Goal: Transaction & Acquisition: Purchase product/service

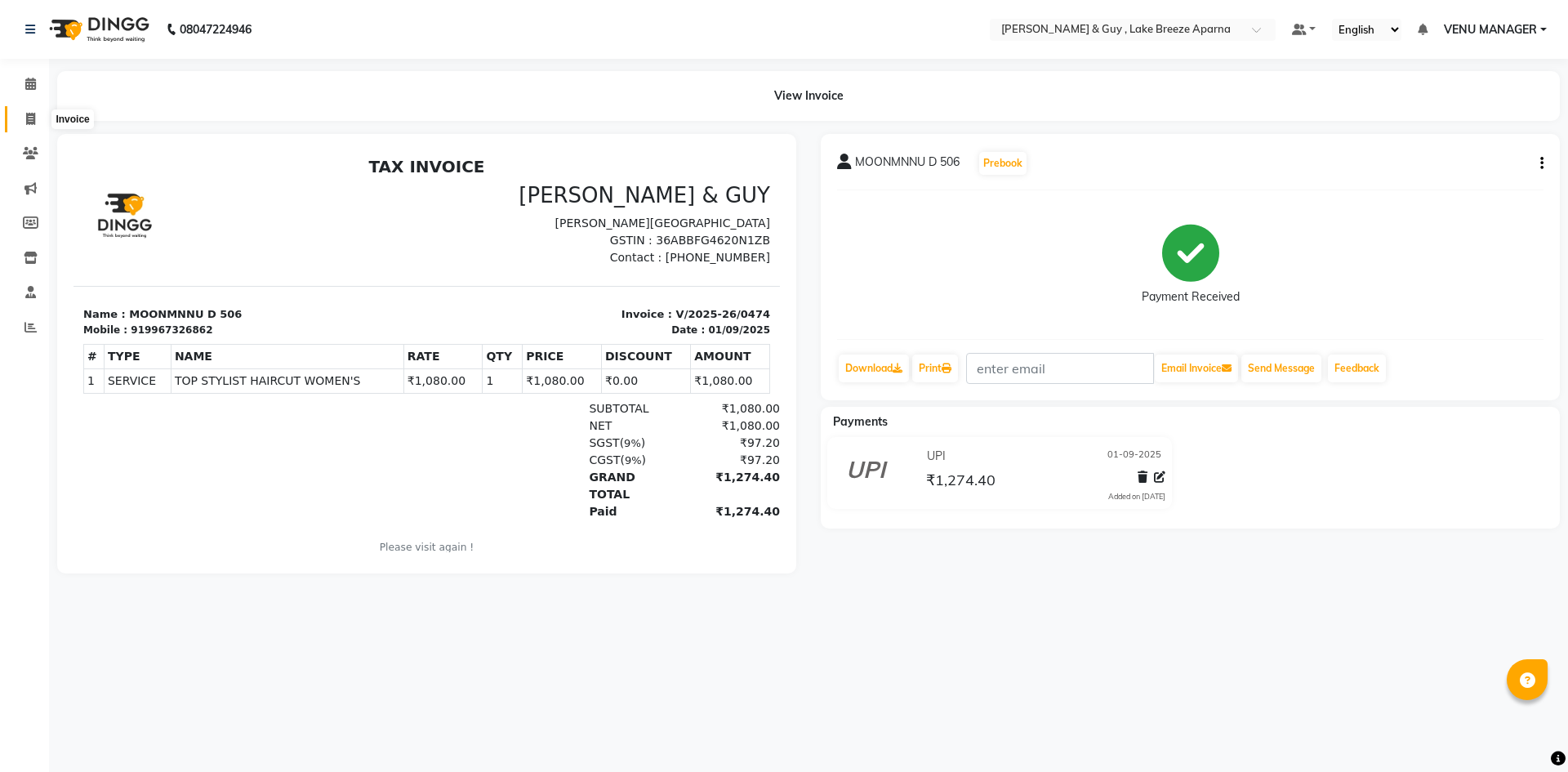
click at [29, 110] on span at bounding box center [30, 119] width 29 height 19
select select "service"
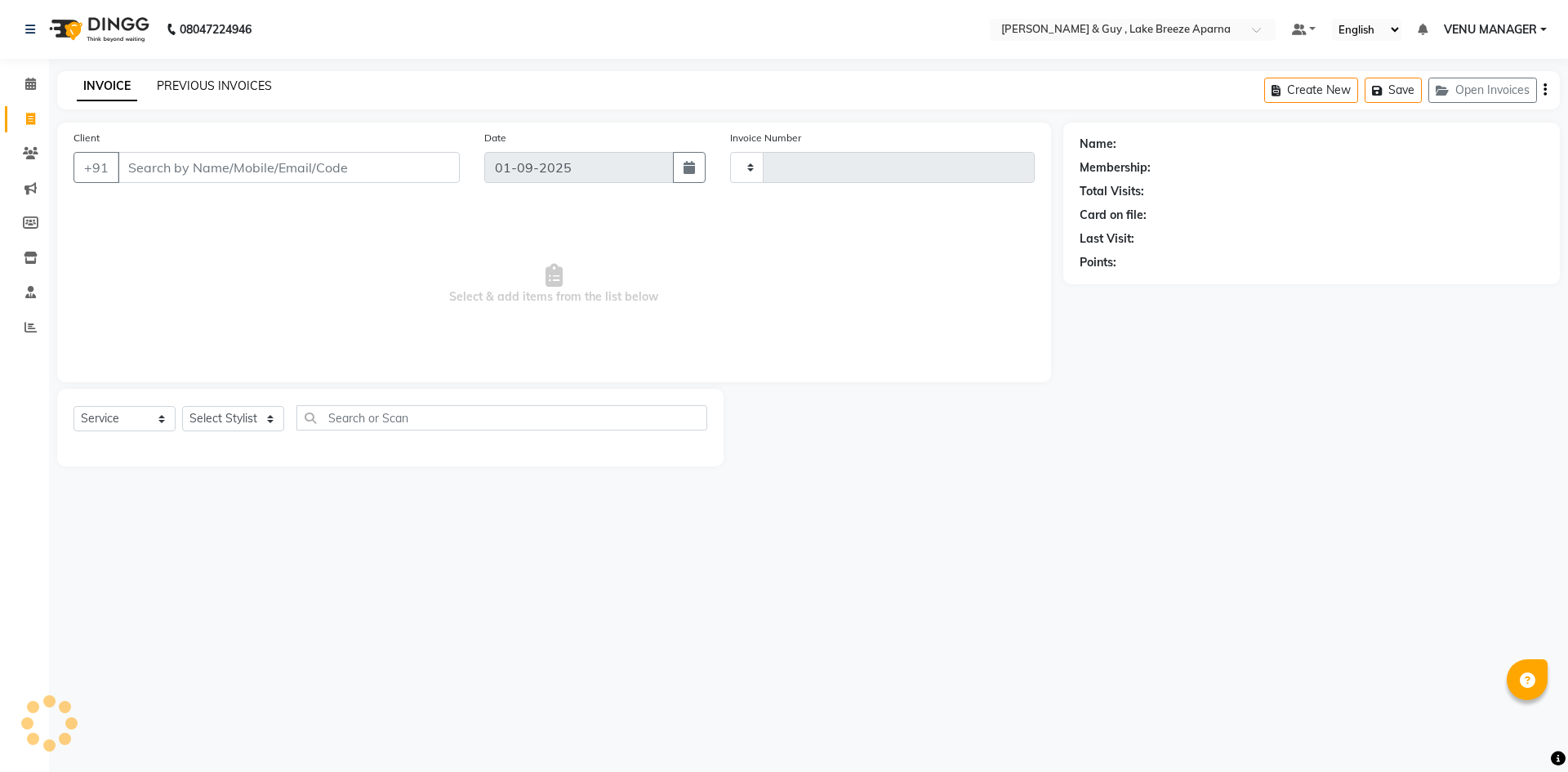
click at [192, 89] on link "PREVIOUS INVOICES" at bounding box center [214, 86] width 115 height 15
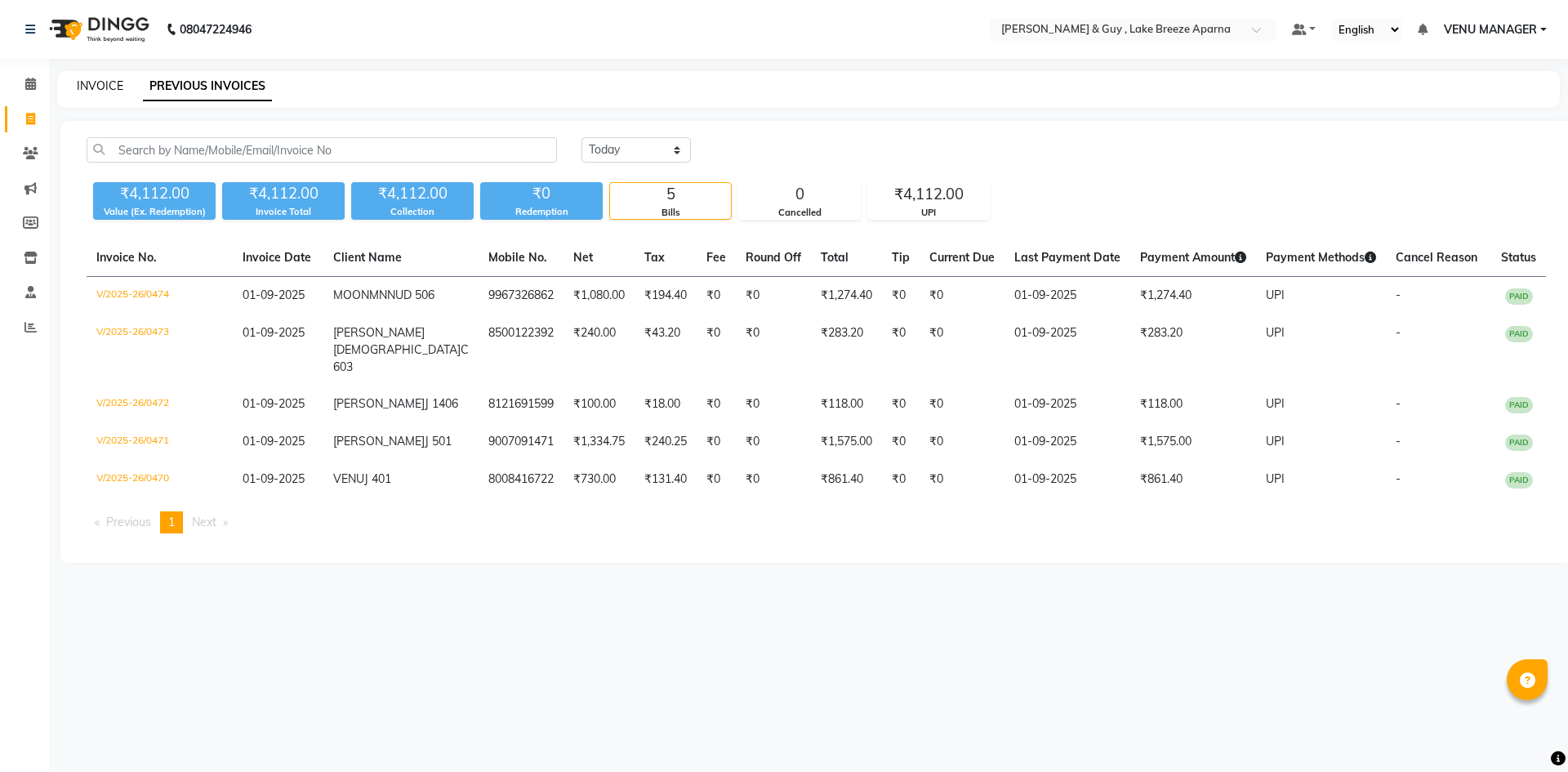
click at [98, 92] on link "INVOICE" at bounding box center [100, 86] width 47 height 15
select select "8690"
select select "service"
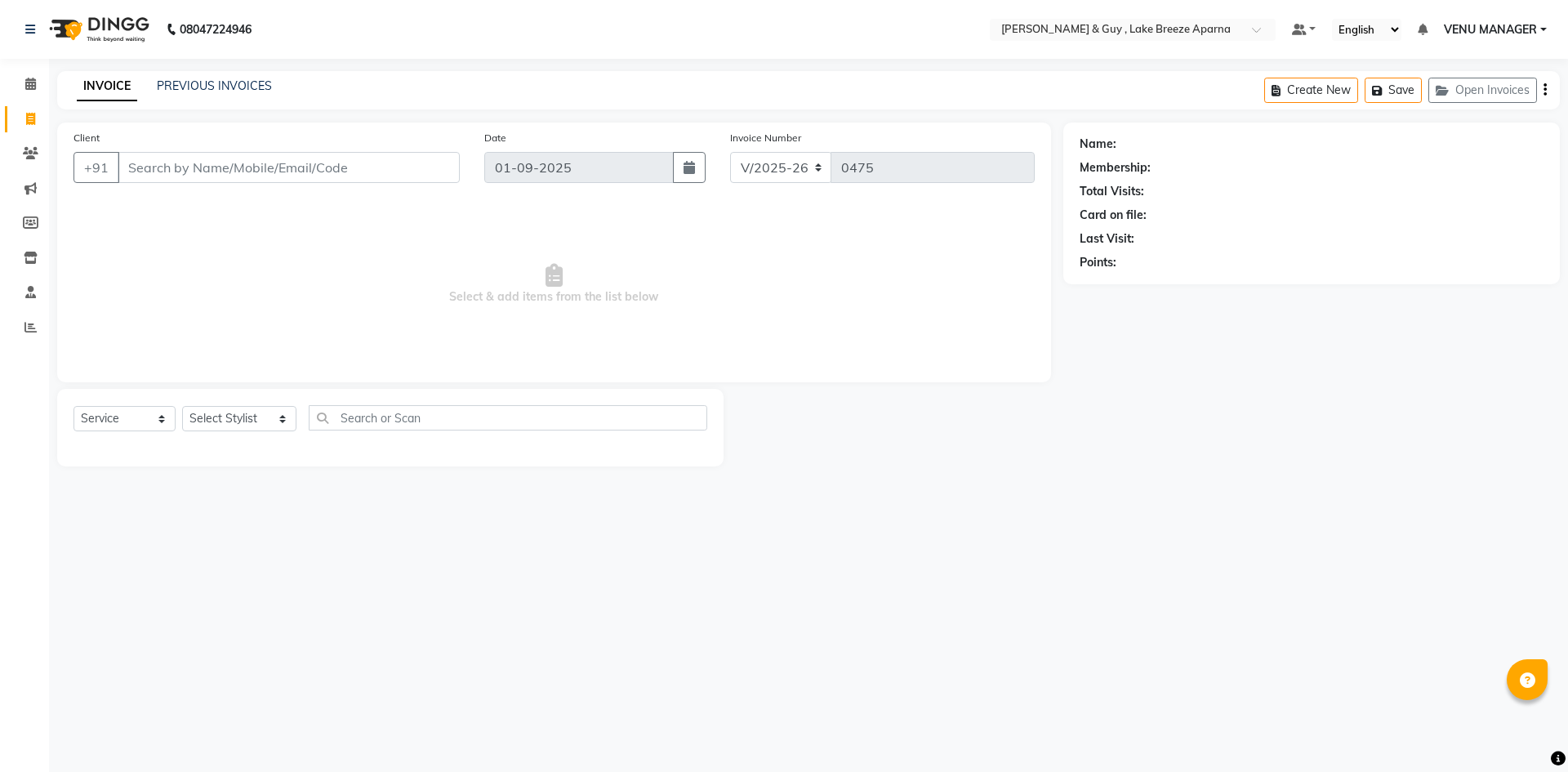
click at [262, 168] on input "Client" at bounding box center [289, 167] width 343 height 31
type input "9836829246"
click at [410, 178] on button "Add Client" at bounding box center [417, 167] width 84 height 31
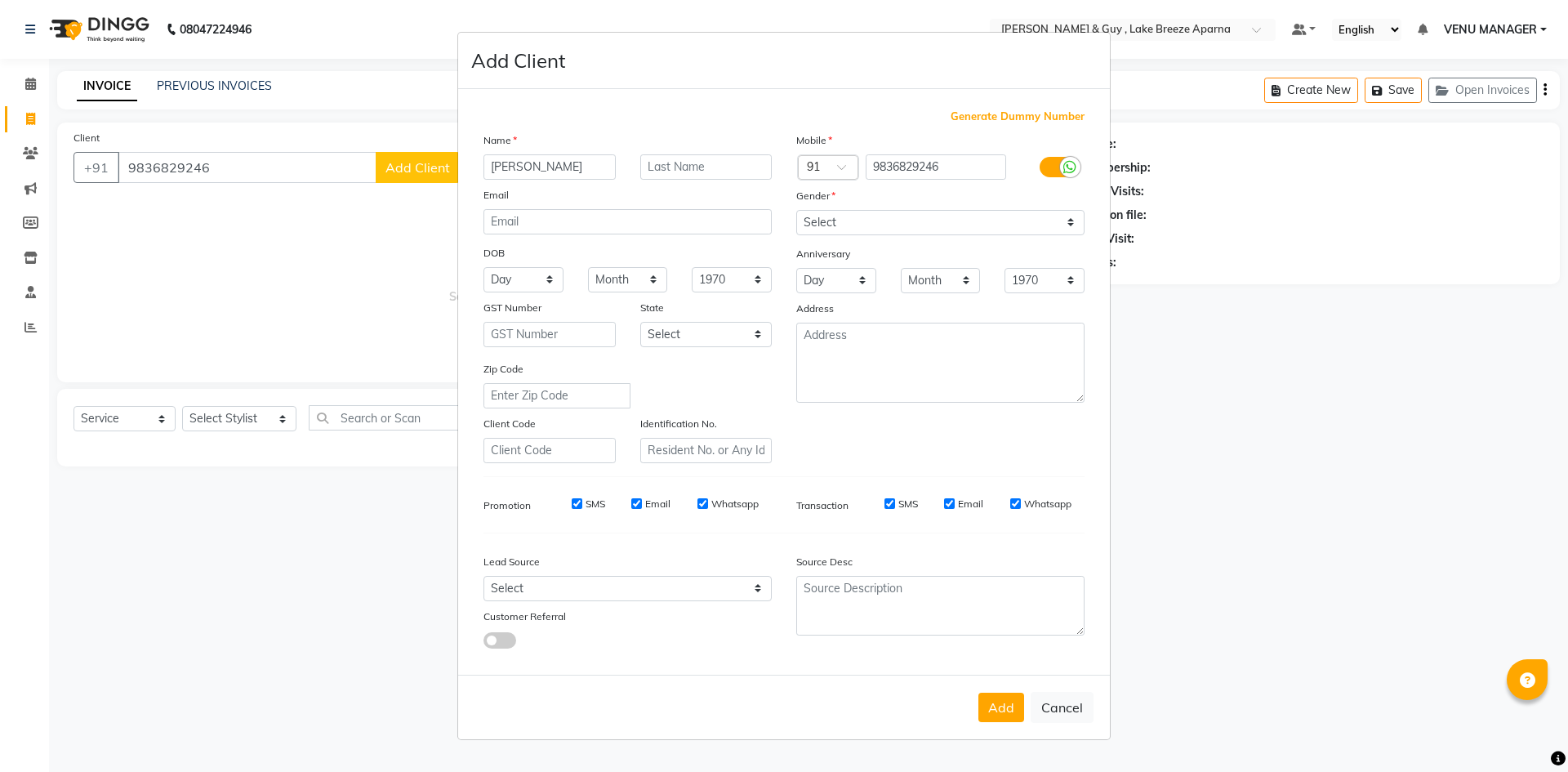
type input "[PERSON_NAME]"
click at [661, 171] on input "text" at bounding box center [706, 167] width 132 height 25
type input "."
click at [849, 220] on select "Select [DEMOGRAPHIC_DATA] [DEMOGRAPHIC_DATA] Other Prefer Not To Say" at bounding box center [940, 222] width 289 height 25
select select "[DEMOGRAPHIC_DATA]"
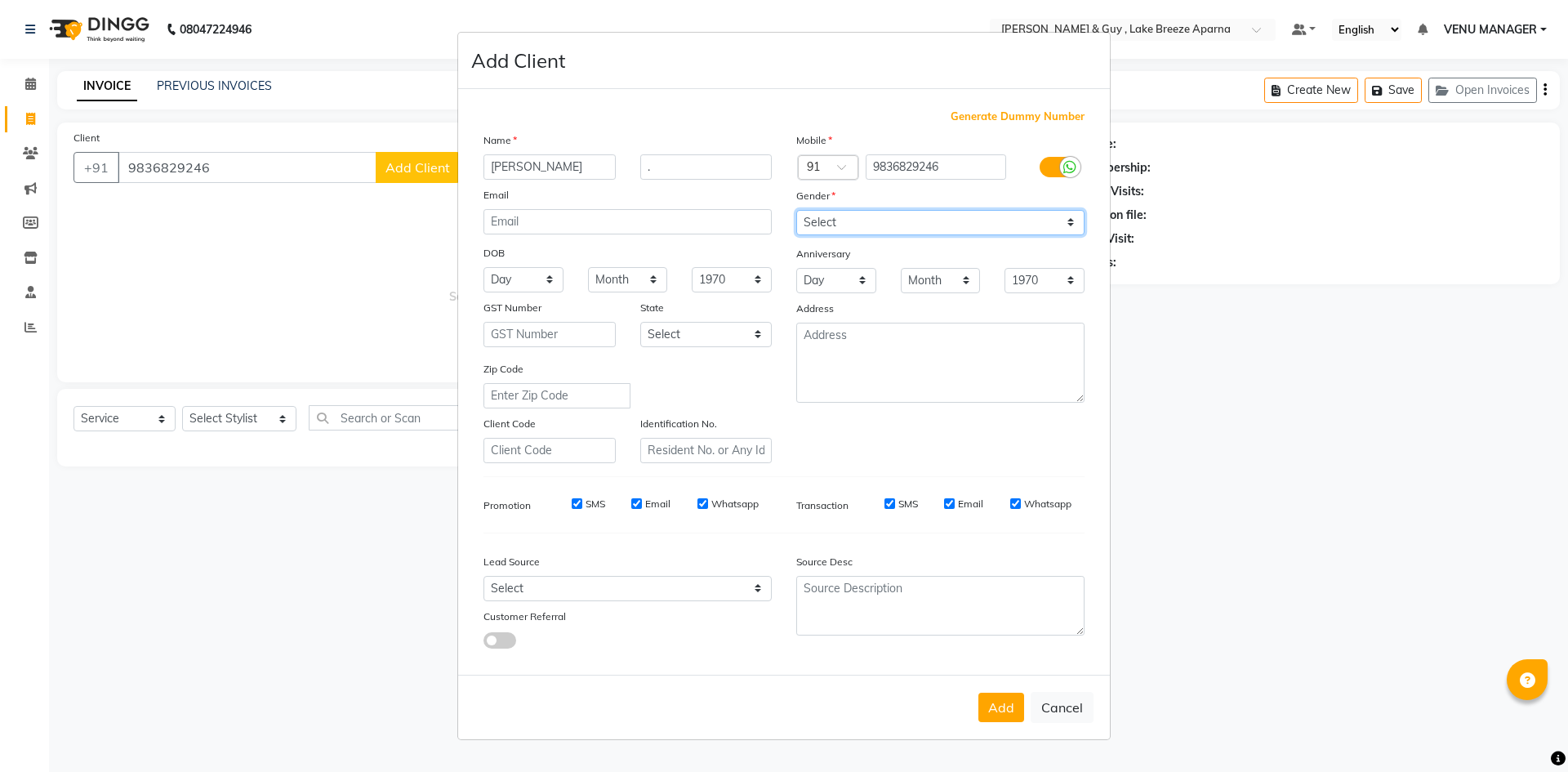
click at [796, 210] on select "Select Male Female Other Prefer Not To Say" at bounding box center [940, 222] width 289 height 25
click at [993, 703] on button "Add" at bounding box center [1002, 706] width 46 height 29
select select
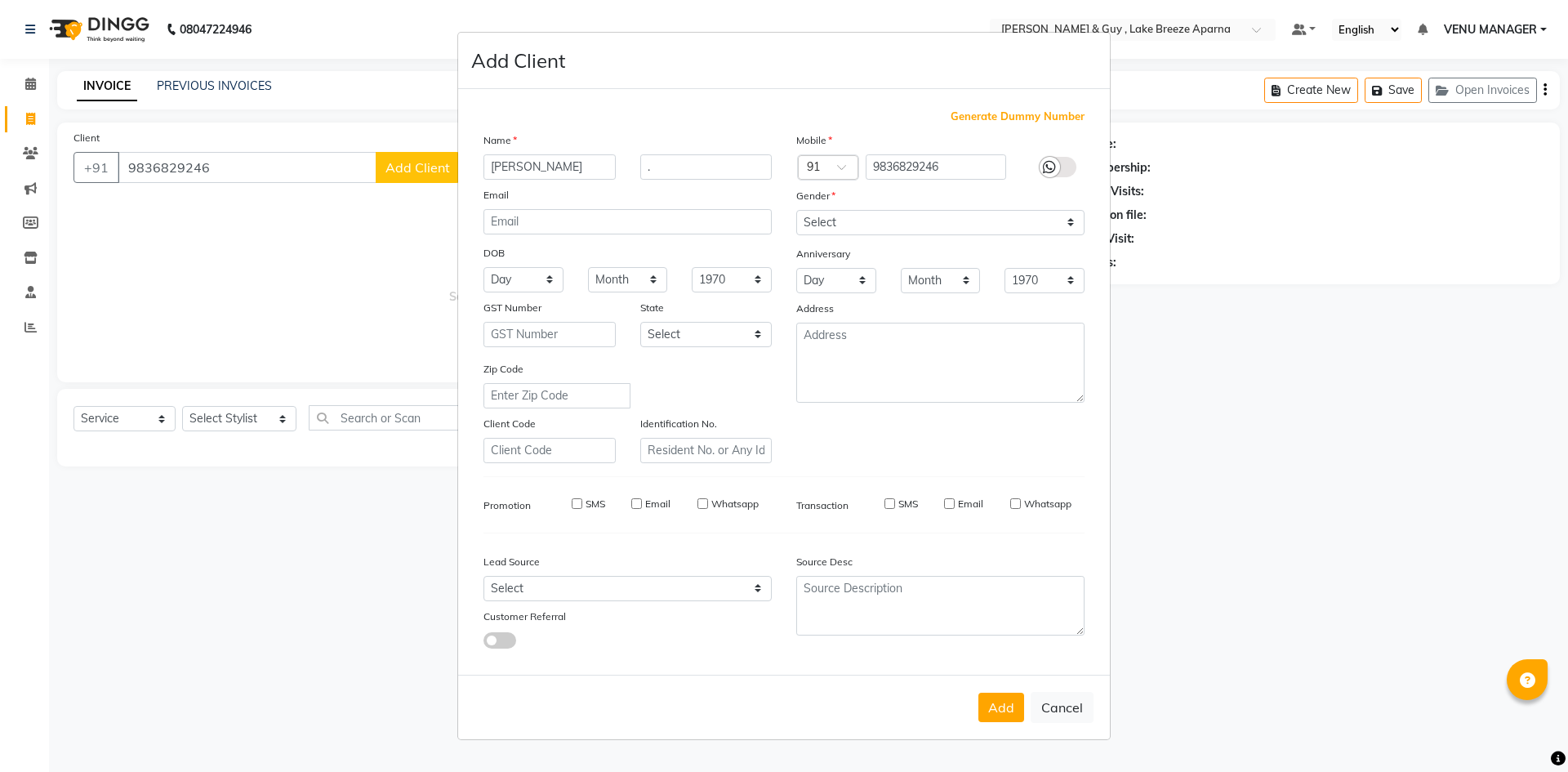
select select
checkbox input "false"
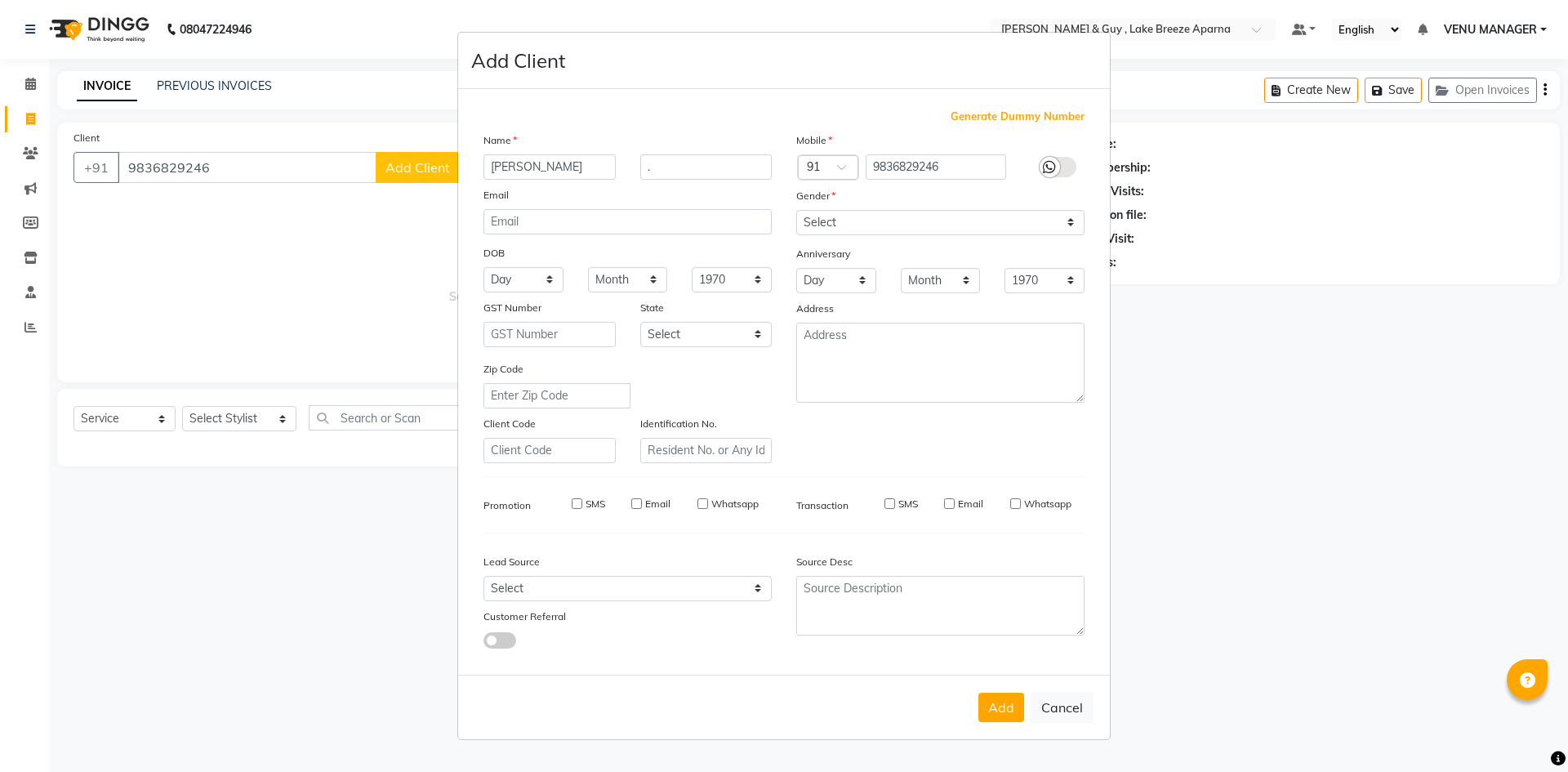
checkbox input "false"
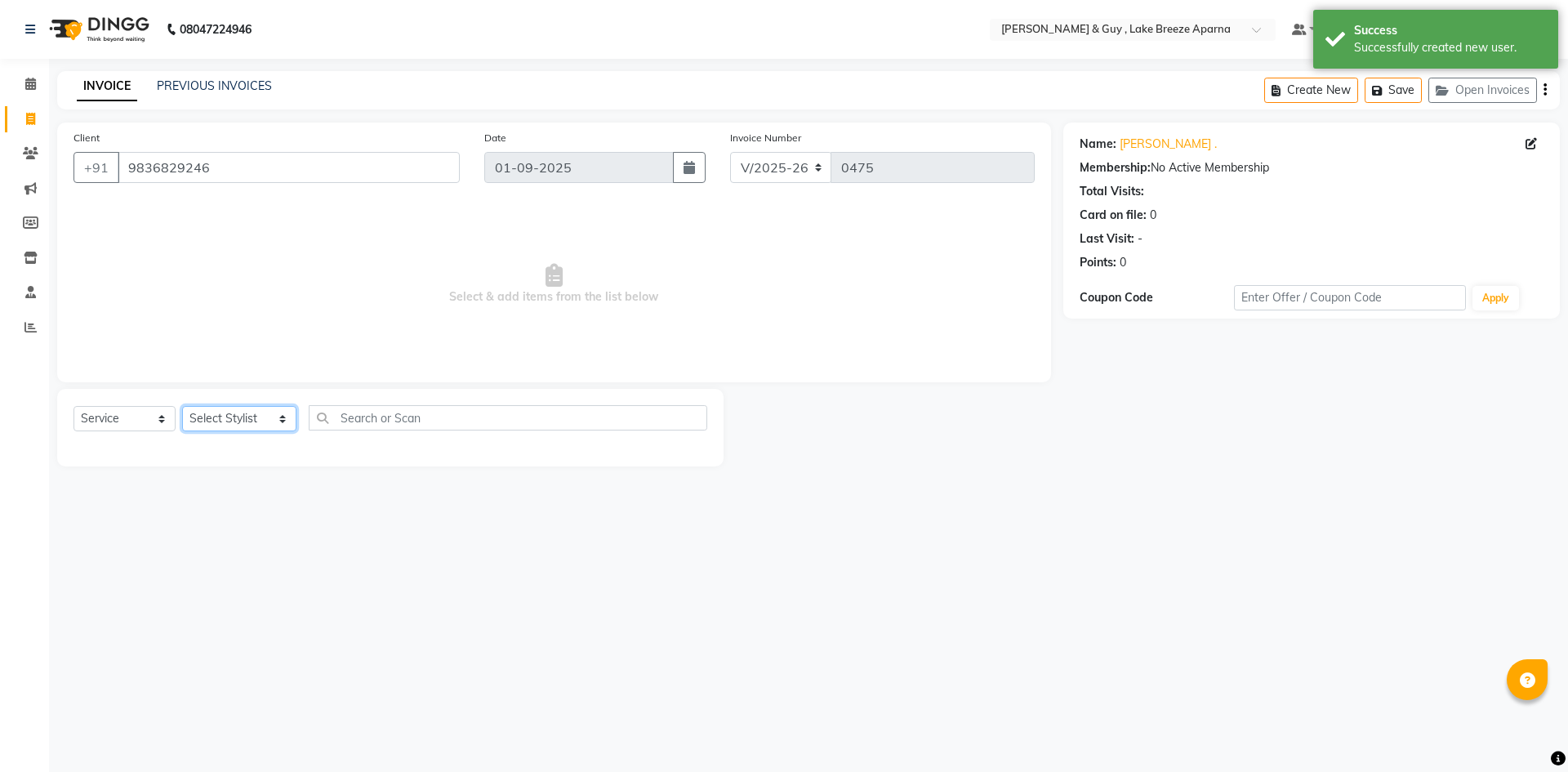
click at [227, 421] on select "Select Stylist ANAS ASLAM DANISH HANISHA MANAGER LAXMI RIMA RINKU SRAVANTHI SWA…" at bounding box center [239, 417] width 114 height 25
click at [182, 405] on select "Select Stylist ANAS ASLAM DANISH HANISHA MANAGER LAXMI RIMA RINKU SRAVANTHI SWA…" at bounding box center [239, 417] width 114 height 25
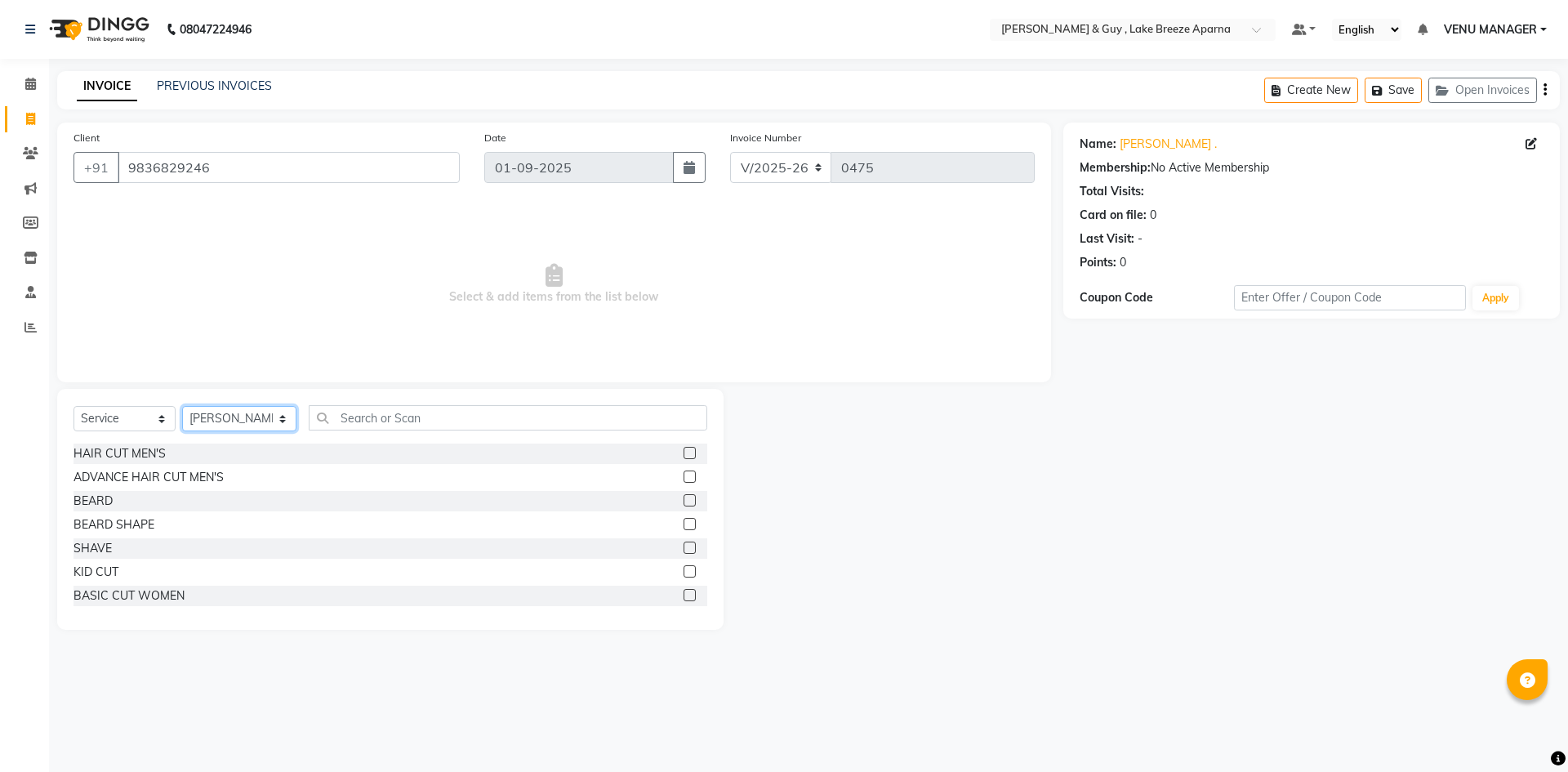
click at [270, 421] on select "Select Stylist ANAS ASLAM DANISH HANISHA MANAGER LAXMI RIMA RINKU SRAVANTHI SWA…" at bounding box center [239, 417] width 114 height 25
select select "88866"
click at [182, 405] on select "Select Stylist ANAS ASLAM DANISH HANISHA MANAGER LAXMI RIMA RINKU SRAVANTHI SWA…" at bounding box center [239, 417] width 114 height 25
click at [345, 418] on input "text" at bounding box center [507, 417] width 398 height 25
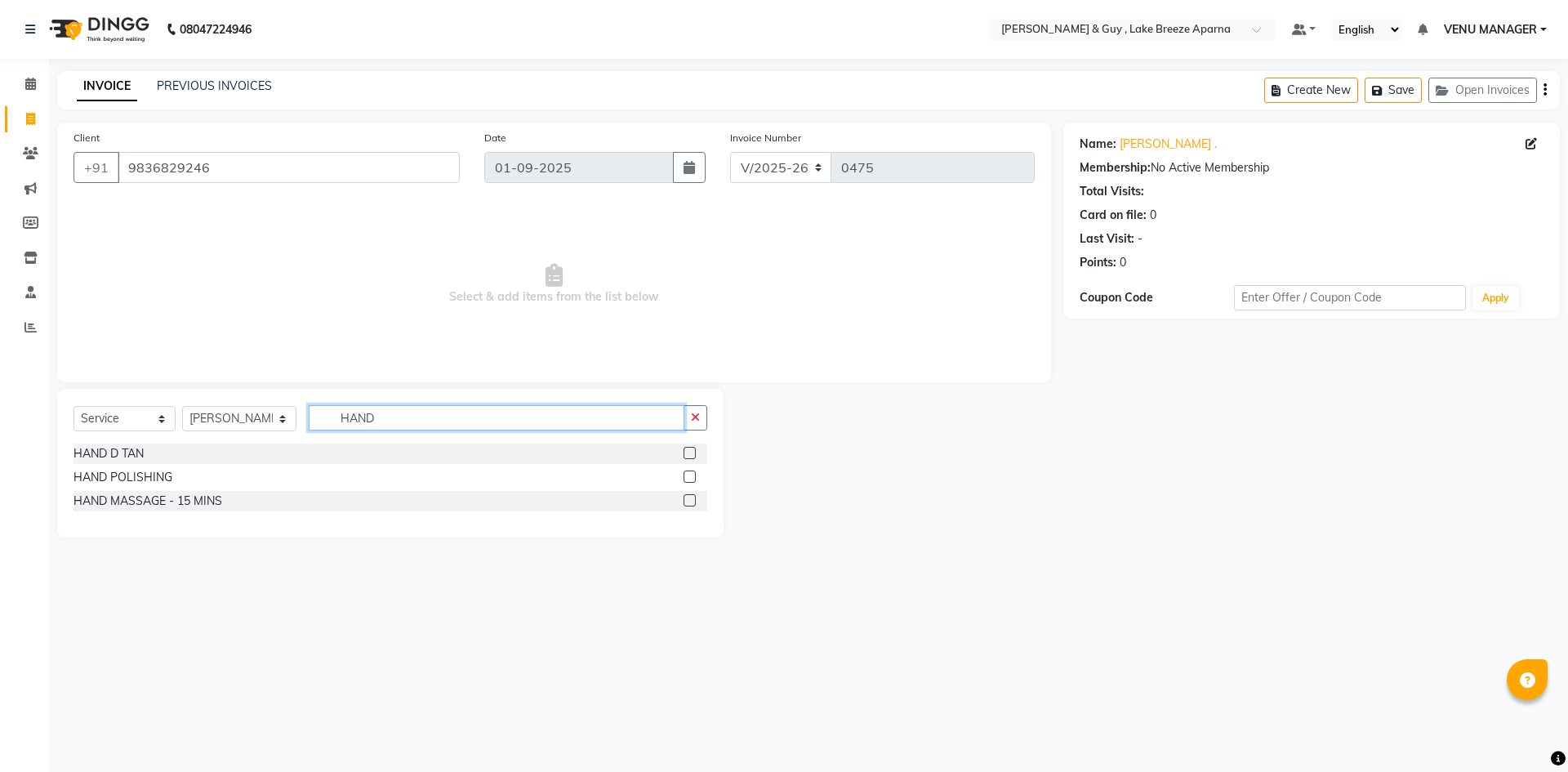
drag, startPoint x: 376, startPoint y: 420, endPoint x: 215, endPoint y: 405, distance: 161.7
click at [238, 411] on div "Select Service Product Membership Package Voucher Prepaid Gift Card Select Styl…" at bounding box center [391, 424] width 634 height 38
type input "H"
drag, startPoint x: 383, startPoint y: 418, endPoint x: 237, endPoint y: 418, distance: 146.0
click at [246, 421] on div "Select Service Product Membership Package Voucher Prepaid Gift Card Select Styl…" at bounding box center [391, 424] width 634 height 38
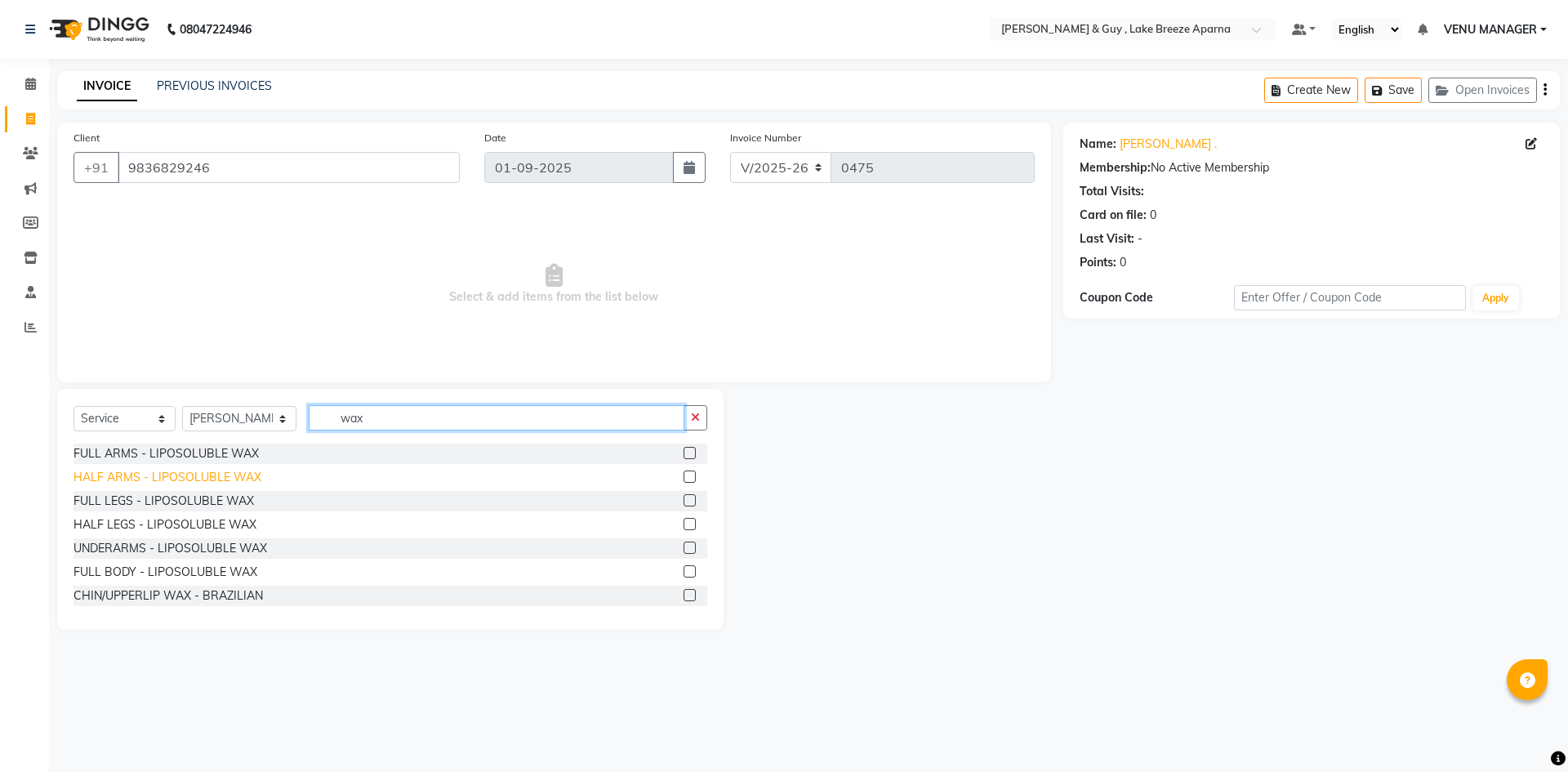
type input "wax"
click at [147, 483] on div "HALF ARMS - LIPOSOLUBLE WAX" at bounding box center [168, 476] width 188 height 17
checkbox input "false"
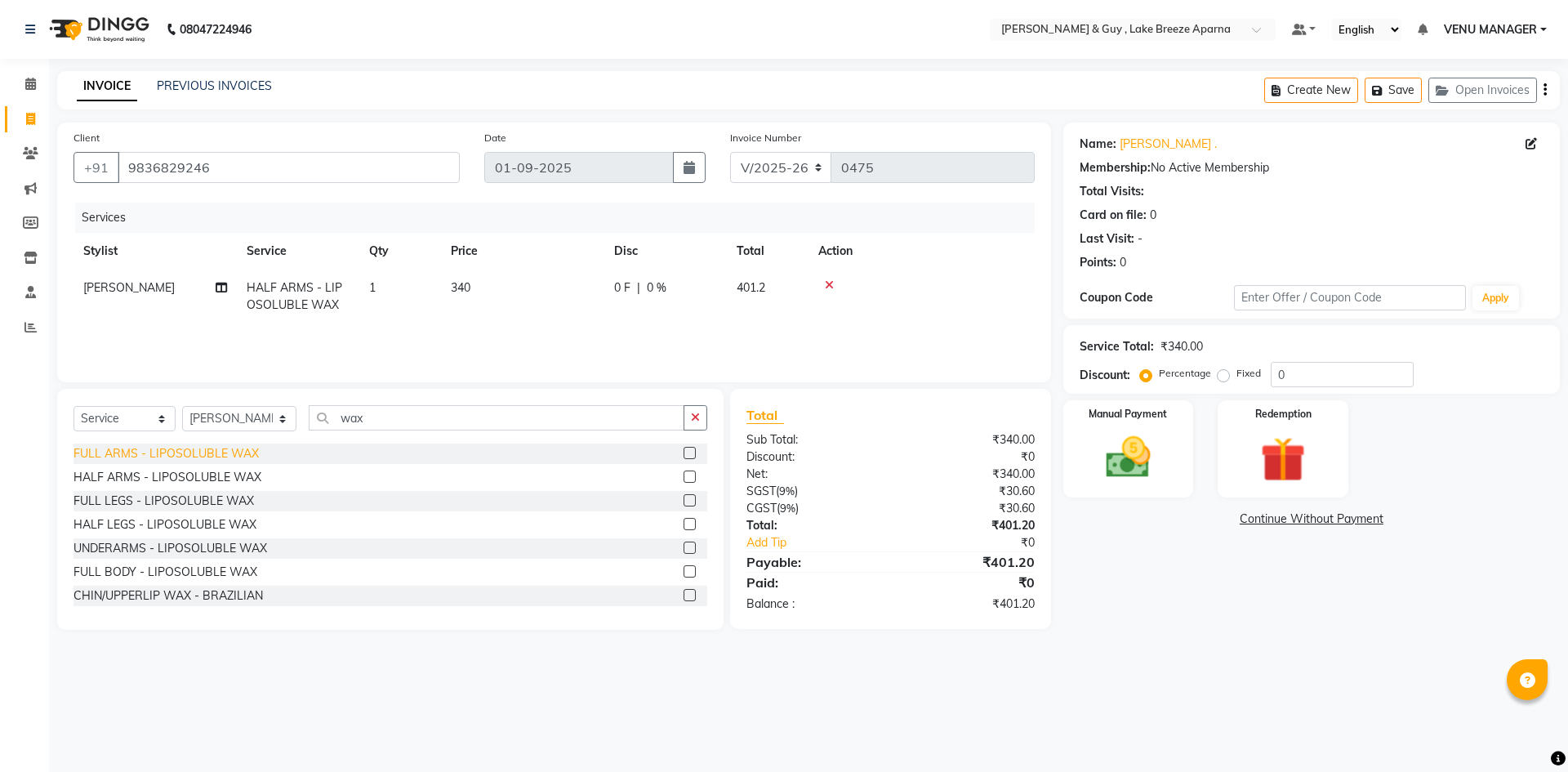
click at [141, 454] on div "FULL ARMS - LIPOSOLUBLE WAX" at bounding box center [167, 453] width 186 height 17
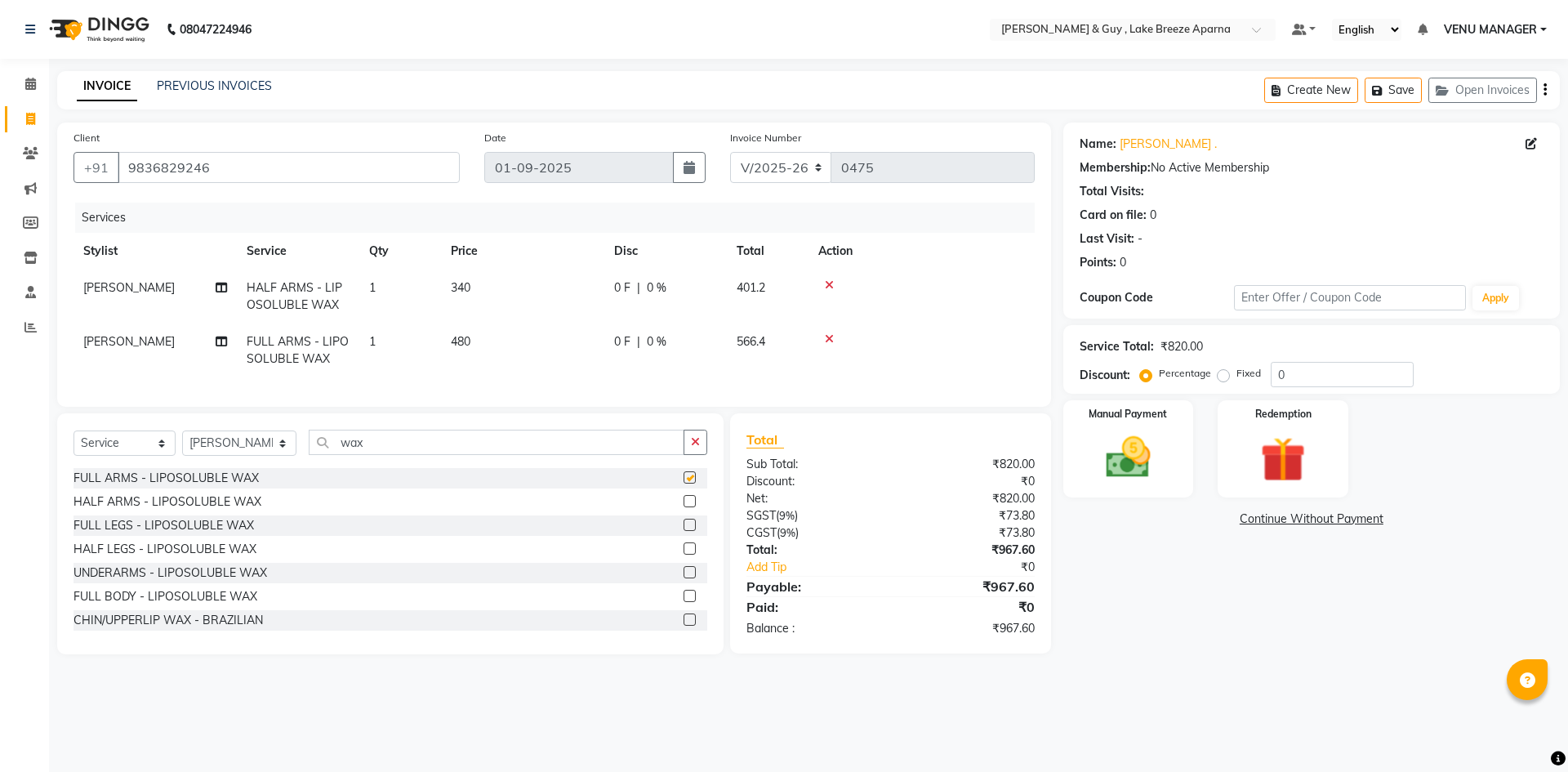
checkbox input "false"
click at [825, 285] on icon at bounding box center [829, 285] width 9 height 11
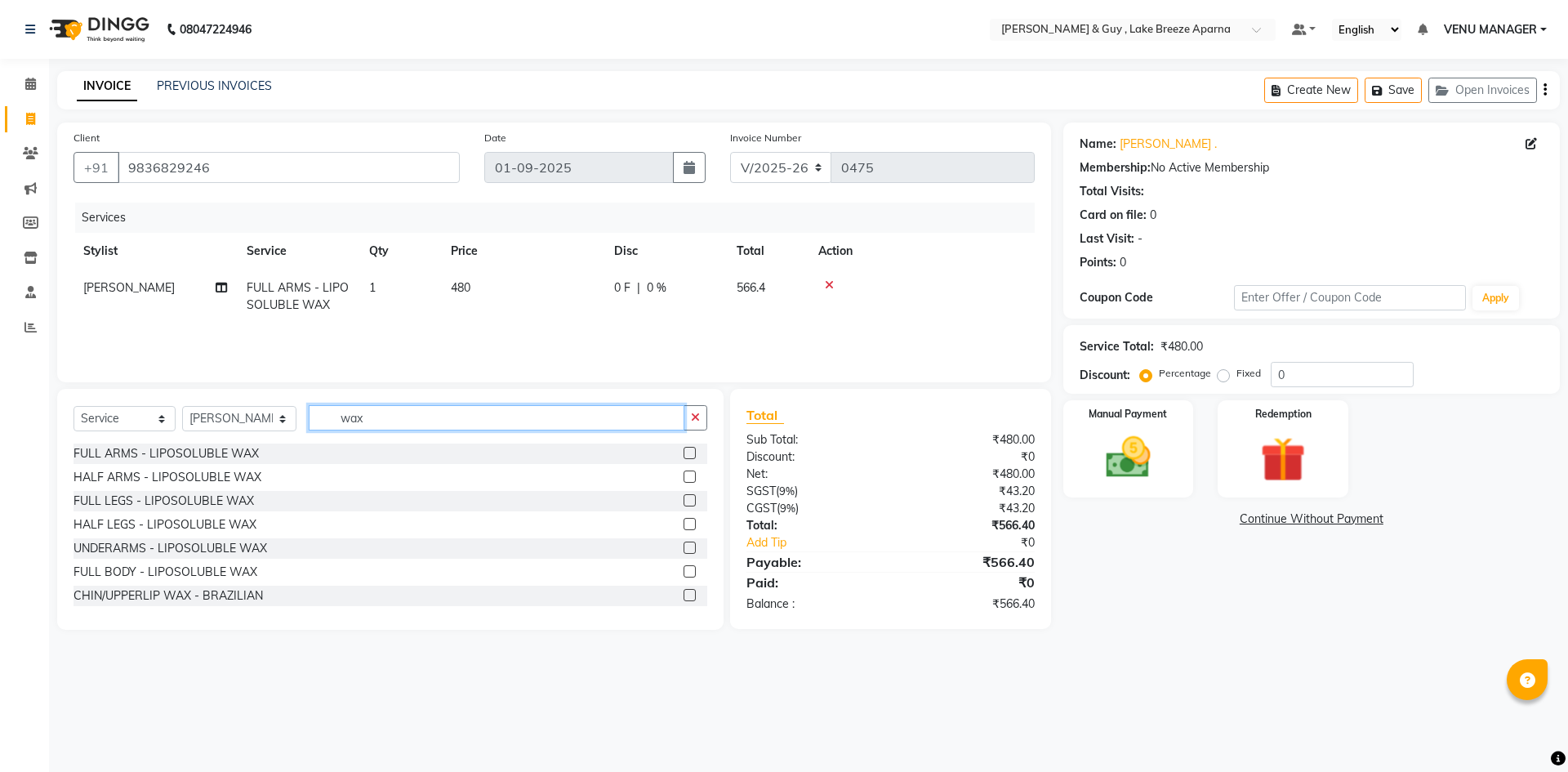
drag, startPoint x: 361, startPoint y: 415, endPoint x: 272, endPoint y: 415, distance: 89.0
click at [275, 415] on div "Select Service Product Membership Package Voucher Prepaid Gift Card Select Styl…" at bounding box center [391, 424] width 634 height 38
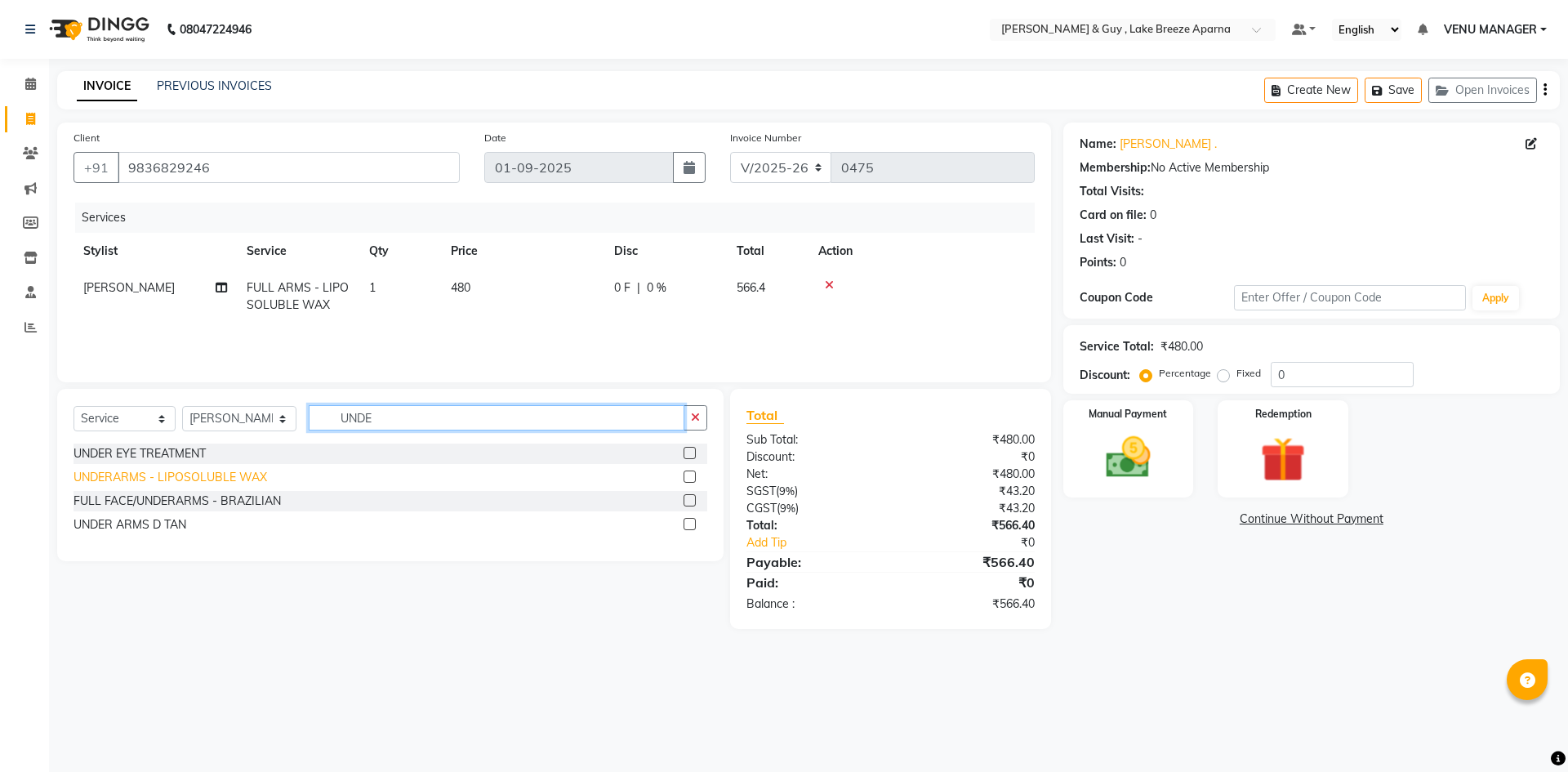
type input "UNDE"
click at [195, 483] on div "UNDERARMS - LIPOSOLUBLE WAX" at bounding box center [171, 476] width 194 height 17
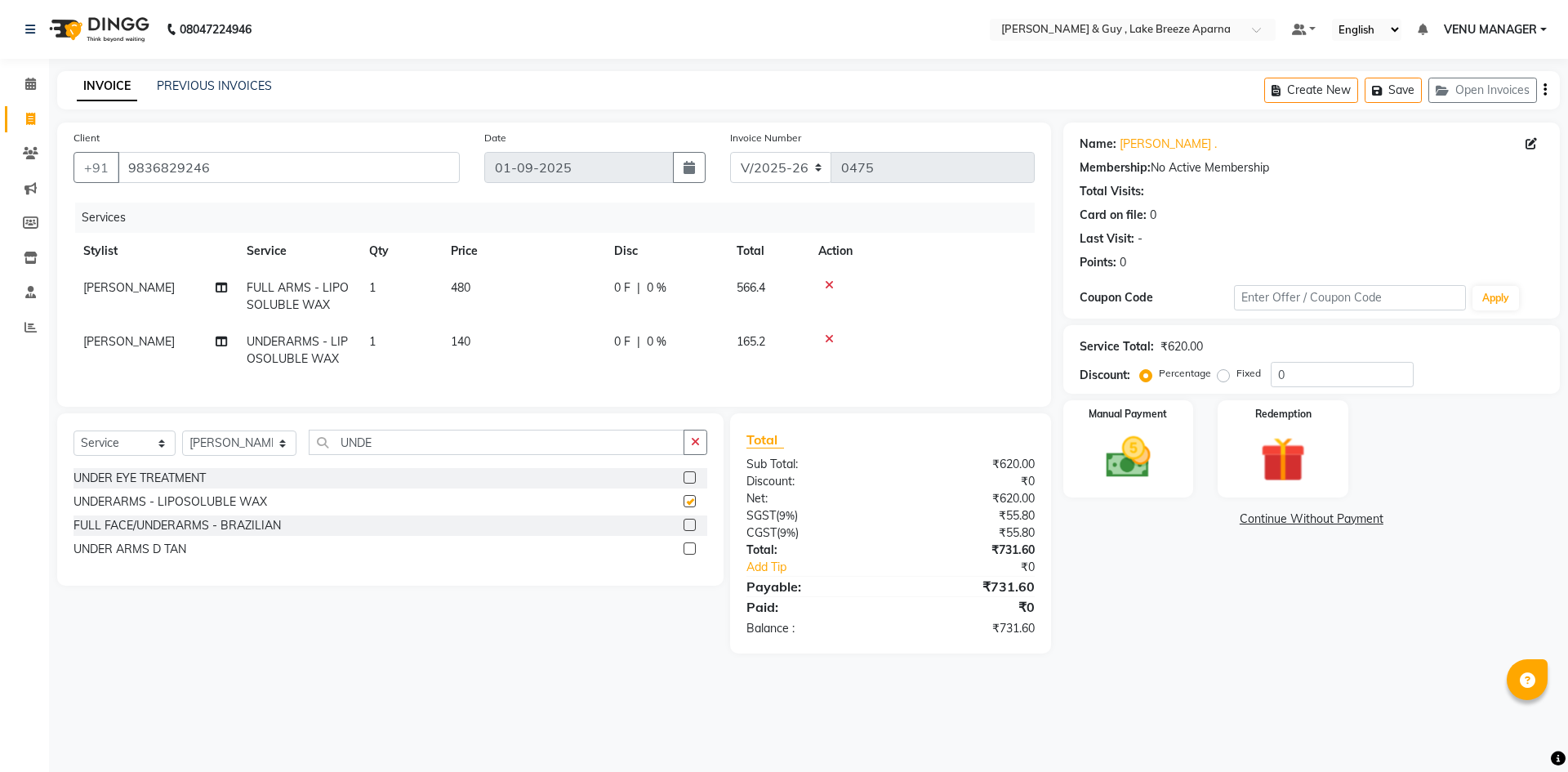
checkbox input "false"
click at [495, 357] on td "140" at bounding box center [523, 351] width 164 height 54
select select "88866"
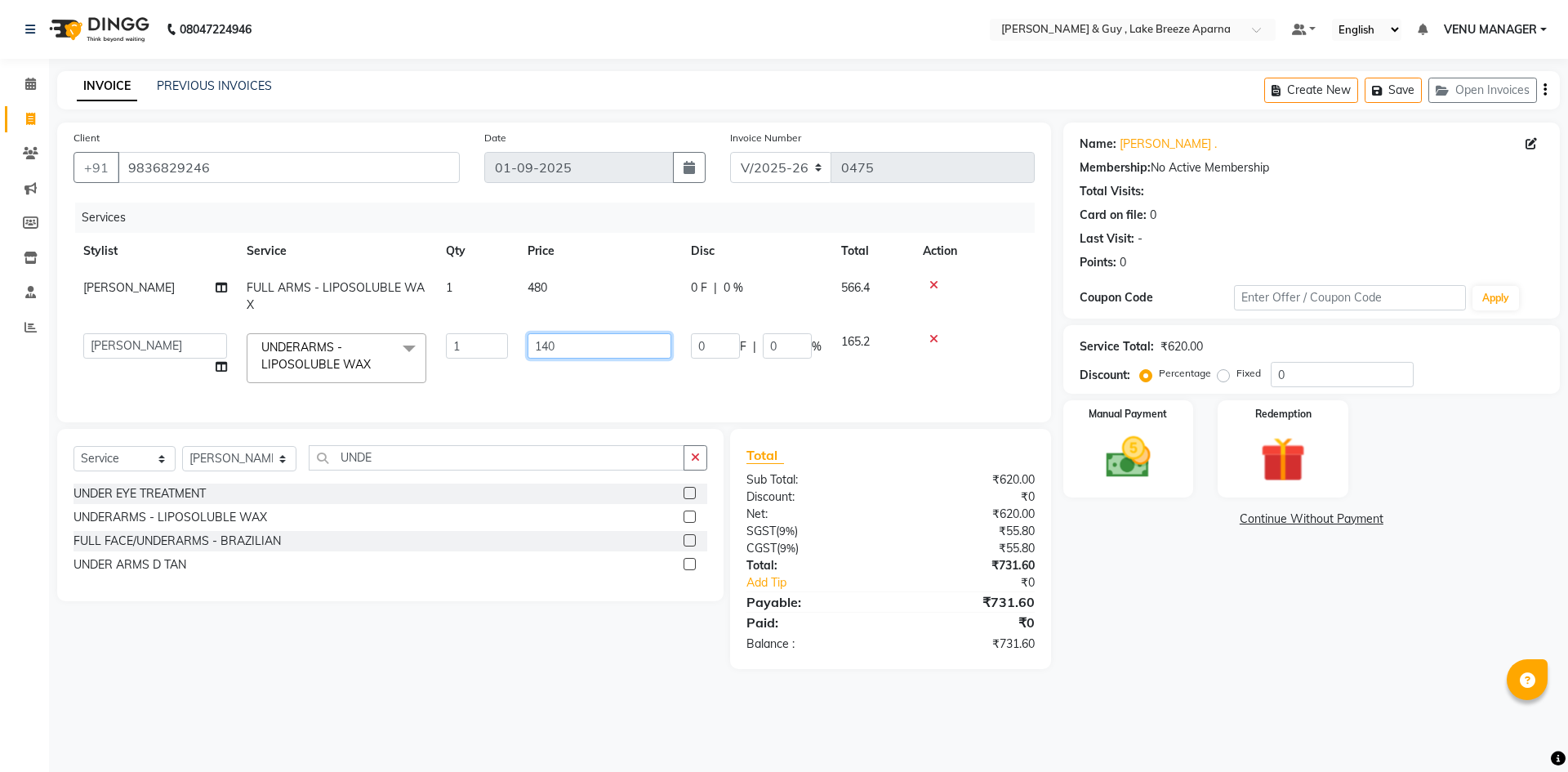
drag, startPoint x: 563, startPoint y: 345, endPoint x: 445, endPoint y: 351, distance: 118.2
click at [451, 351] on tr "ANAS ASLAM DANISH HANISHA MANAGER LAXMI RIMA RINKU SRAVANTHI SWAPNA TRISHA USHA…" at bounding box center [554, 359] width 961 height 70
type input "250"
click at [251, 467] on select "Select Stylist ANAS ASLAM DANISH HANISHA MANAGER LAXMI RIMA RINKU SRAVANTHI SWA…" at bounding box center [239, 457] width 114 height 25
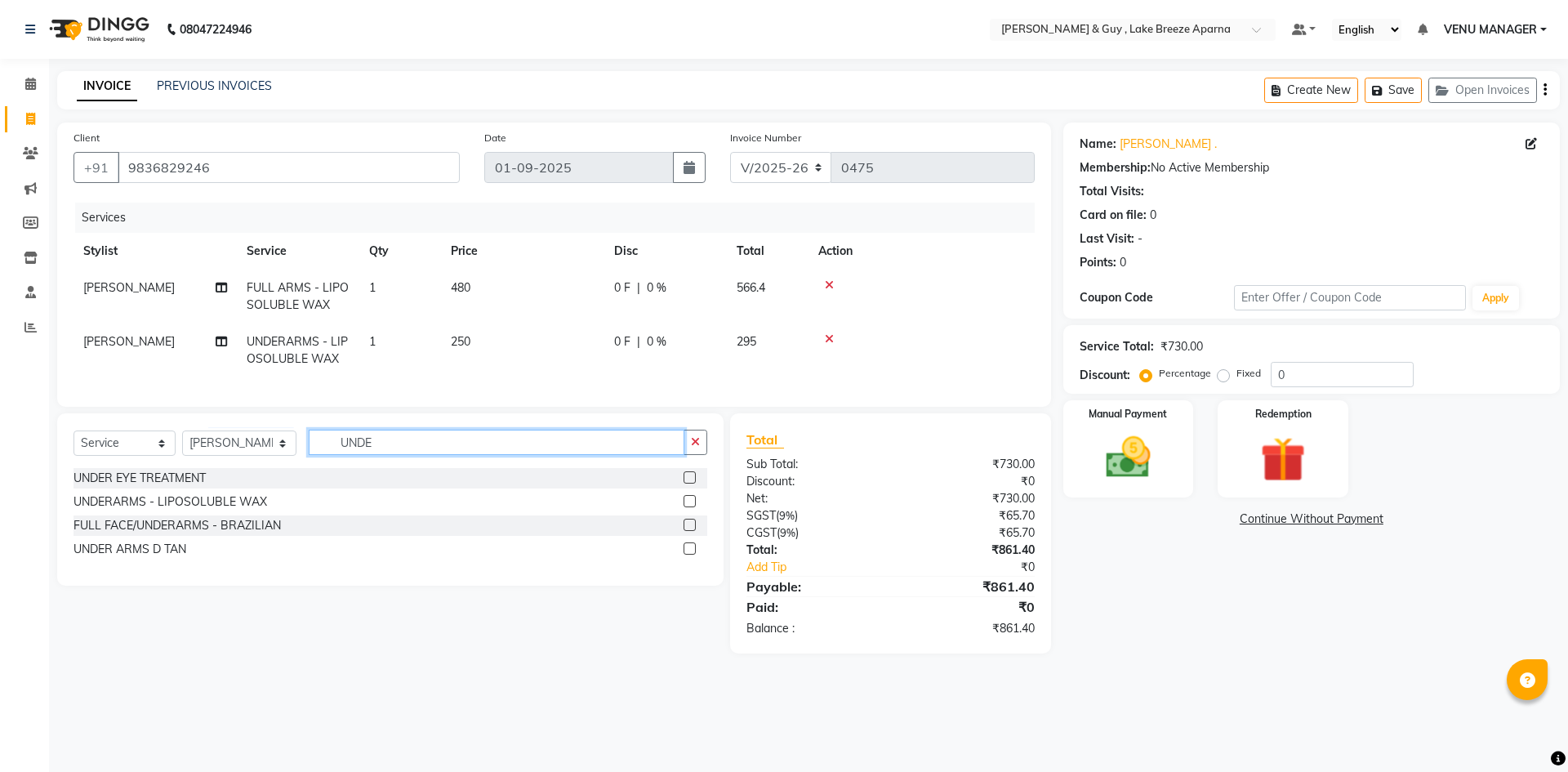
click at [370, 454] on input "UNDE" at bounding box center [496, 441] width 376 height 25
drag, startPoint x: 376, startPoint y: 457, endPoint x: 48, endPoint y: 432, distance: 329.0
click at [92, 441] on div "Select Service Product Membership Package Voucher Prepaid Gift Card Select Styl…" at bounding box center [390, 499] width 666 height 173
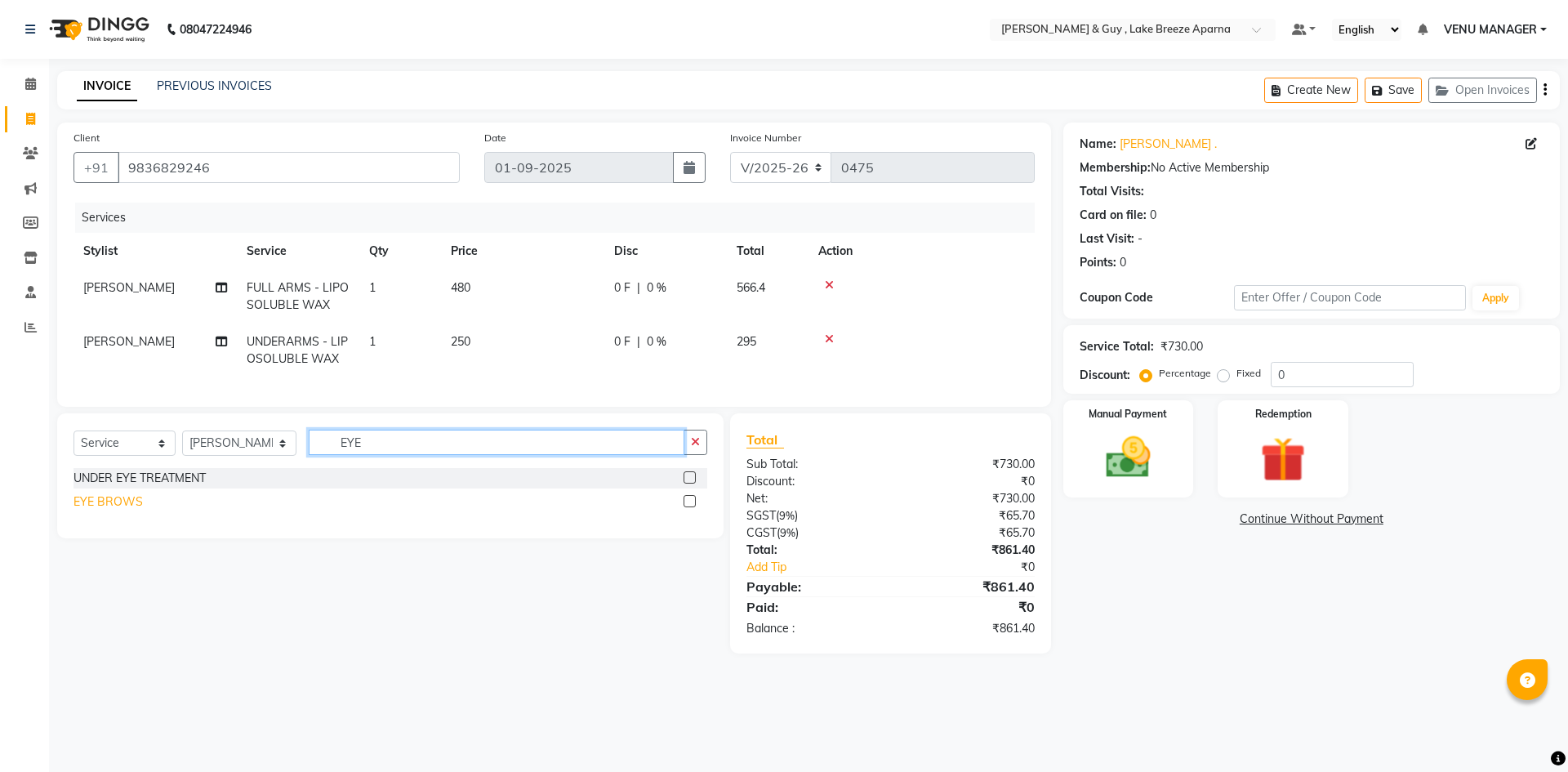
type input "EYE"
click at [120, 510] on div "EYE BROWS" at bounding box center [109, 501] width 70 height 17
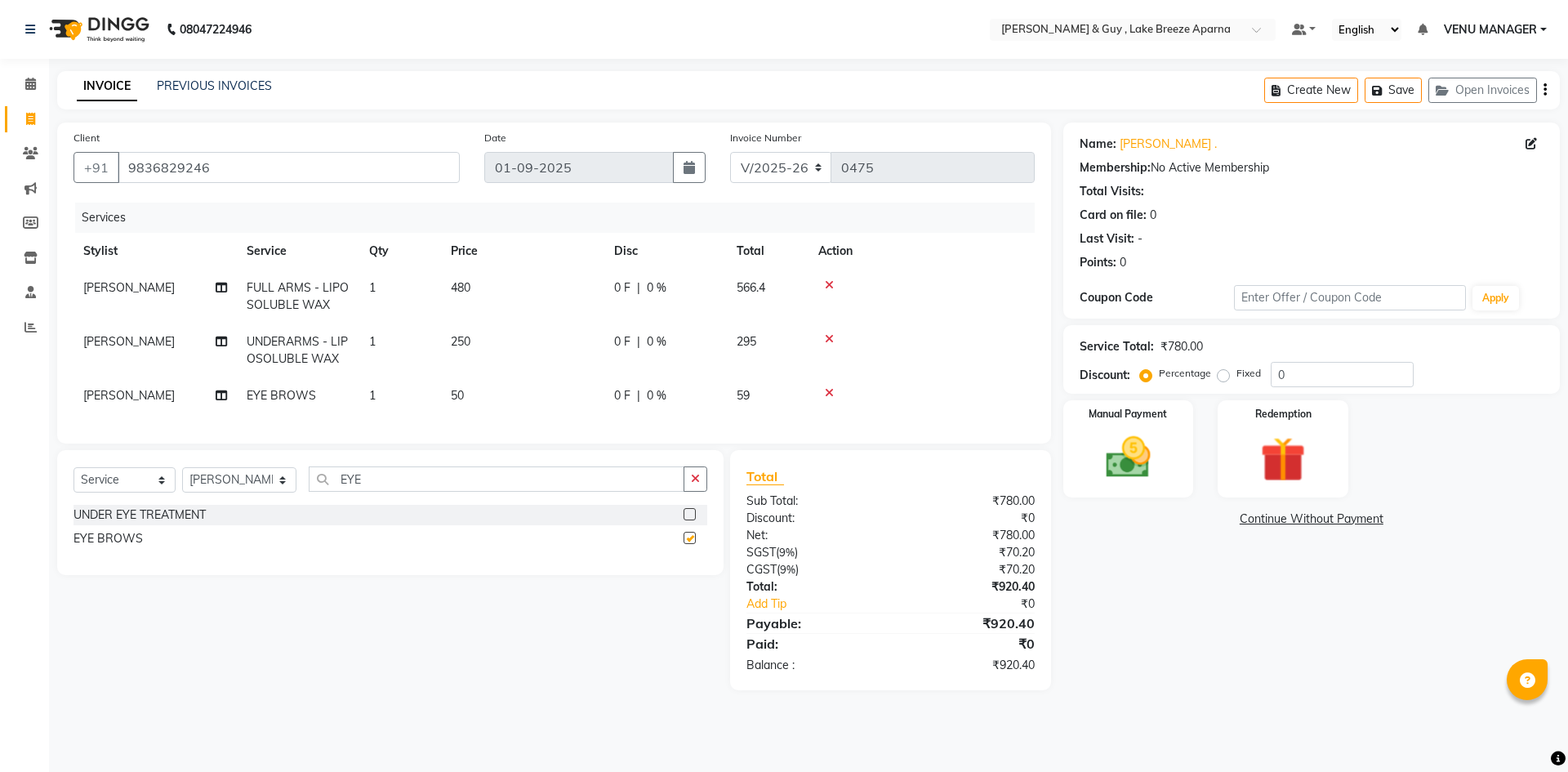
checkbox input "false"
drag, startPoint x: 404, startPoint y: 497, endPoint x: 128, endPoint y: 498, distance: 276.0
click at [296, 500] on div "Select Service Product Membership Package Voucher Prepaid Gift Card Select Styl…" at bounding box center [391, 485] width 634 height 38
type input "UPP"
click at [90, 519] on div "UPPERLIP" at bounding box center [101, 514] width 55 height 17
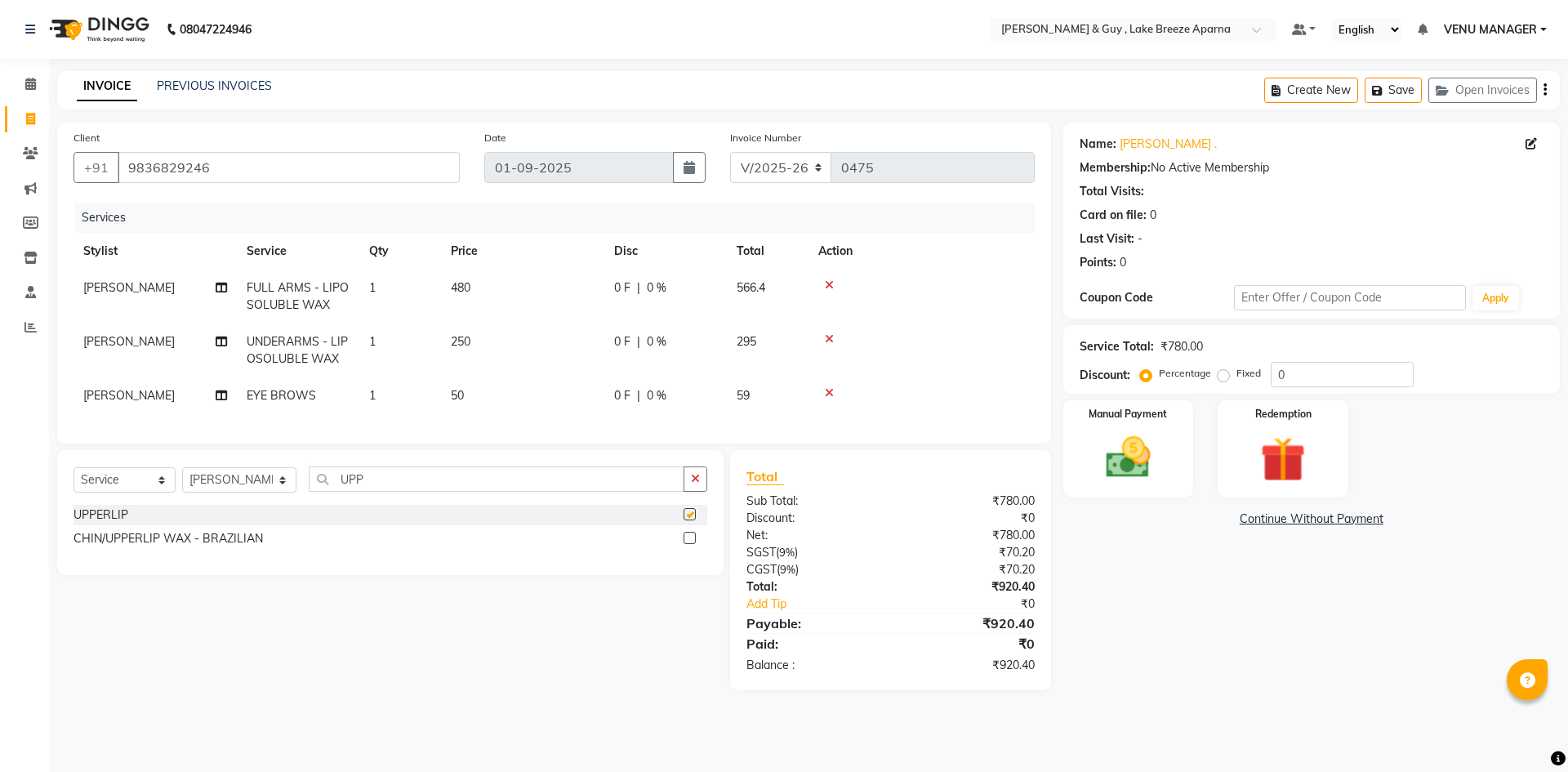
checkbox input "false"
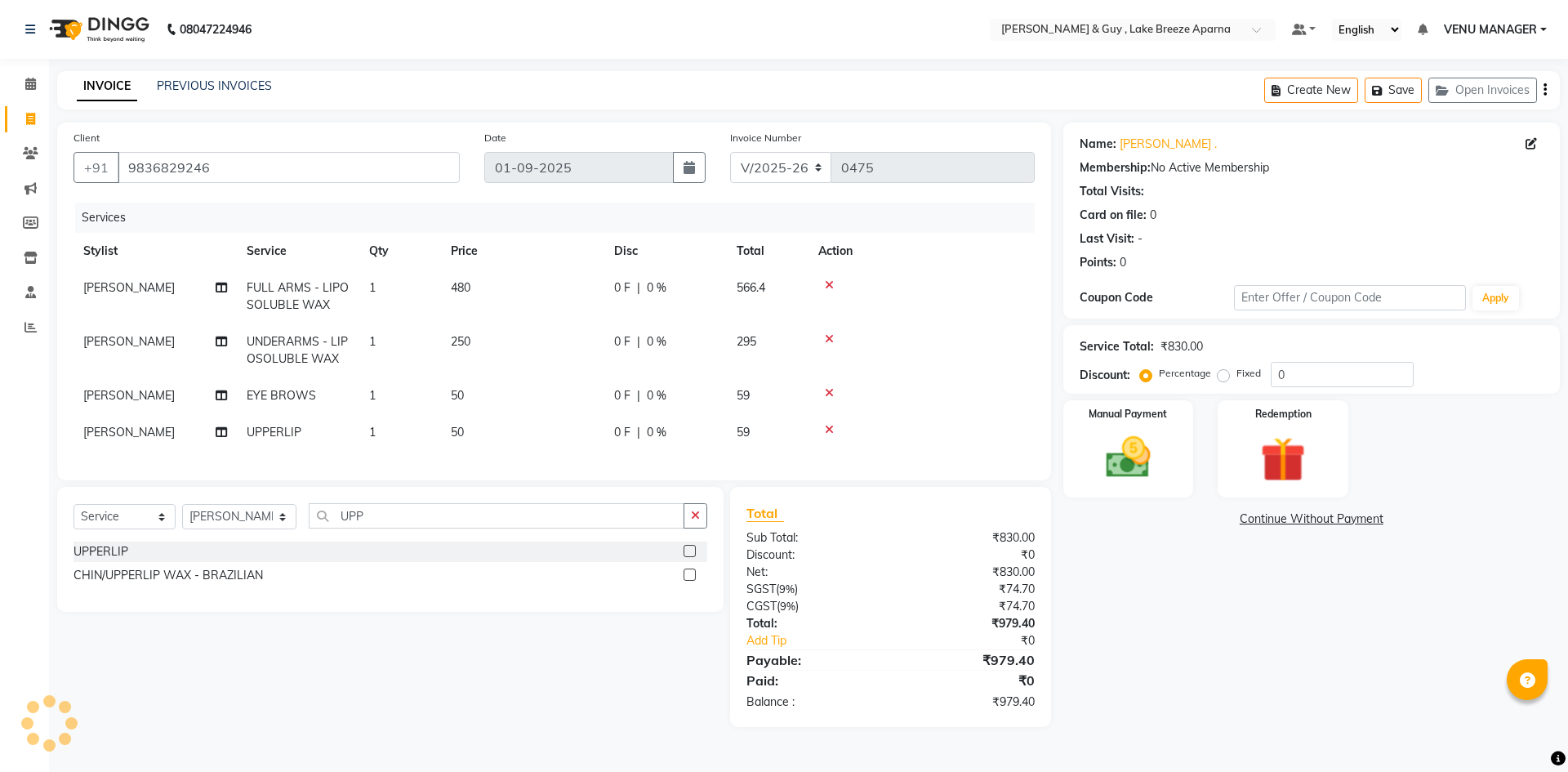
click at [833, 421] on td at bounding box center [922, 432] width 227 height 37
click at [829, 427] on icon at bounding box center [829, 428] width 9 height 11
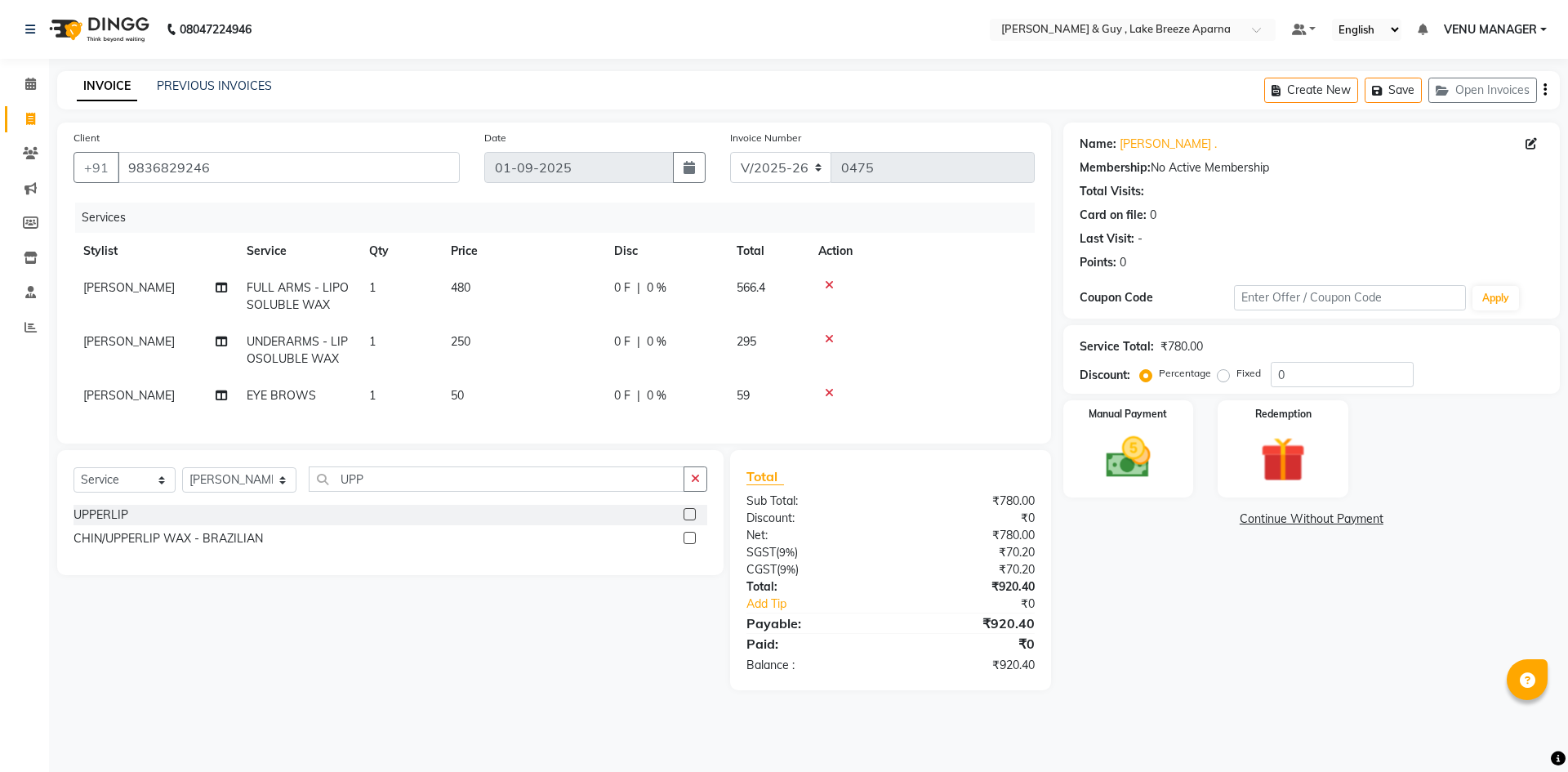
click at [826, 394] on icon at bounding box center [829, 392] width 9 height 11
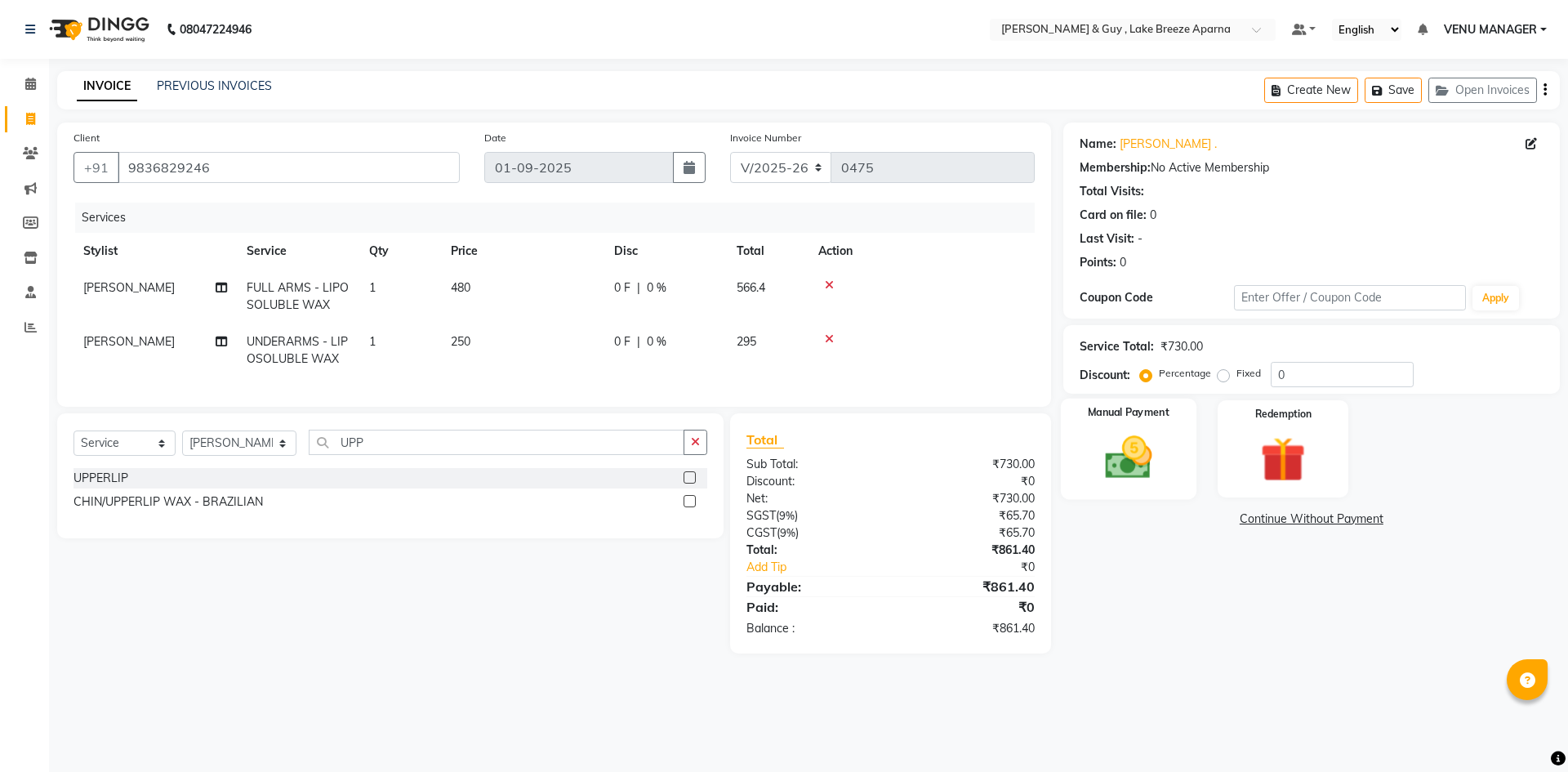
click at [1183, 481] on div "Manual Payment" at bounding box center [1128, 448] width 136 height 101
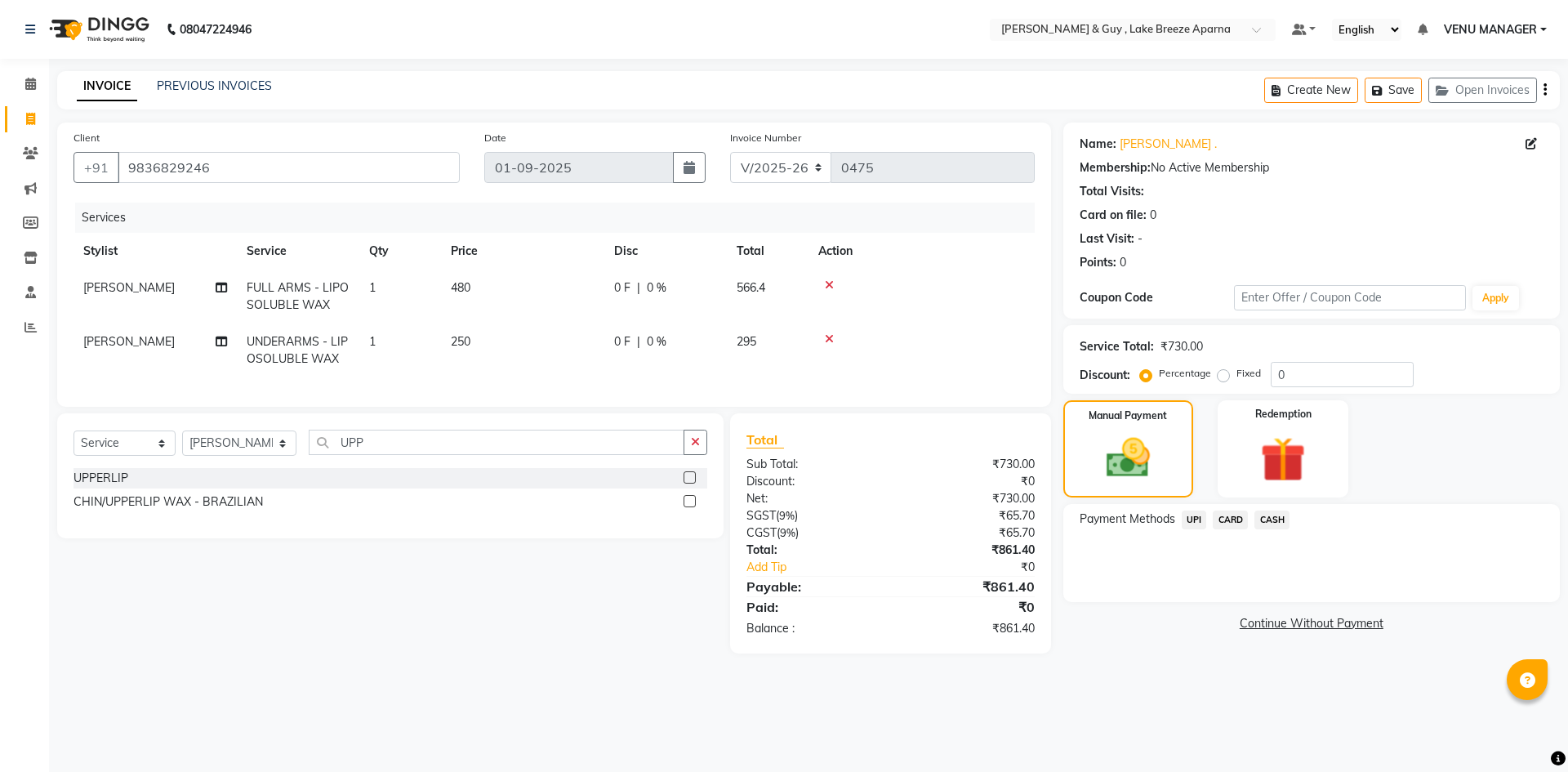
click at [1225, 513] on span "CARD" at bounding box center [1229, 519] width 35 height 19
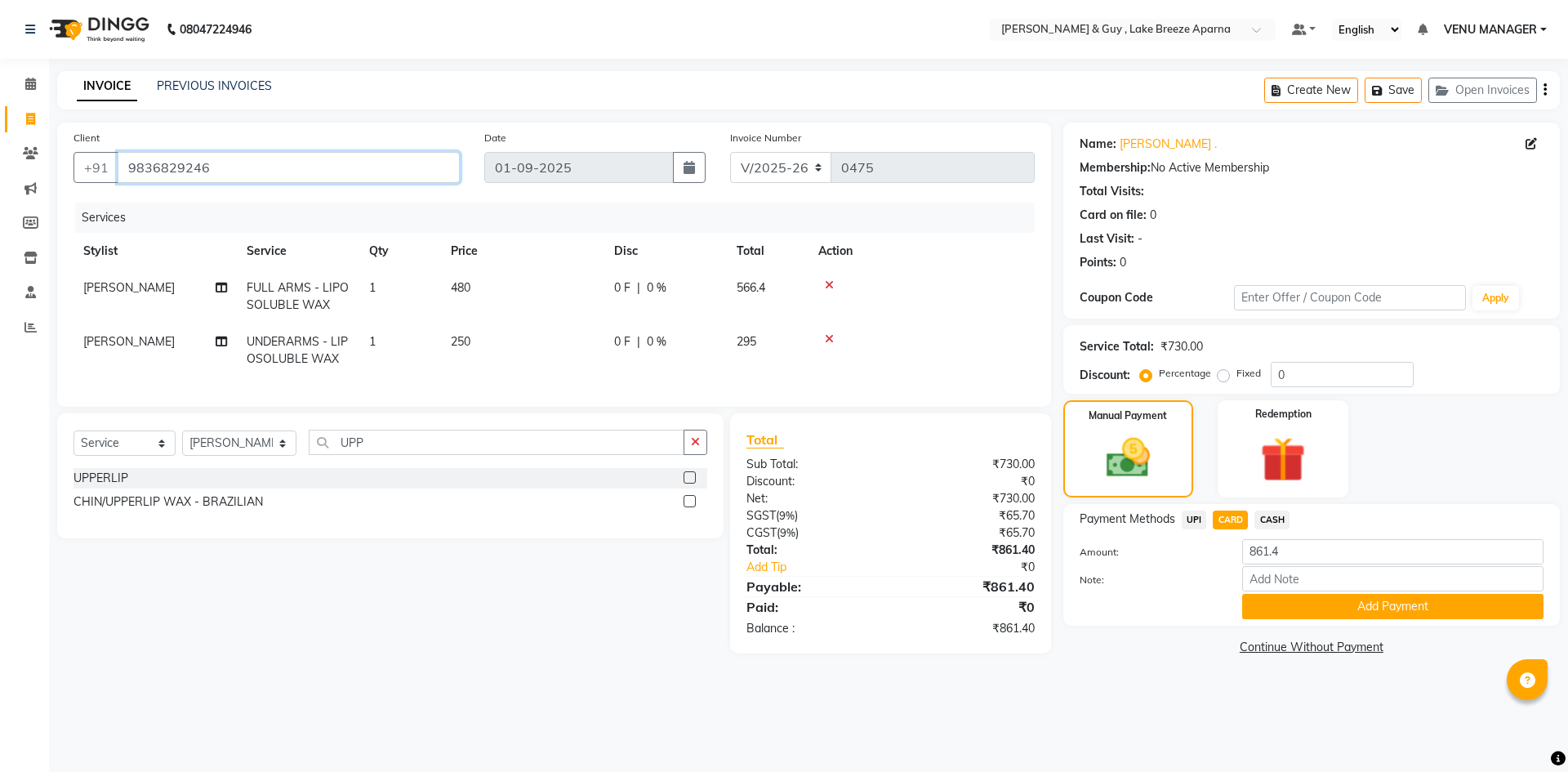
drag, startPoint x: 216, startPoint y: 178, endPoint x: 137, endPoint y: 191, distance: 80.1
click at [137, 191] on div "Client +91 9836829246" at bounding box center [266, 162] width 410 height 67
click at [227, 157] on input "9836829246" at bounding box center [289, 167] width 343 height 31
drag, startPoint x: 227, startPoint y: 168, endPoint x: 121, endPoint y: 180, distance: 106.7
click at [121, 180] on input "9836829246" at bounding box center [289, 167] width 343 height 31
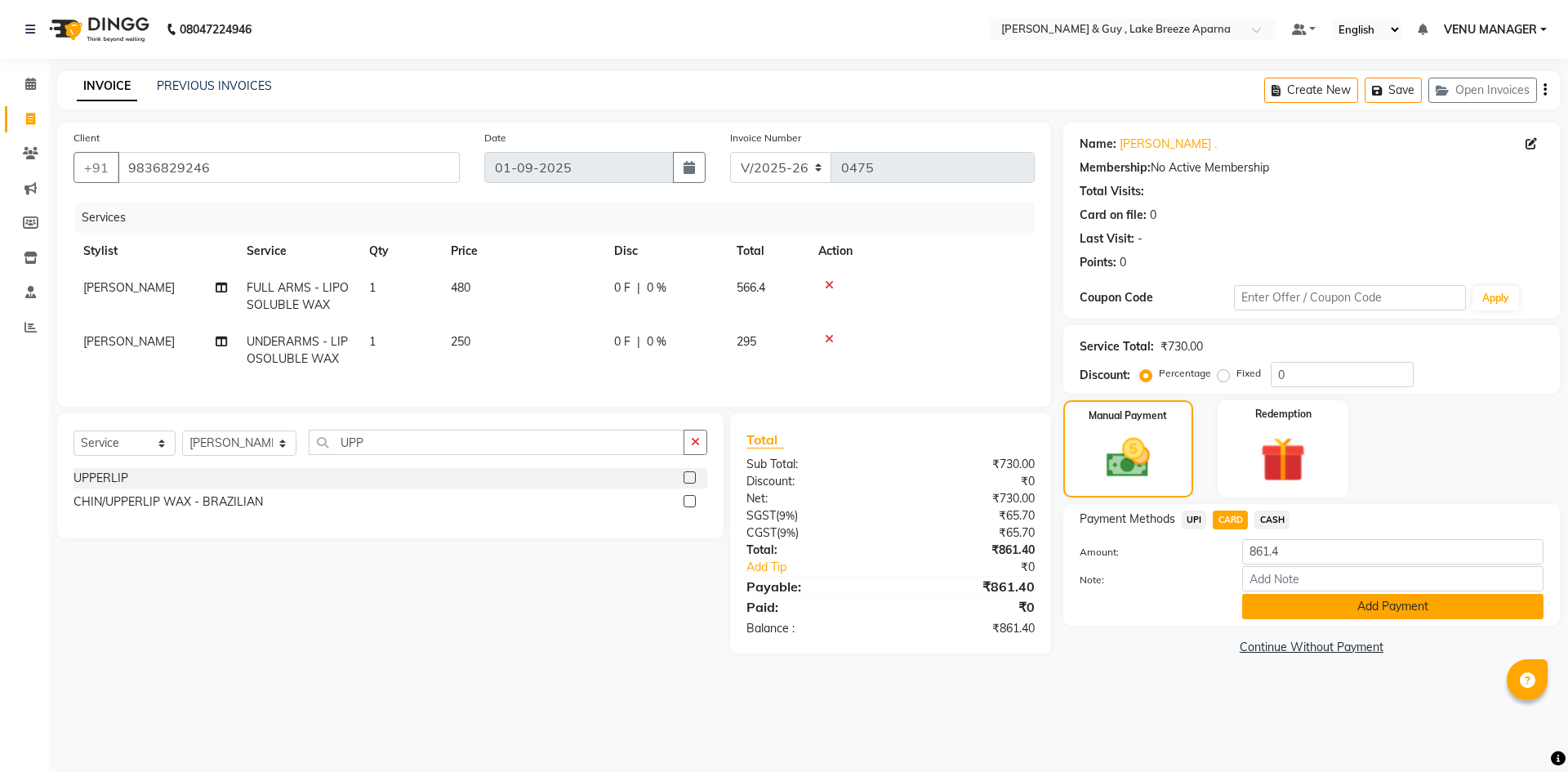
click at [1409, 601] on button "Add Payment" at bounding box center [1393, 605] width 302 height 25
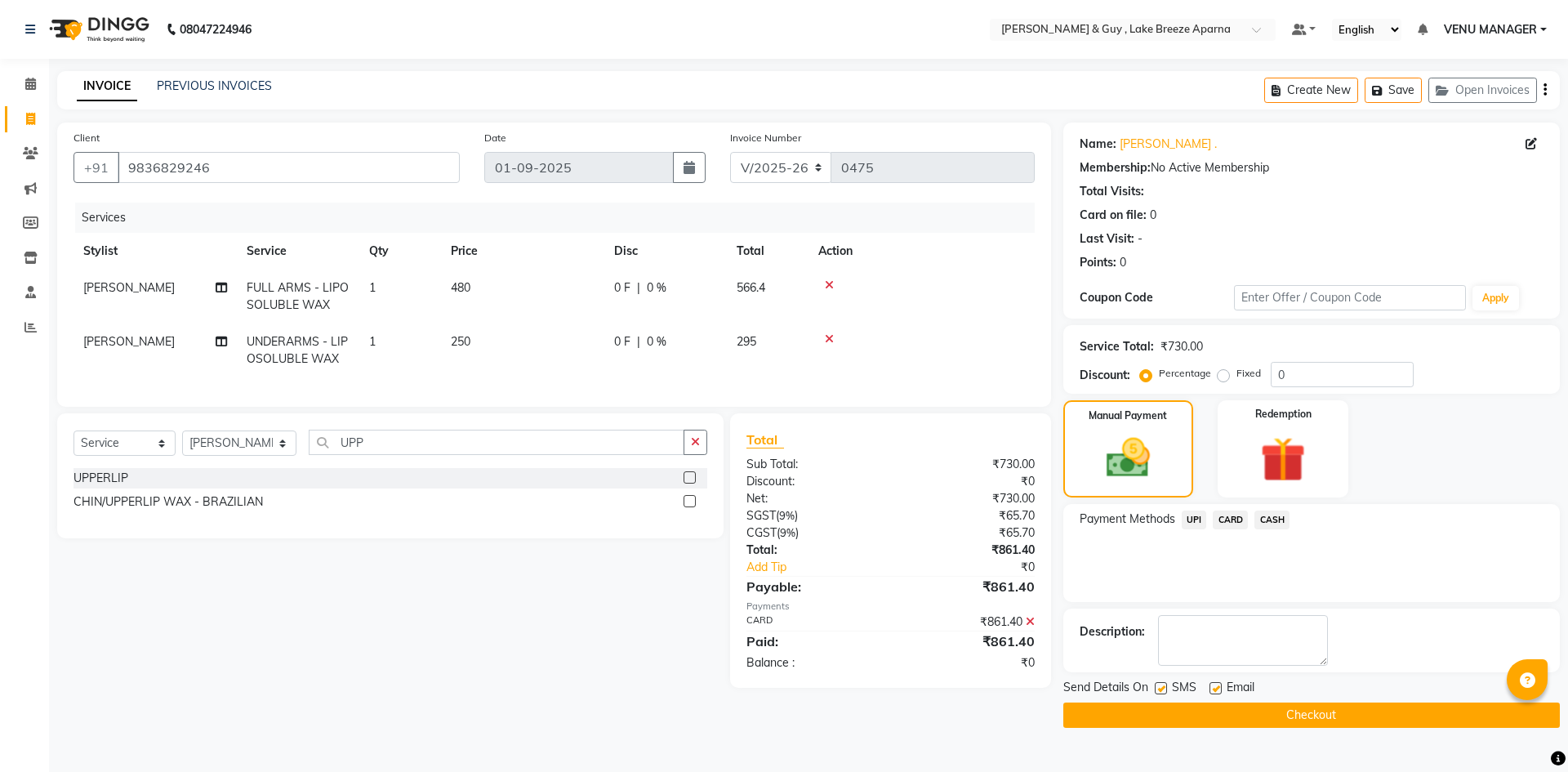
click at [1310, 712] on button "Checkout" at bounding box center [1311, 714] width 496 height 25
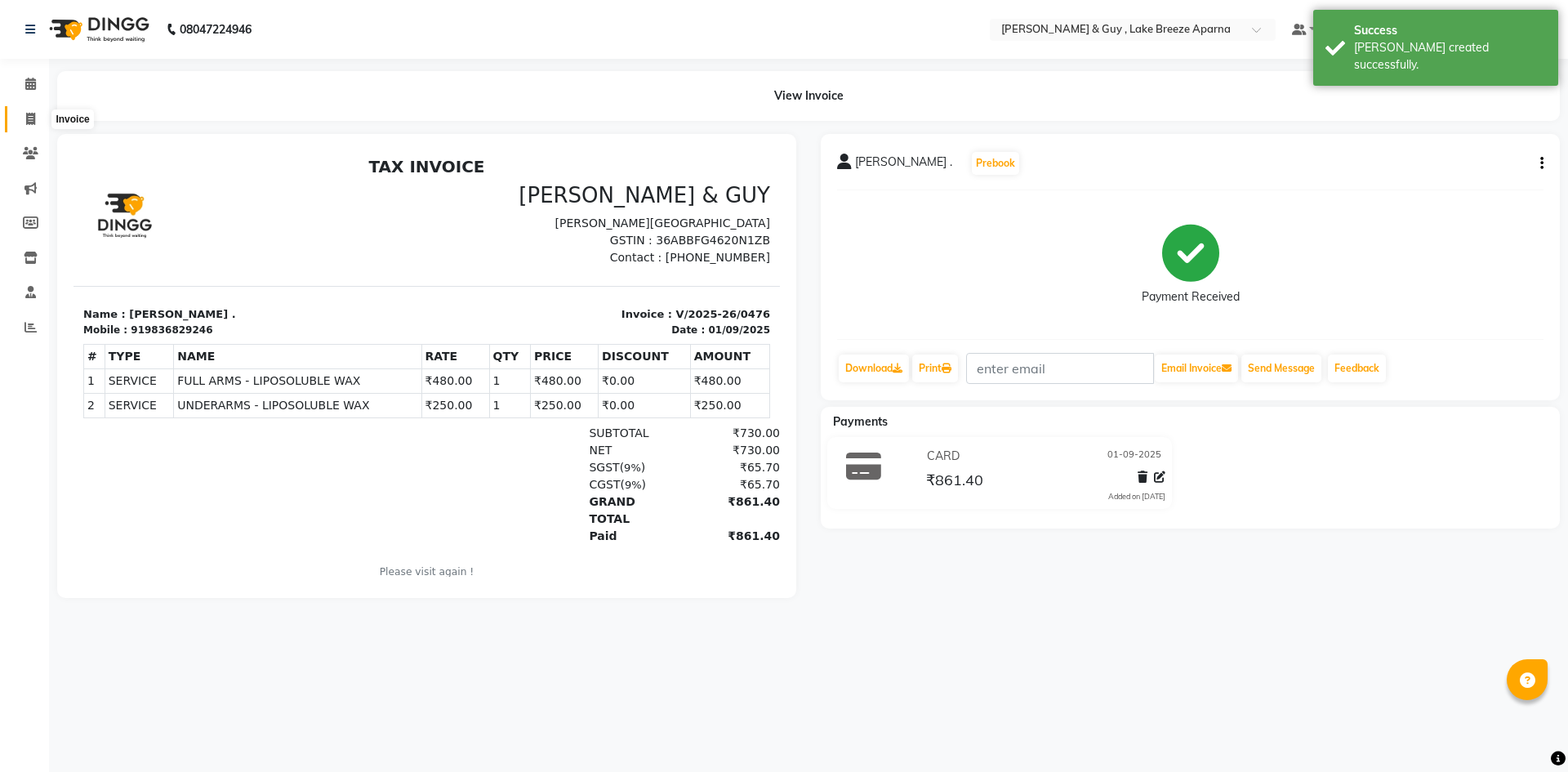
click at [34, 119] on icon at bounding box center [30, 119] width 9 height 12
select select "service"
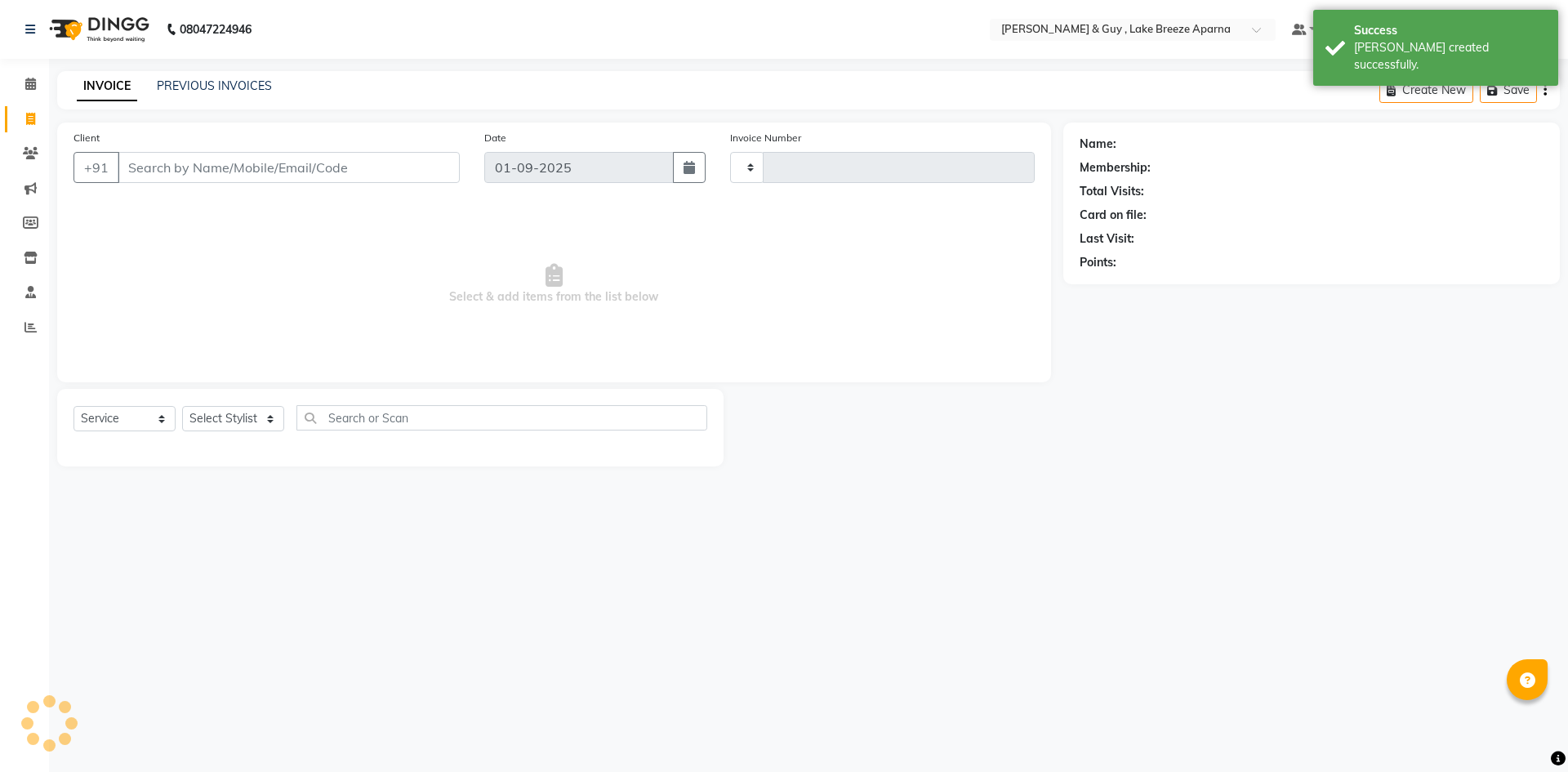
type input "0477"
select select "8690"
click at [160, 168] on input "Client" at bounding box center [289, 167] width 343 height 31
type input "9836829246"
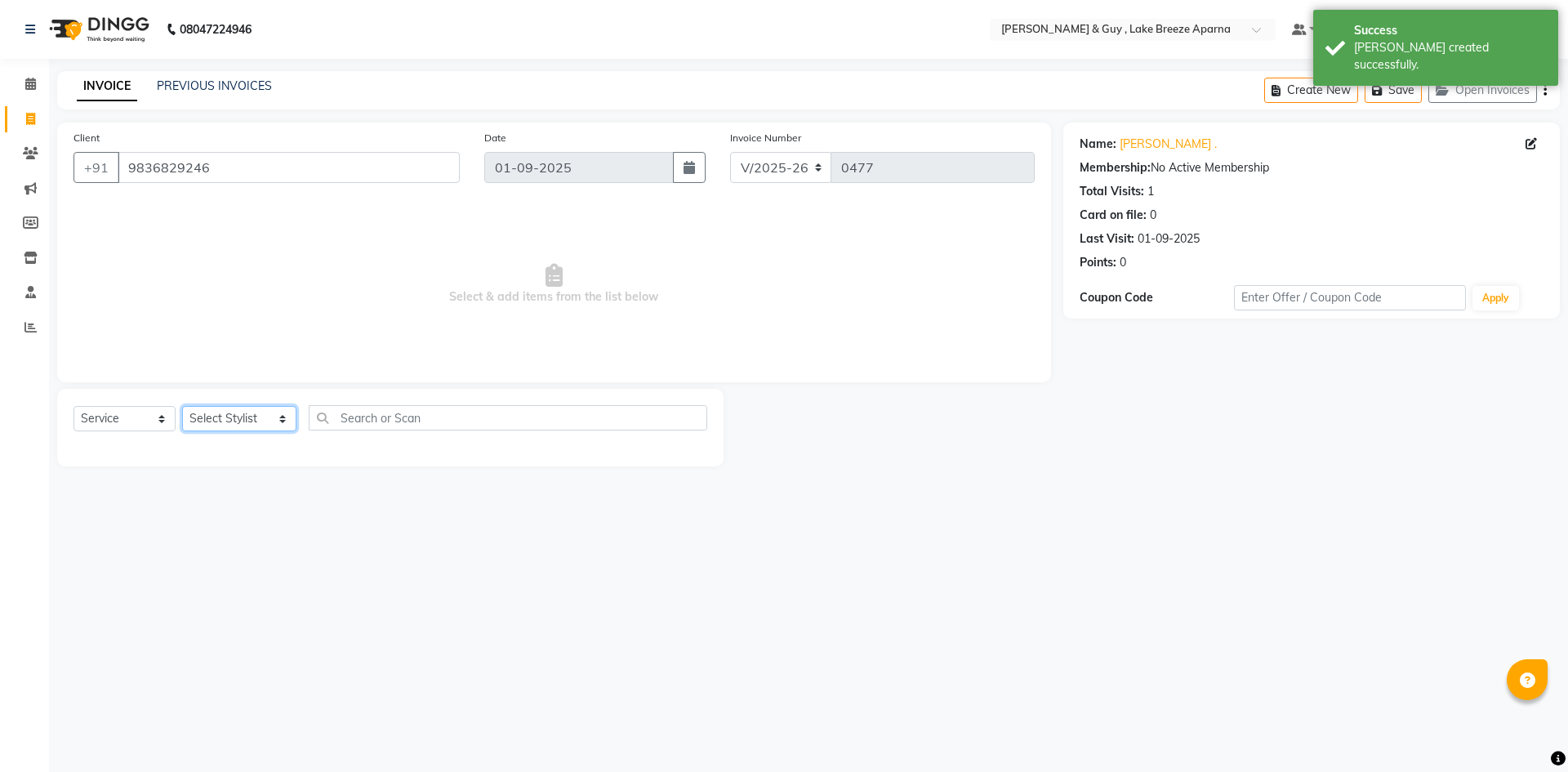
click at [245, 418] on select "Select Stylist ANAS ASLAM DANISH HANISHA MANAGER LAXMI RIMA RINKU SRAVANTHI SWA…" at bounding box center [239, 417] width 114 height 25
select select "88866"
click at [182, 405] on select "Select Stylist ANAS ASLAM DANISH HANISHA MANAGER LAXMI RIMA RINKU SRAVANTHI SWA…" at bounding box center [239, 417] width 114 height 25
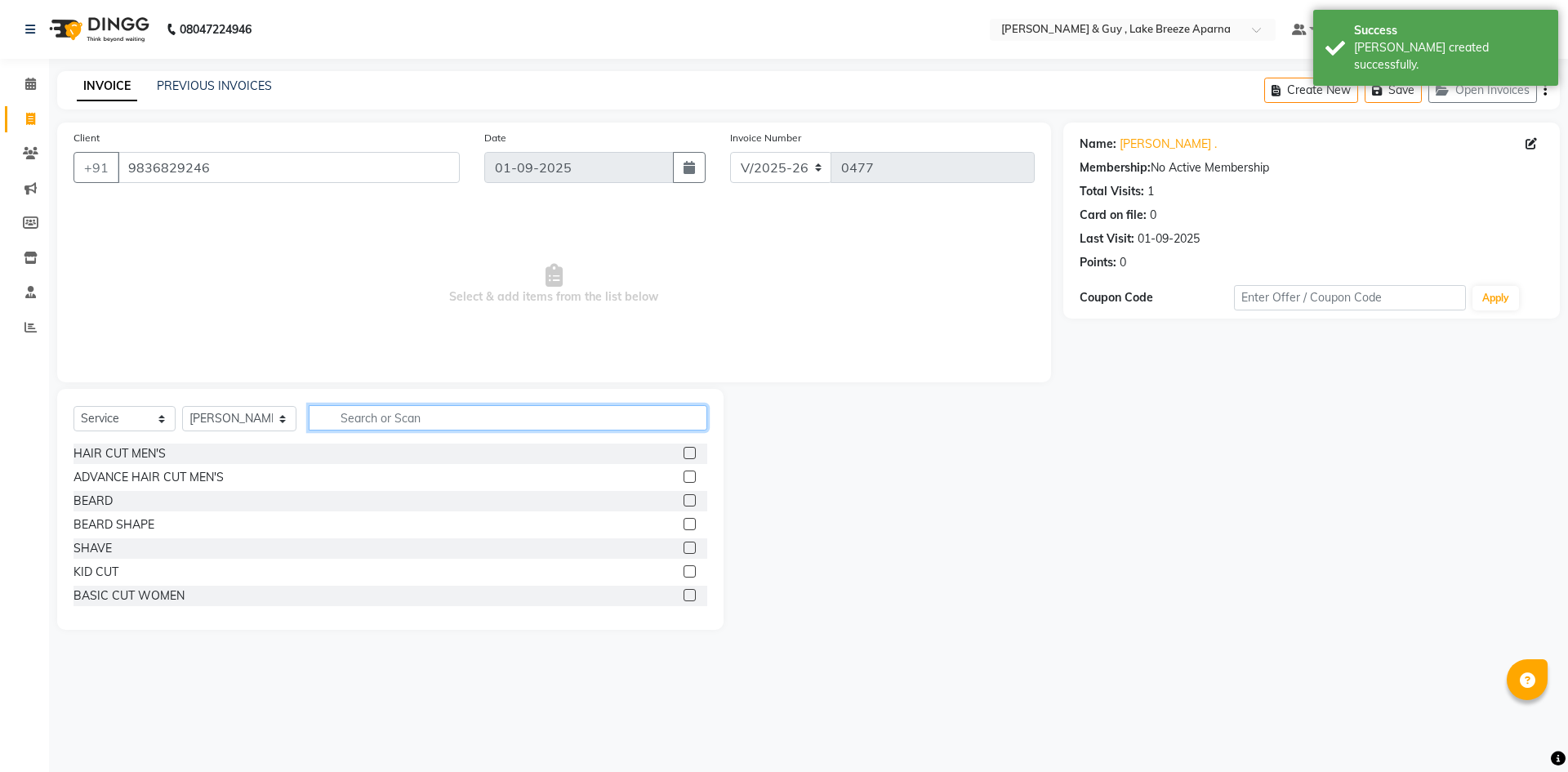
click at [337, 426] on input "text" at bounding box center [507, 417] width 398 height 25
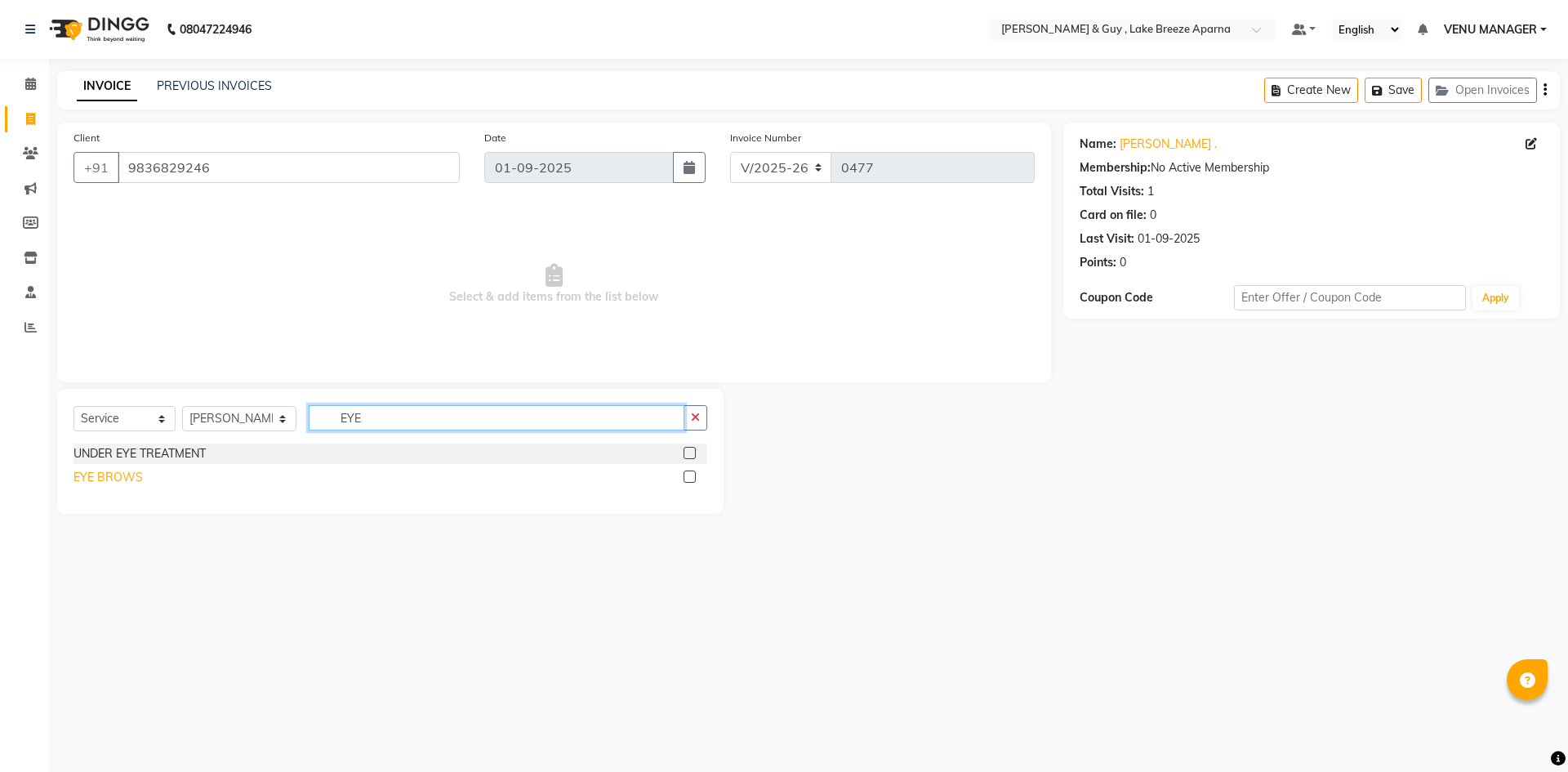
type input "EYE"
click at [119, 482] on div "EYE BROWS" at bounding box center [109, 476] width 70 height 17
checkbox input "false"
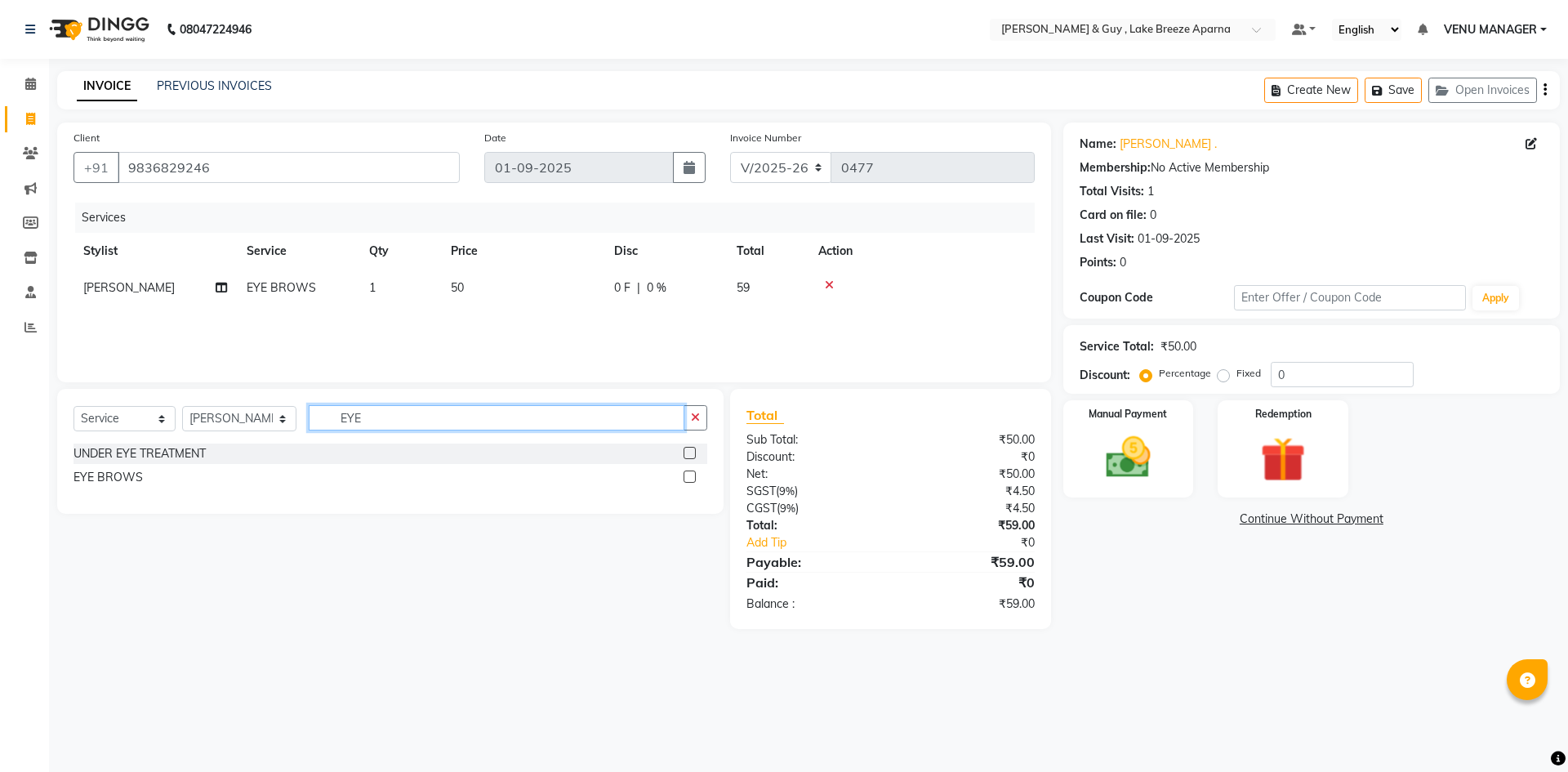
drag, startPoint x: 406, startPoint y: 424, endPoint x: 258, endPoint y: 453, distance: 150.8
click at [258, 453] on div "Select Service Product Membership Package Voucher Prepaid Gift Card Select Styl…" at bounding box center [390, 450] width 666 height 125
type input "UPP"
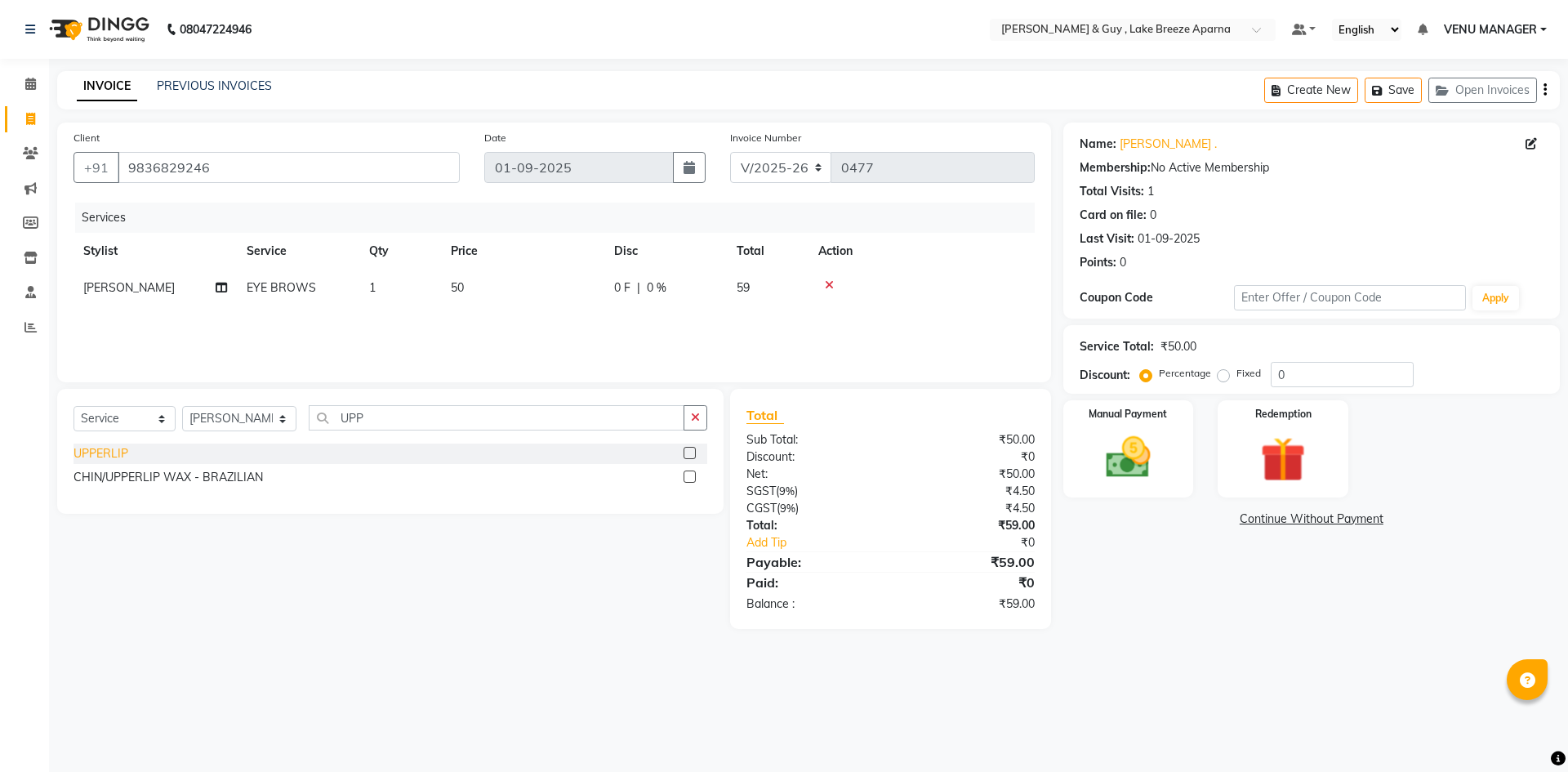
click at [102, 450] on div "UPPERLIP" at bounding box center [101, 453] width 55 height 17
checkbox input "false"
drag, startPoint x: 1100, startPoint y: 470, endPoint x: 1131, endPoint y: 472, distance: 31.1
click at [1100, 470] on img at bounding box center [1129, 457] width 76 height 54
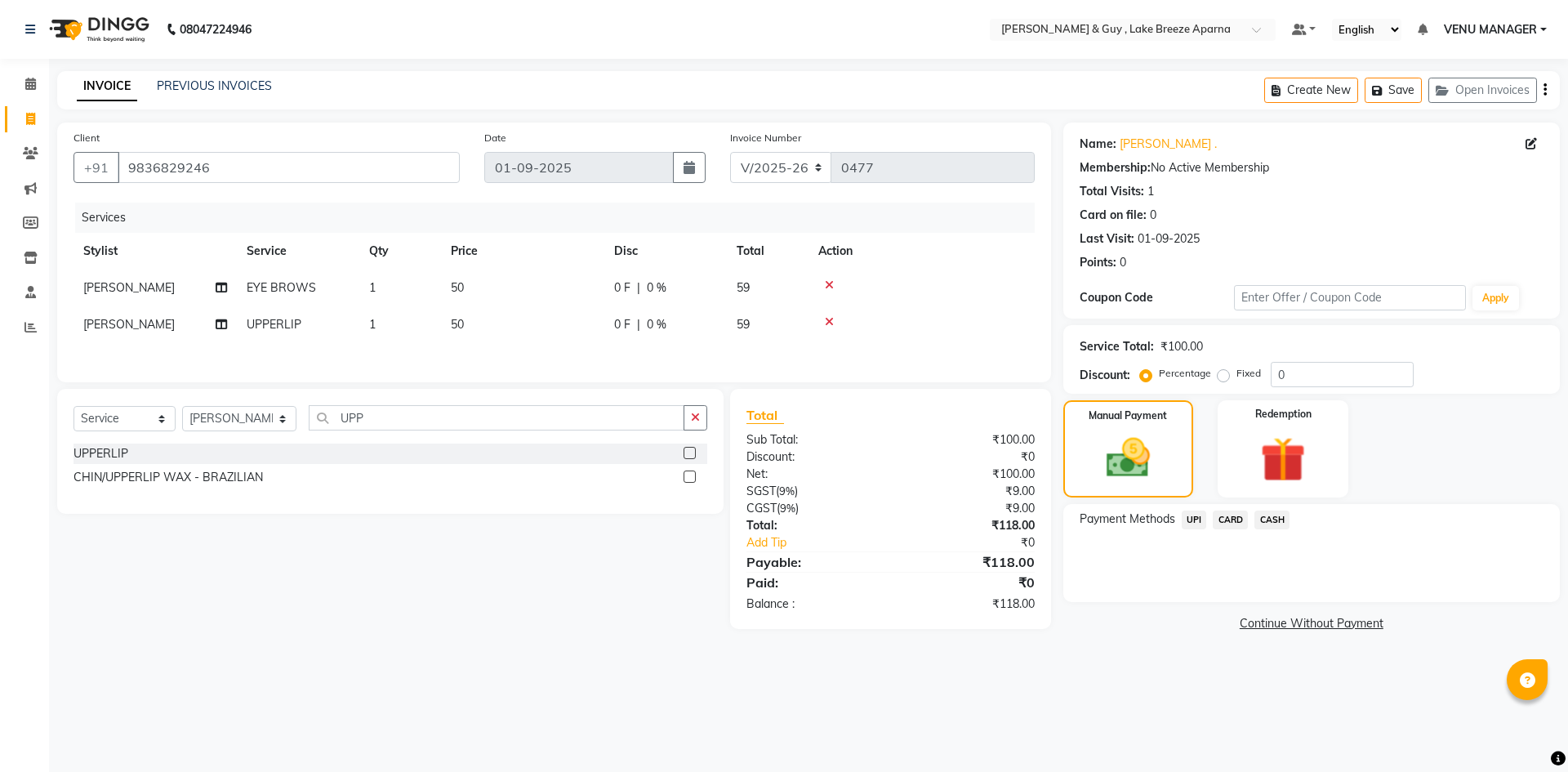
click at [1224, 522] on span "CARD" at bounding box center [1229, 519] width 35 height 19
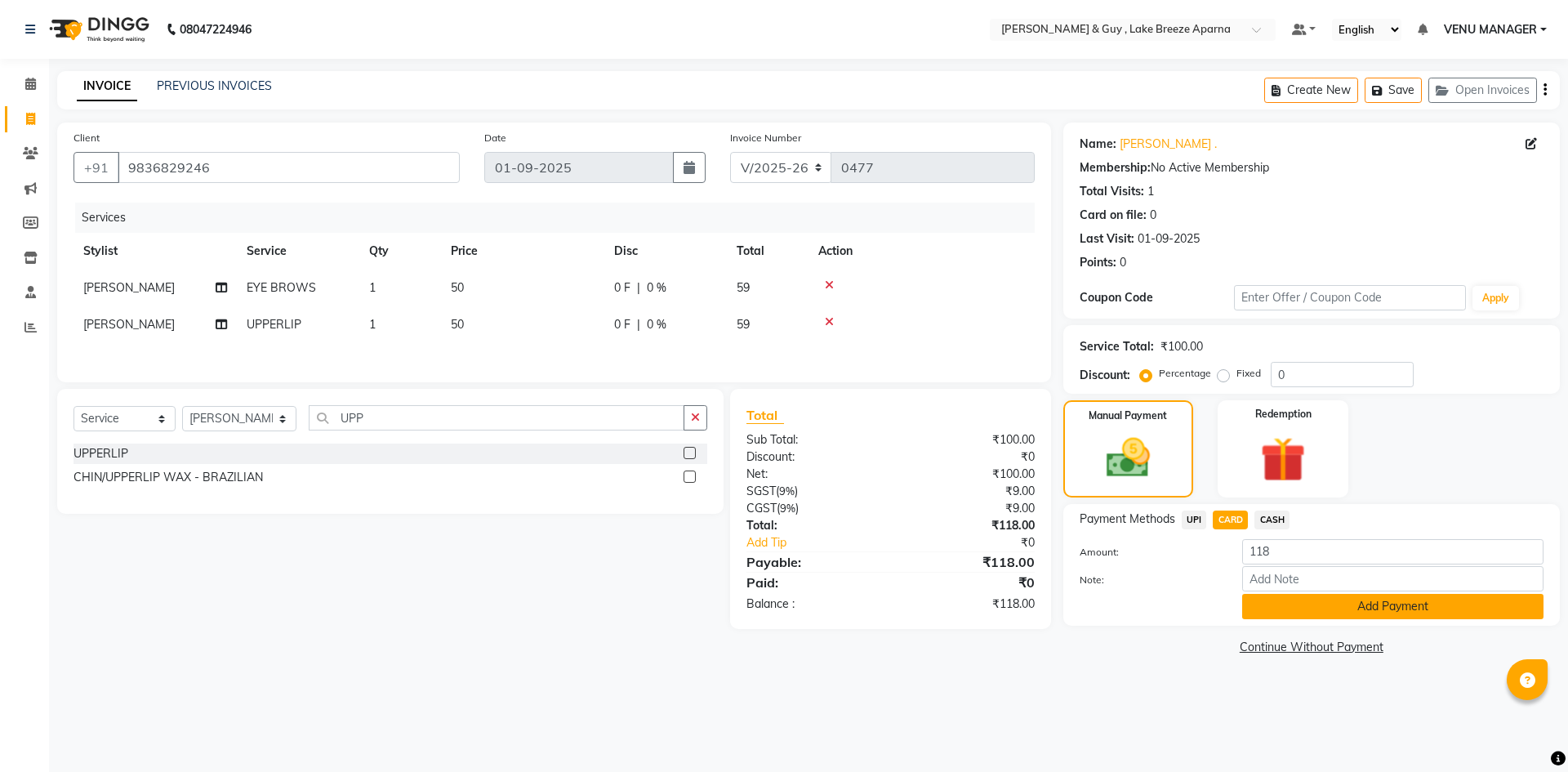
click at [1319, 616] on button "Add Payment" at bounding box center [1393, 605] width 302 height 25
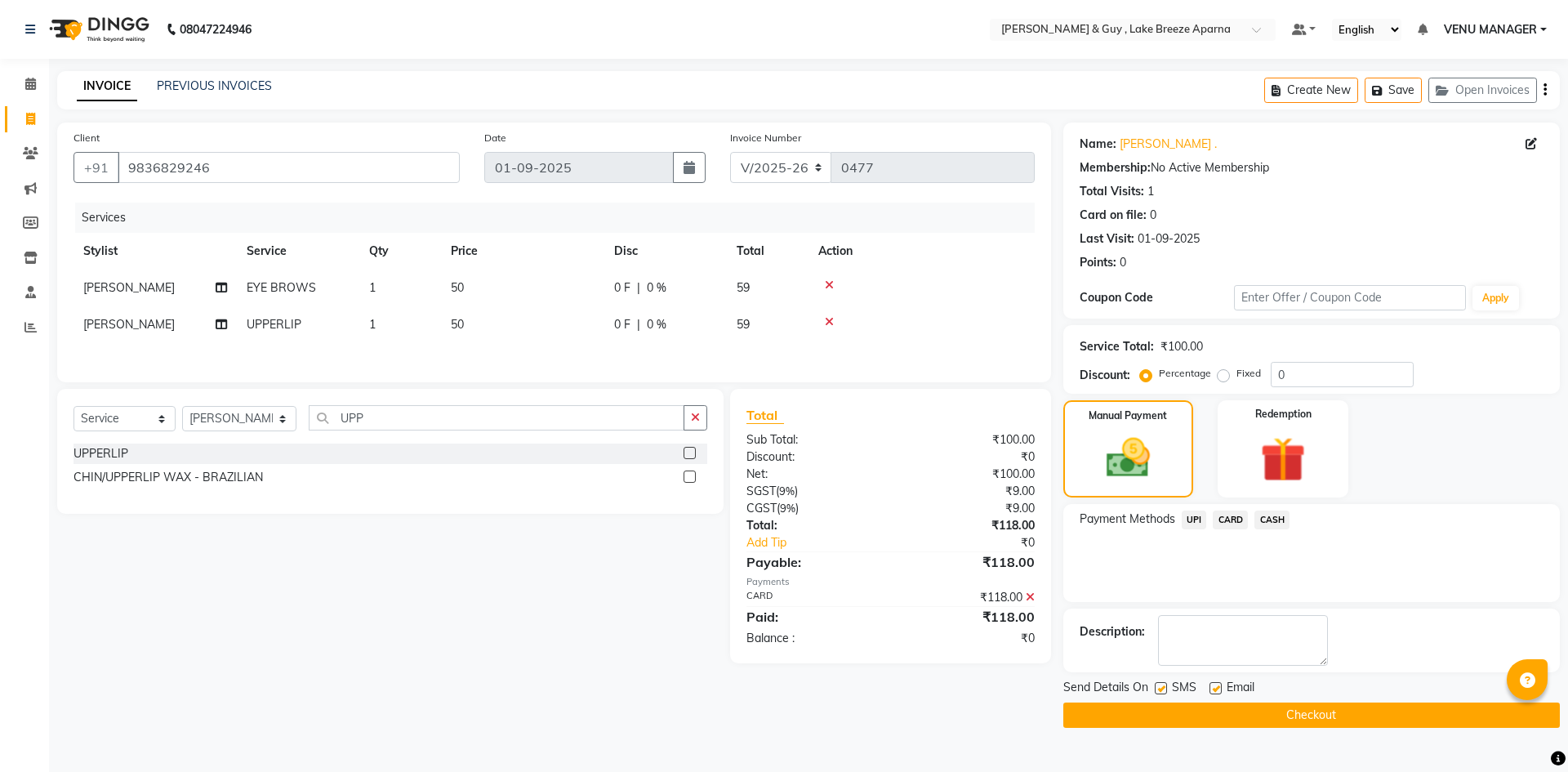
click at [1351, 716] on button "Checkout" at bounding box center [1311, 714] width 496 height 25
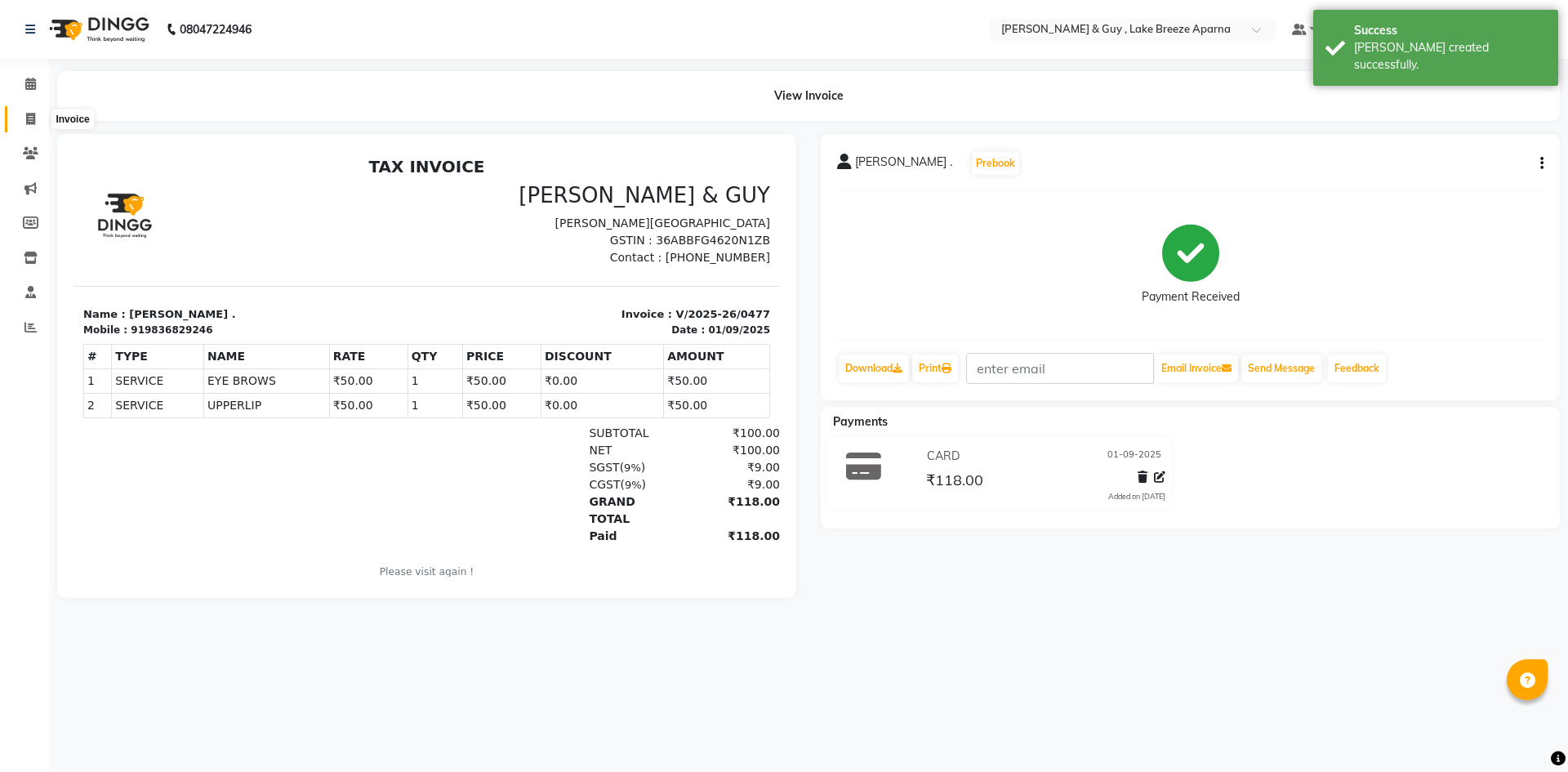
click at [37, 117] on span at bounding box center [30, 119] width 29 height 19
select select "service"
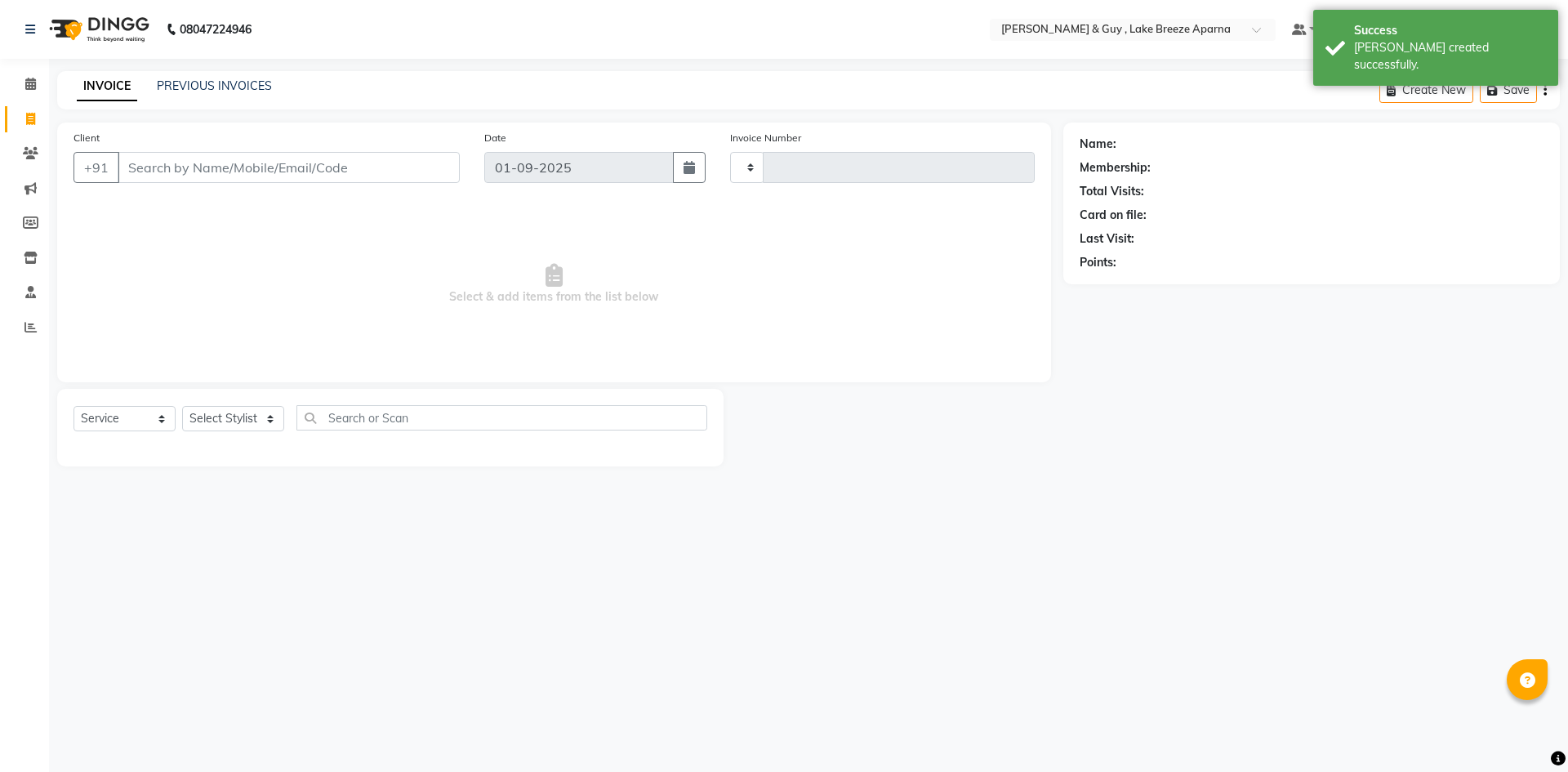
type input "0478"
select select "8690"
click at [220, 86] on link "PREVIOUS INVOICES" at bounding box center [214, 86] width 115 height 15
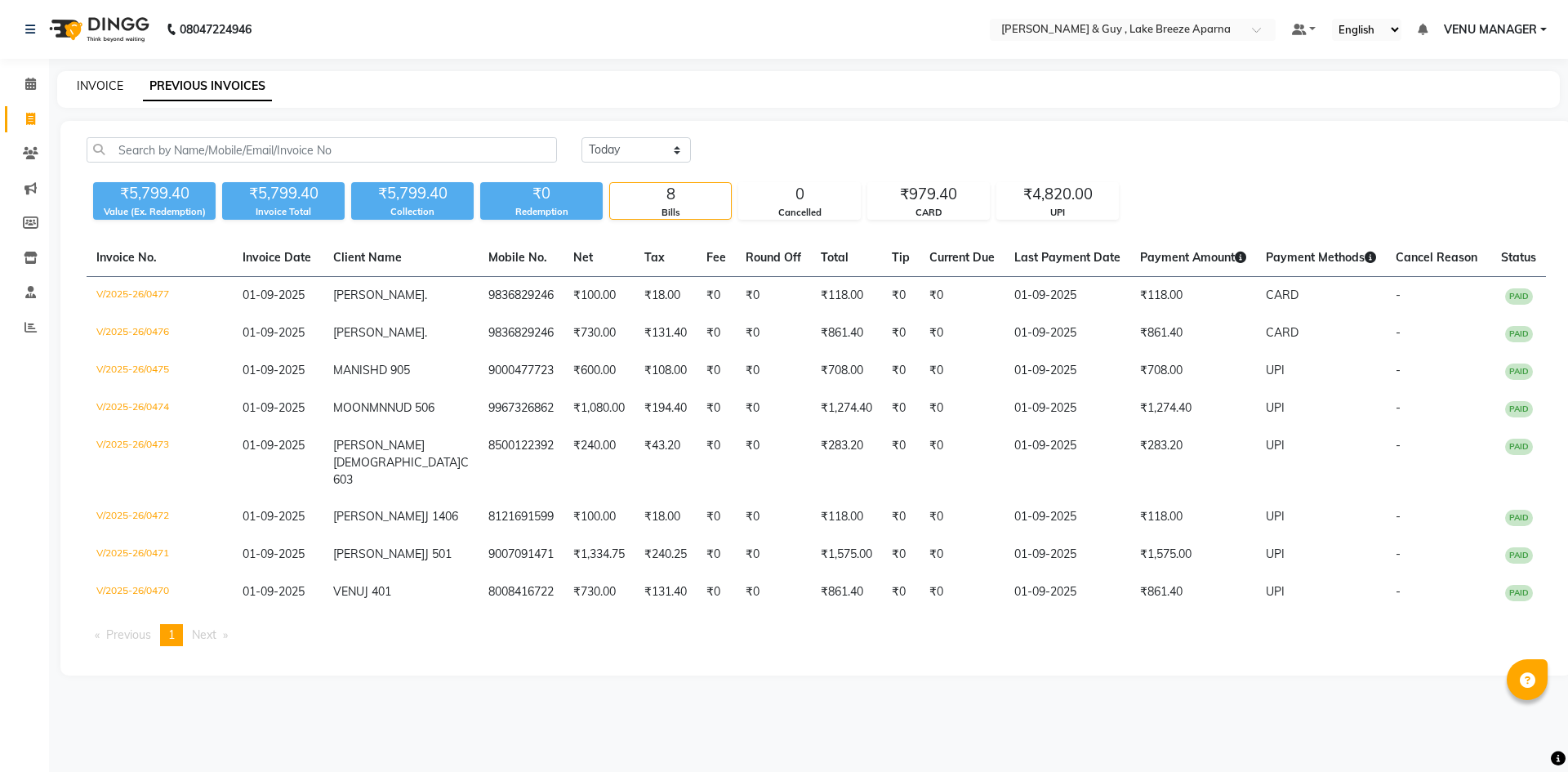
click at [101, 86] on link "INVOICE" at bounding box center [100, 86] width 47 height 15
select select "8690"
select select "service"
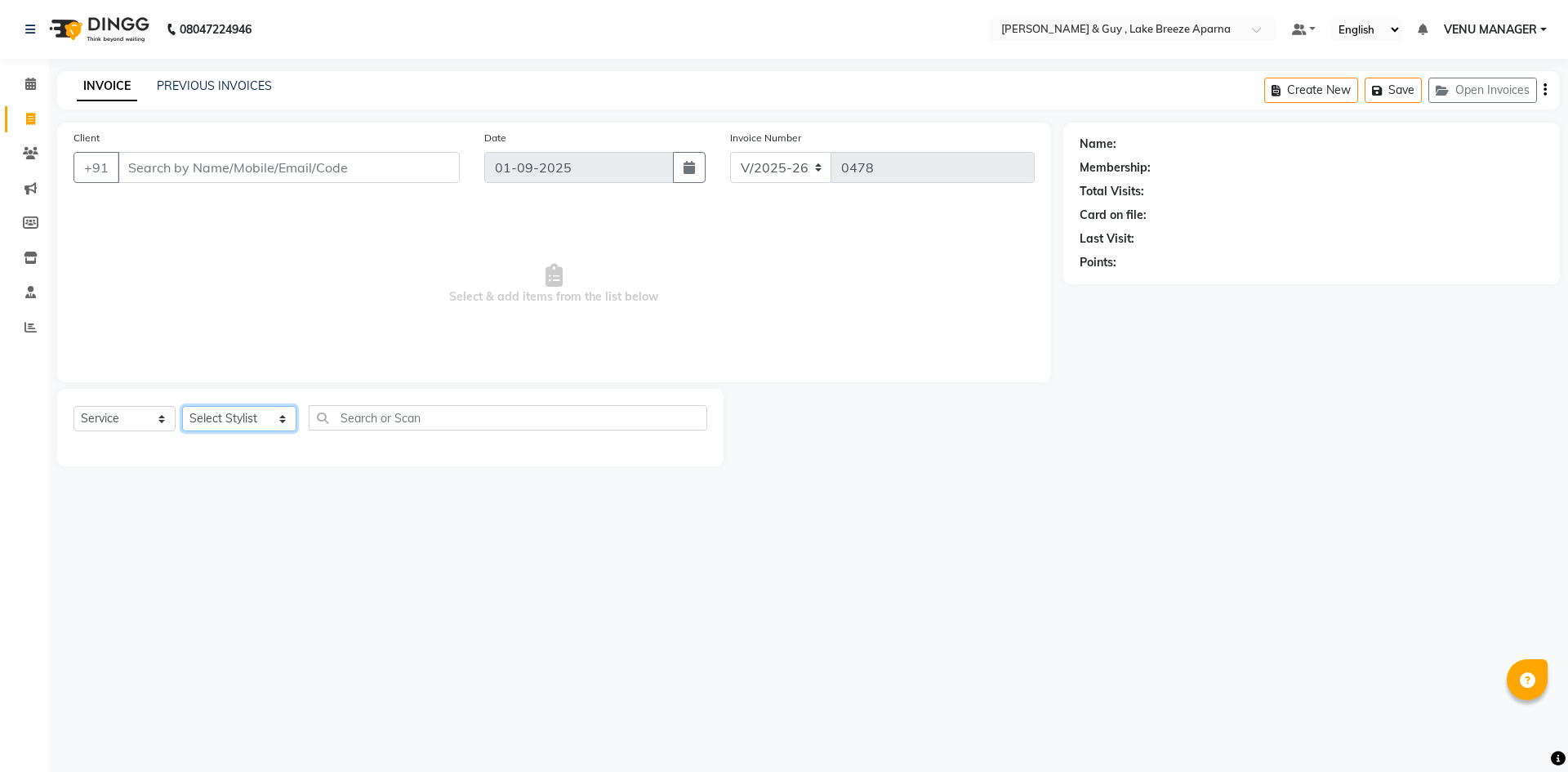
click at [221, 429] on select "Select Stylist ANAS ASLAM DANISH HANISHA MANAGER LAXMI RIMA RINKU SRAVANTHI SWA…" at bounding box center [239, 417] width 114 height 25
select select "87994"
click at [182, 405] on select "Select Stylist ANAS ASLAM DANISH HANISHA MANAGER LAXMI RIMA RINKU SRAVANTHI SWA…" at bounding box center [239, 417] width 114 height 25
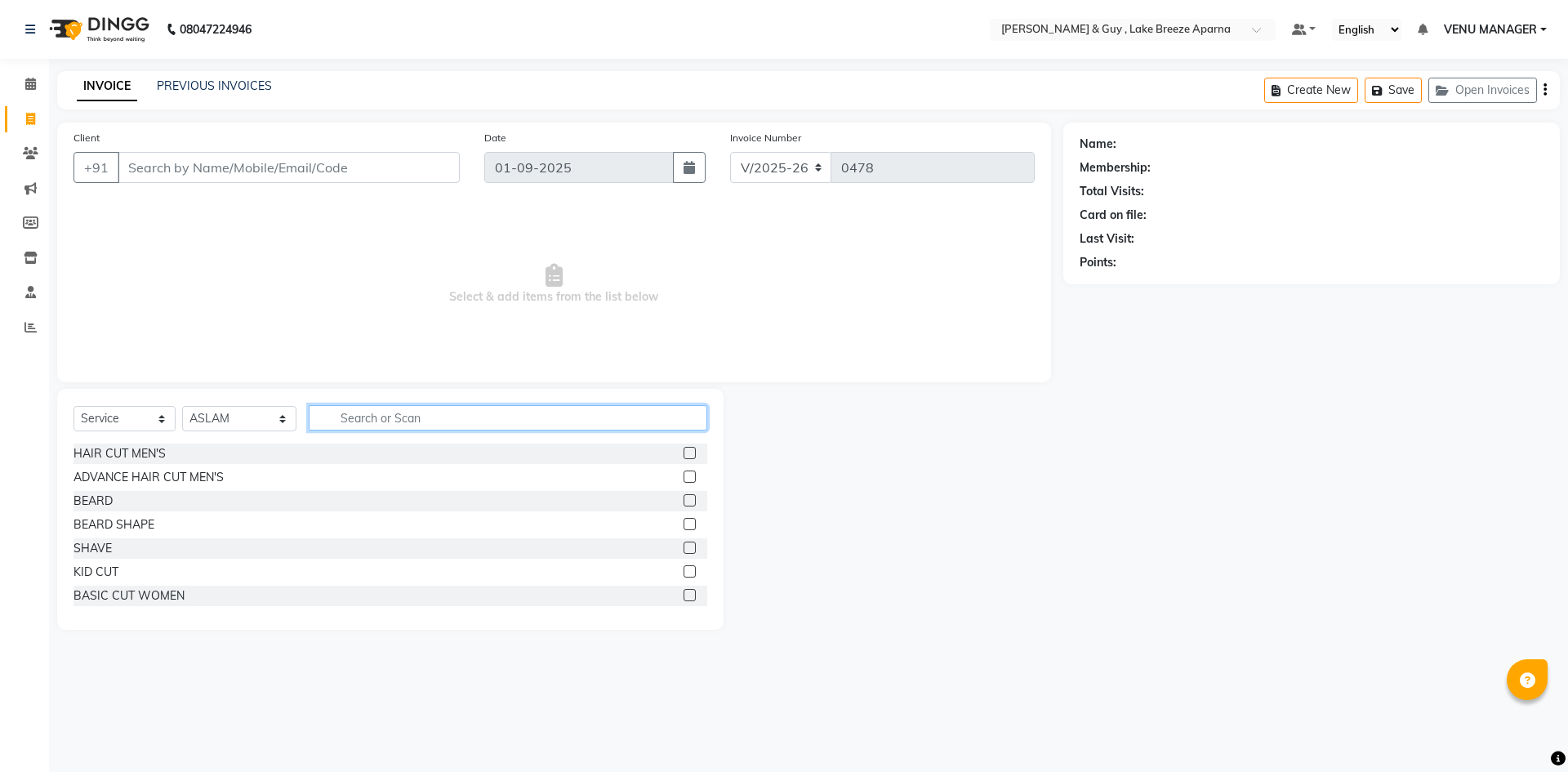
click at [405, 422] on input "text" at bounding box center [507, 417] width 398 height 25
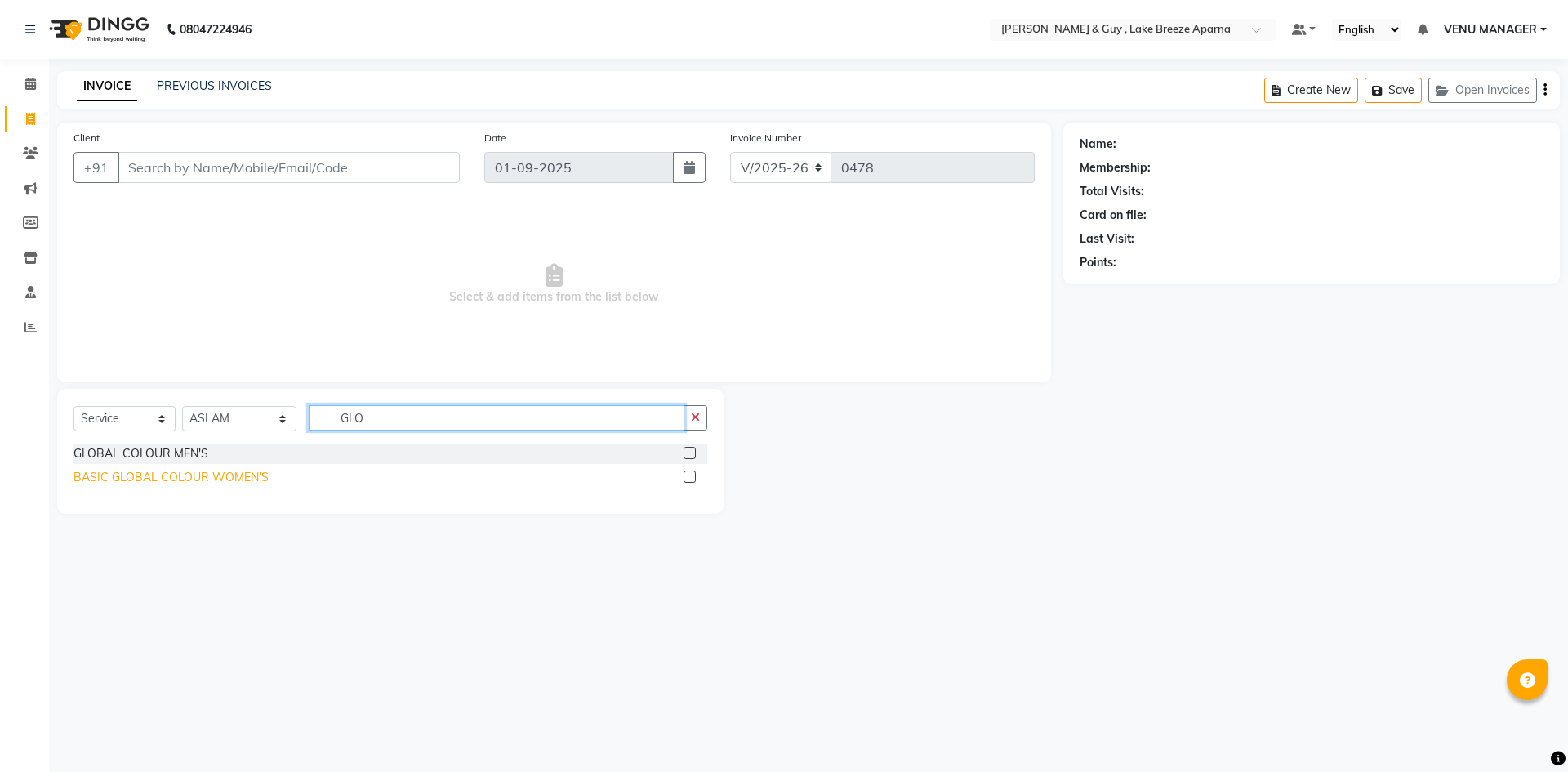
type input "GLO"
click at [227, 485] on div "BASIC GLOBAL COLOUR WOMEN'S" at bounding box center [171, 476] width 195 height 17
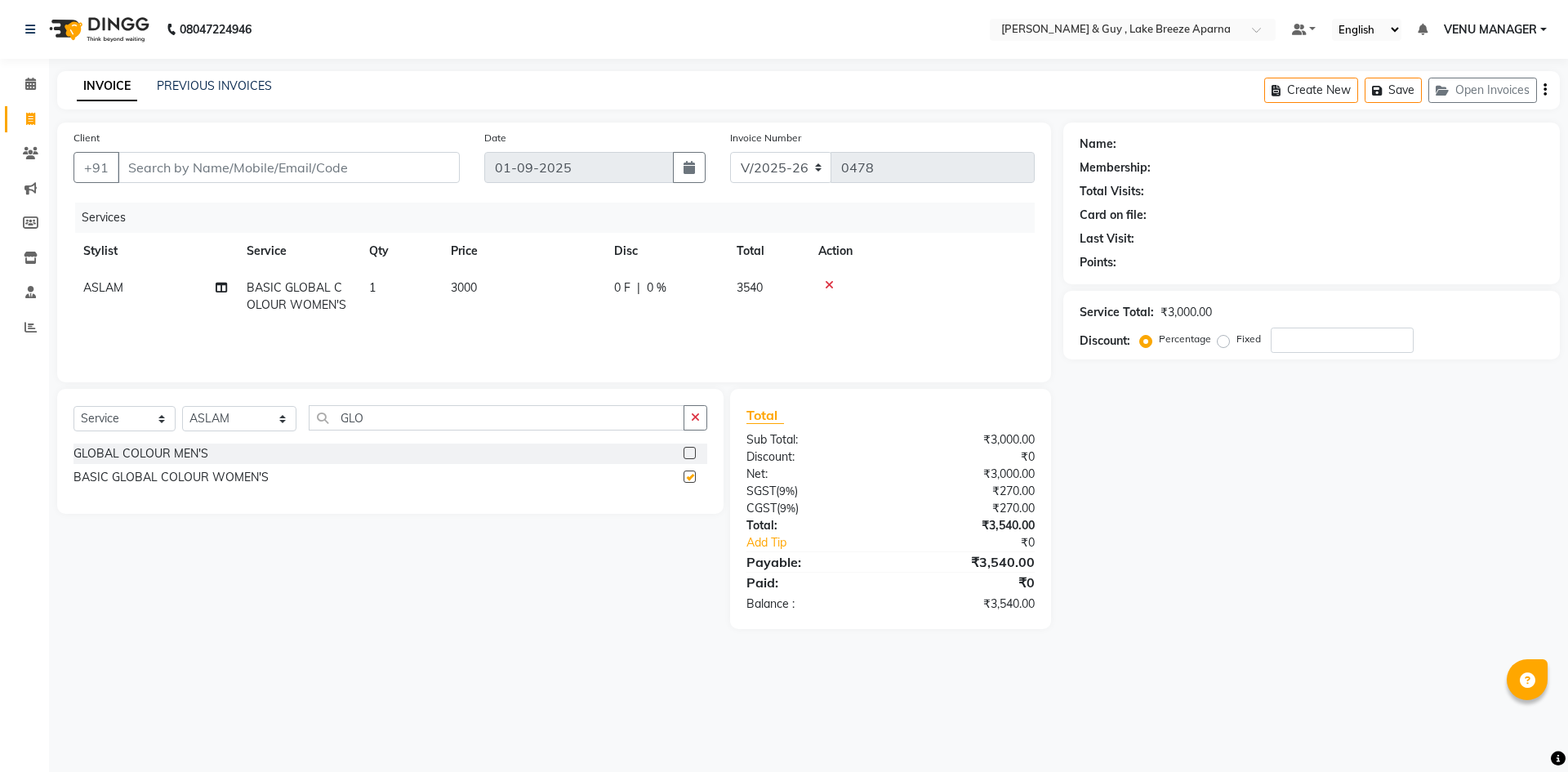
checkbox input "false"
drag, startPoint x: 379, startPoint y: 415, endPoint x: 265, endPoint y: 437, distance: 116.1
click at [292, 435] on div "Select Service Product Membership Package Voucher Prepaid Gift Card Select Styl…" at bounding box center [391, 424] width 634 height 38
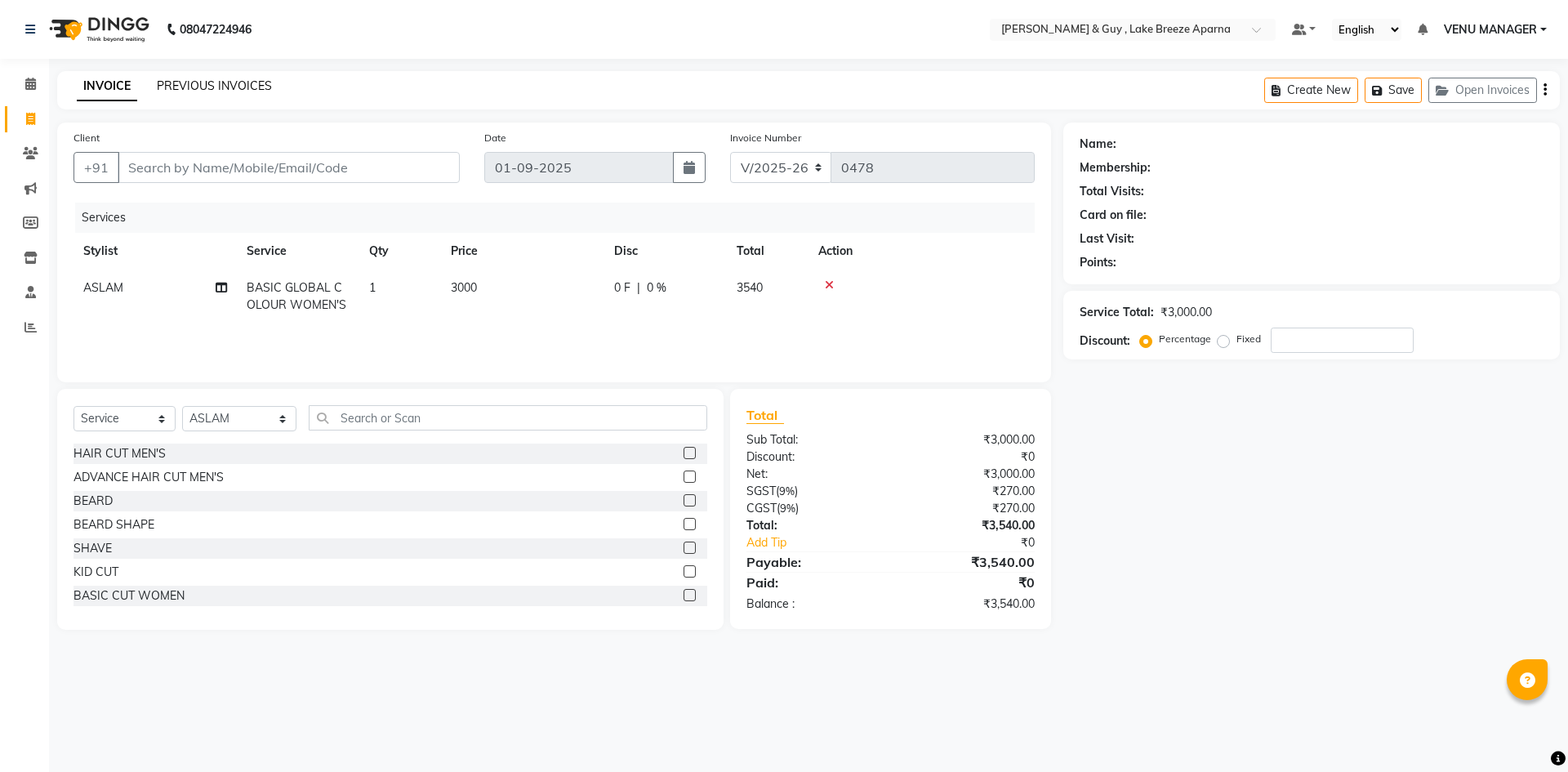
click at [209, 86] on link "PREVIOUS INVOICES" at bounding box center [214, 86] width 115 height 15
click at [382, 421] on input "text" at bounding box center [507, 417] width 398 height 25
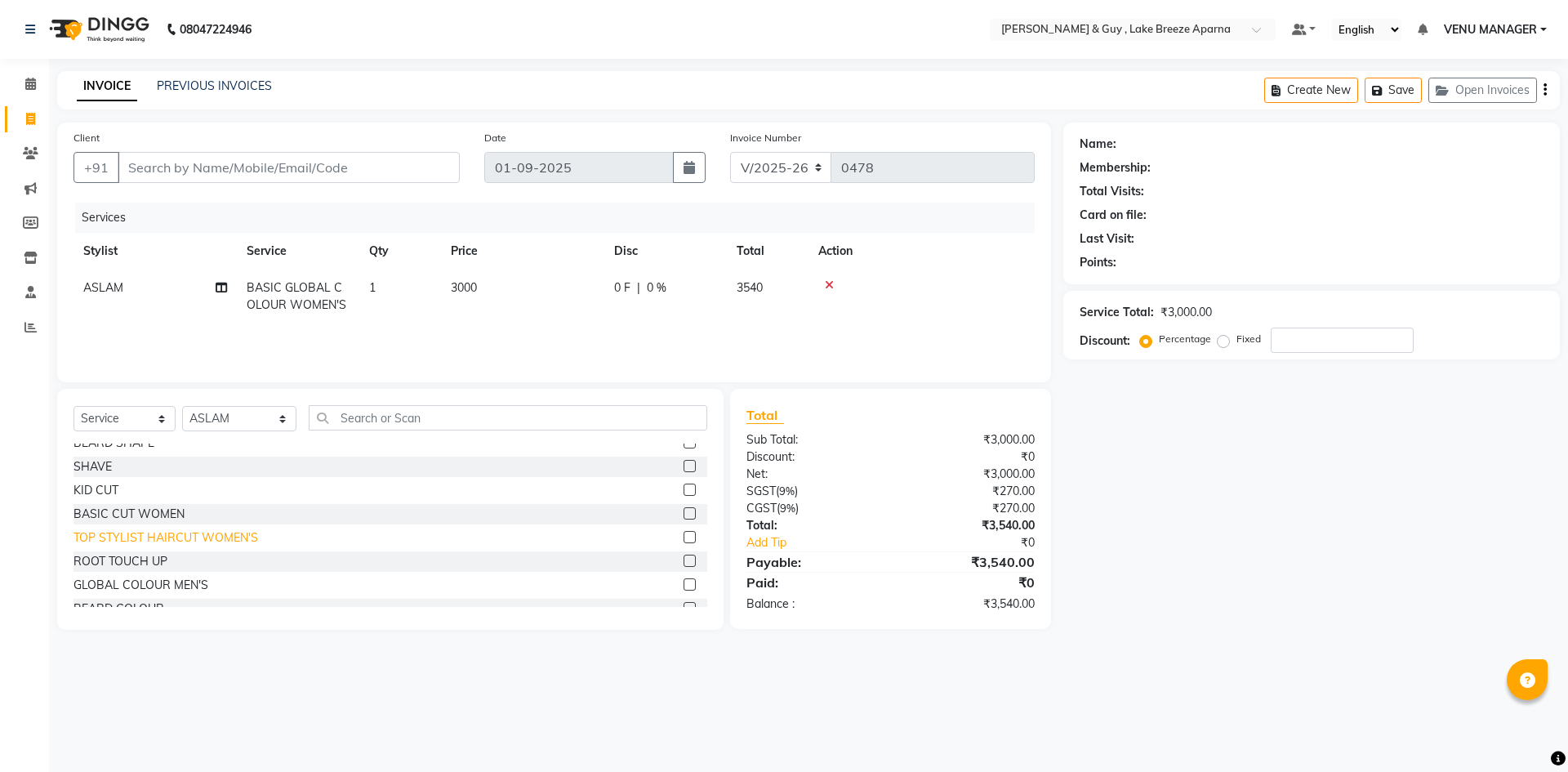
click at [183, 537] on div "TOP STYLIST HAIRCUT WOMEN'S" at bounding box center [166, 537] width 185 height 17
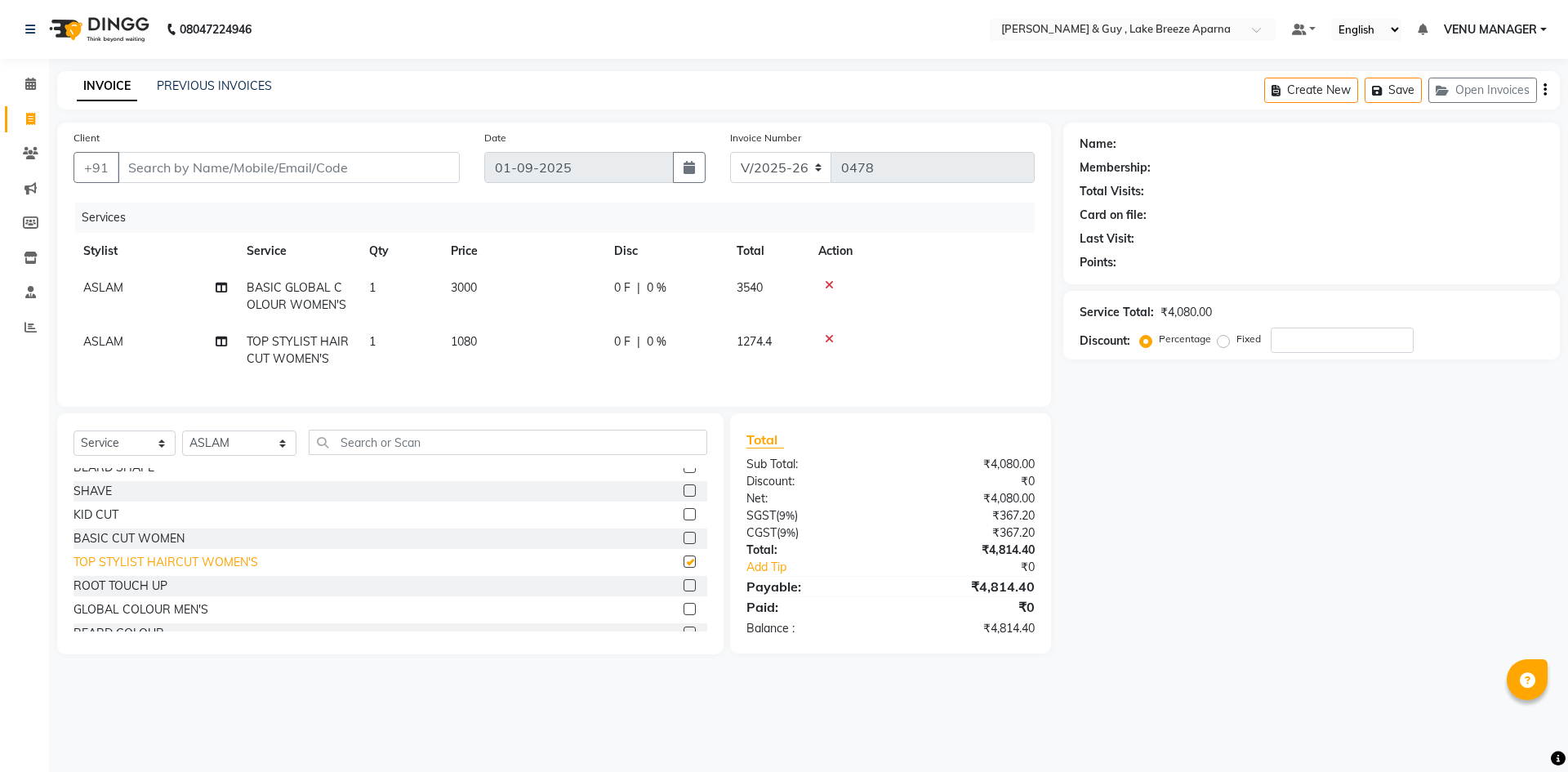
checkbox input "false"
click at [235, 176] on input "Client" at bounding box center [289, 167] width 343 height 31
type input "8"
type input "0"
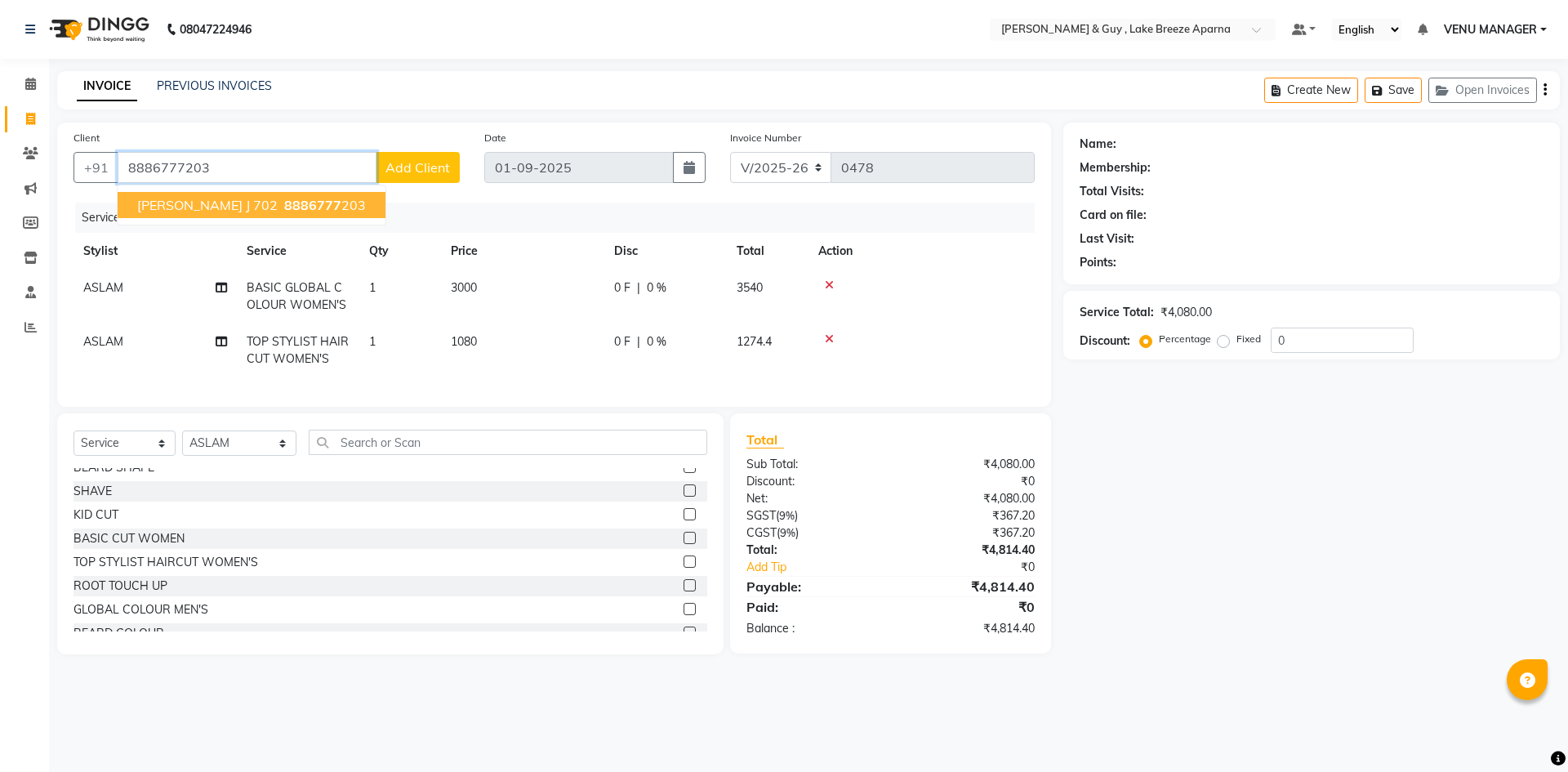
type input "8886777203"
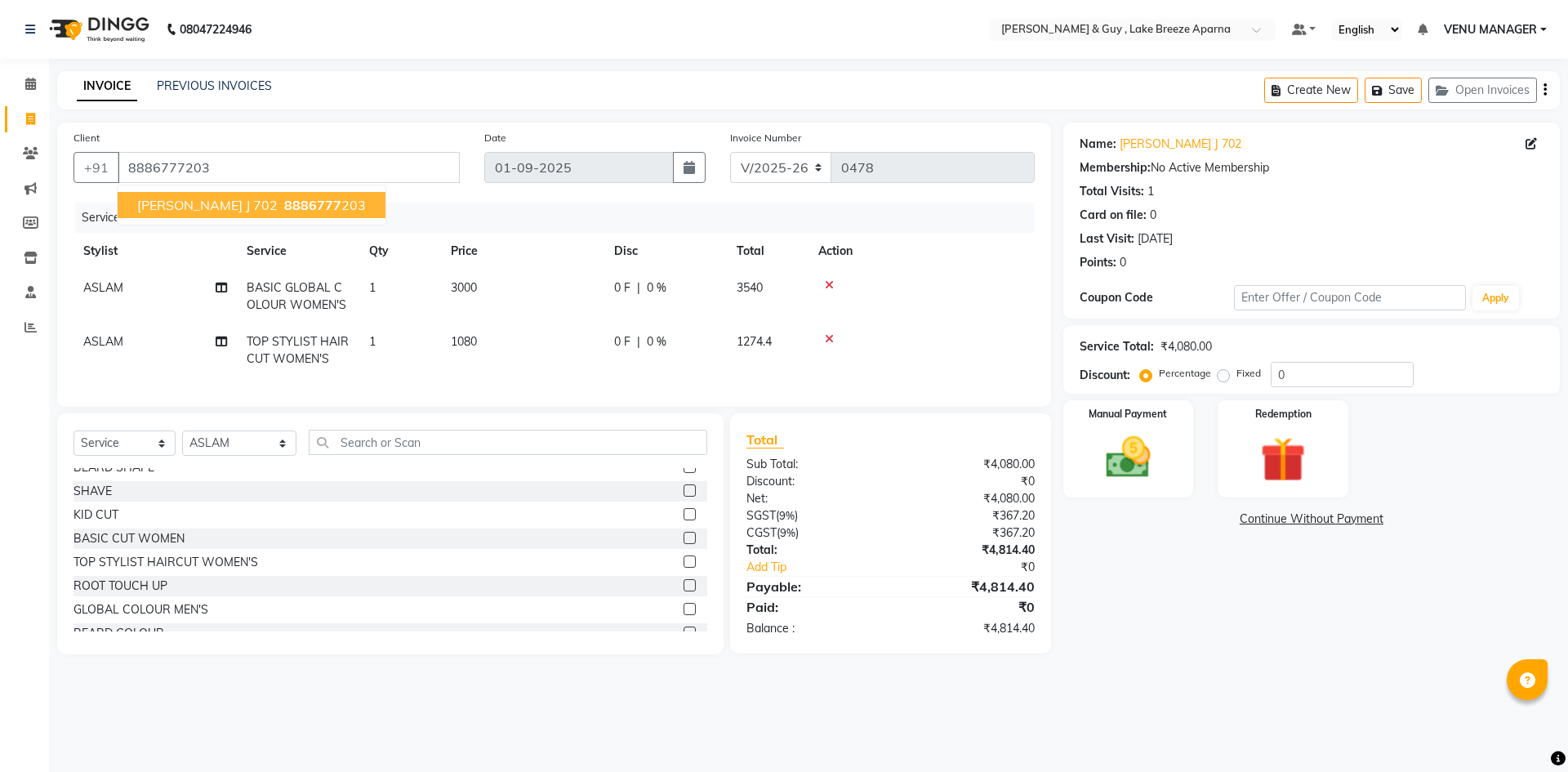
click at [285, 207] on span "8886777" at bounding box center [313, 205] width 57 height 16
click at [522, 289] on td "3000" at bounding box center [523, 297] width 164 height 54
select select "87994"
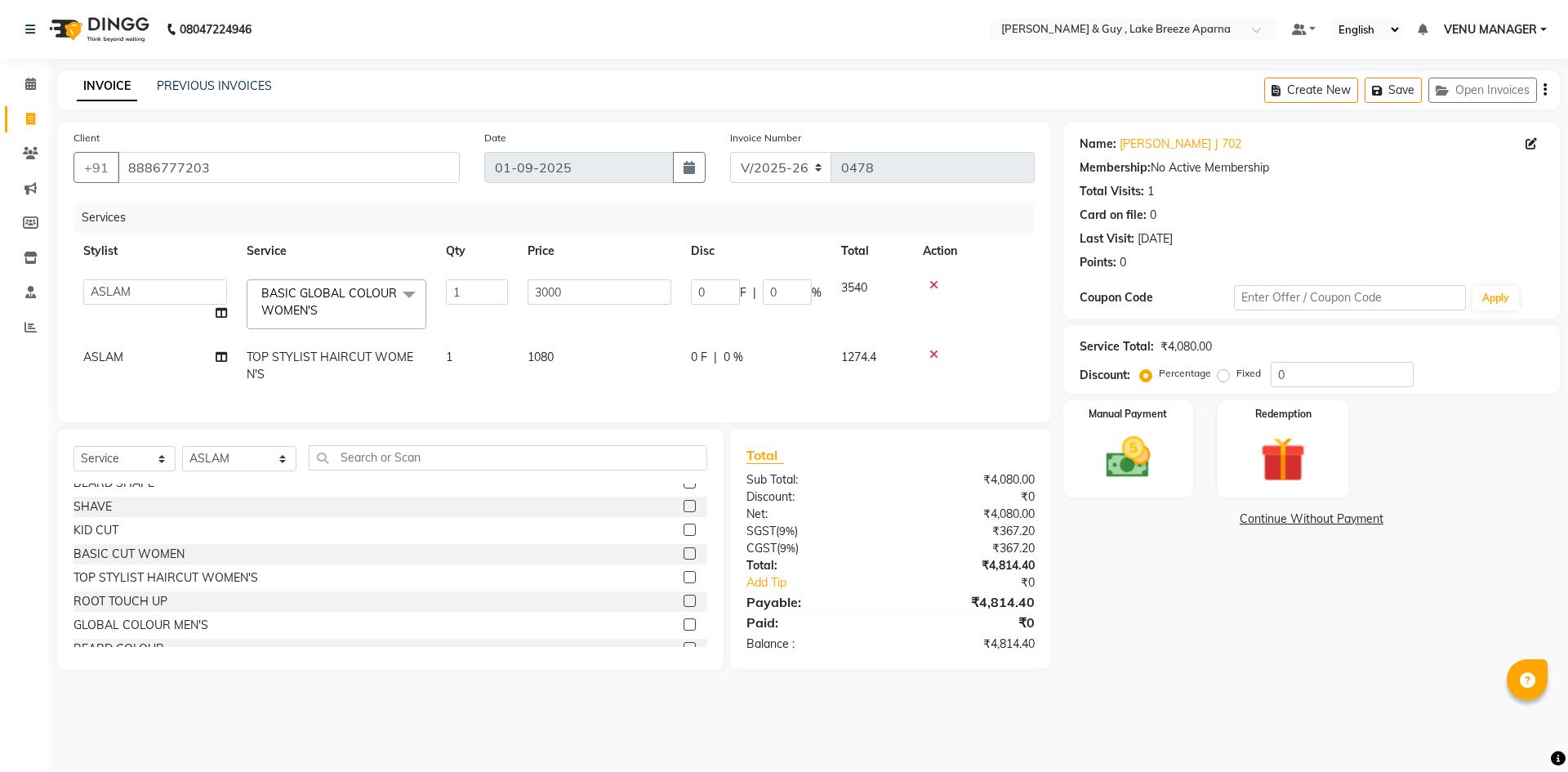
click at [1203, 604] on div "Name: Navdha J 702 Membership: No Active Membership Total Visits: 1 Card on fil…" at bounding box center [1317, 396] width 508 height 547
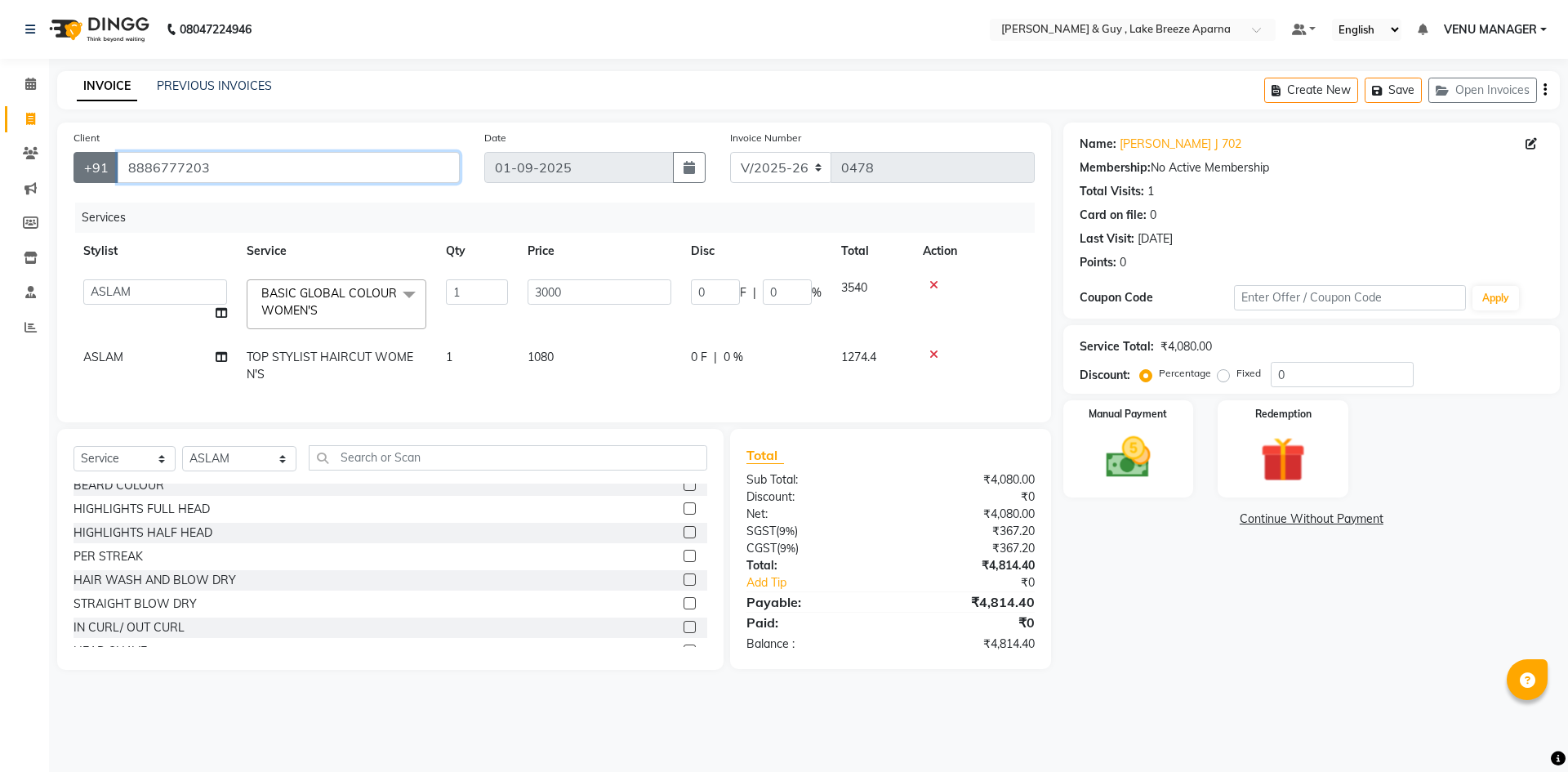
drag, startPoint x: 212, startPoint y: 164, endPoint x: 115, endPoint y: 181, distance: 98.5
click at [115, 181] on div "+91 8886777203" at bounding box center [267, 167] width 387 height 31
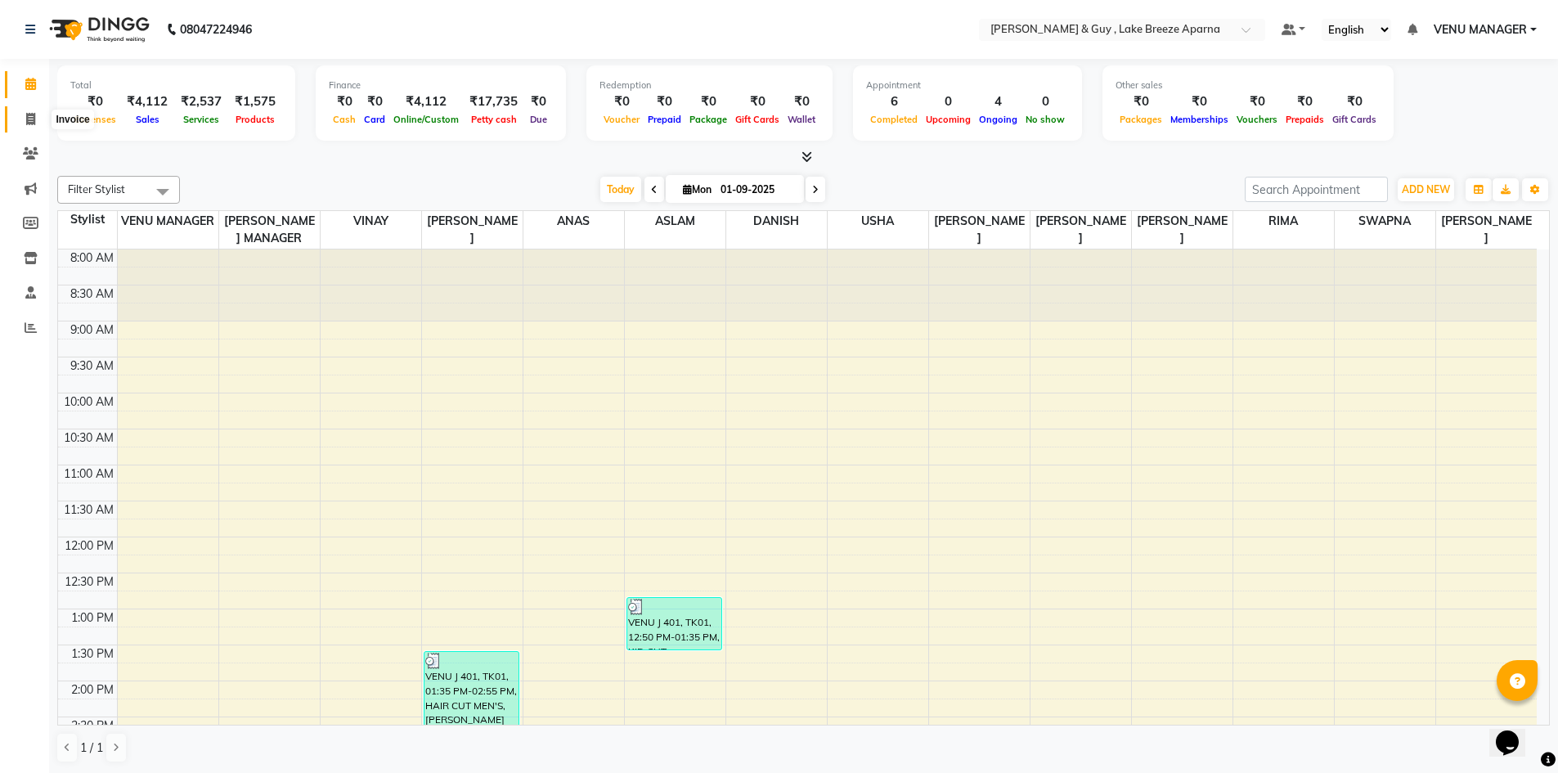
click at [37, 116] on span at bounding box center [30, 119] width 29 height 19
select select "8690"
select select "service"
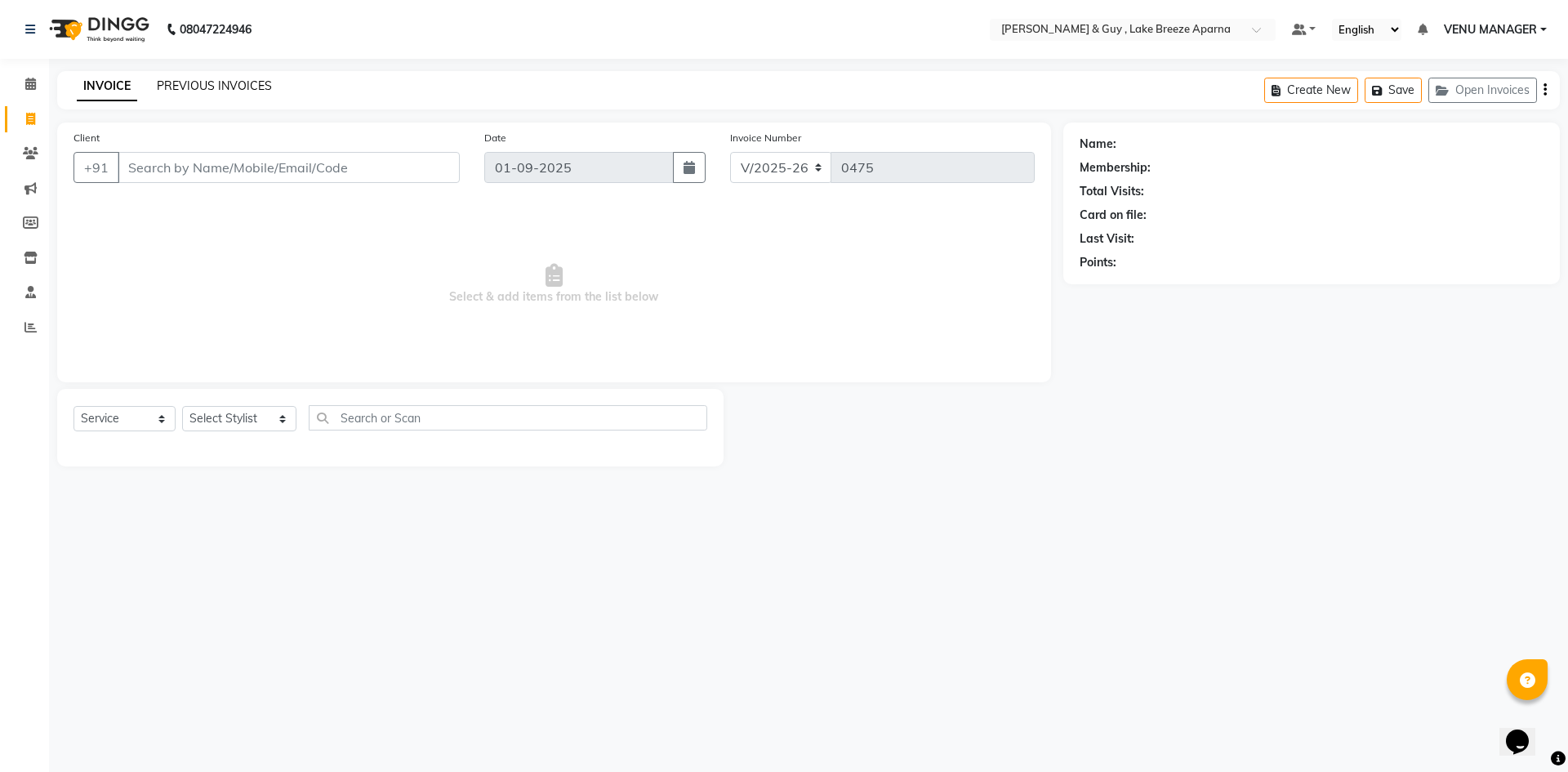
click at [214, 88] on link "PREVIOUS INVOICES" at bounding box center [214, 86] width 115 height 15
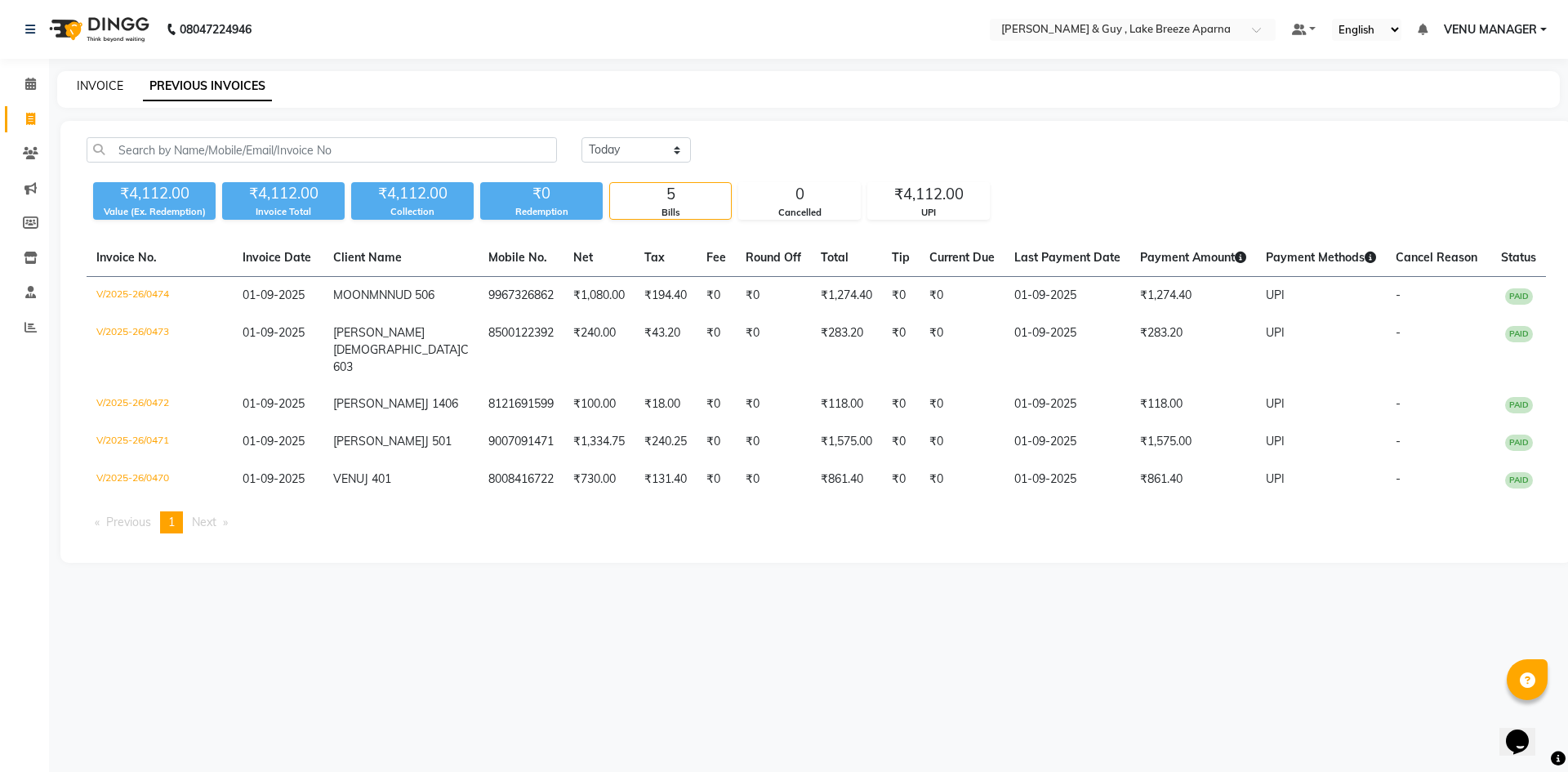
click at [119, 84] on link "INVOICE" at bounding box center [100, 86] width 47 height 15
select select "8690"
select select "service"
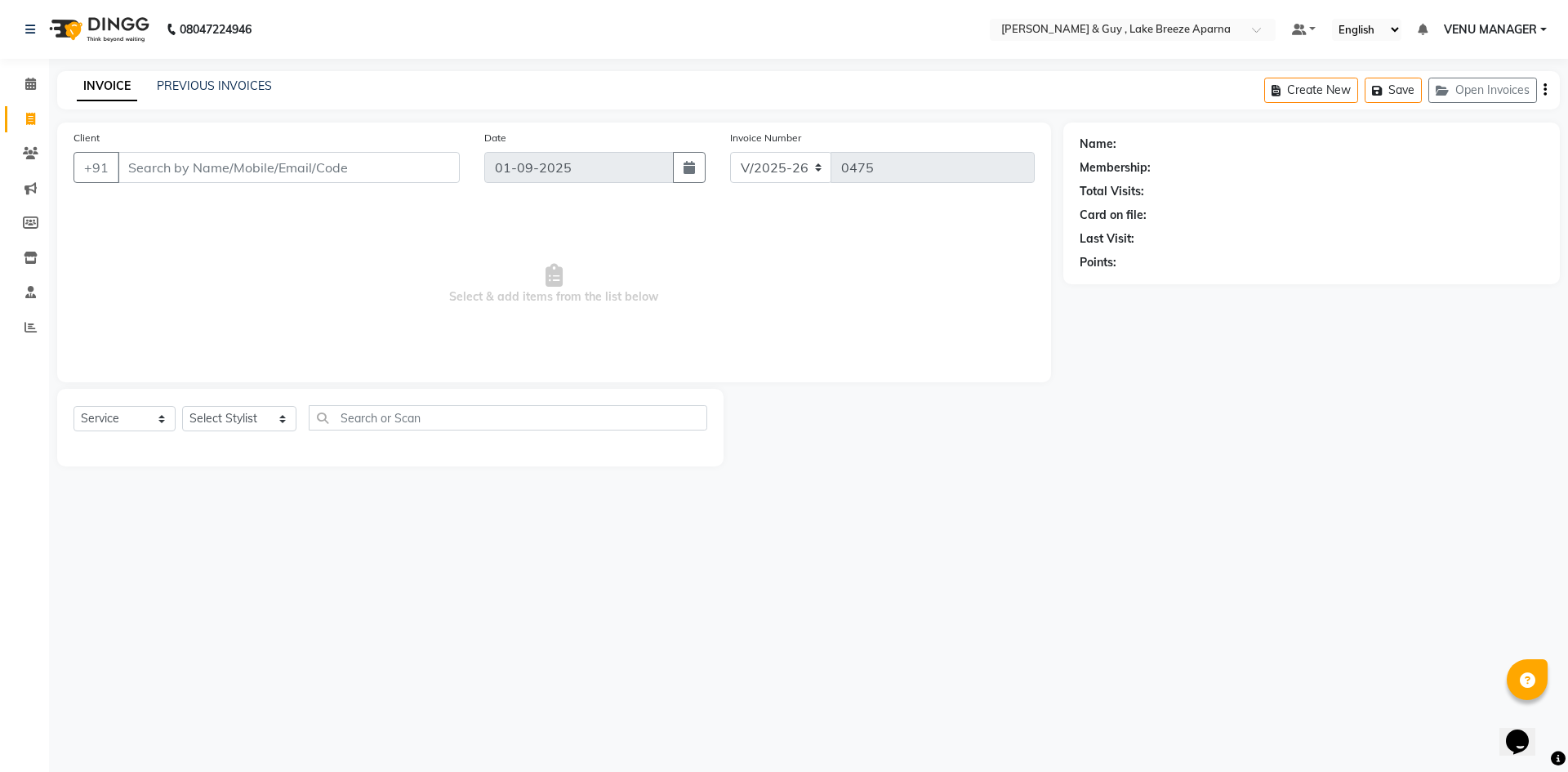
click at [287, 181] on input "Client" at bounding box center [289, 167] width 343 height 31
type input "9000477723"
click at [409, 165] on span "Add Client" at bounding box center [417, 167] width 65 height 16
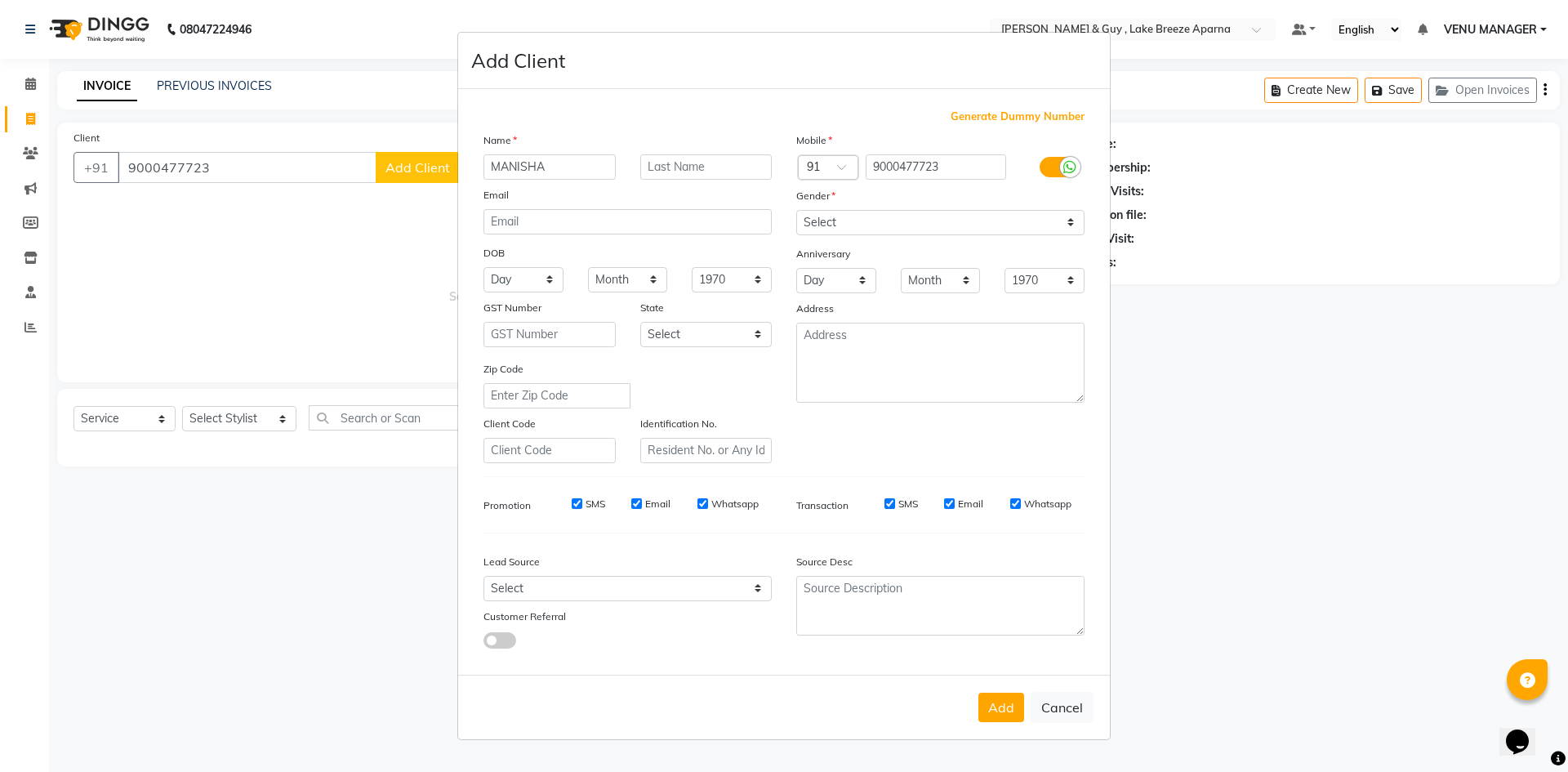
type input "MANISHA"
click at [686, 164] on input "text" at bounding box center [706, 167] width 132 height 25
type input "."
click at [894, 225] on select "Select [DEMOGRAPHIC_DATA] [DEMOGRAPHIC_DATA] Other Prefer Not To Say" at bounding box center [940, 222] width 289 height 25
select select "[DEMOGRAPHIC_DATA]"
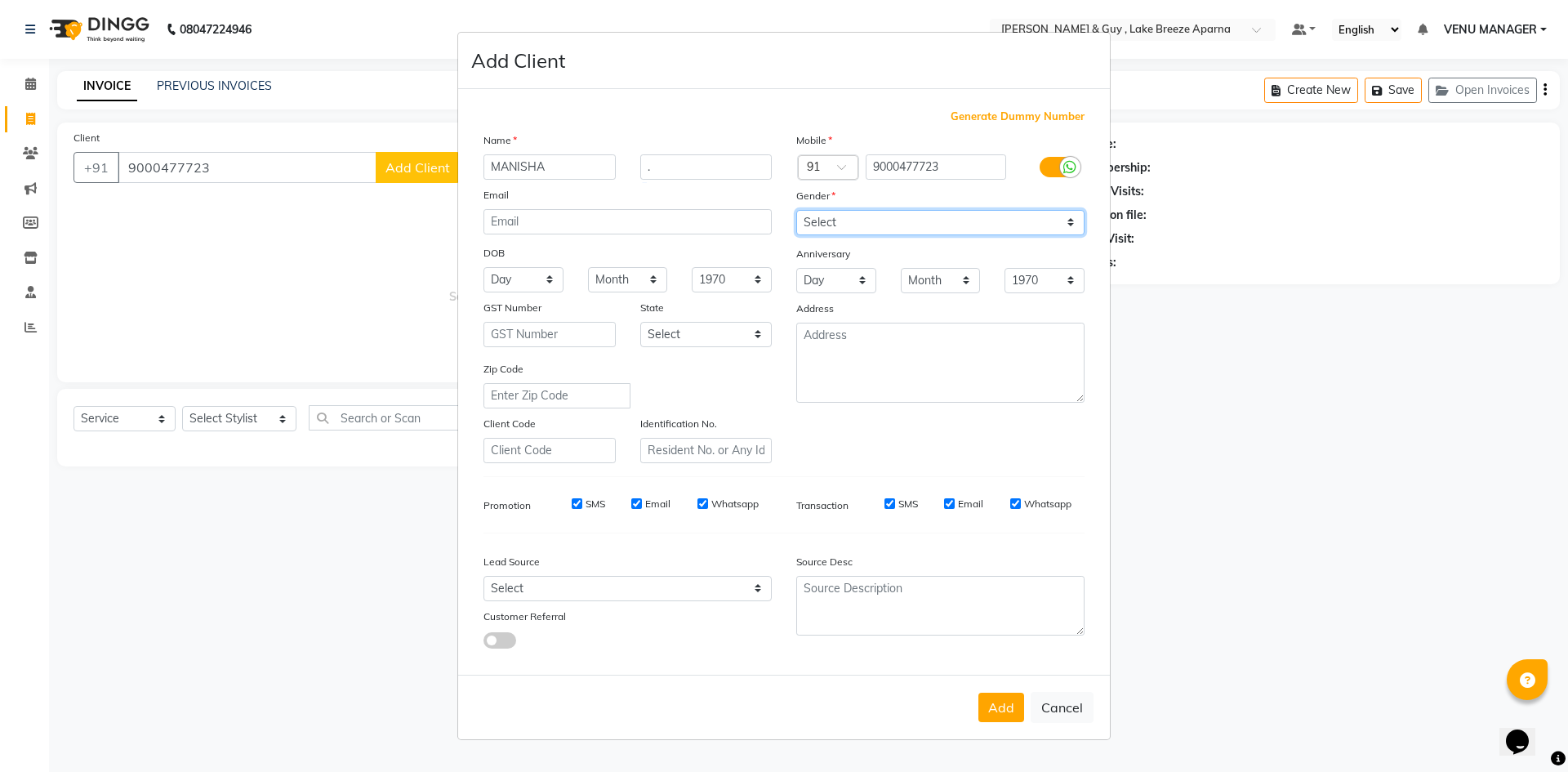
click at [796, 210] on select "Select Male Female Other Prefer Not To Say" at bounding box center [940, 222] width 289 height 25
click at [988, 697] on button "Add" at bounding box center [1002, 706] width 46 height 29
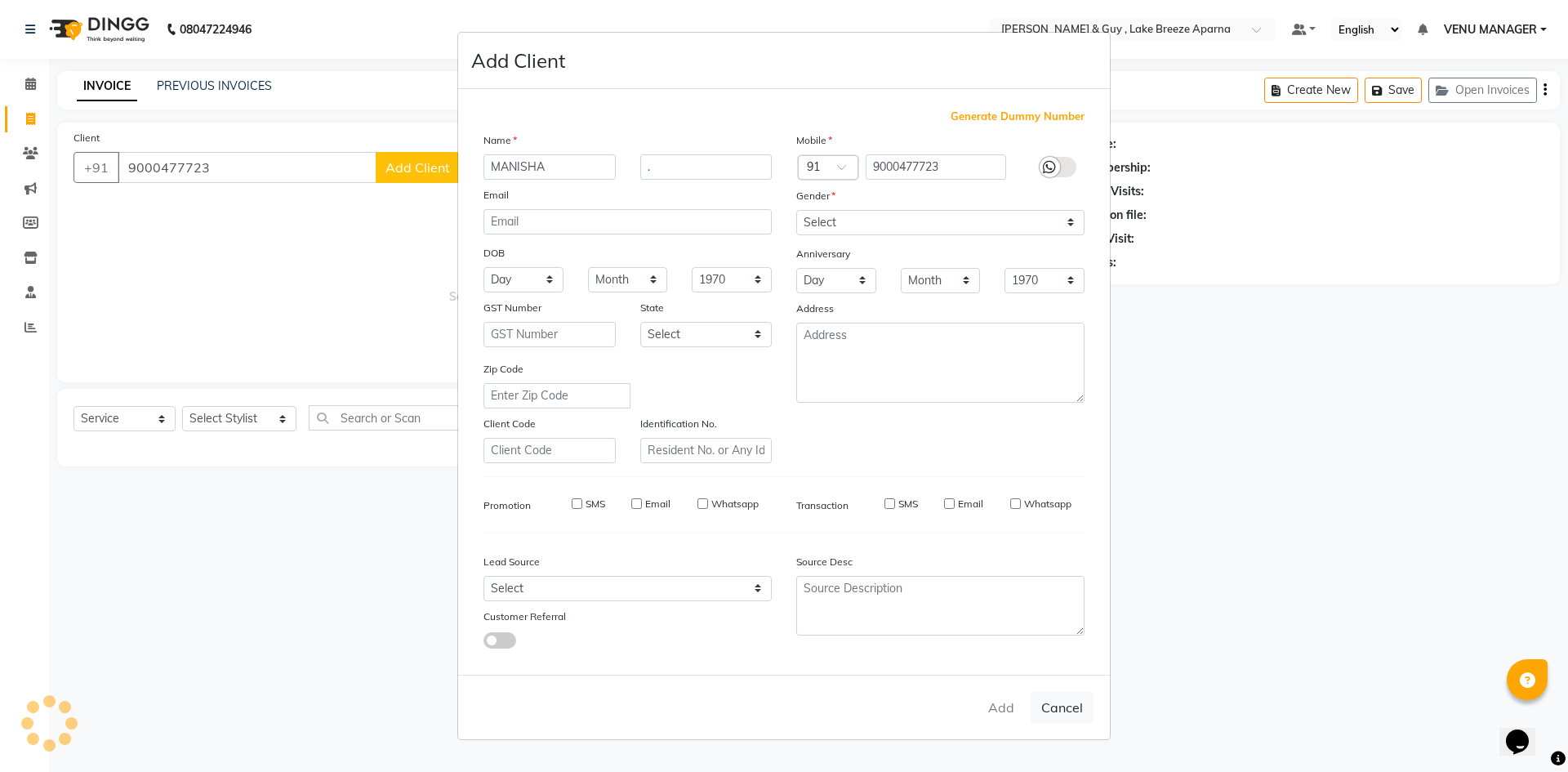
select select
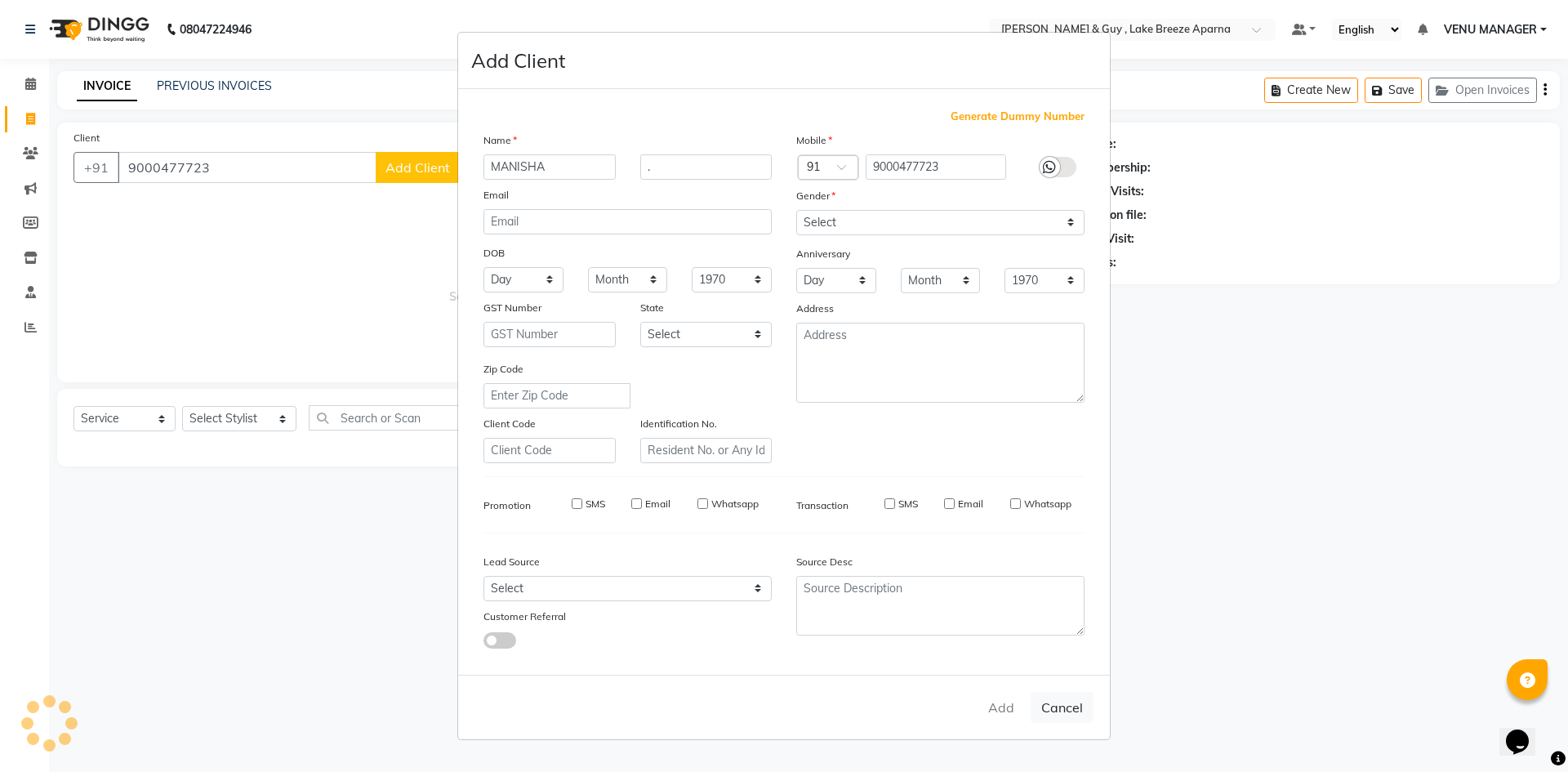
select select
checkbox input "false"
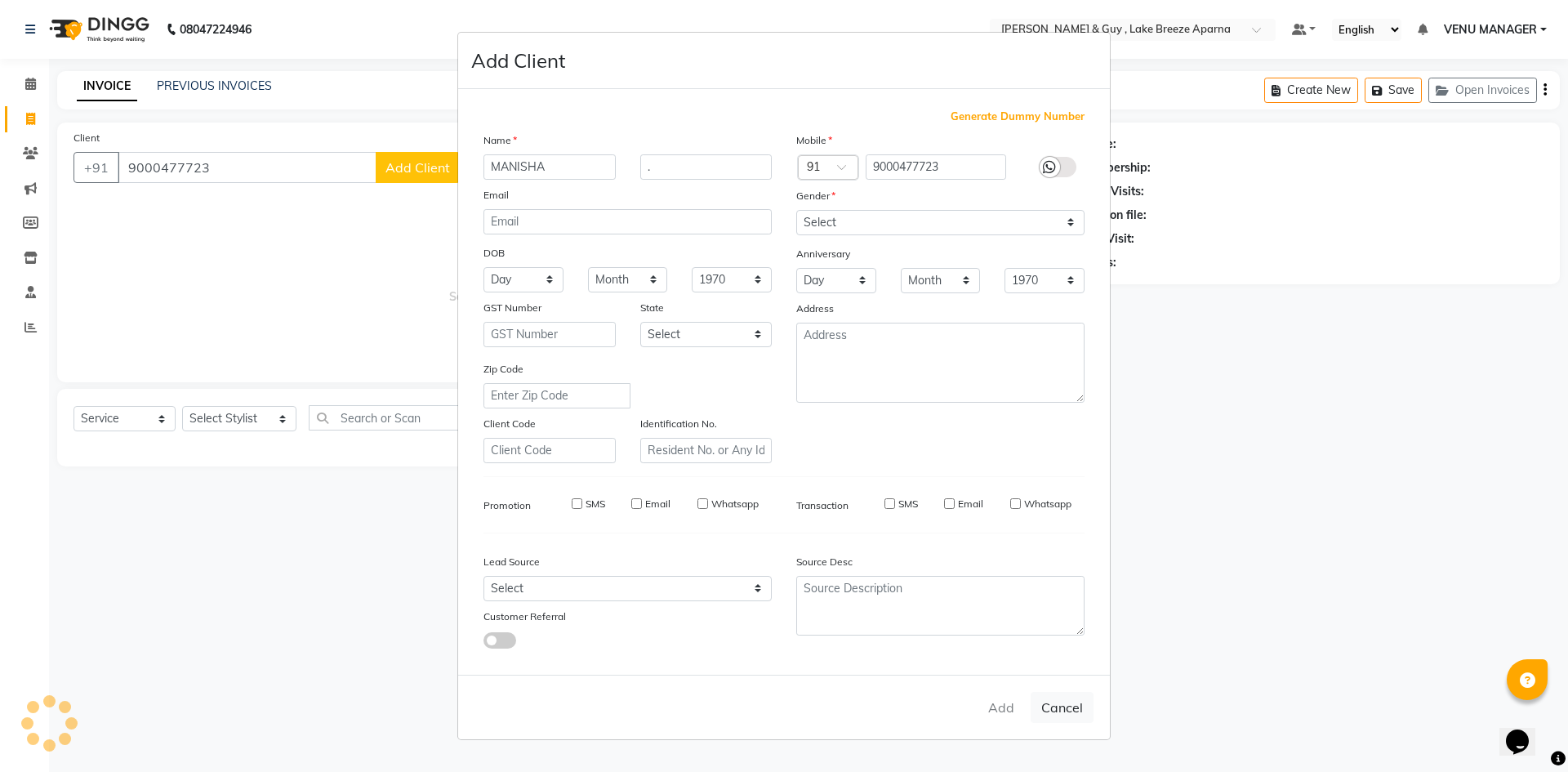
checkbox input "false"
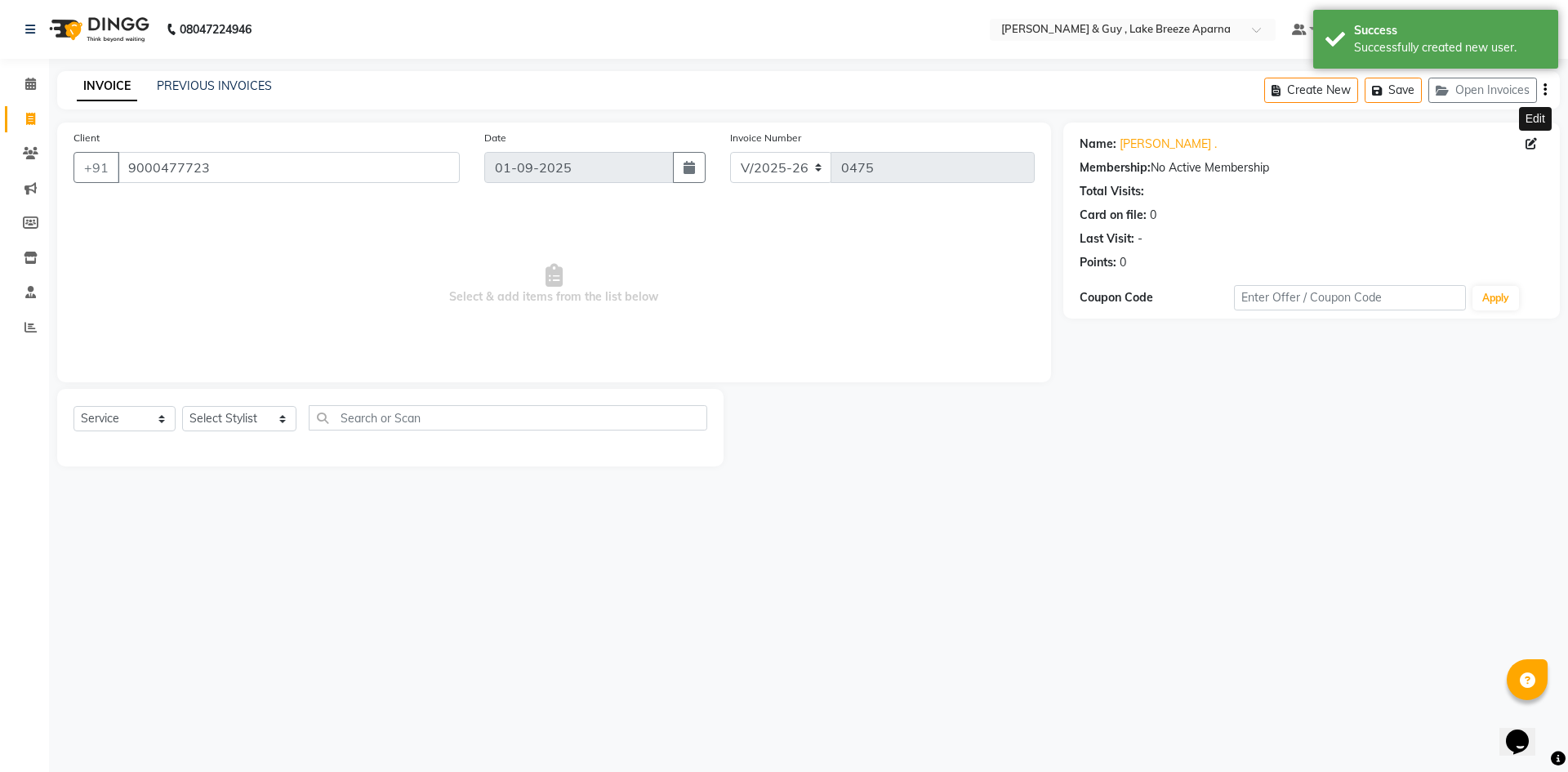
click at [1528, 147] on icon at bounding box center [1531, 143] width 11 height 11
select select "[DEMOGRAPHIC_DATA]"
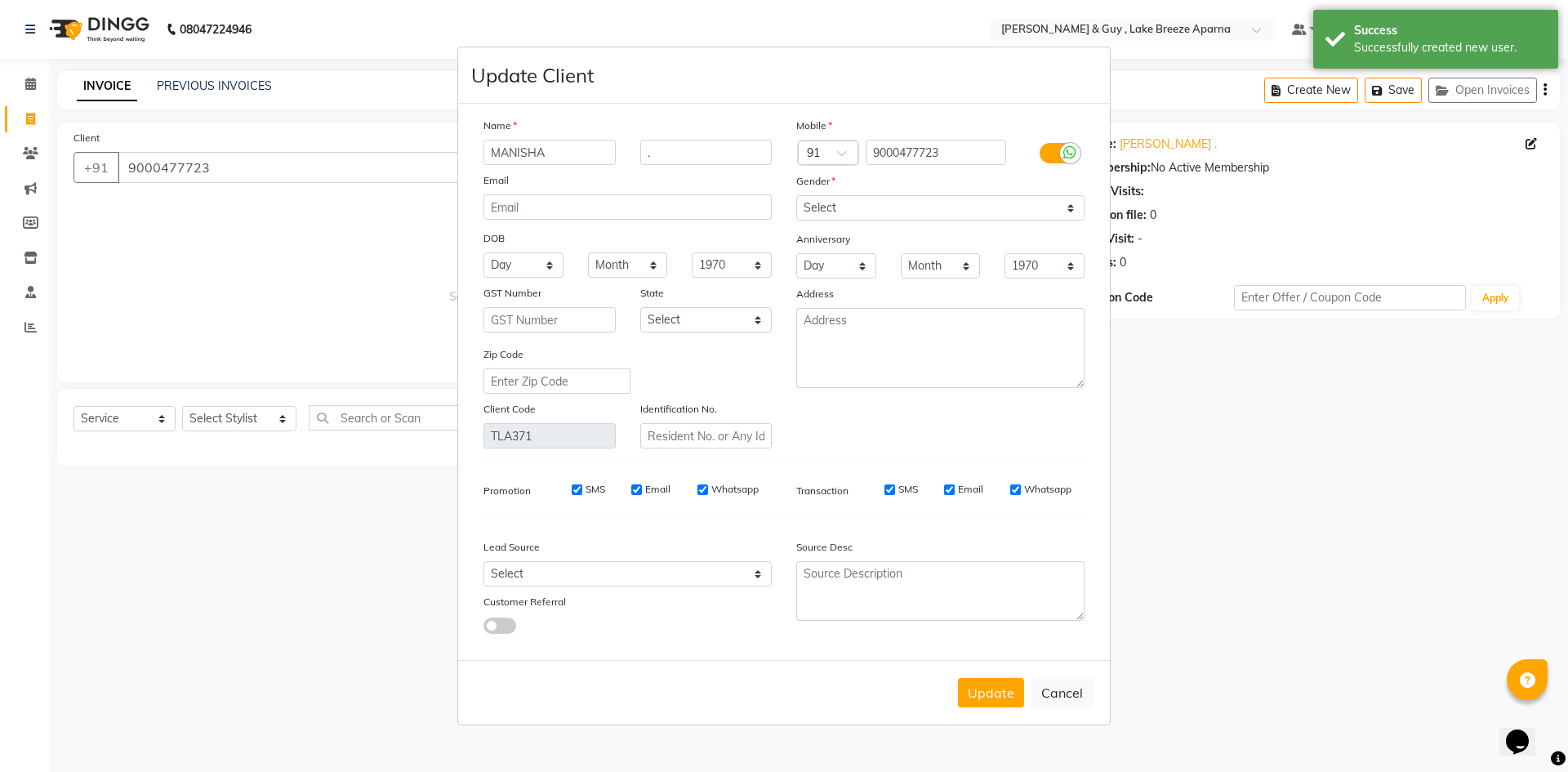
click at [589, 152] on input "MANISHA" at bounding box center [549, 152] width 132 height 25
type input "MANISH"
click at [669, 146] on input "." at bounding box center [706, 152] width 132 height 25
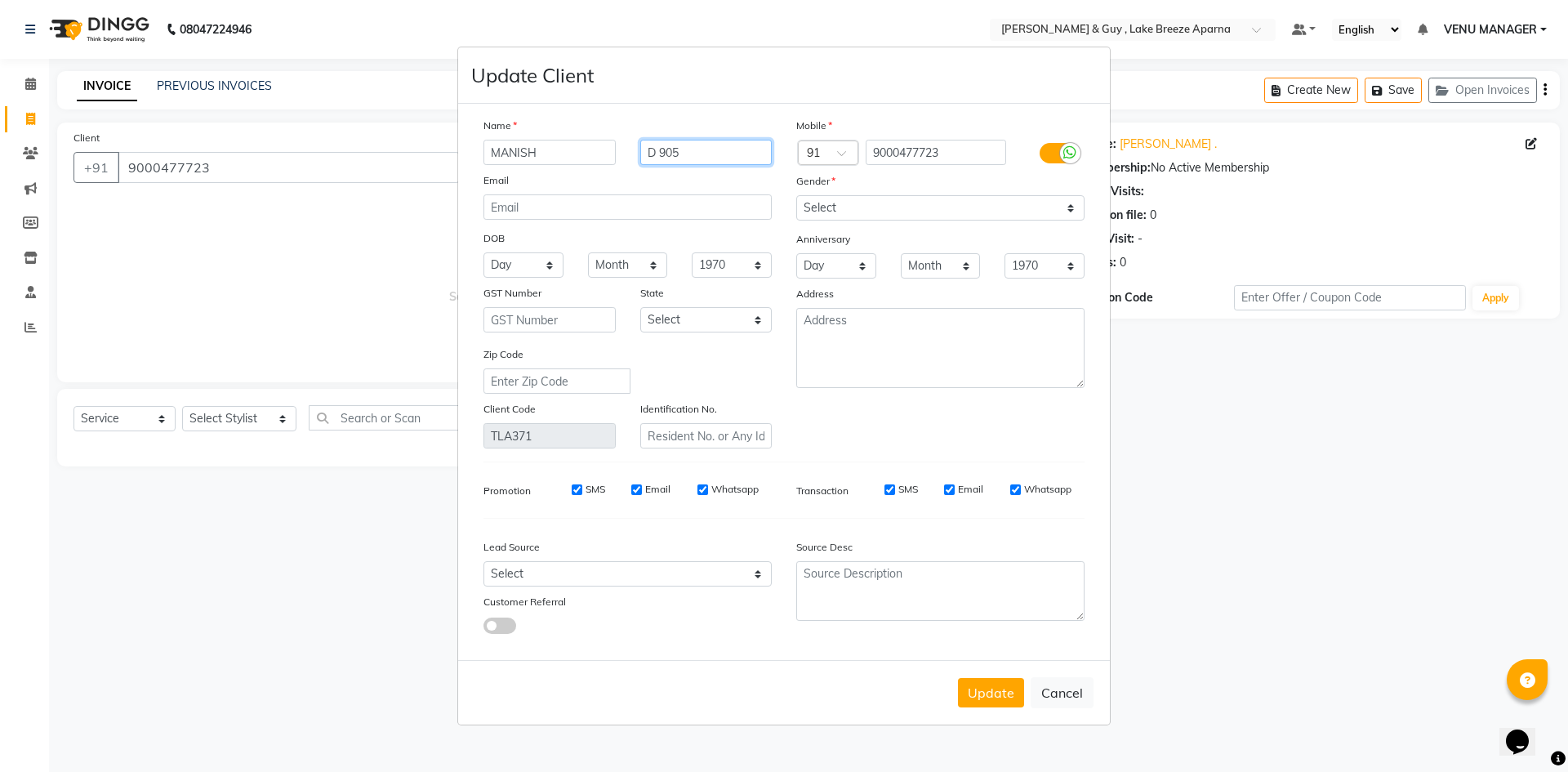
type input "D 905"
click at [944, 209] on select "Select Male Female Other Prefer Not To Say" at bounding box center [940, 207] width 289 height 25
select select "male"
click at [796, 195] on select "Select Male Female Other Prefer Not To Say" at bounding box center [940, 207] width 289 height 25
click at [990, 692] on button "Update" at bounding box center [991, 692] width 66 height 29
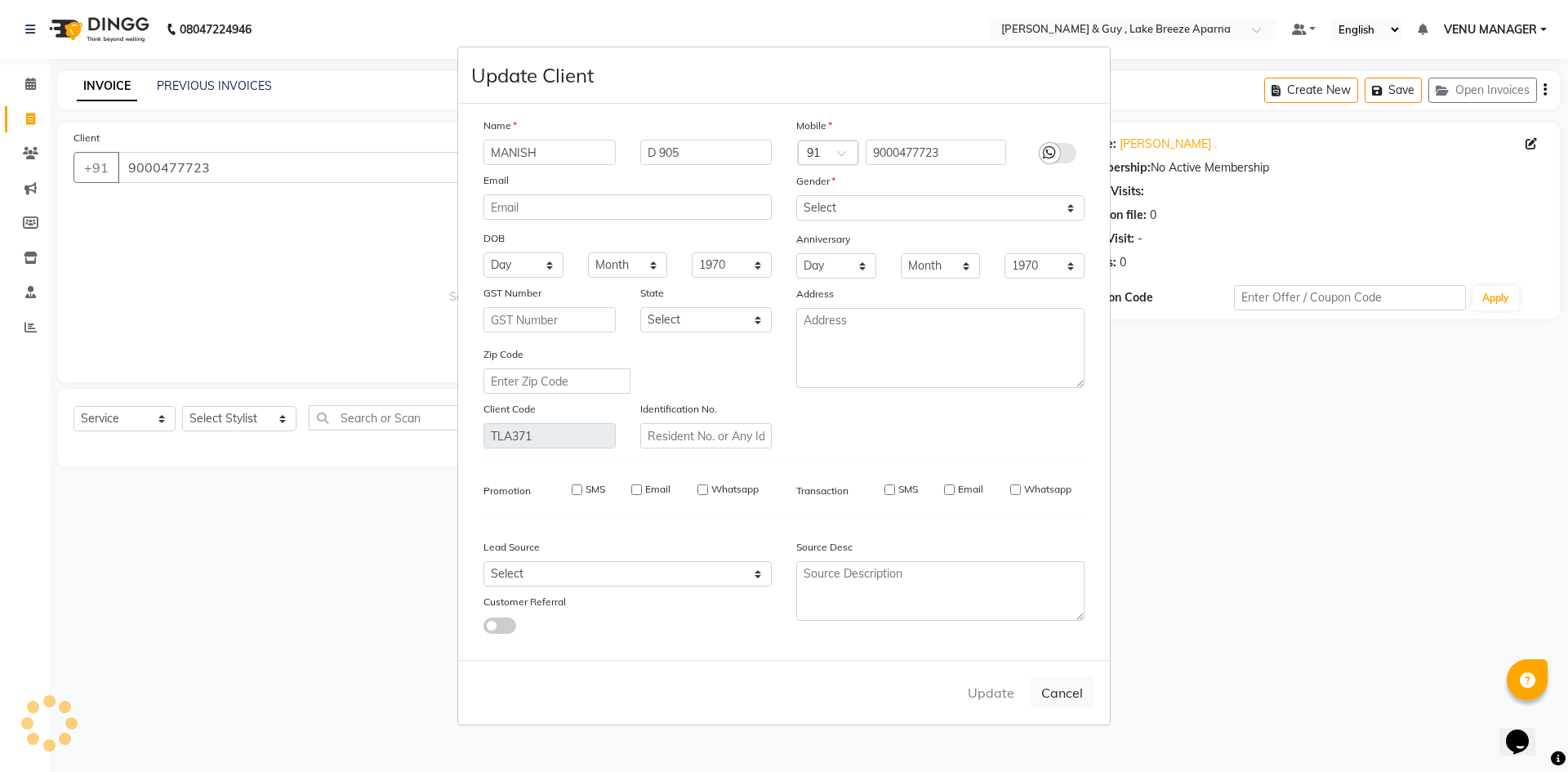
select select
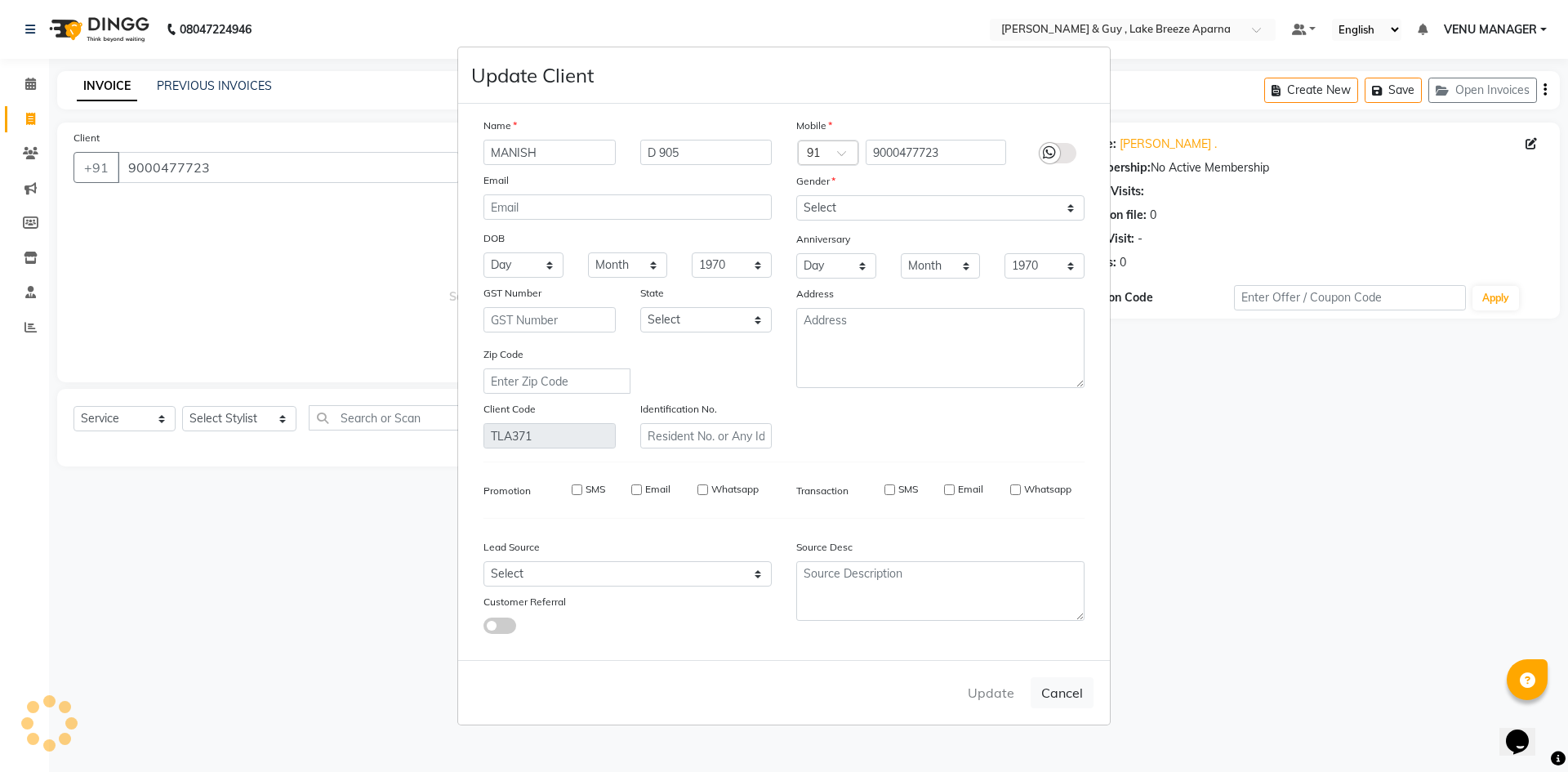
select select
checkbox input "false"
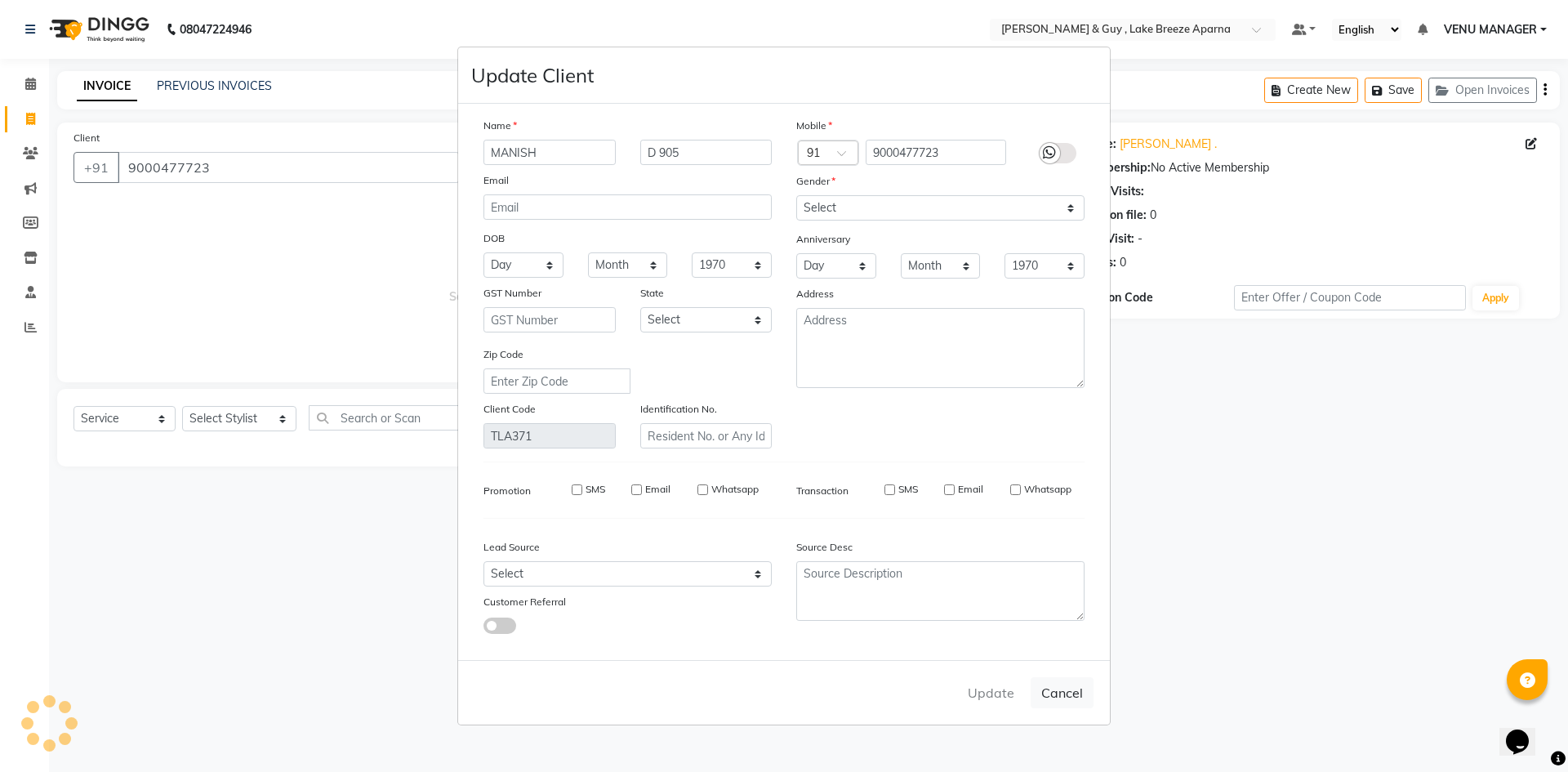
checkbox input "false"
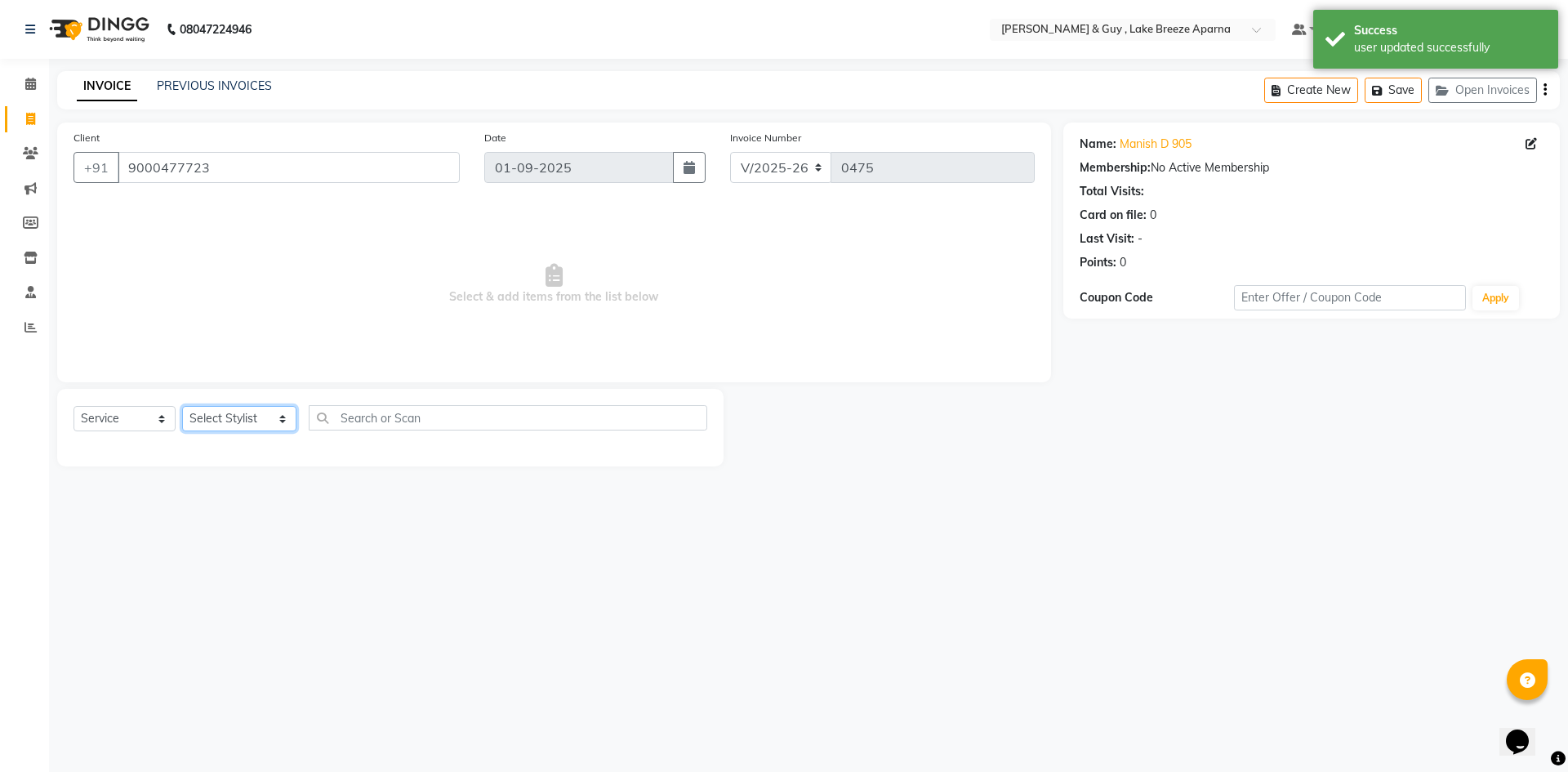
click at [256, 415] on select "Select Stylist ANAS ASLAM DANISH HANISHA MANAGER LAXMI RIMA RINKU SRAVANTHI SWA…" at bounding box center [239, 417] width 114 height 25
select select "87994"
click at [182, 405] on select "Select Stylist ANAS ASLAM DANISH HANISHA MANAGER LAXMI RIMA RINKU SRAVANTHI SWA…" at bounding box center [239, 417] width 114 height 25
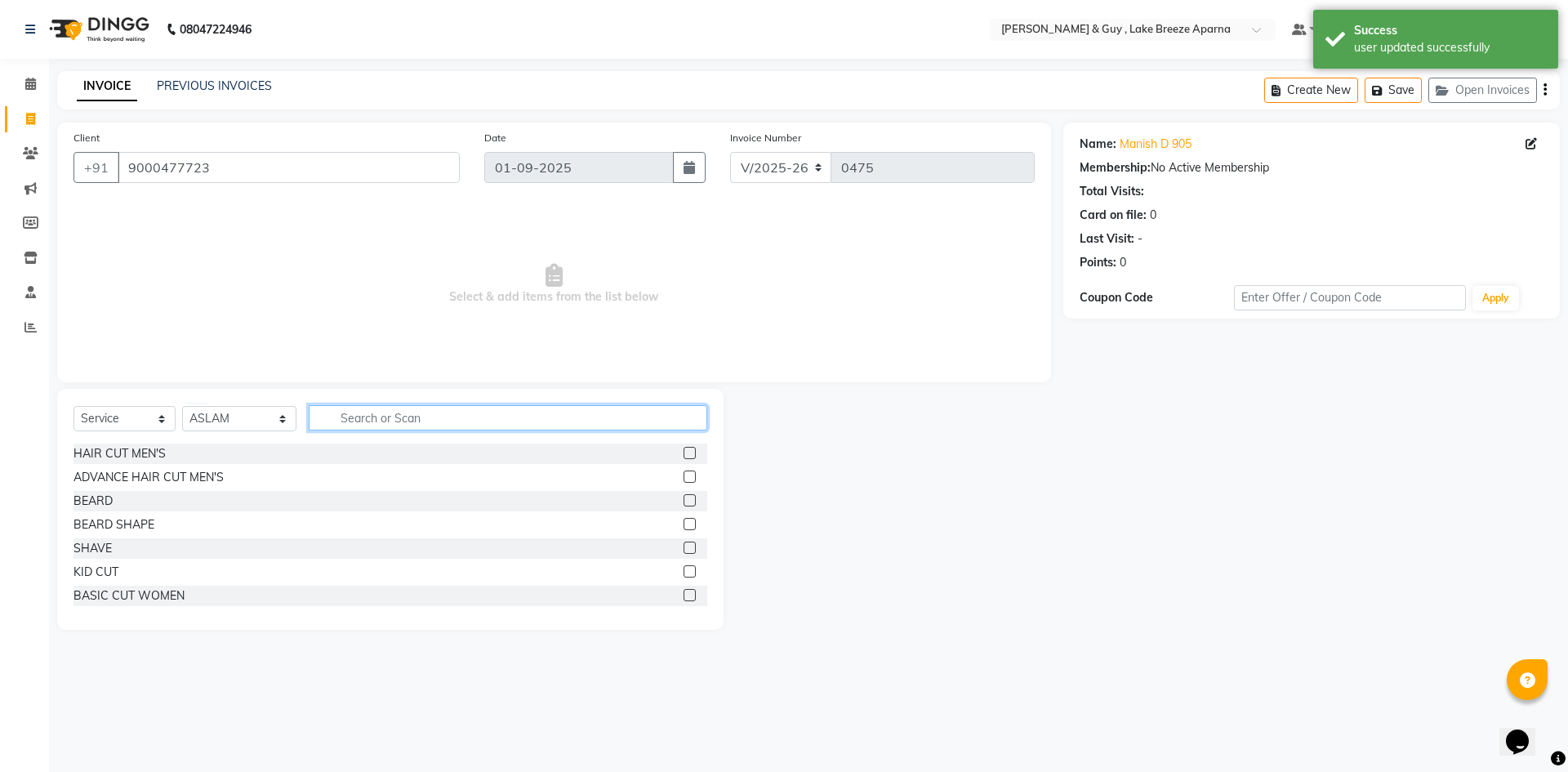
click at [352, 420] on input "text" at bounding box center [507, 417] width 398 height 25
type input "HEA"
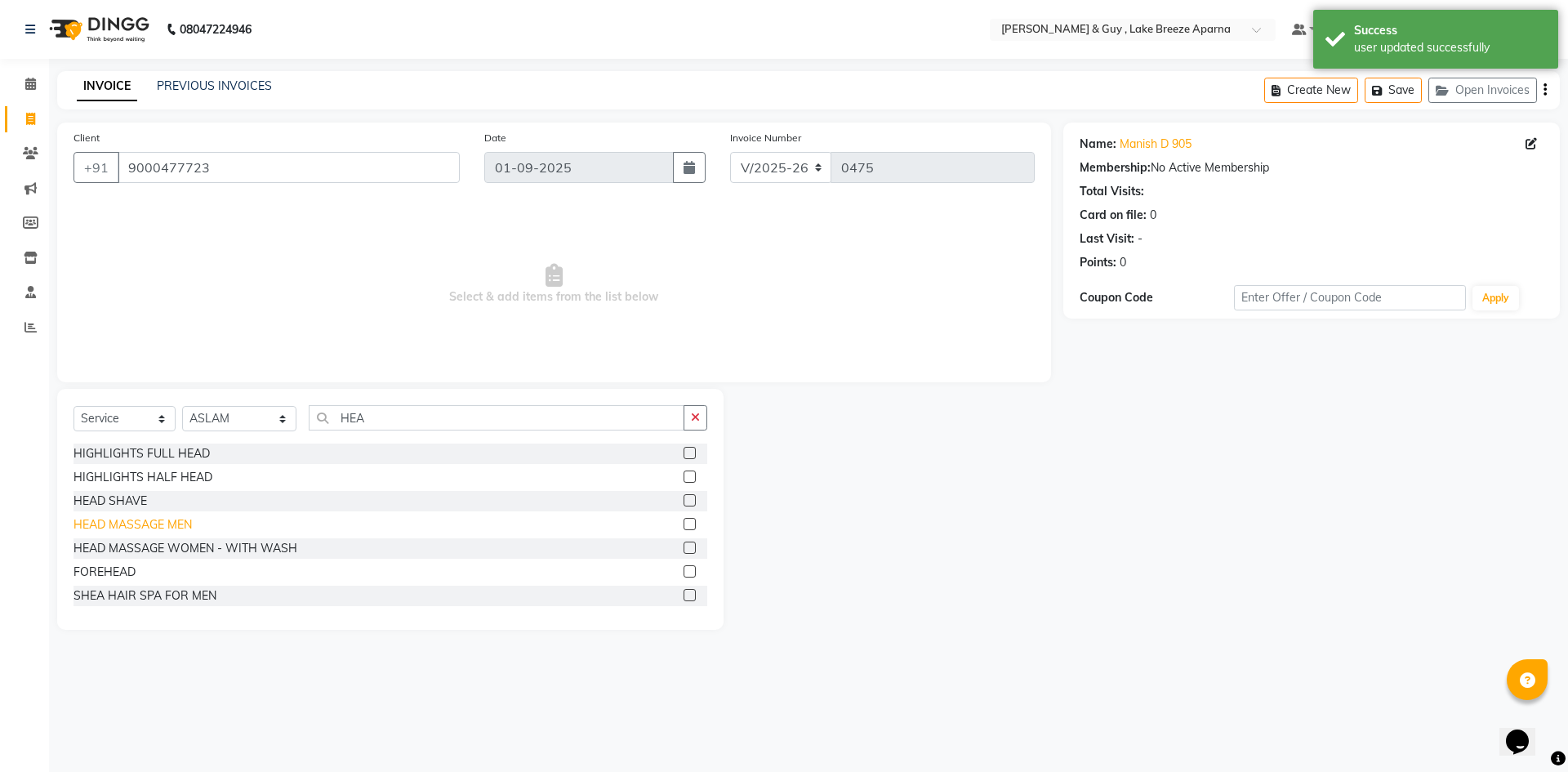
click at [105, 525] on div "HEAD MASSAGE MEN" at bounding box center [133, 524] width 119 height 17
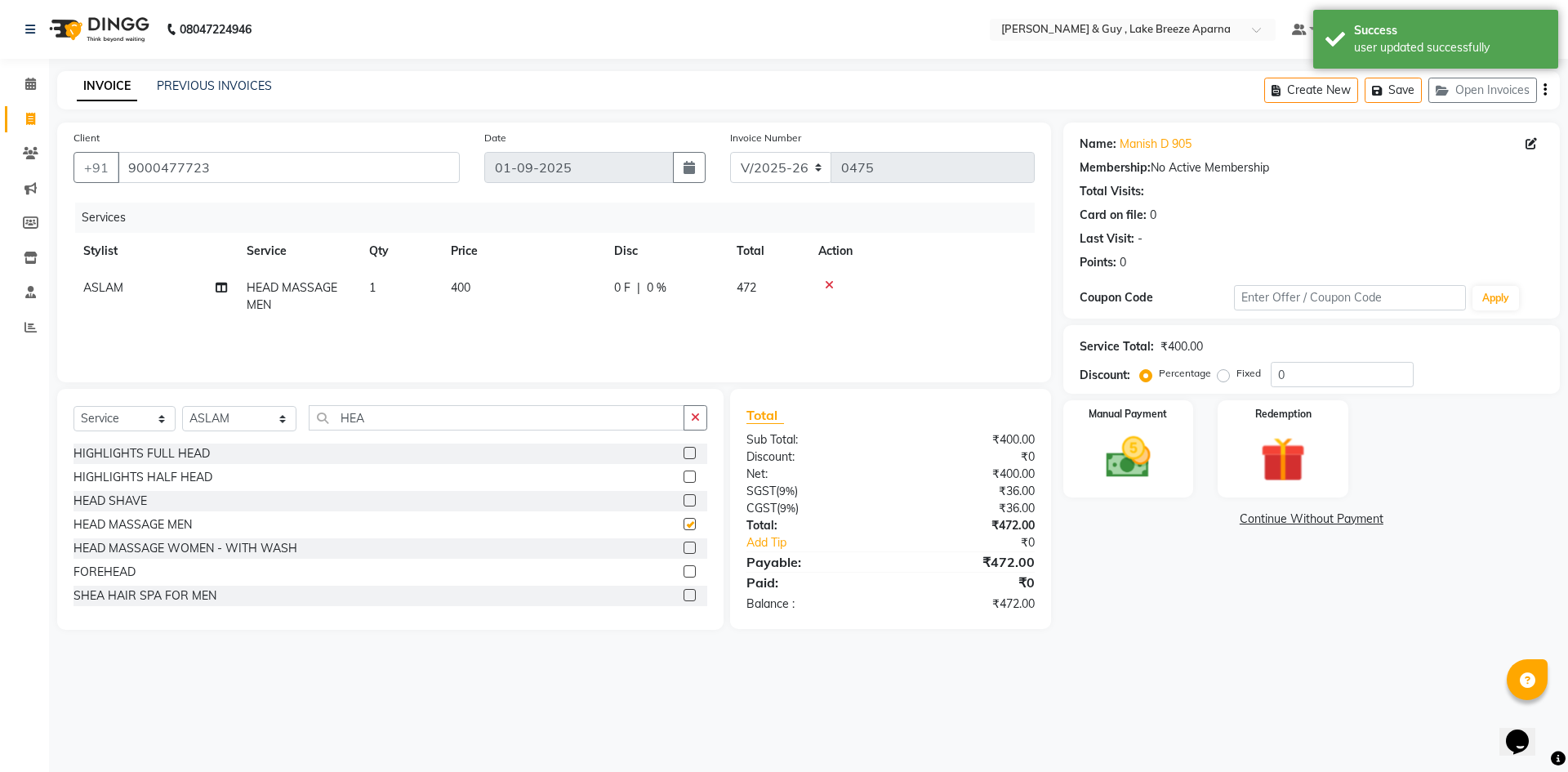
checkbox input "false"
drag, startPoint x: 434, startPoint y: 423, endPoint x: 0, endPoint y: 441, distance: 434.4
click at [155, 441] on div "Select Service Product Membership Package Voucher Prepaid Gift Card Select Styl…" at bounding box center [391, 424] width 634 height 38
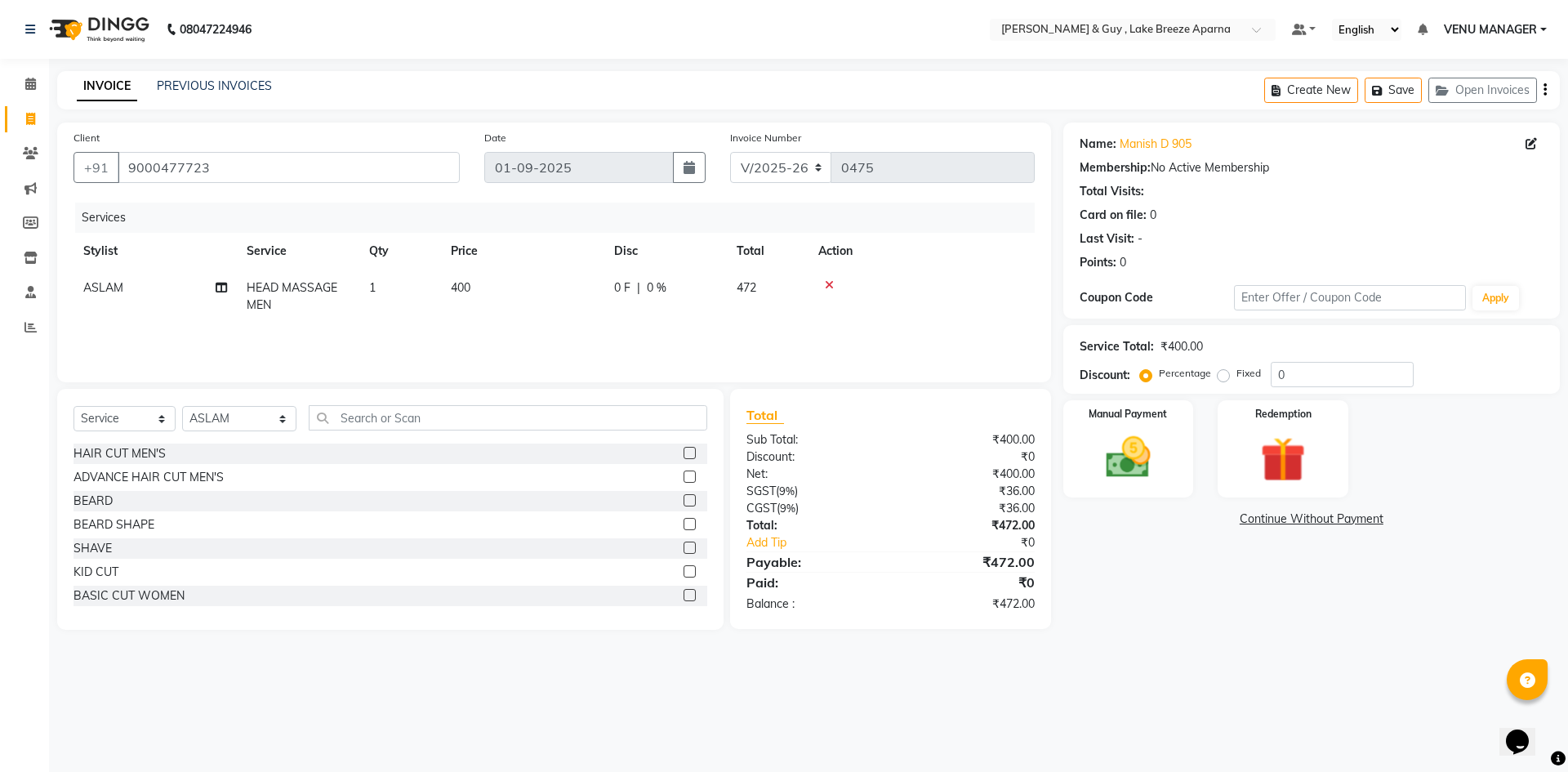
click at [510, 285] on td "400" at bounding box center [523, 297] width 164 height 54
select select "87994"
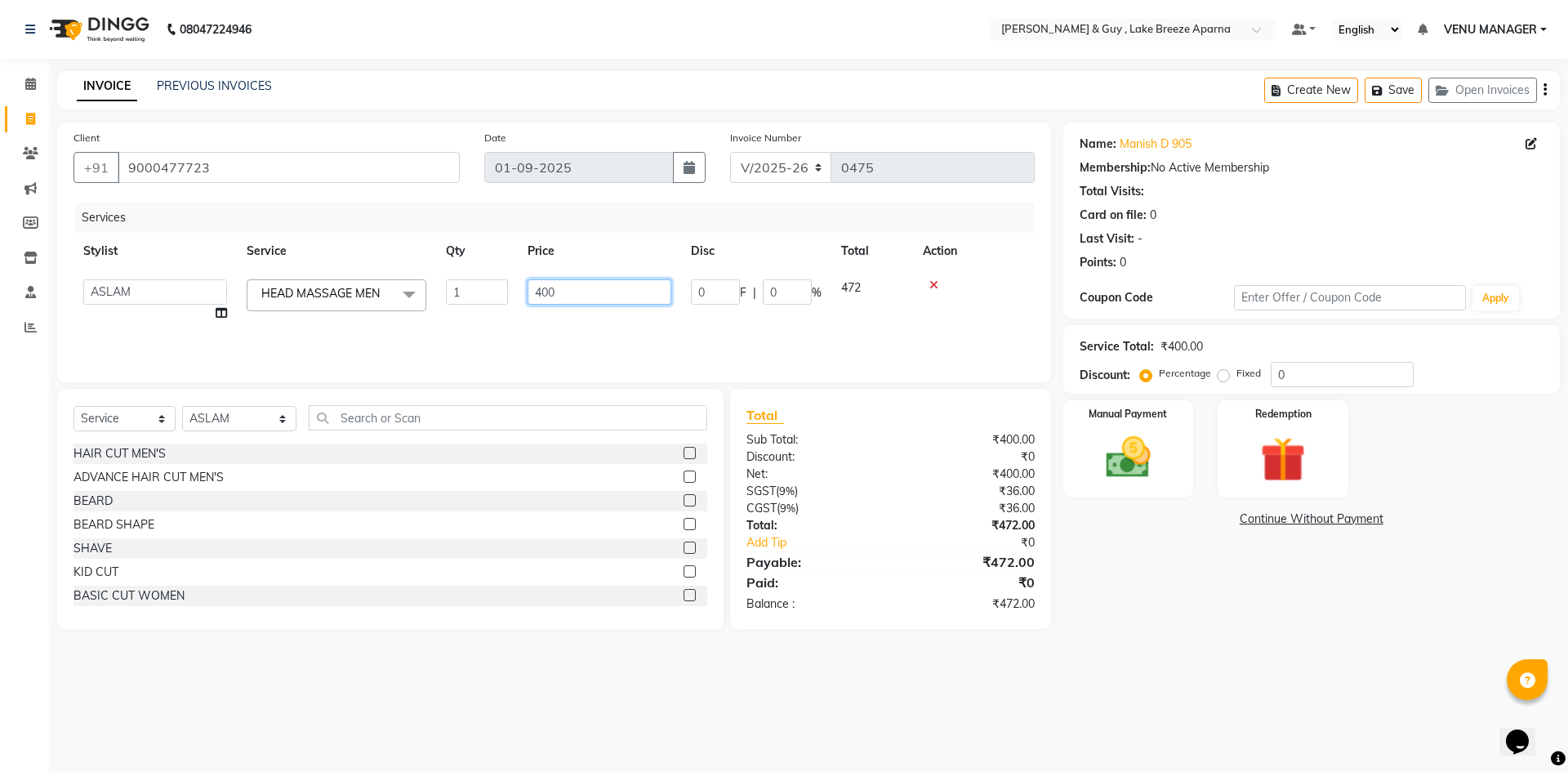
drag, startPoint x: 522, startPoint y: 285, endPoint x: 430, endPoint y: 316, distance: 97.1
click at [445, 315] on tr "ANAS ASLAM DANISH HANISHA MANAGER LAXMI RIMA RINKU SRAVANTHI SWAPNA TRISHA USHA…" at bounding box center [554, 301] width 961 height 62
type input "600"
click at [1154, 617] on div "Name: Manish D 905 Membership: No Active Membership Total Visits: Card on file:…" at bounding box center [1317, 377] width 508 height 507
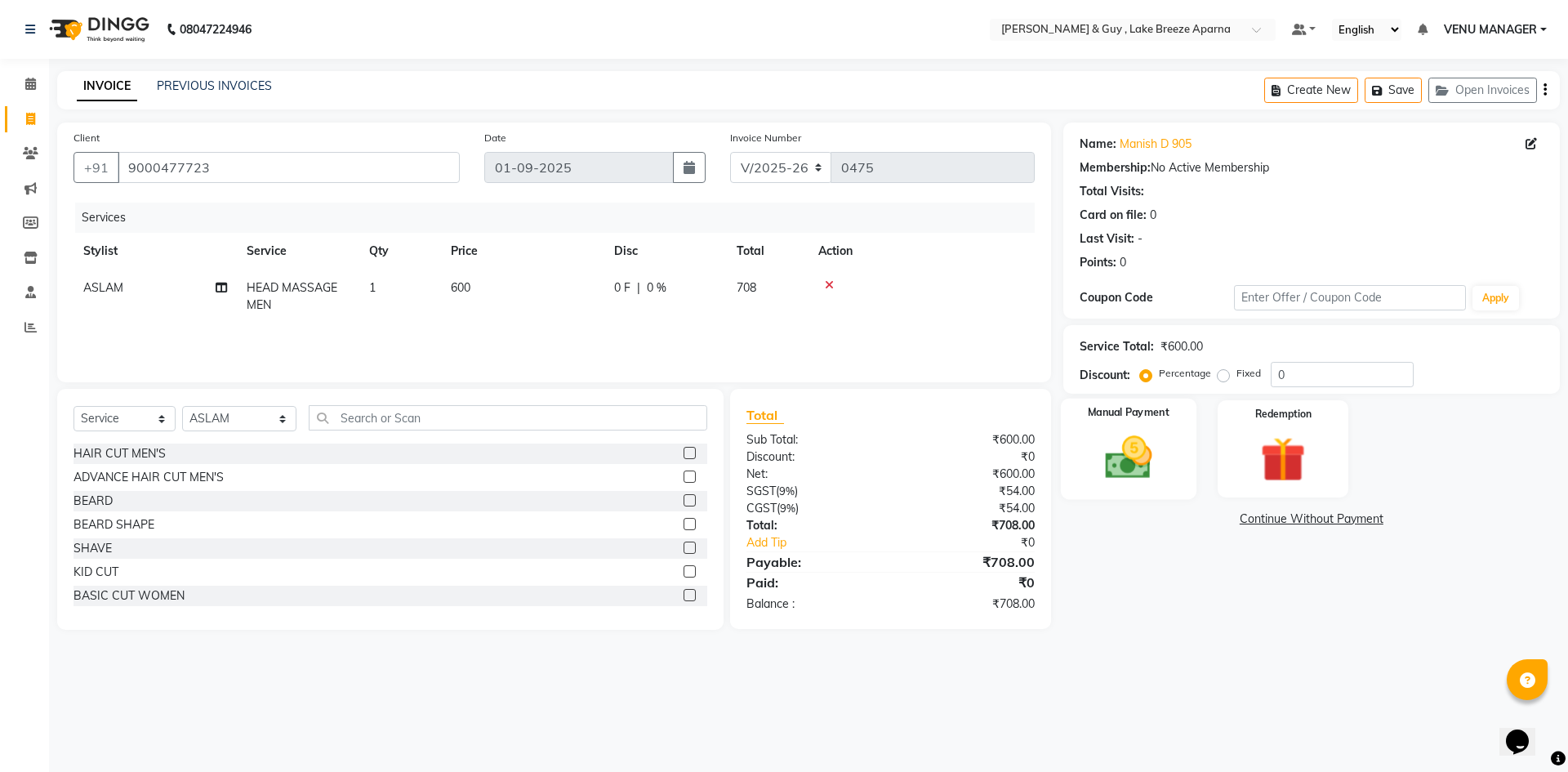
drag, startPoint x: 1164, startPoint y: 435, endPoint x: 1175, endPoint y: 447, distance: 16.3
click at [1163, 434] on img at bounding box center [1129, 457] width 76 height 54
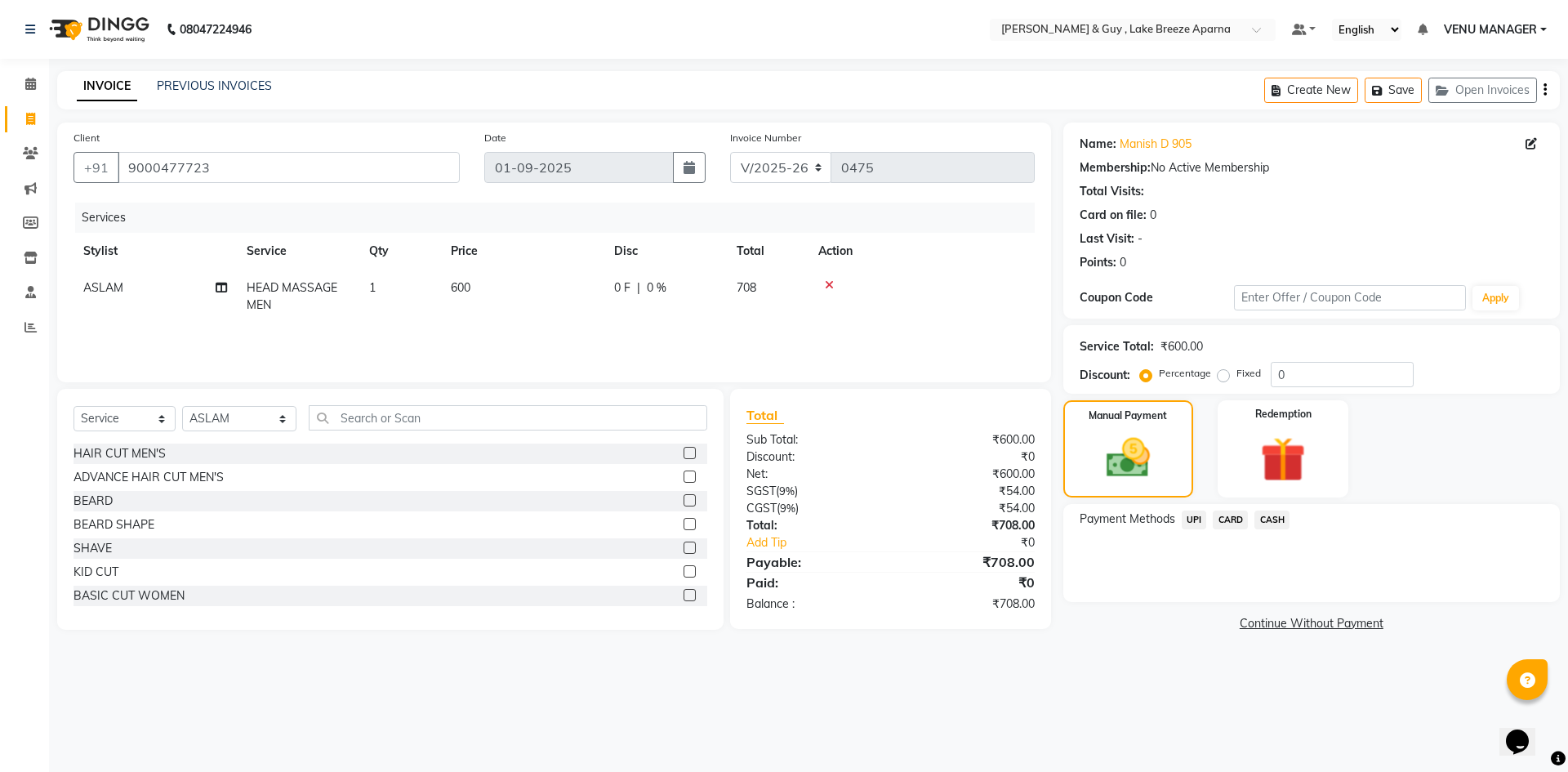
click at [1194, 523] on span "UPI" at bounding box center [1193, 519] width 25 height 19
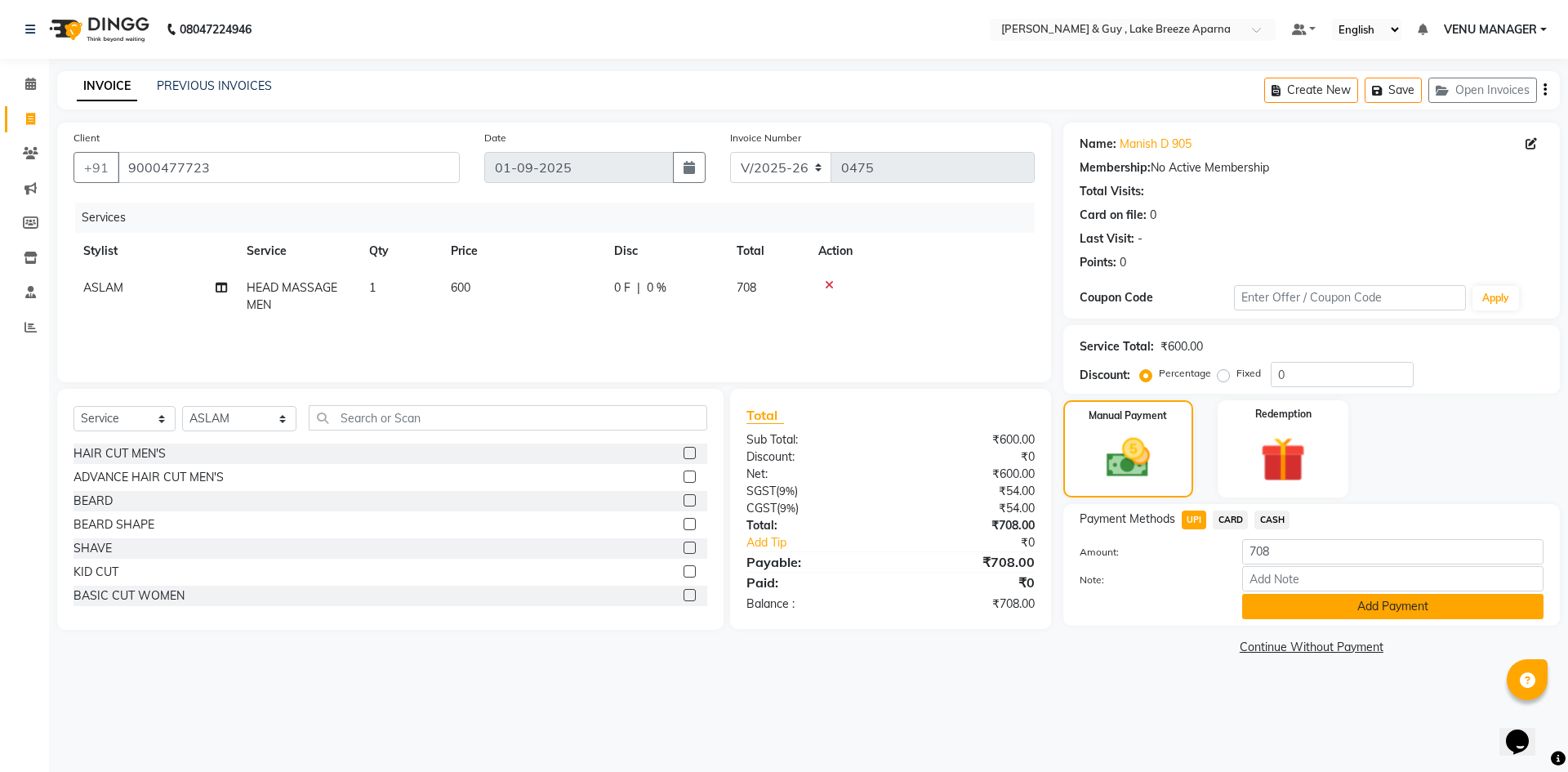
click at [1356, 598] on button "Add Payment" at bounding box center [1393, 605] width 302 height 25
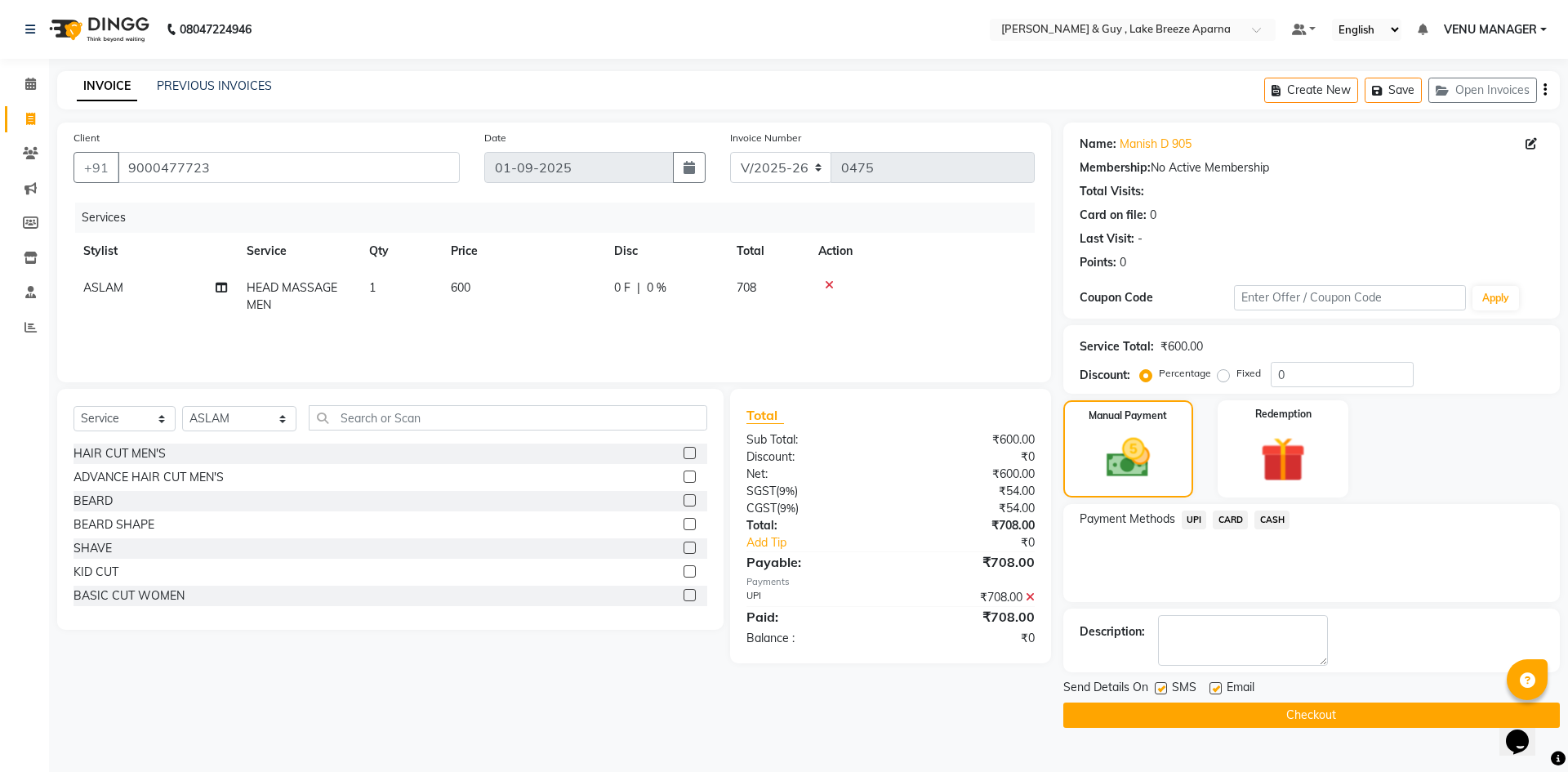
click at [1373, 702] on button "Checkout" at bounding box center [1311, 714] width 496 height 25
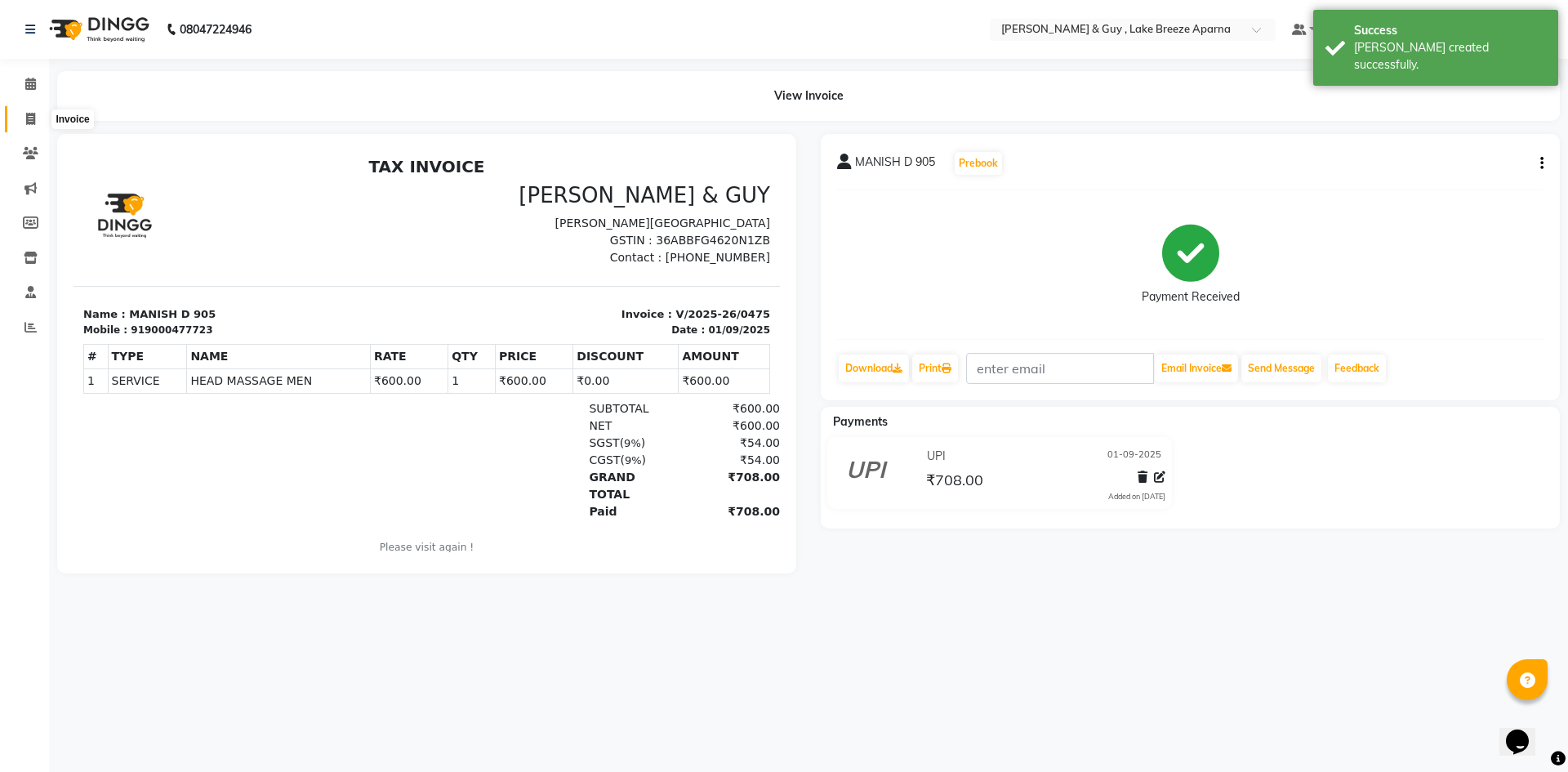
click at [43, 122] on span at bounding box center [30, 119] width 29 height 19
select select "8690"
select select "service"
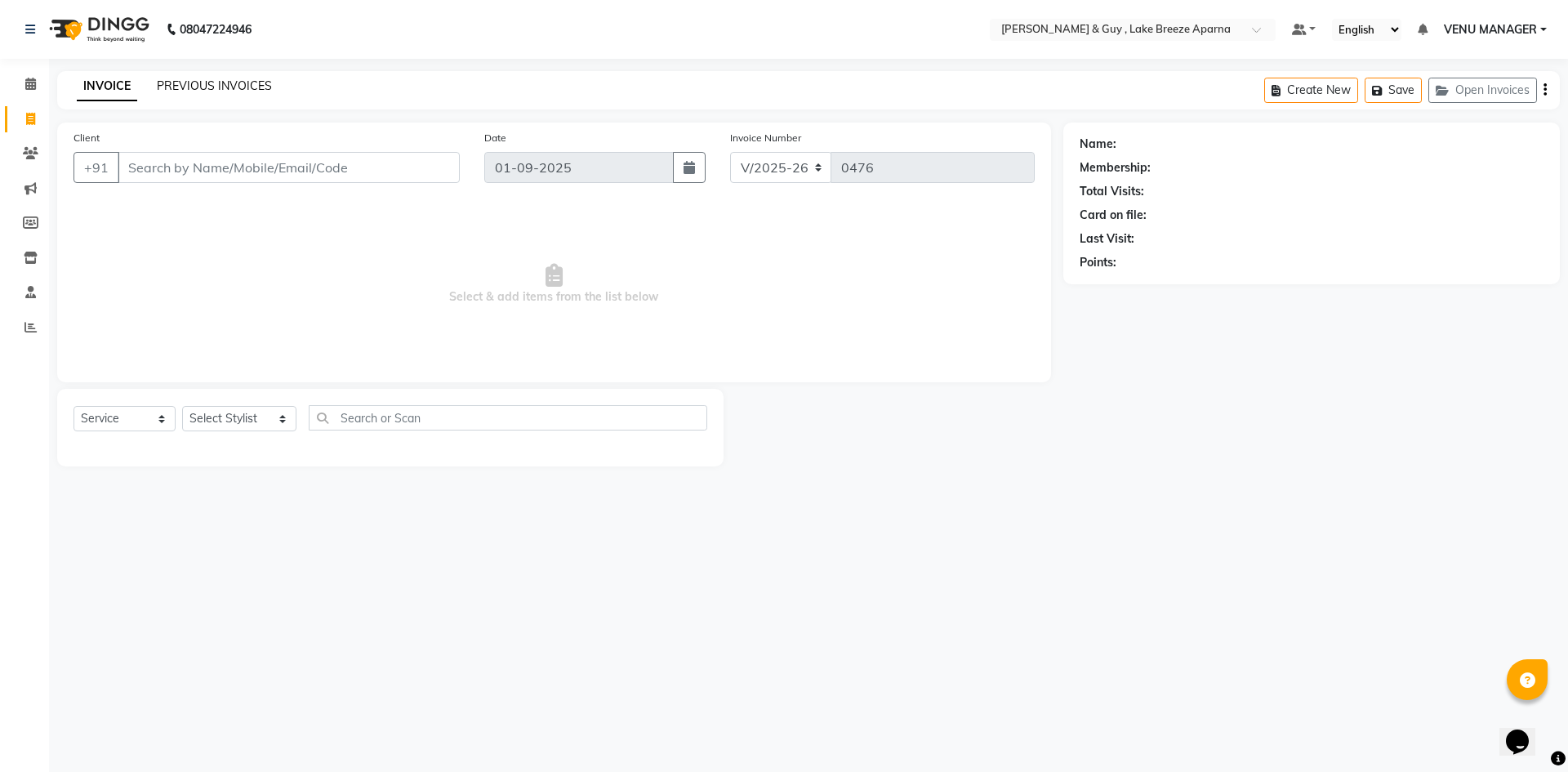
click at [248, 79] on link "PREVIOUS INVOICES" at bounding box center [214, 86] width 115 height 15
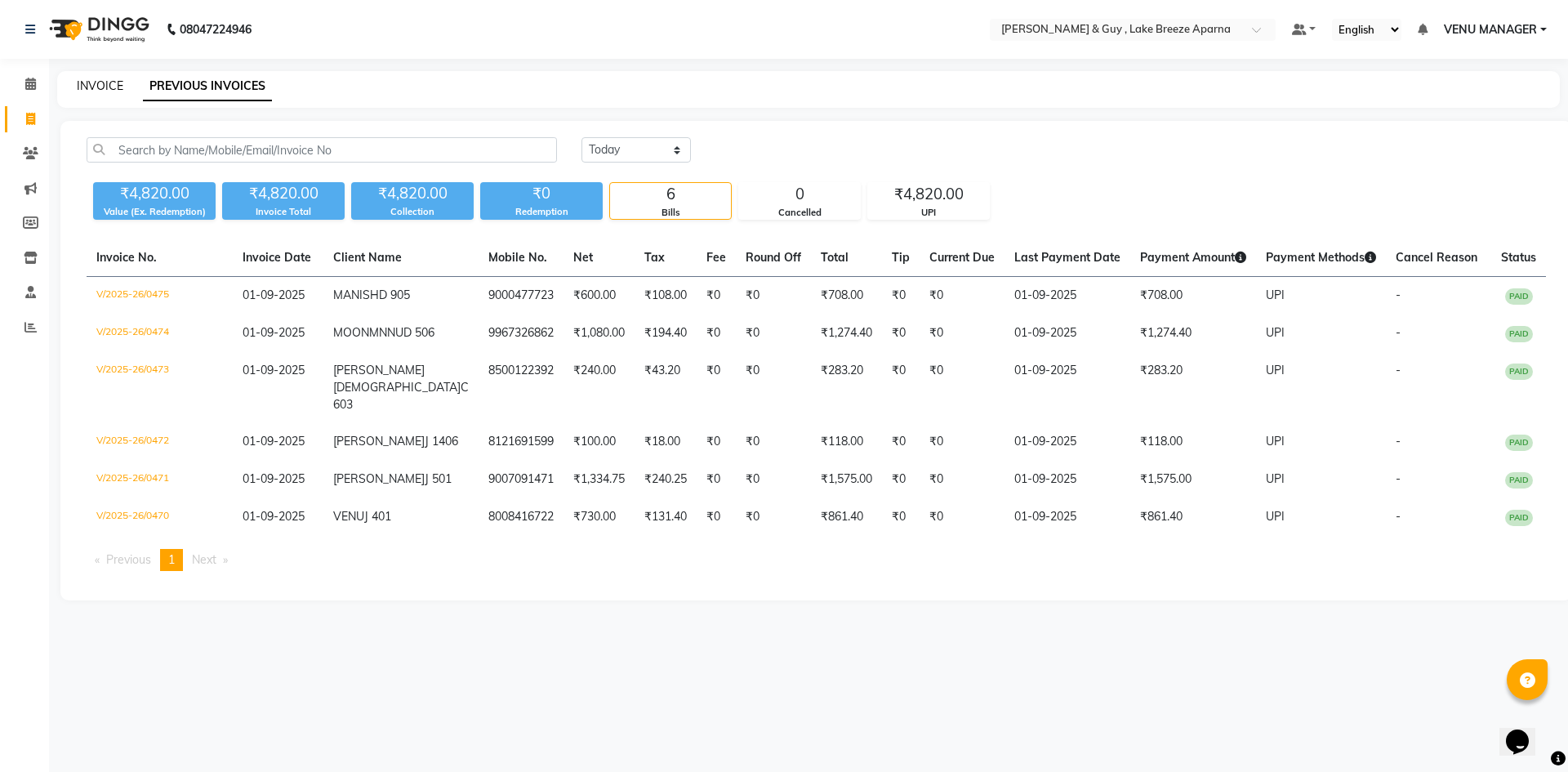
click at [98, 83] on link "INVOICE" at bounding box center [100, 86] width 47 height 15
select select "8690"
select select "service"
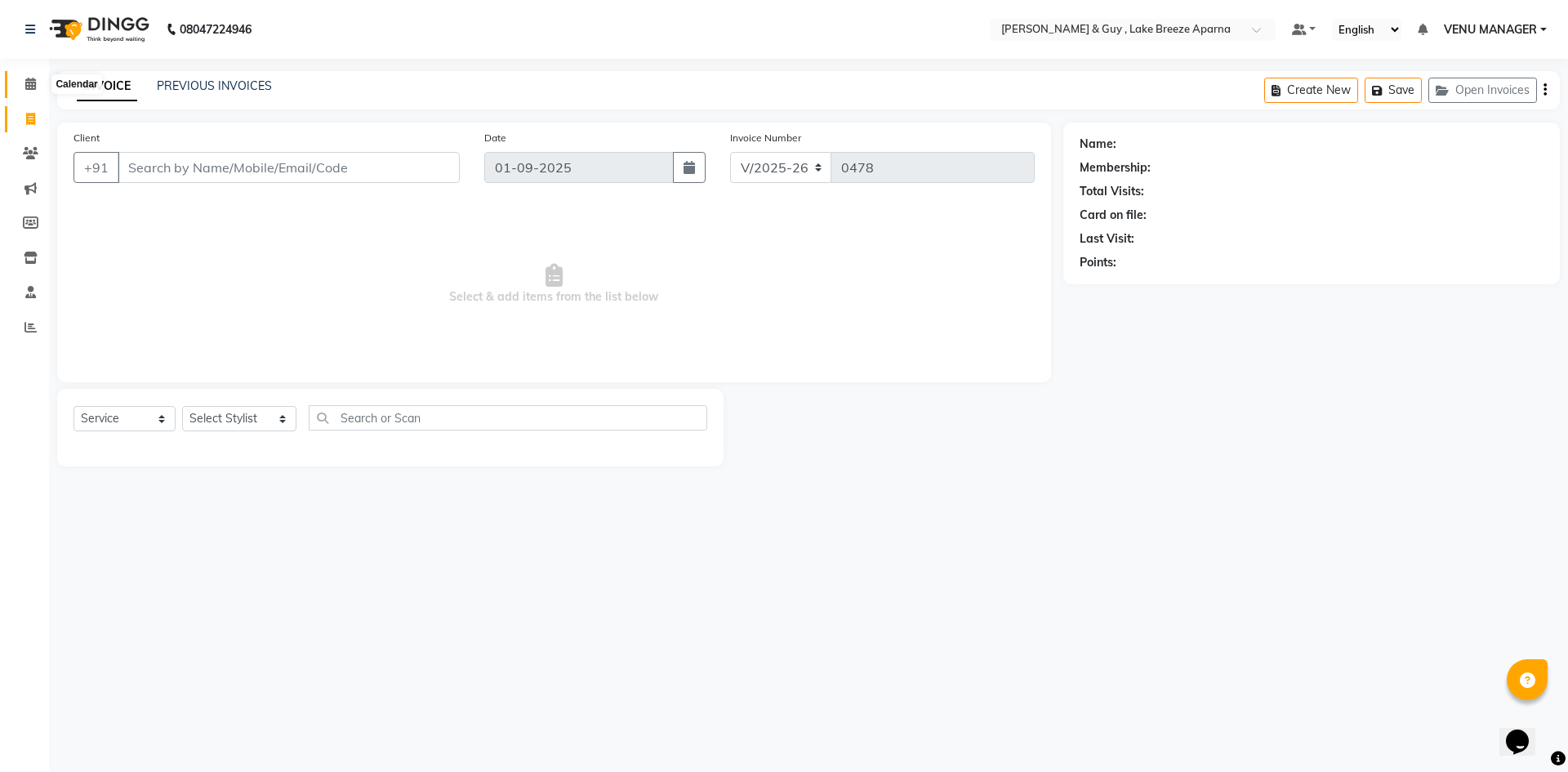
click at [23, 81] on span at bounding box center [30, 84] width 29 height 19
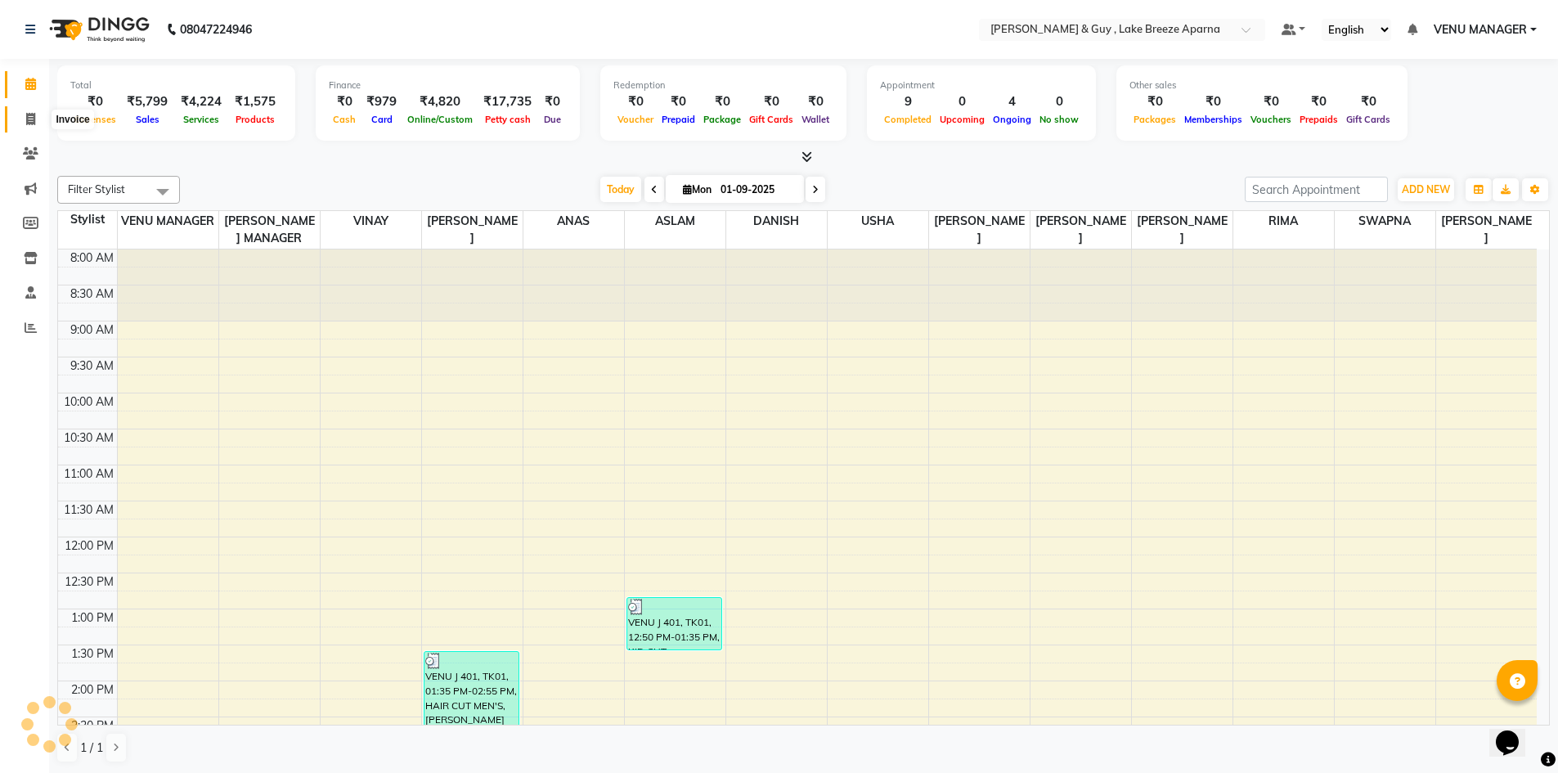
click at [38, 114] on span at bounding box center [30, 119] width 29 height 19
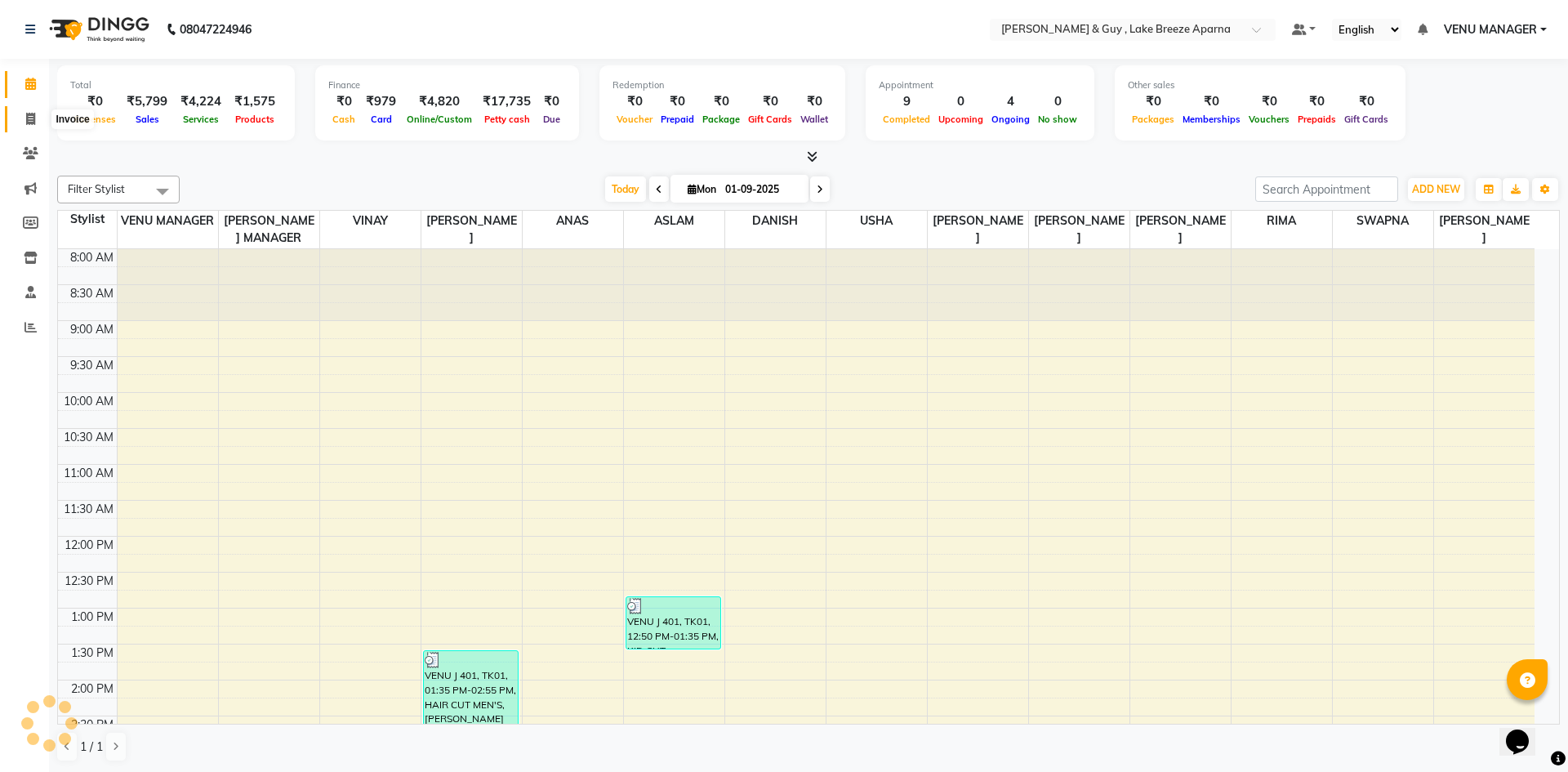
select select "8690"
select select "service"
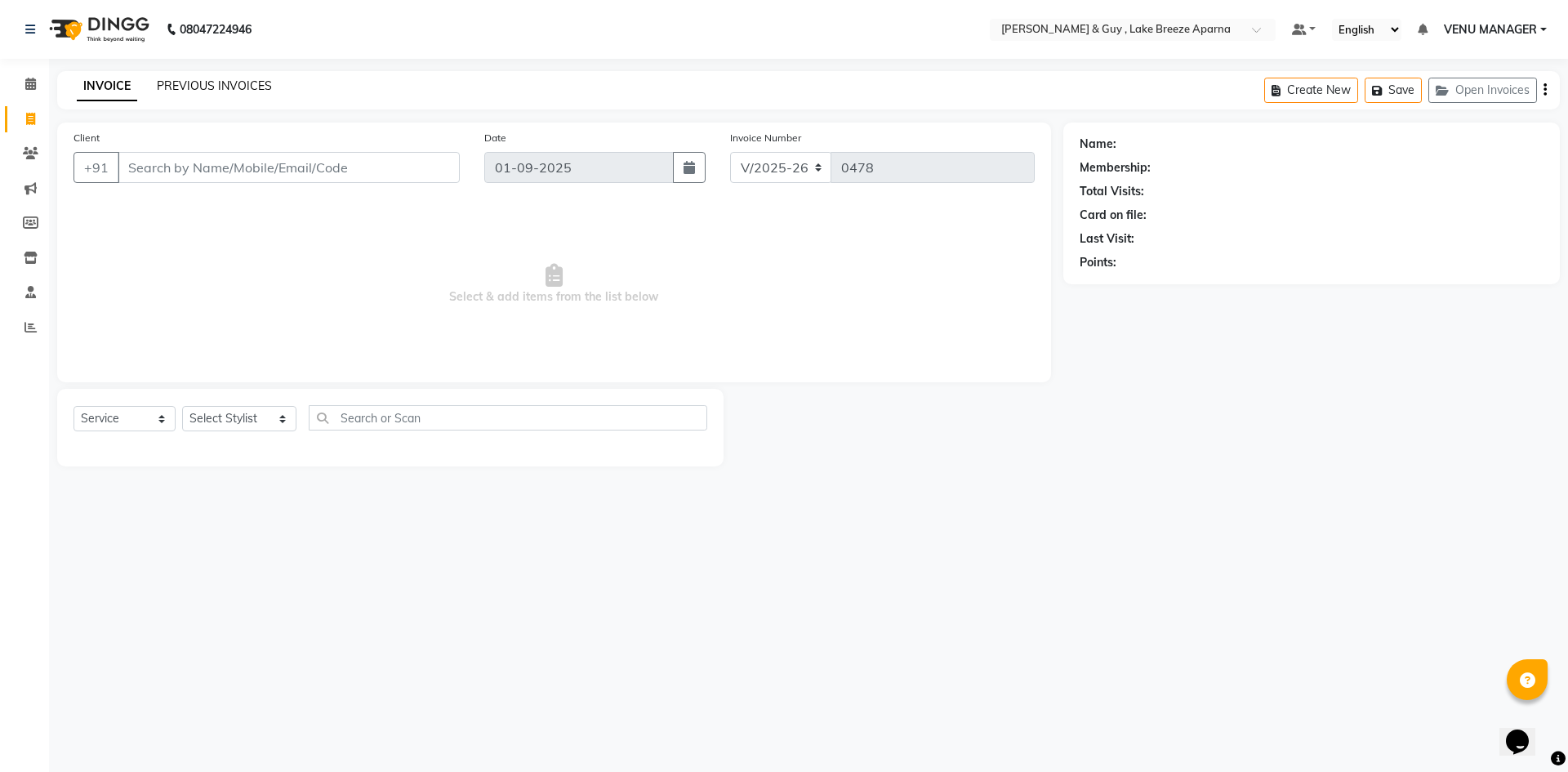
click at [233, 85] on link "PREVIOUS INVOICES" at bounding box center [214, 86] width 115 height 15
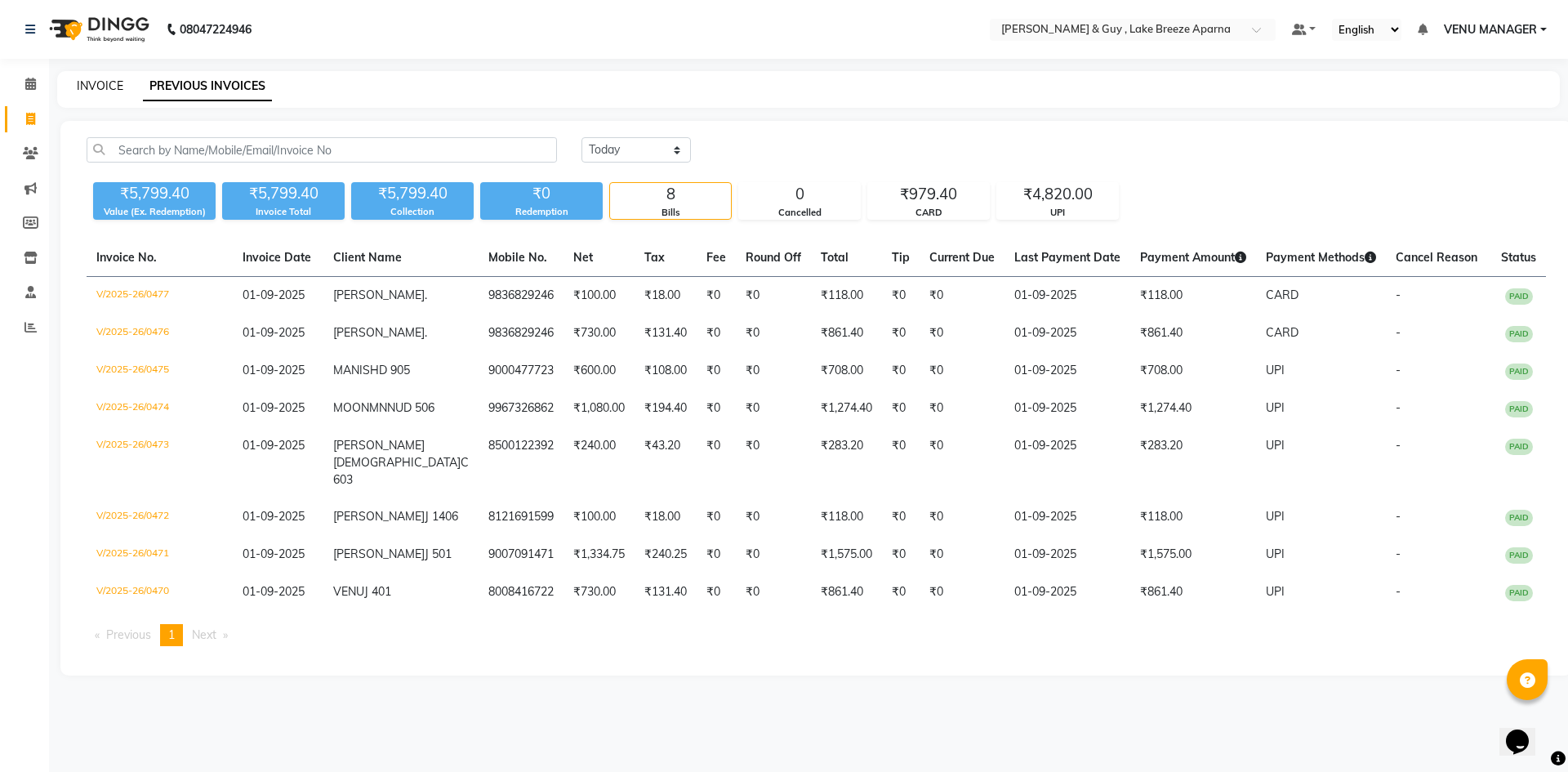
click at [108, 85] on link "INVOICE" at bounding box center [100, 86] width 47 height 15
select select "8690"
select select "service"
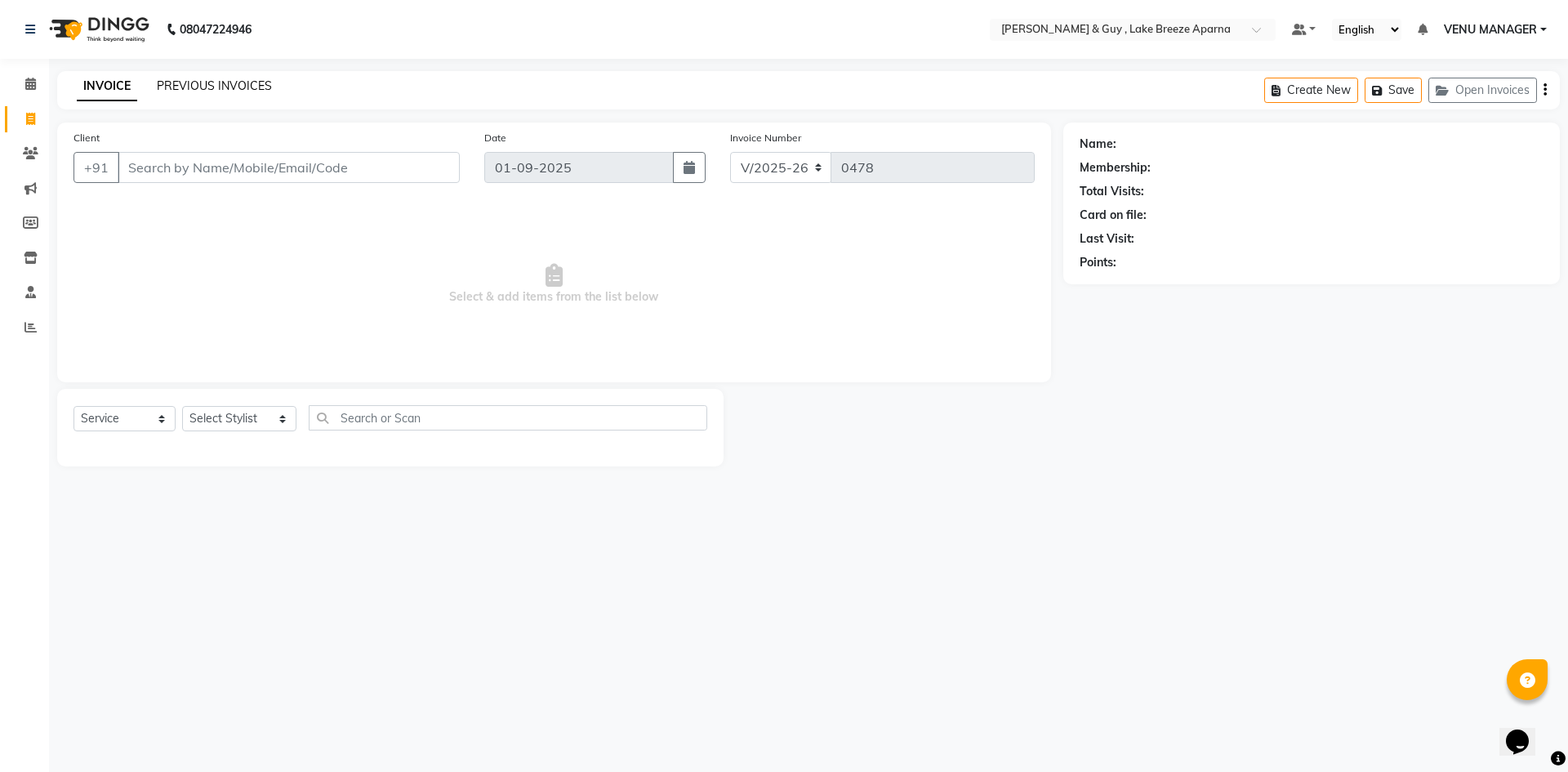
click at [175, 79] on link "PREVIOUS INVOICES" at bounding box center [214, 86] width 115 height 15
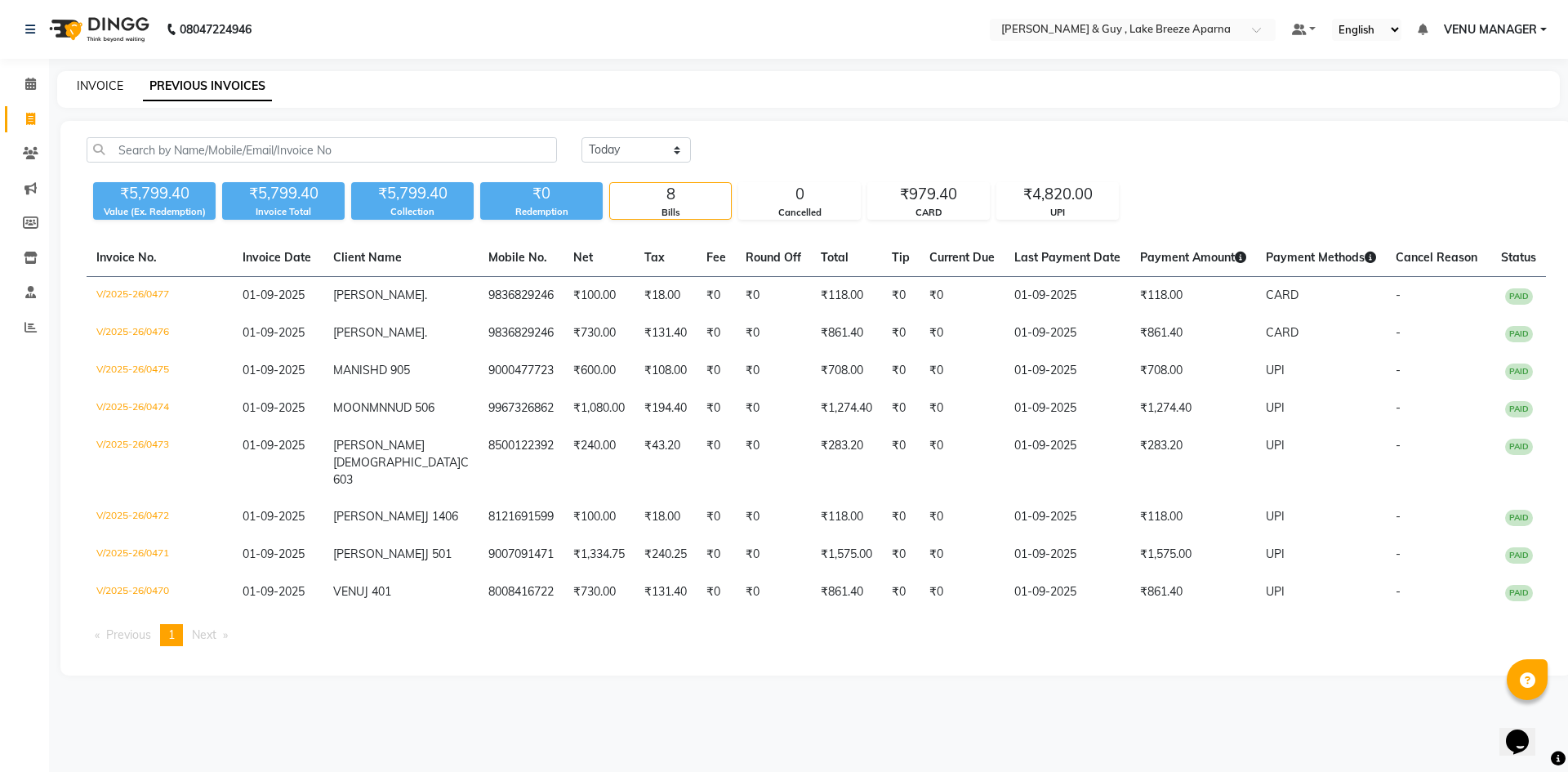
click at [110, 87] on link "INVOICE" at bounding box center [100, 86] width 47 height 15
select select "service"
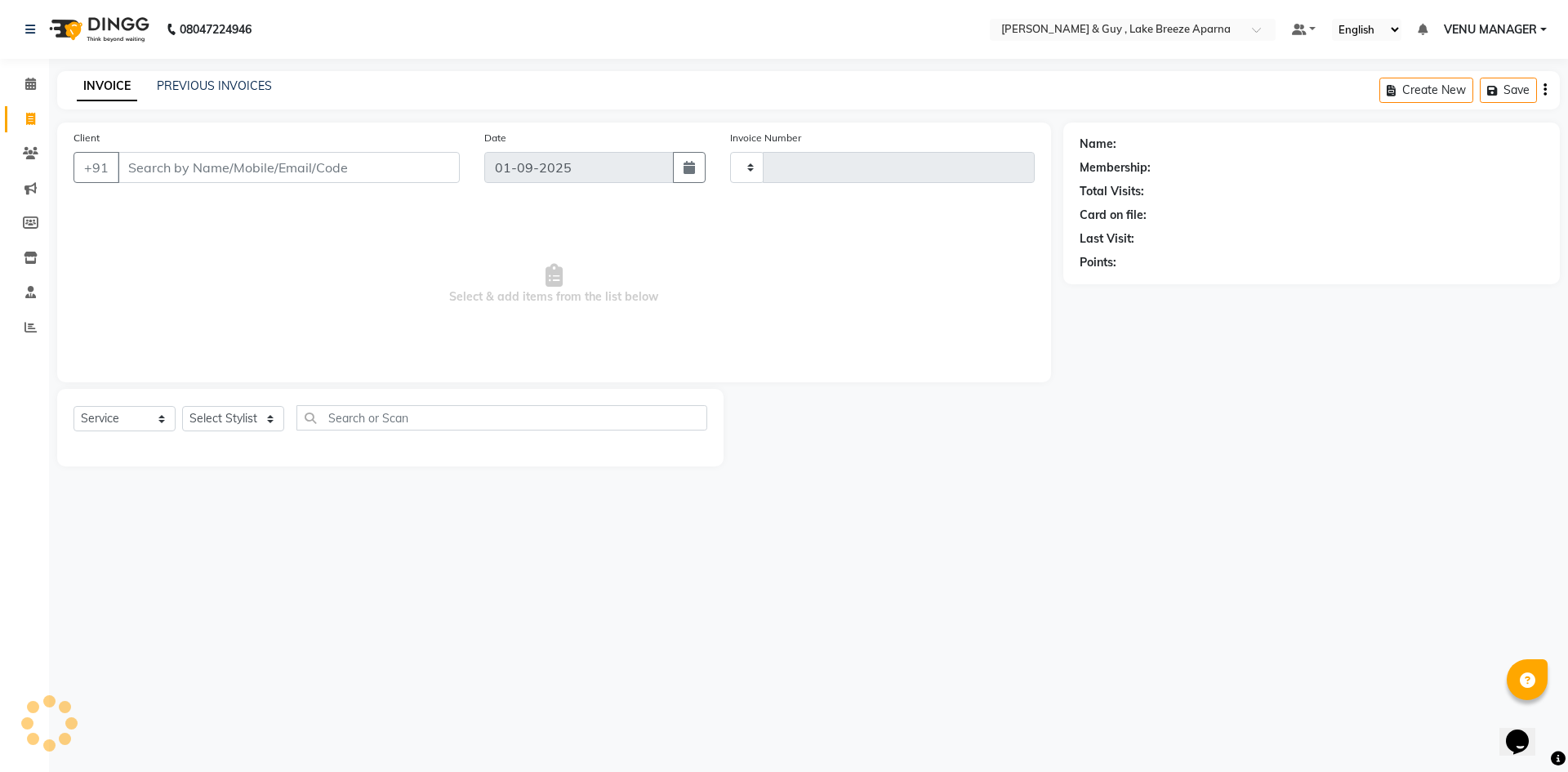
type input "0478"
select select "8690"
click at [230, 165] on input "Client" at bounding box center [289, 167] width 343 height 31
type input "8886777203"
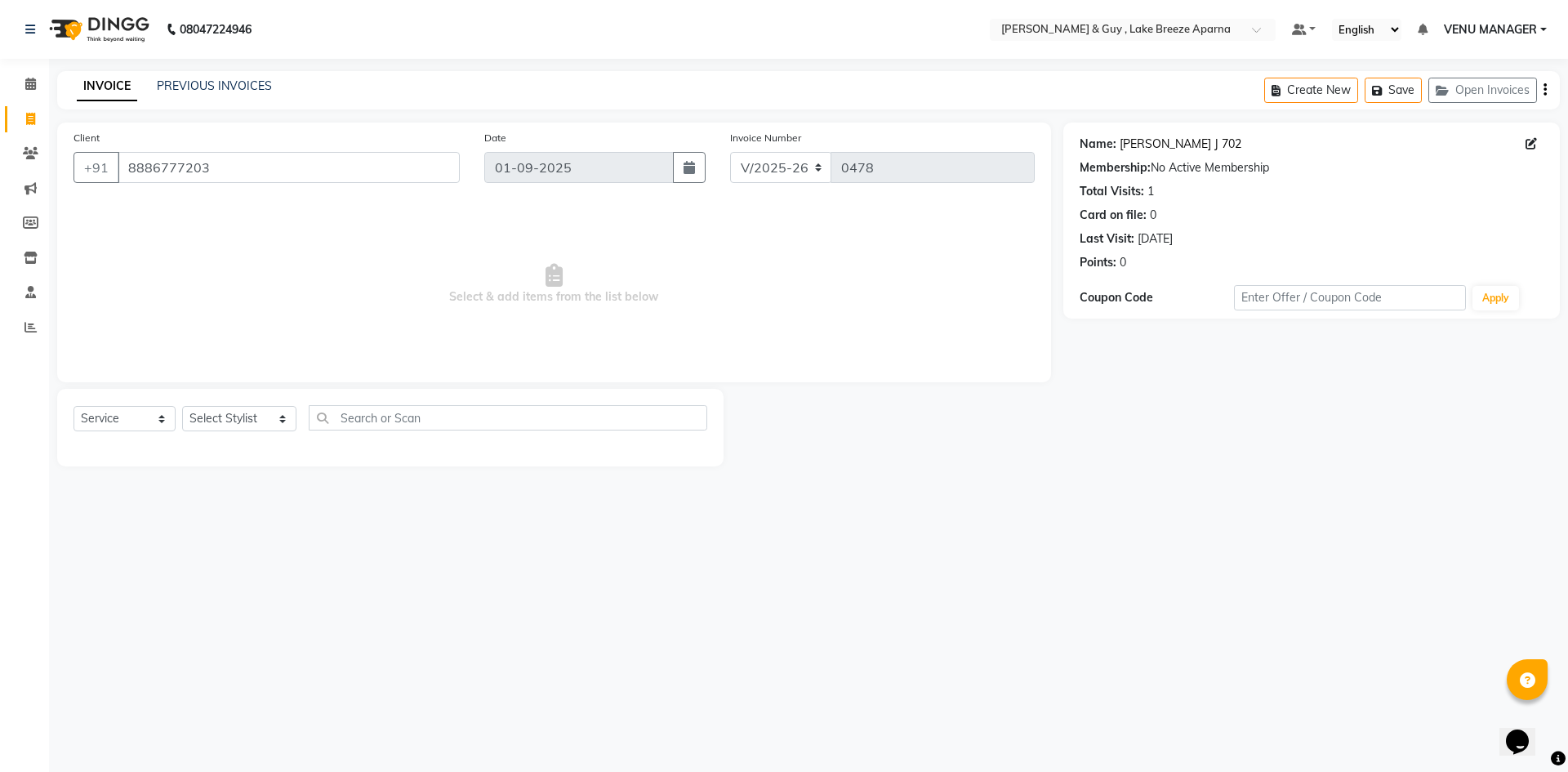
click at [1163, 136] on div "Name: Navdha J 702 Membership: No Active Membership Total Visits: 1 Card on fil…" at bounding box center [1311, 200] width 463 height 142
click at [1166, 140] on link "Navdha J 702" at bounding box center [1180, 144] width 122 height 17
click at [135, 419] on select "Select Service Product Membership Package Voucher Prepaid Gift Card" at bounding box center [125, 417] width 102 height 25
click at [74, 405] on select "Select Service Product Membership Package Voucher Prepaid Gift Card" at bounding box center [125, 417] width 102 height 25
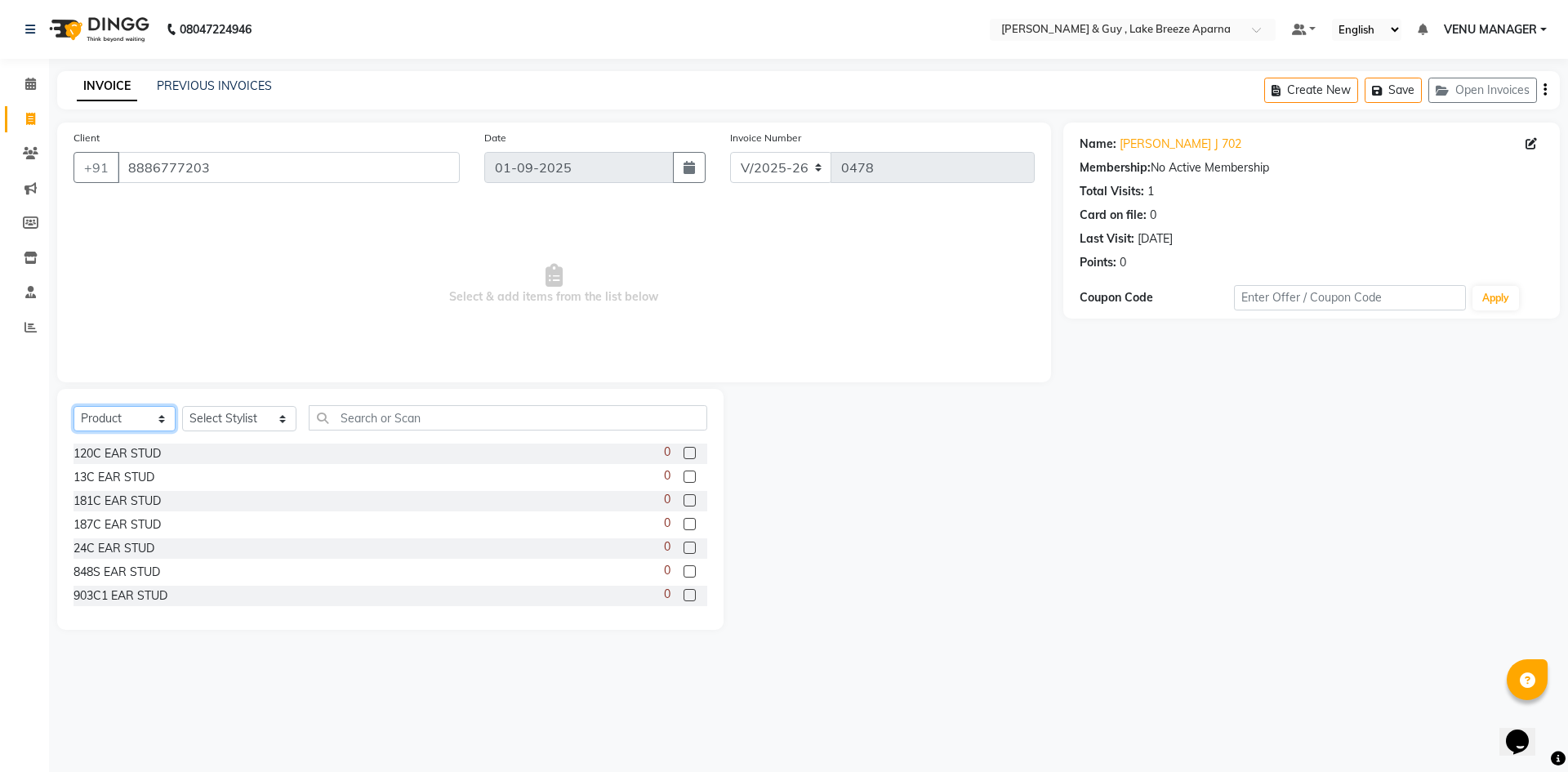
click at [138, 409] on select "Select Service Product Membership Package Voucher Prepaid Gift Card" at bounding box center [125, 417] width 102 height 25
click at [74, 405] on select "Select Service Product Membership Package Voucher Prepaid Gift Card" at bounding box center [125, 417] width 102 height 25
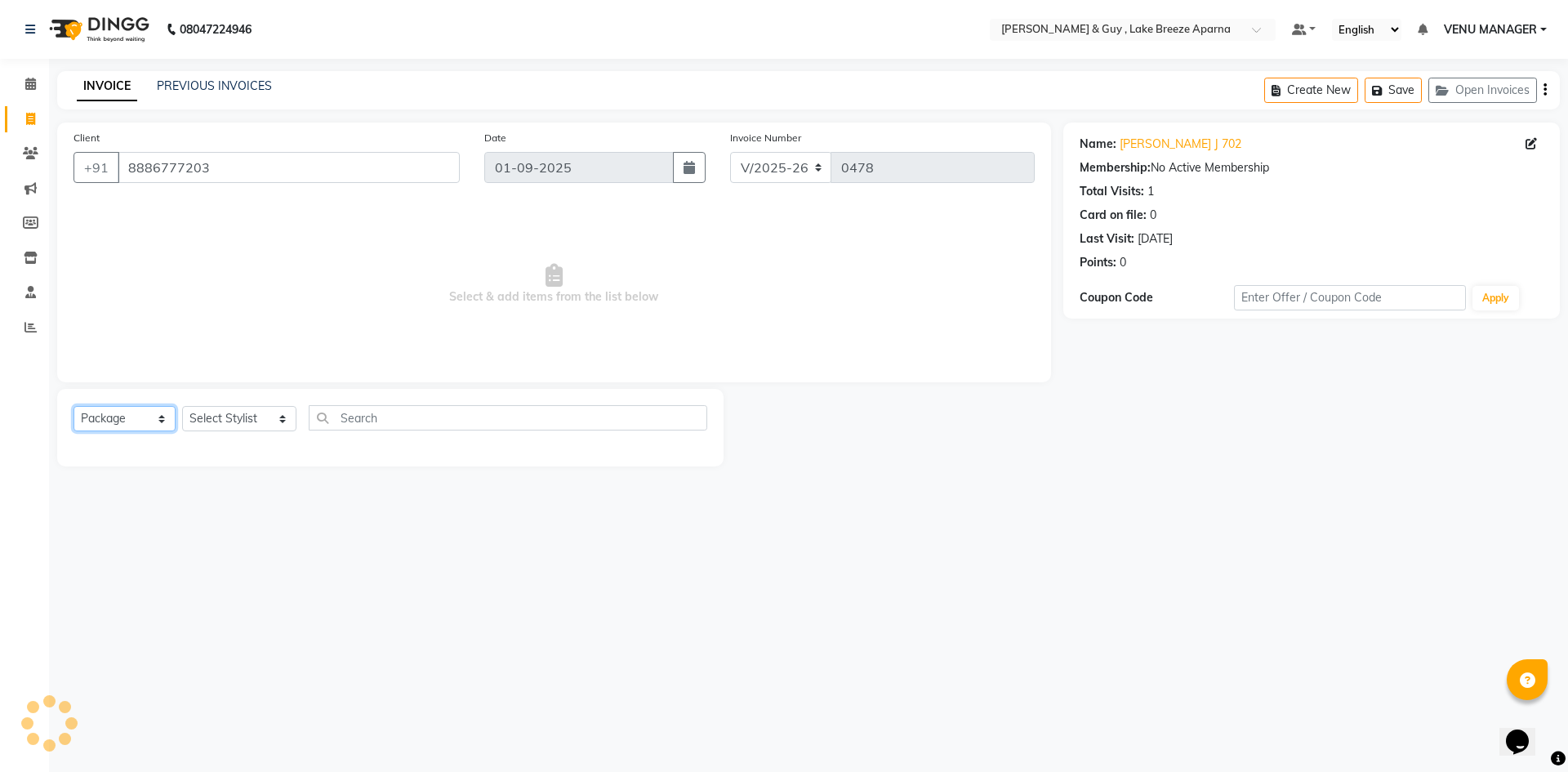
click at [131, 423] on select "Select Service Product Membership Package Voucher Prepaid Gift Card" at bounding box center [125, 417] width 102 height 25
select select "P"
click at [74, 405] on select "Select Service Product Membership Package Voucher Prepaid Gift Card" at bounding box center [125, 417] width 102 height 25
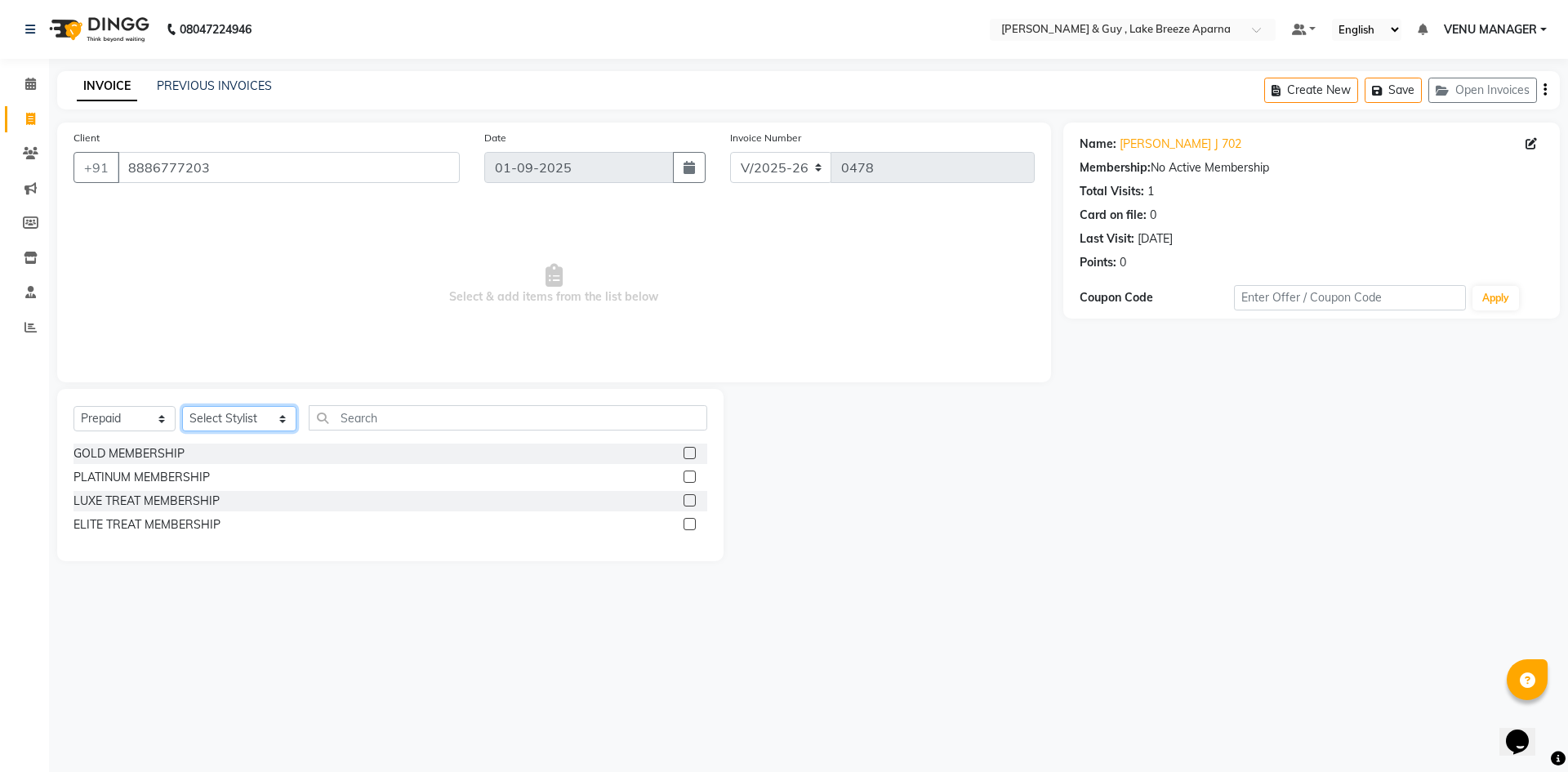
click at [234, 425] on select "Select Stylist ANAS ASLAM DANISH HANISHA MANAGER LAXMI RIMA RINKU SRAVANTHI SWA…" at bounding box center [239, 417] width 114 height 25
select select "87651"
click at [182, 405] on select "Select Stylist ANAS ASLAM DANISH HANISHA MANAGER LAXMI RIMA RINKU SRAVANTHI SWA…" at bounding box center [239, 417] width 114 height 25
click at [146, 452] on div "GOLD MEMBERSHIP" at bounding box center [129, 453] width 111 height 17
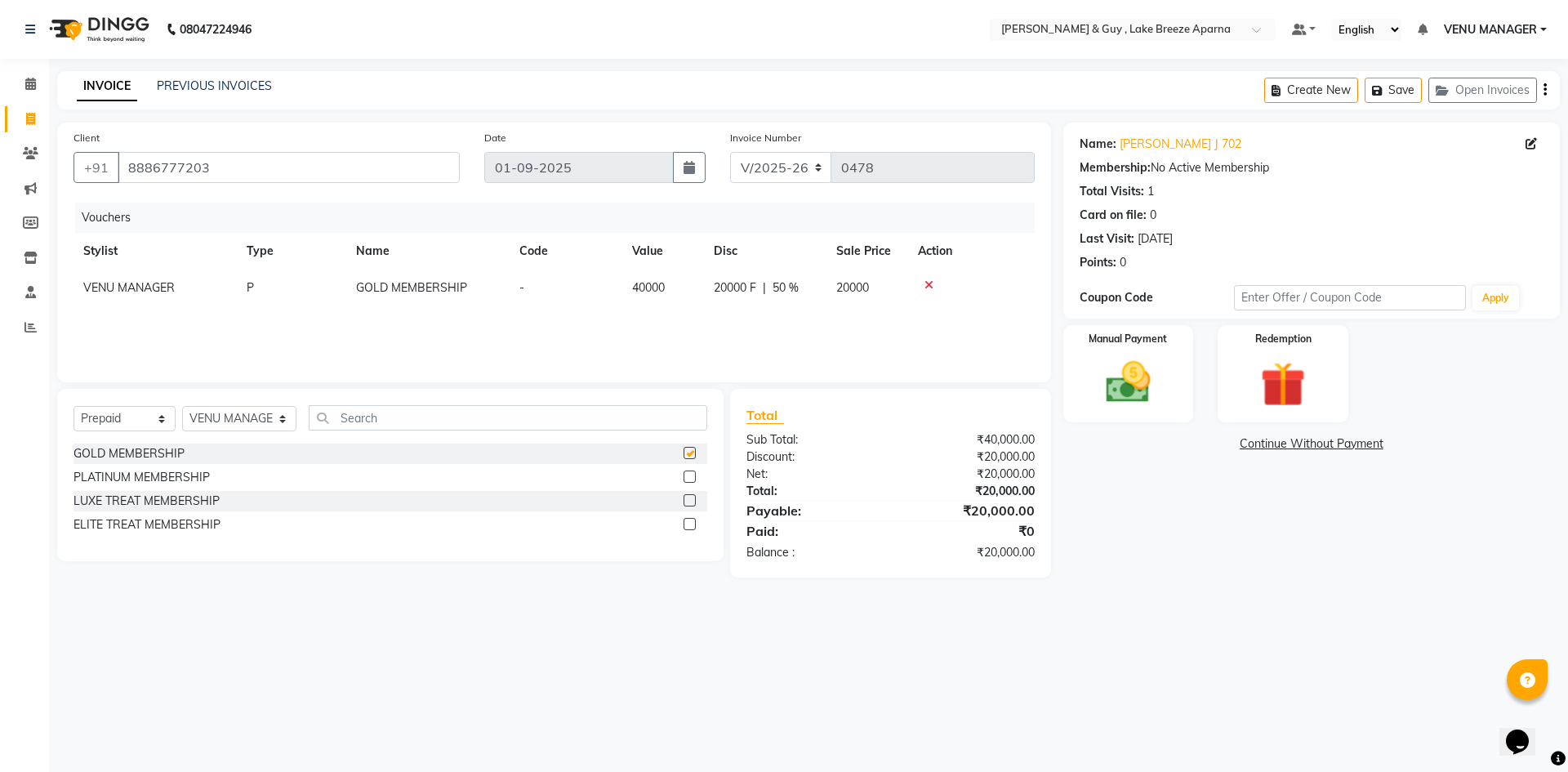
checkbox input "false"
click at [1182, 402] on div "Manual Payment" at bounding box center [1128, 374] width 136 height 101
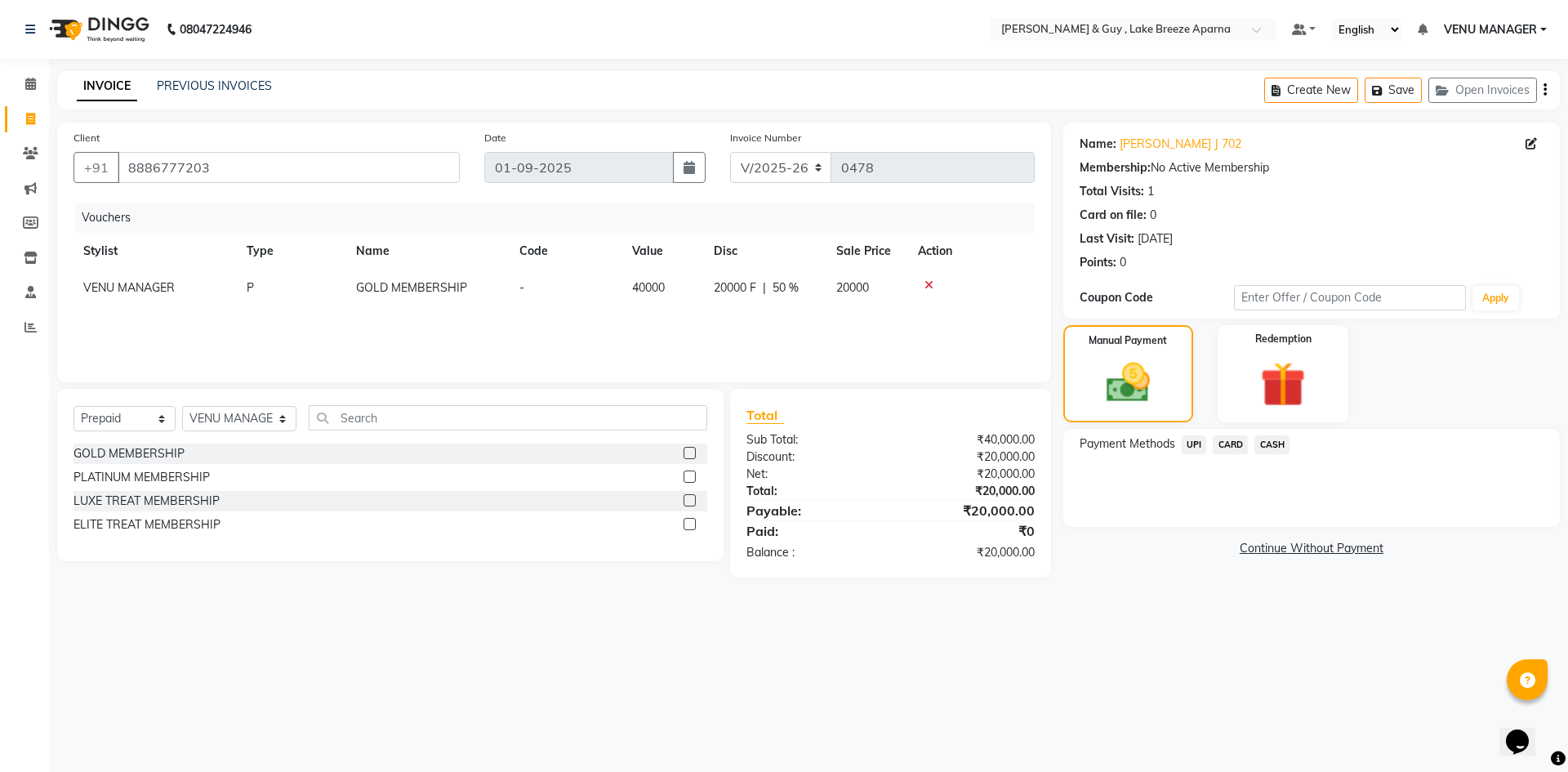
click at [1230, 450] on span "CARD" at bounding box center [1229, 444] width 35 height 19
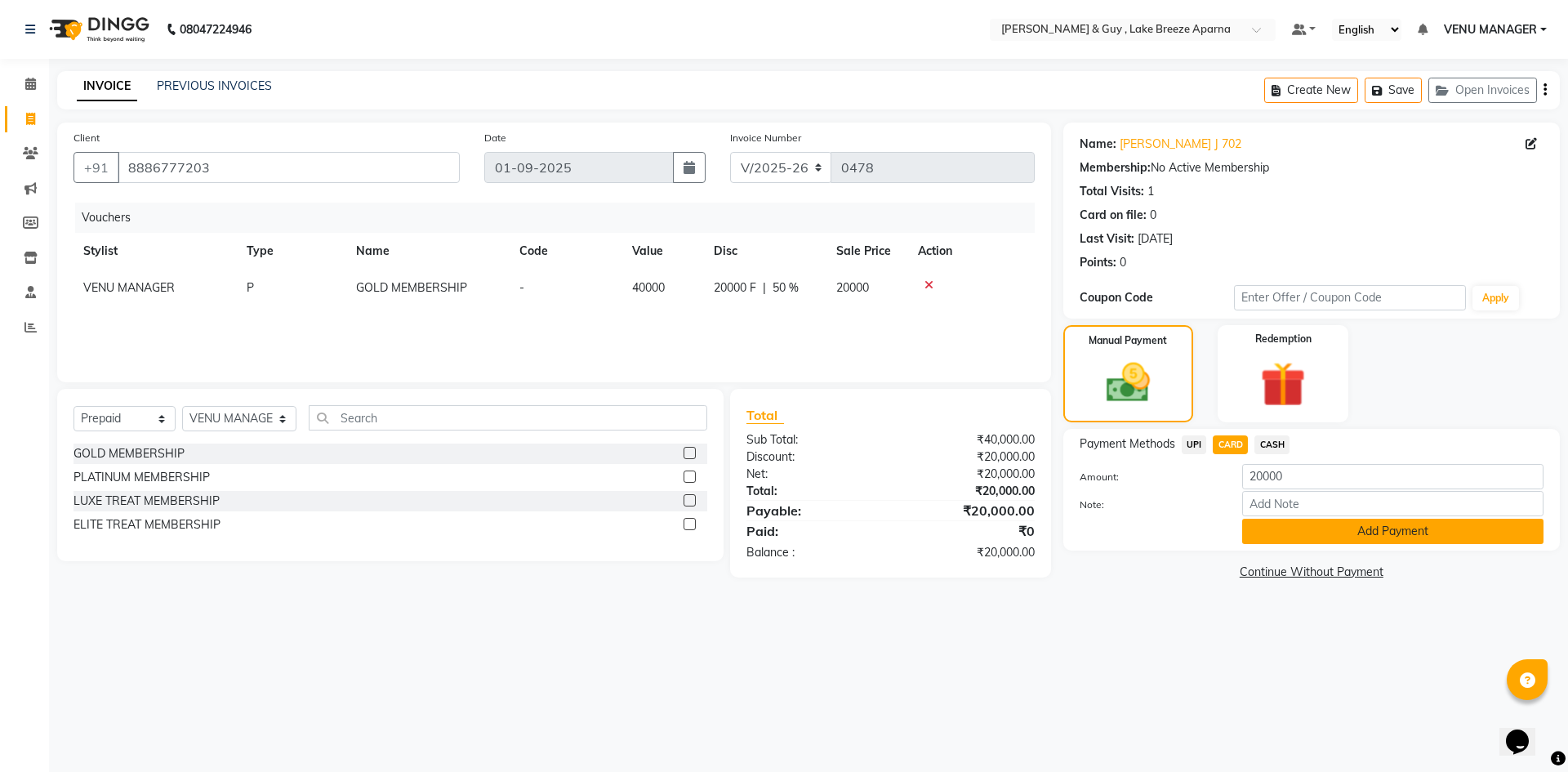
click at [1307, 525] on button "Add Payment" at bounding box center [1393, 530] width 302 height 25
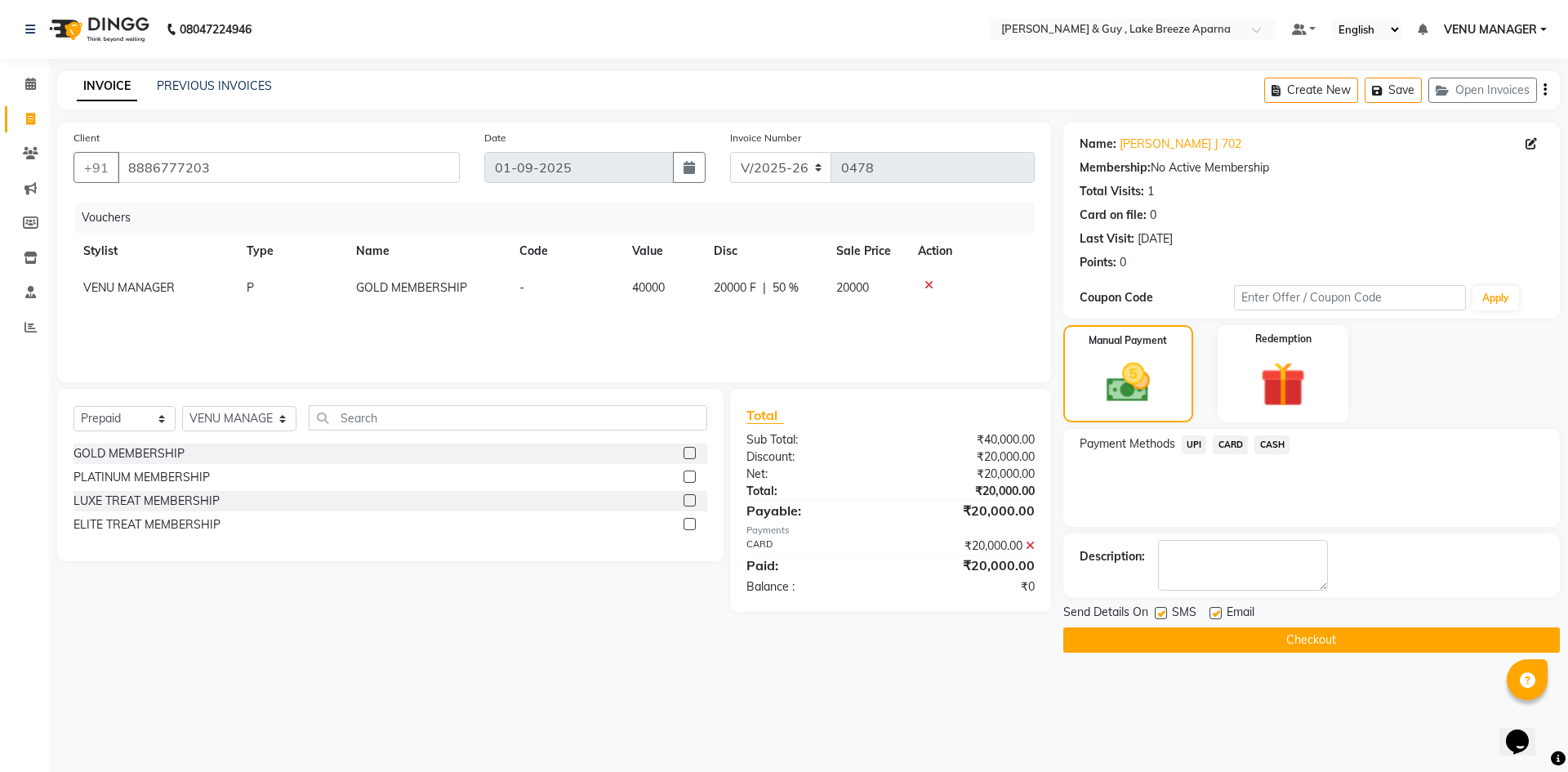
click at [1303, 632] on button "Checkout" at bounding box center [1311, 639] width 496 height 25
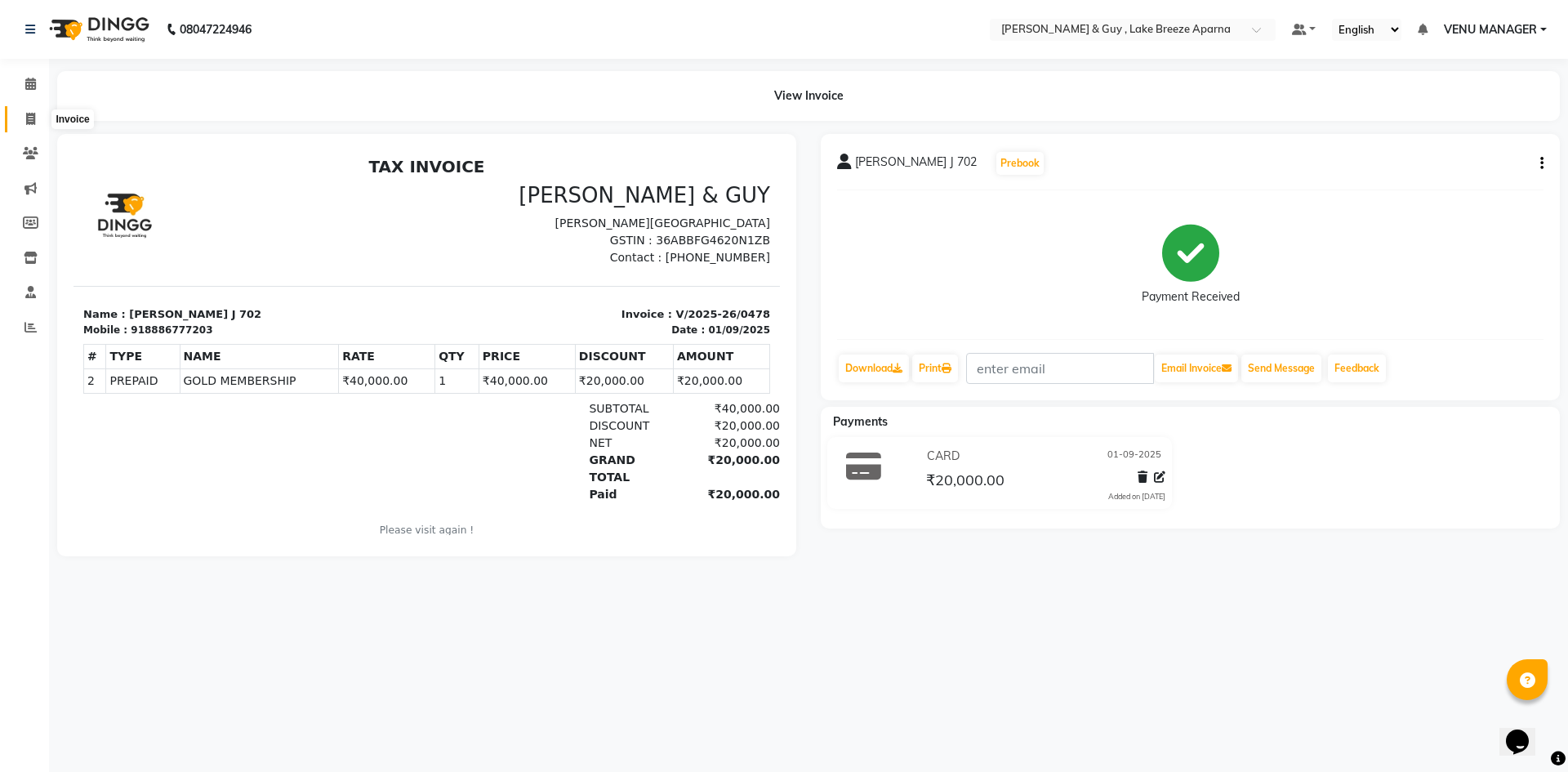
drag, startPoint x: 17, startPoint y: 119, endPoint x: 37, endPoint y: 119, distance: 20.0
click at [17, 119] on span at bounding box center [30, 119] width 29 height 19
select select "8690"
select select "service"
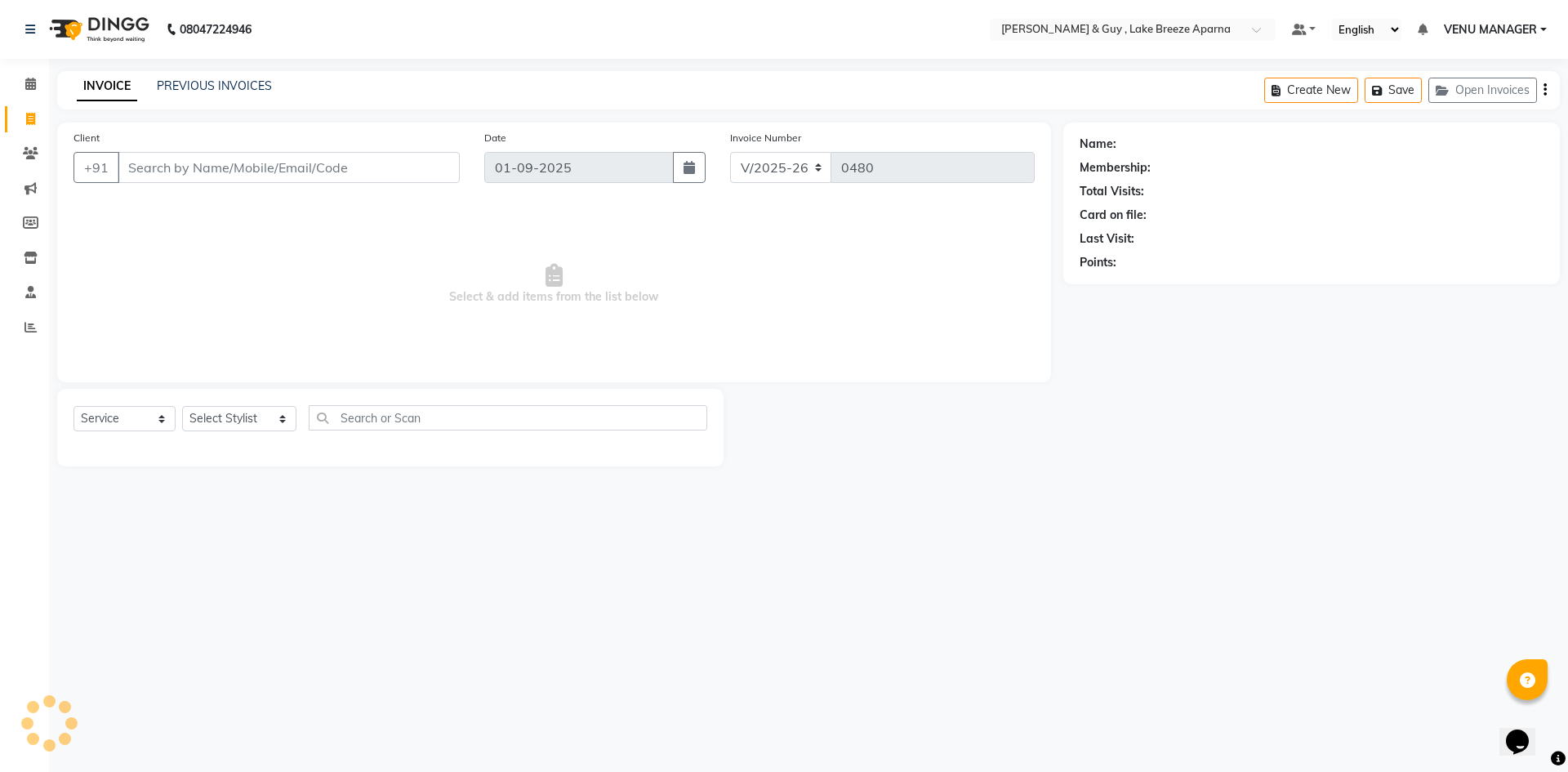
click at [227, 70] on div "08047224946 Select Location × Toni & Guy , Lake Breeze Aparna Default Panel My …" at bounding box center [784, 386] width 1568 height 772
click at [242, 86] on link "PREVIOUS INVOICES" at bounding box center [214, 86] width 115 height 15
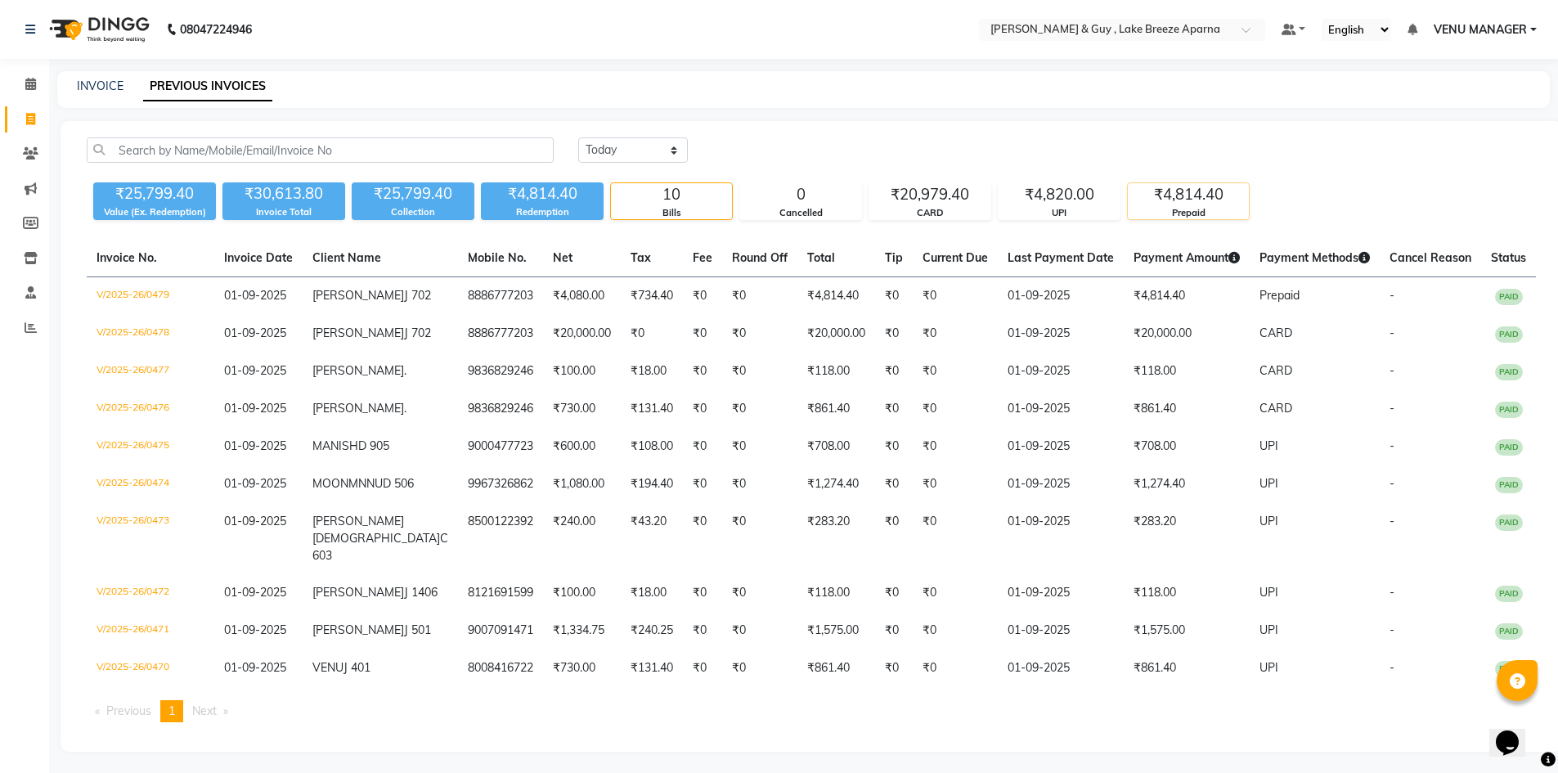
click at [1170, 189] on div "₹4,814.40" at bounding box center [1188, 194] width 121 height 23
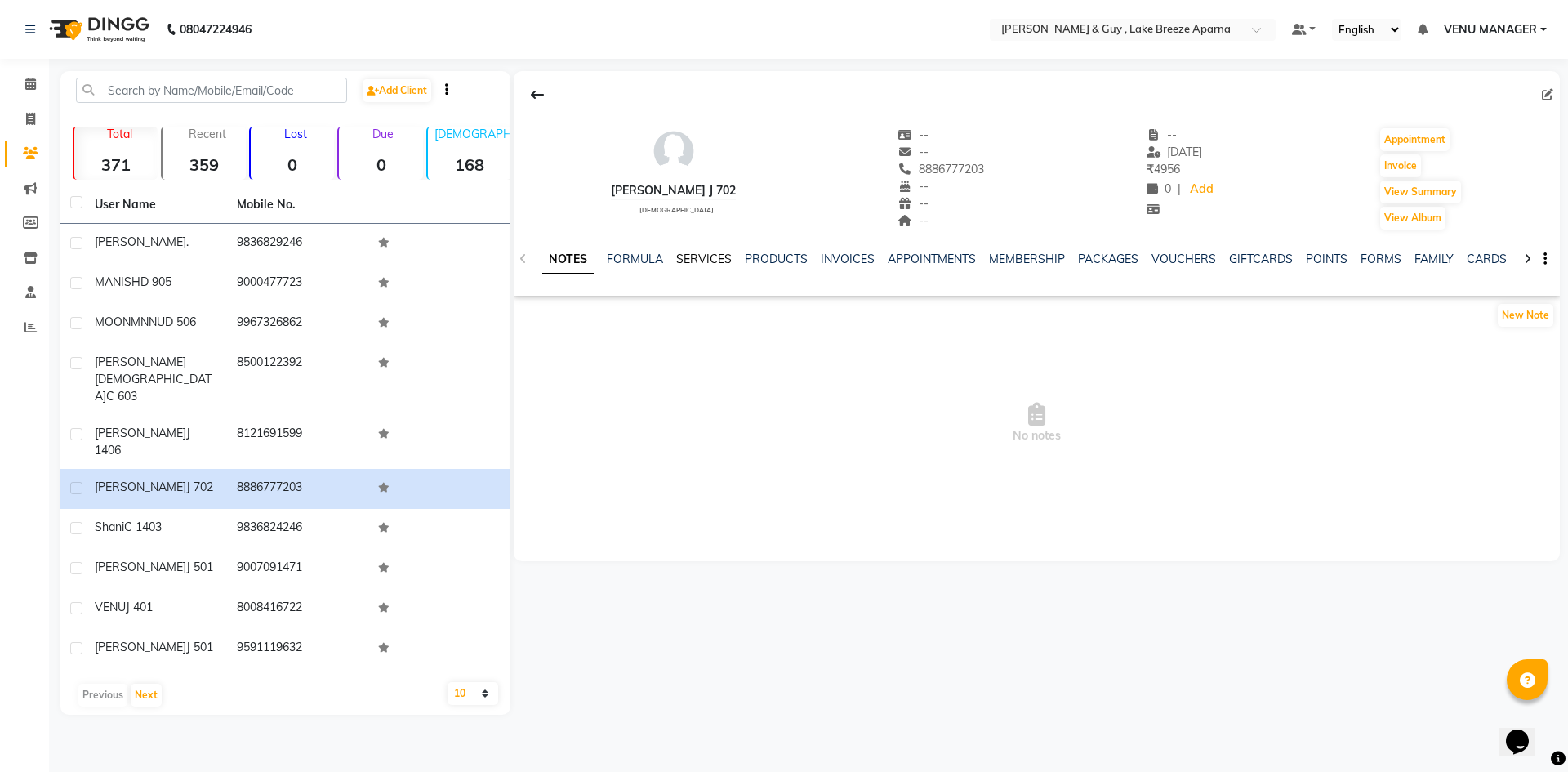
click at [695, 259] on link "SERVICES" at bounding box center [704, 259] width 56 height 15
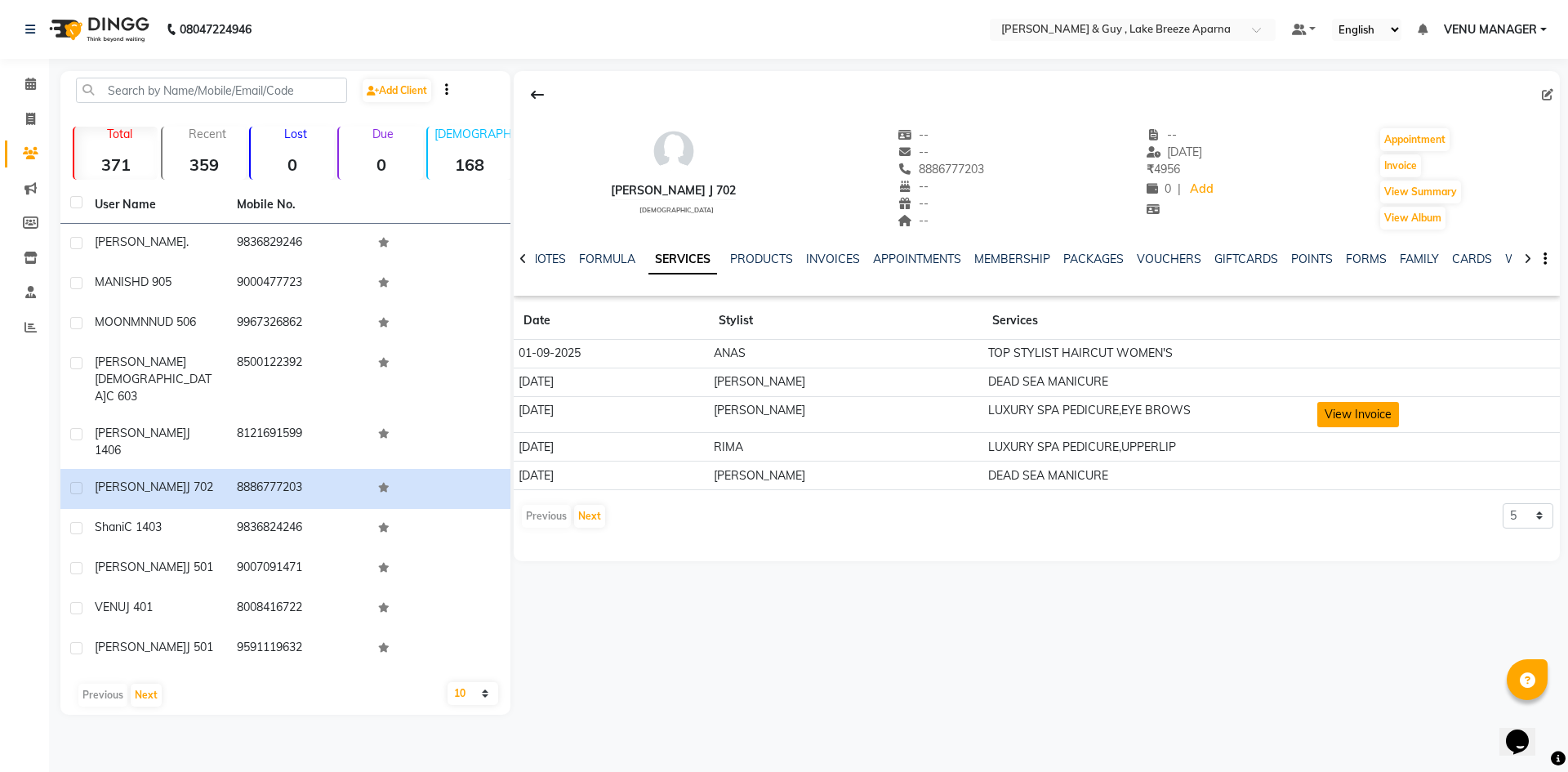
click at [1337, 419] on button "View Invoice" at bounding box center [1358, 413] width 82 height 25
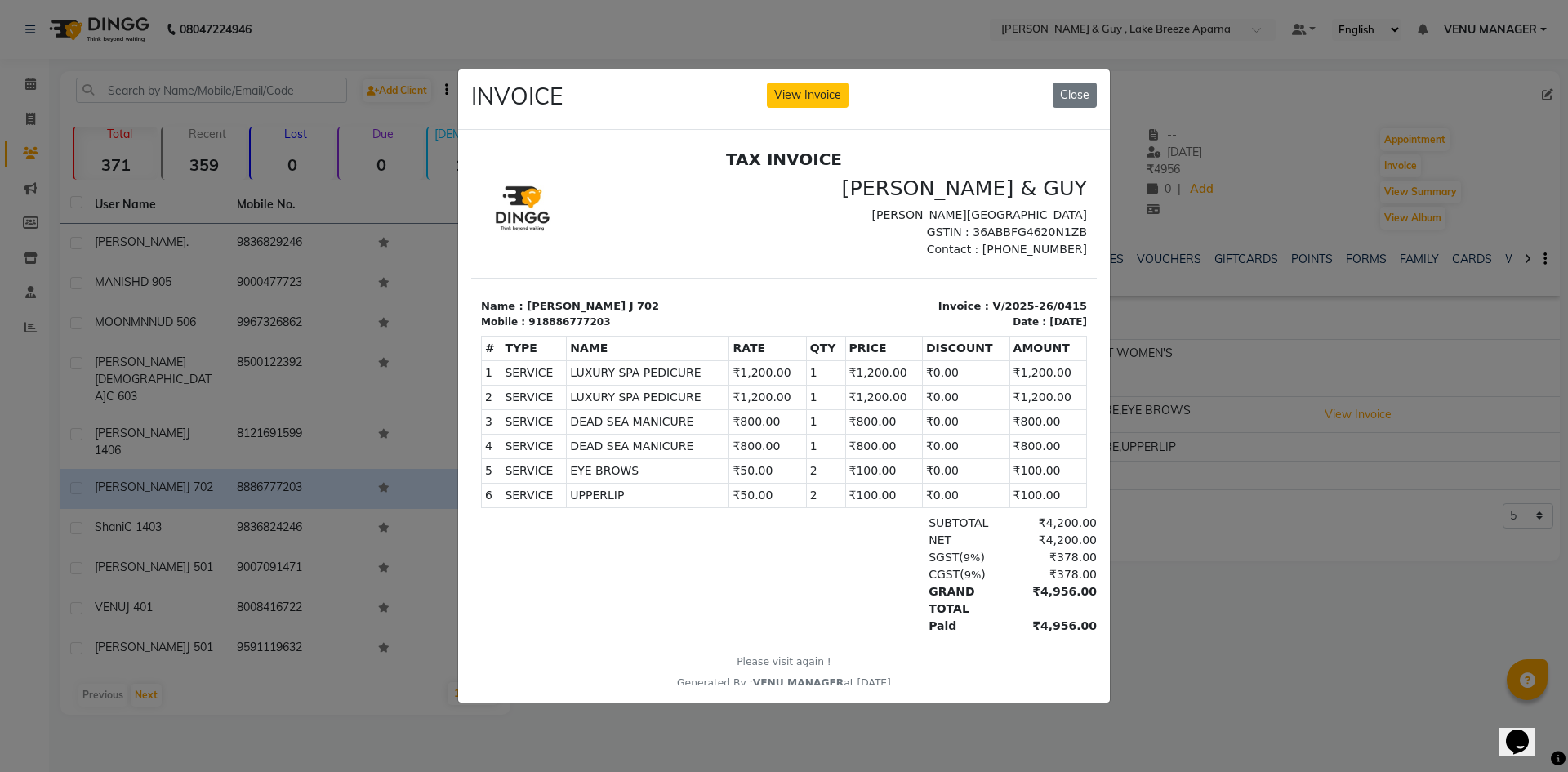
scroll to position [13, 0]
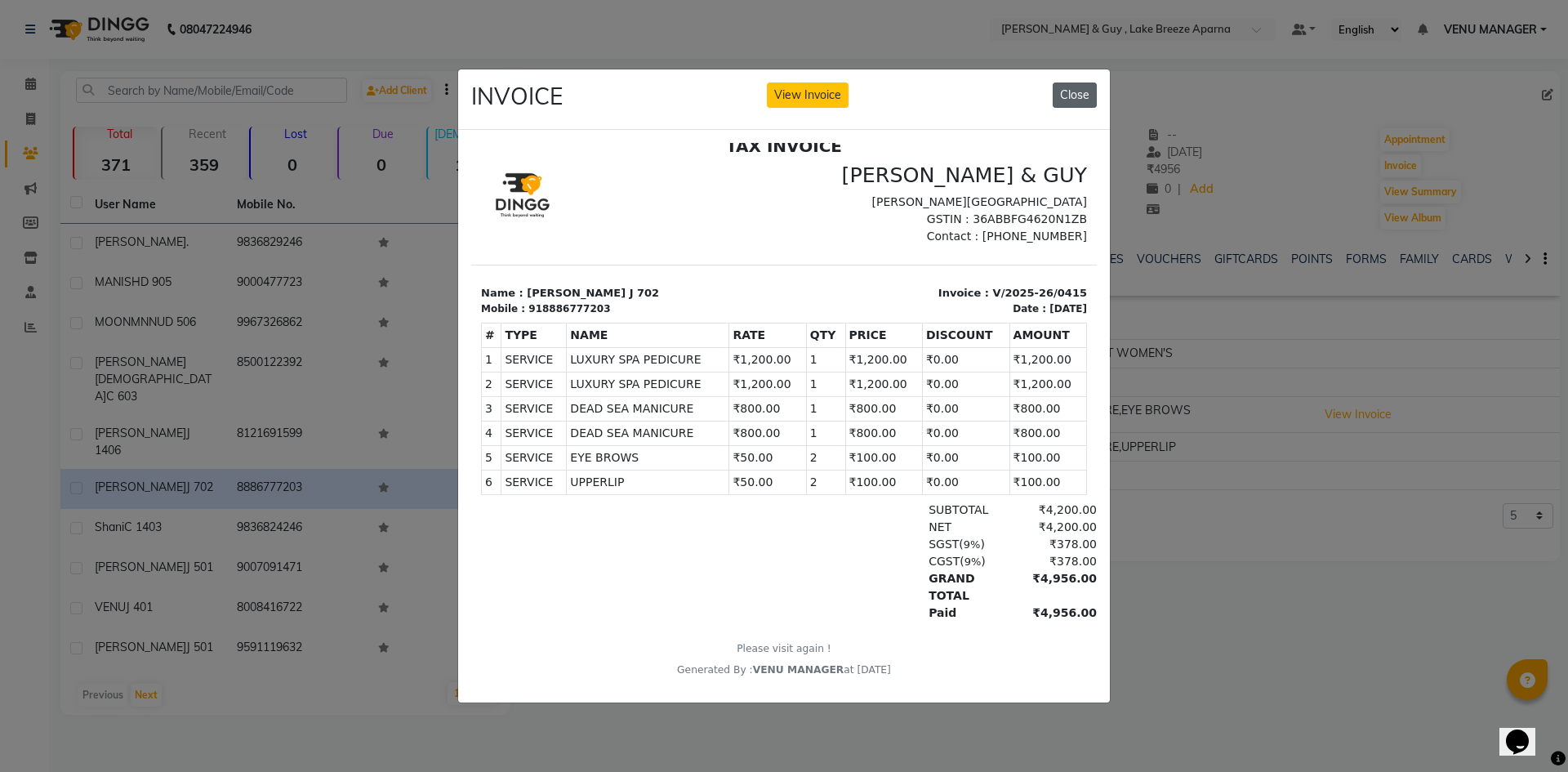
click at [1074, 83] on button "Close" at bounding box center [1075, 95] width 44 height 25
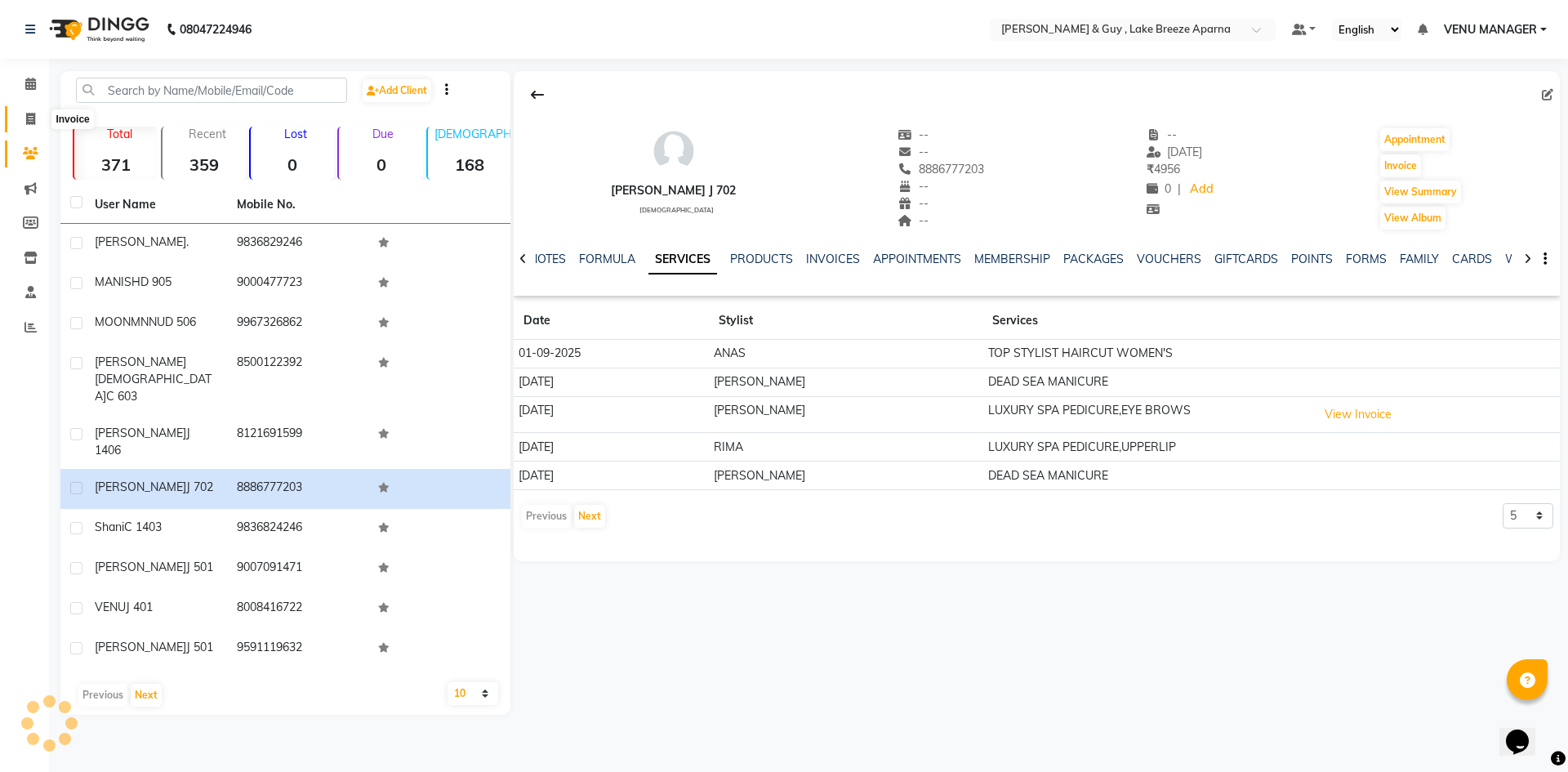
click at [33, 117] on icon at bounding box center [30, 119] width 9 height 12
select select "8690"
select select "service"
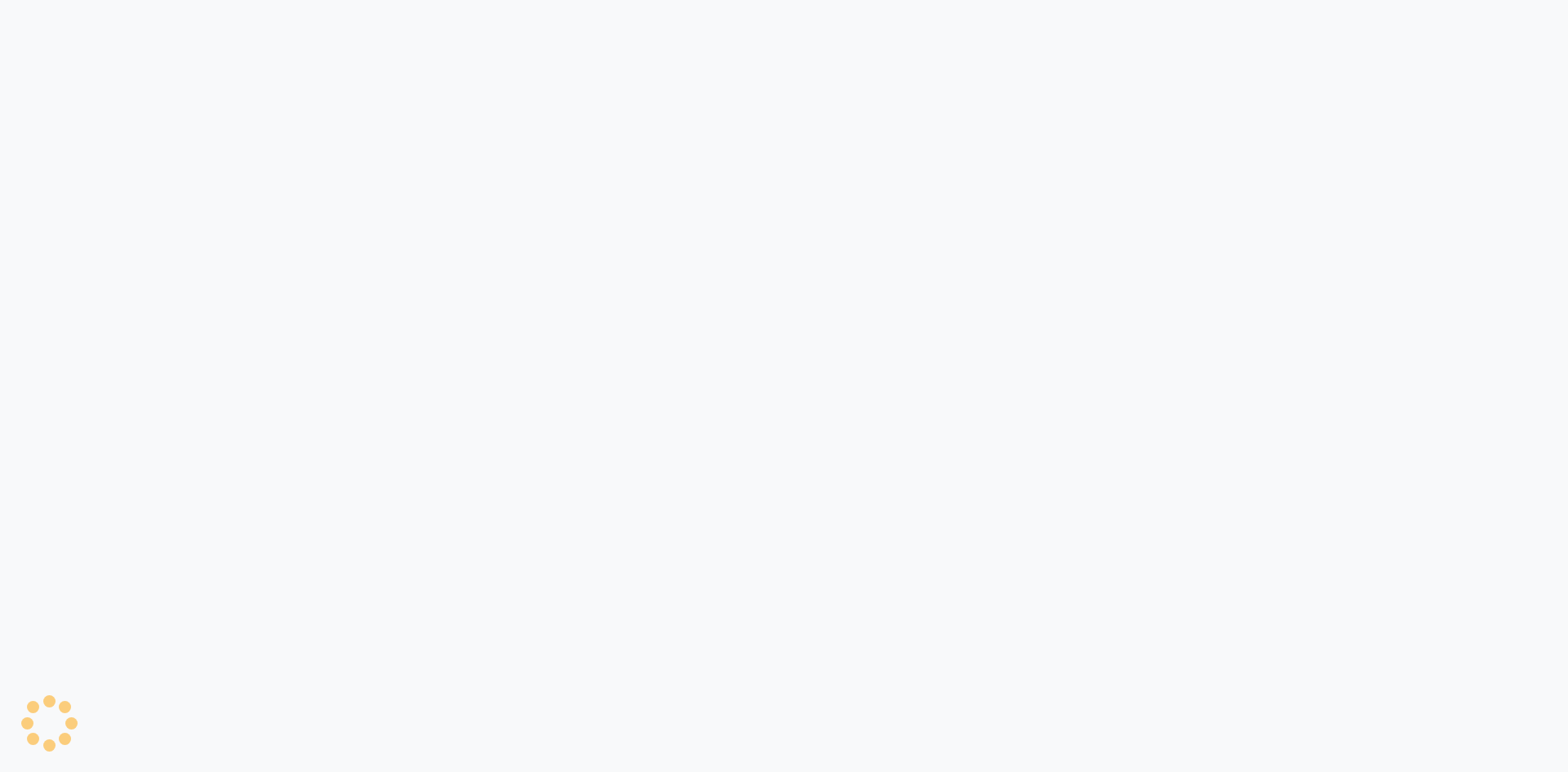
select select "8690"
select select "service"
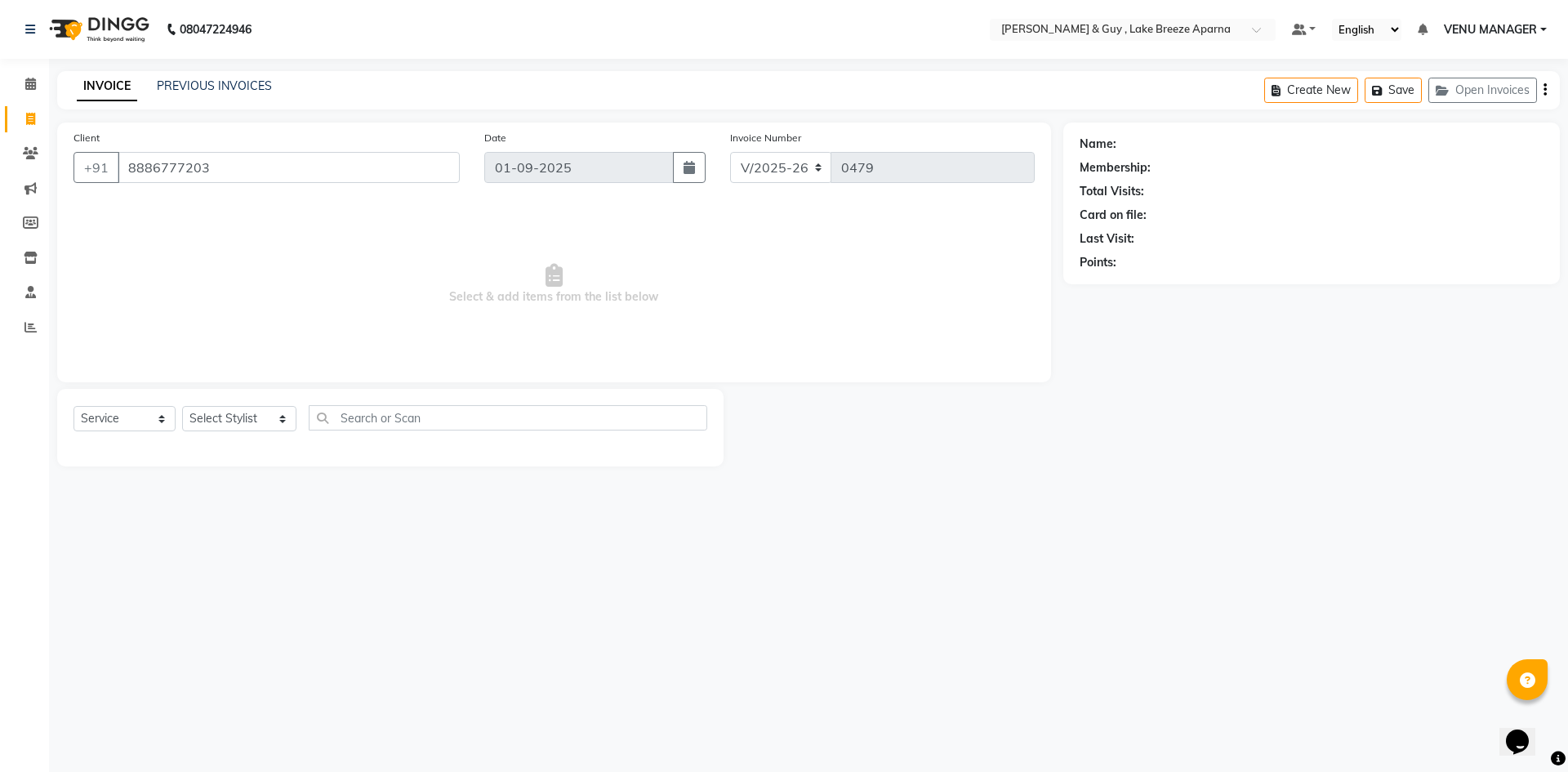
type input "8886777203"
click at [217, 417] on select "Select Stylist ANAS ASLAM [DEMOGRAPHIC_DATA][PERSON_NAME] MANAGER [PERSON_NAME]…" at bounding box center [239, 417] width 114 height 25
select select "87994"
click at [182, 405] on select "Select Stylist ANAS ASLAM [DEMOGRAPHIC_DATA][PERSON_NAME] MANAGER [PERSON_NAME]…" at bounding box center [239, 417] width 114 height 25
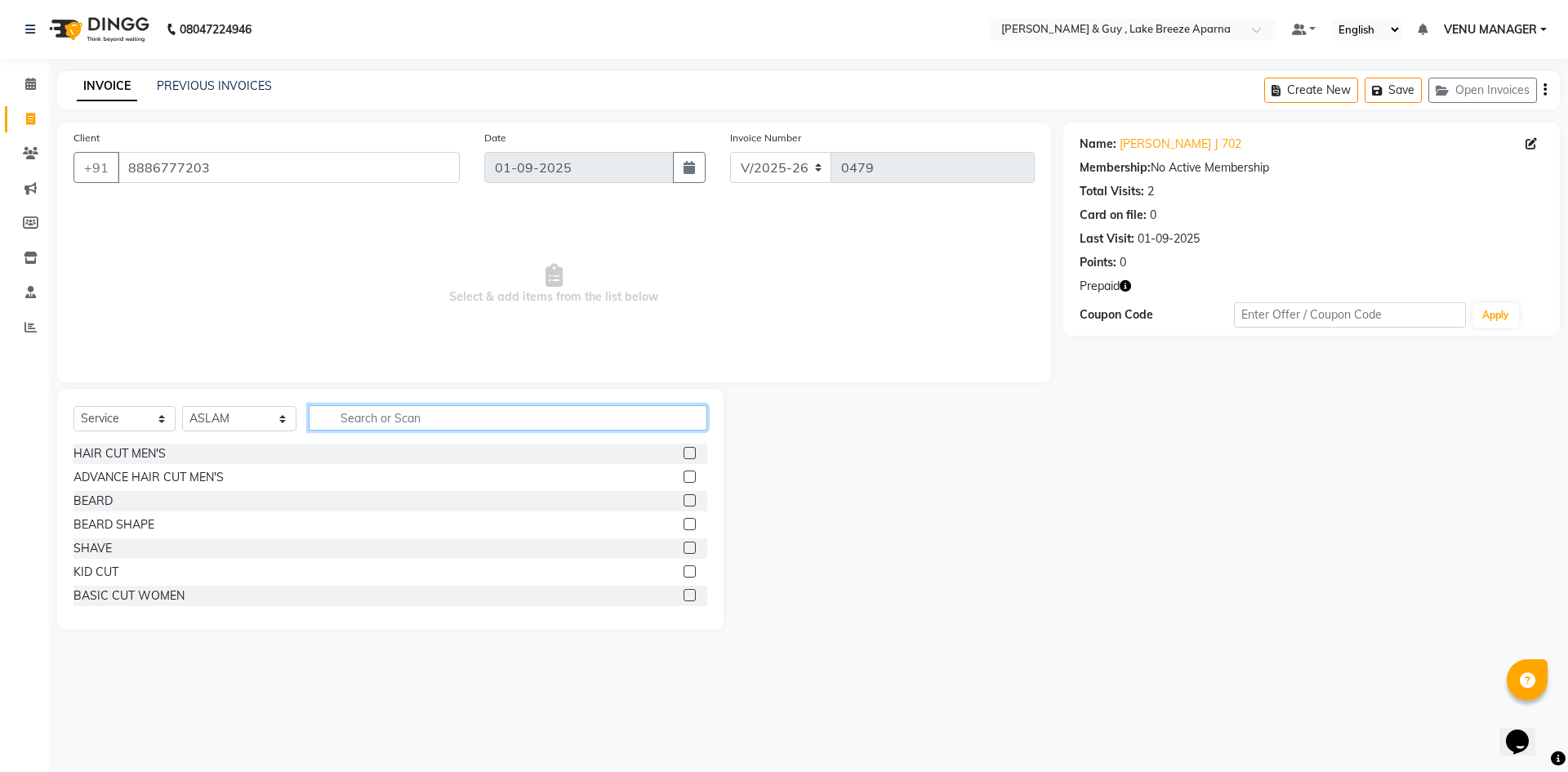
click at [362, 420] on input "text" at bounding box center [507, 417] width 398 height 25
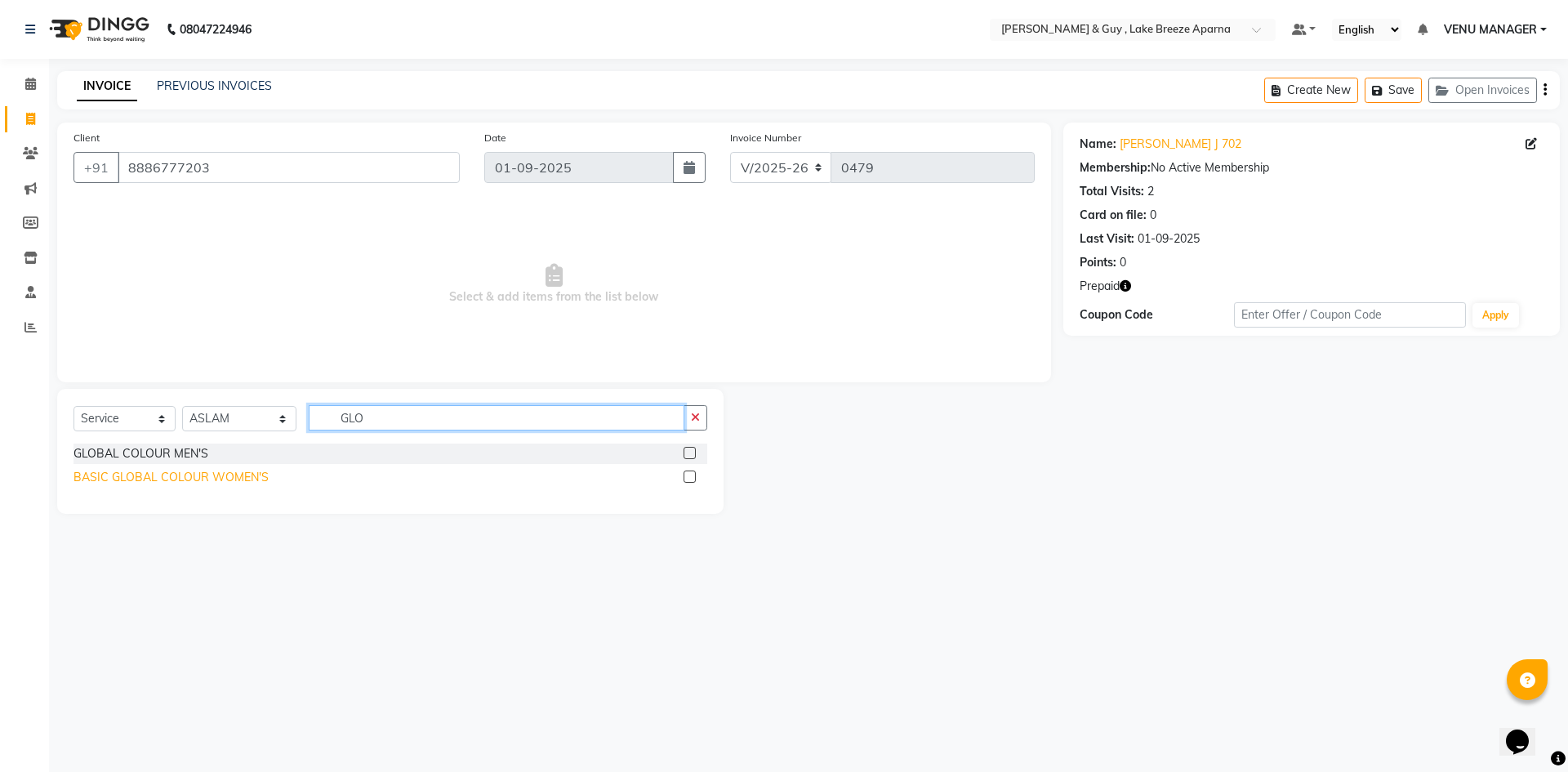
type input "GLO"
click at [235, 481] on div "BASIC GLOBAL COLOUR WOMEN'S" at bounding box center [171, 476] width 195 height 17
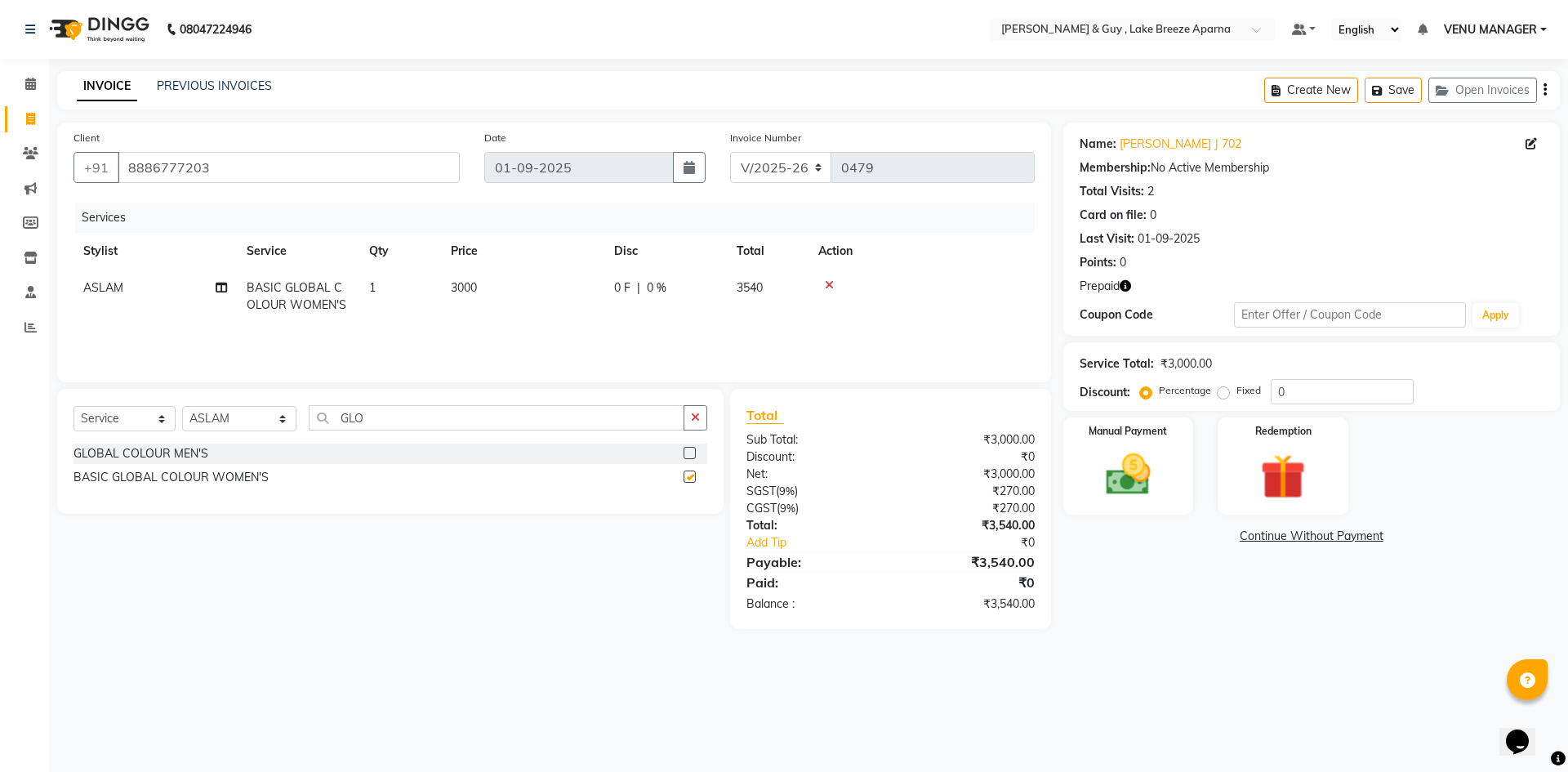
checkbox input "false"
drag, startPoint x: 357, startPoint y: 420, endPoint x: 230, endPoint y: 431, distance: 127.5
click at [275, 431] on div "Select Service Product Membership Package Voucher Prepaid Gift Card Select Styl…" at bounding box center [391, 424] width 634 height 38
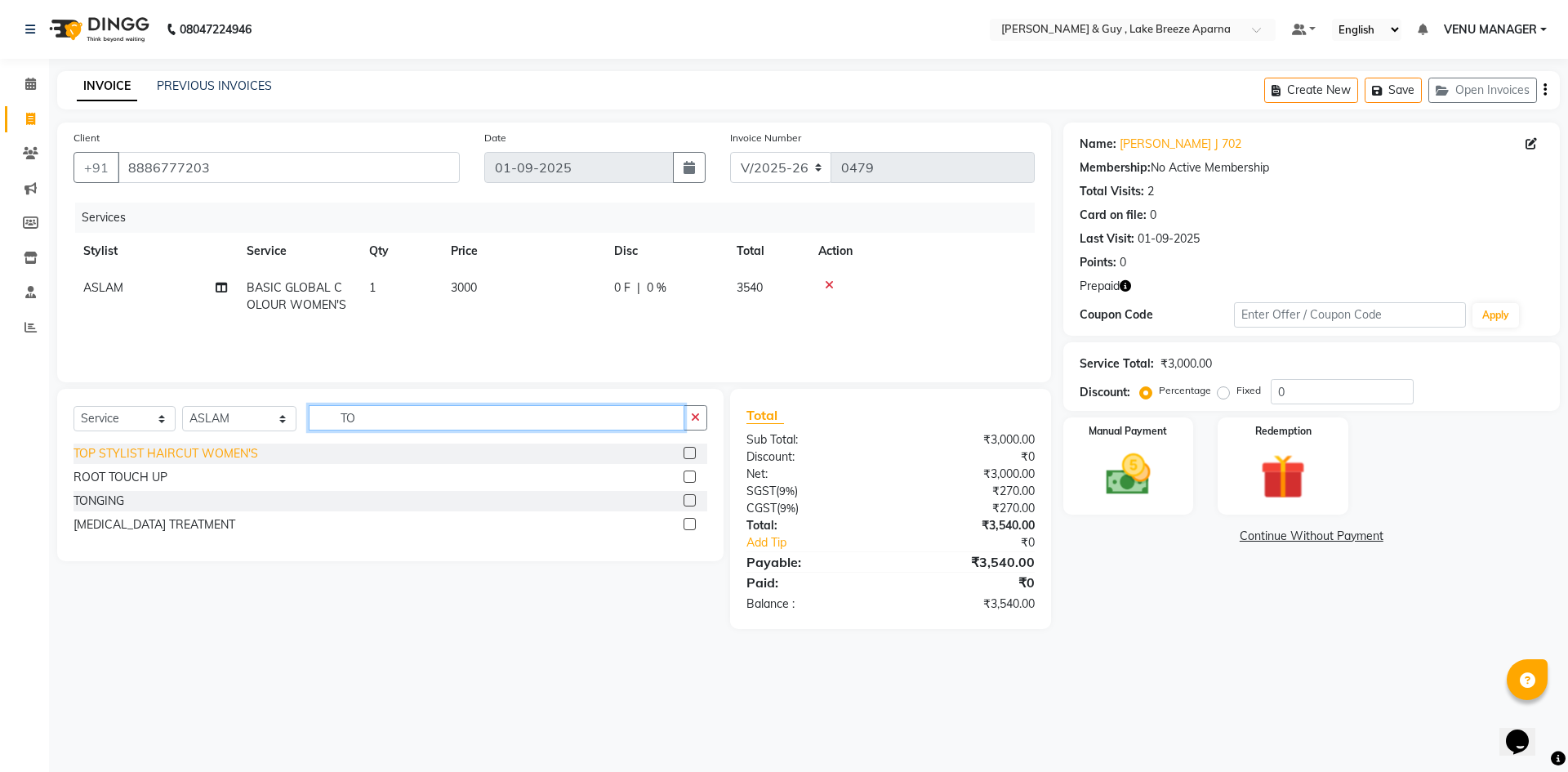
type input "TO"
click at [197, 446] on div "TOP STYLIST HAIRCUT WOMEN'S" at bounding box center [166, 453] width 185 height 17
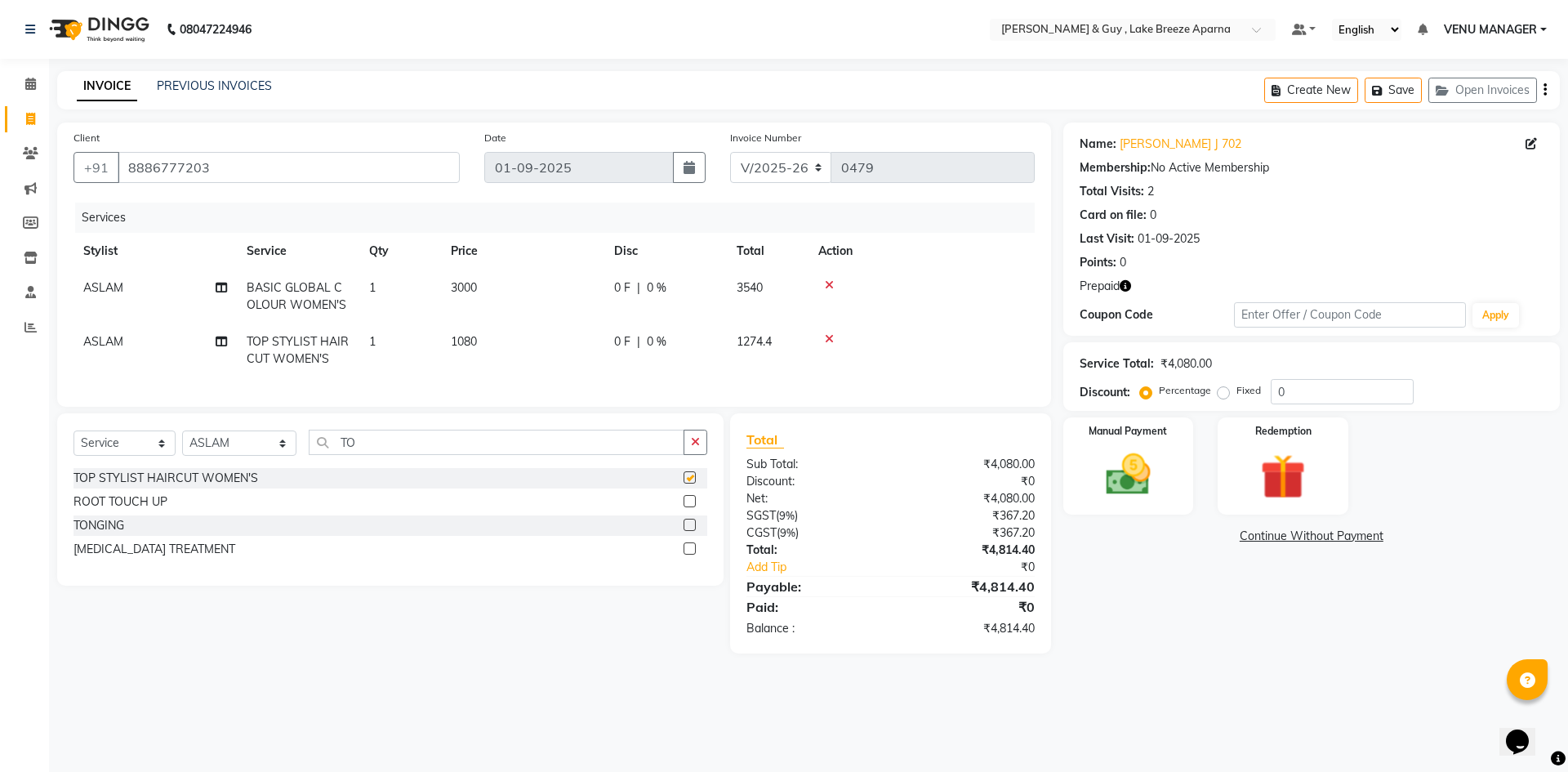
checkbox input "false"
click at [1241, 499] on div "Redemption" at bounding box center [1283, 465] width 136 height 101
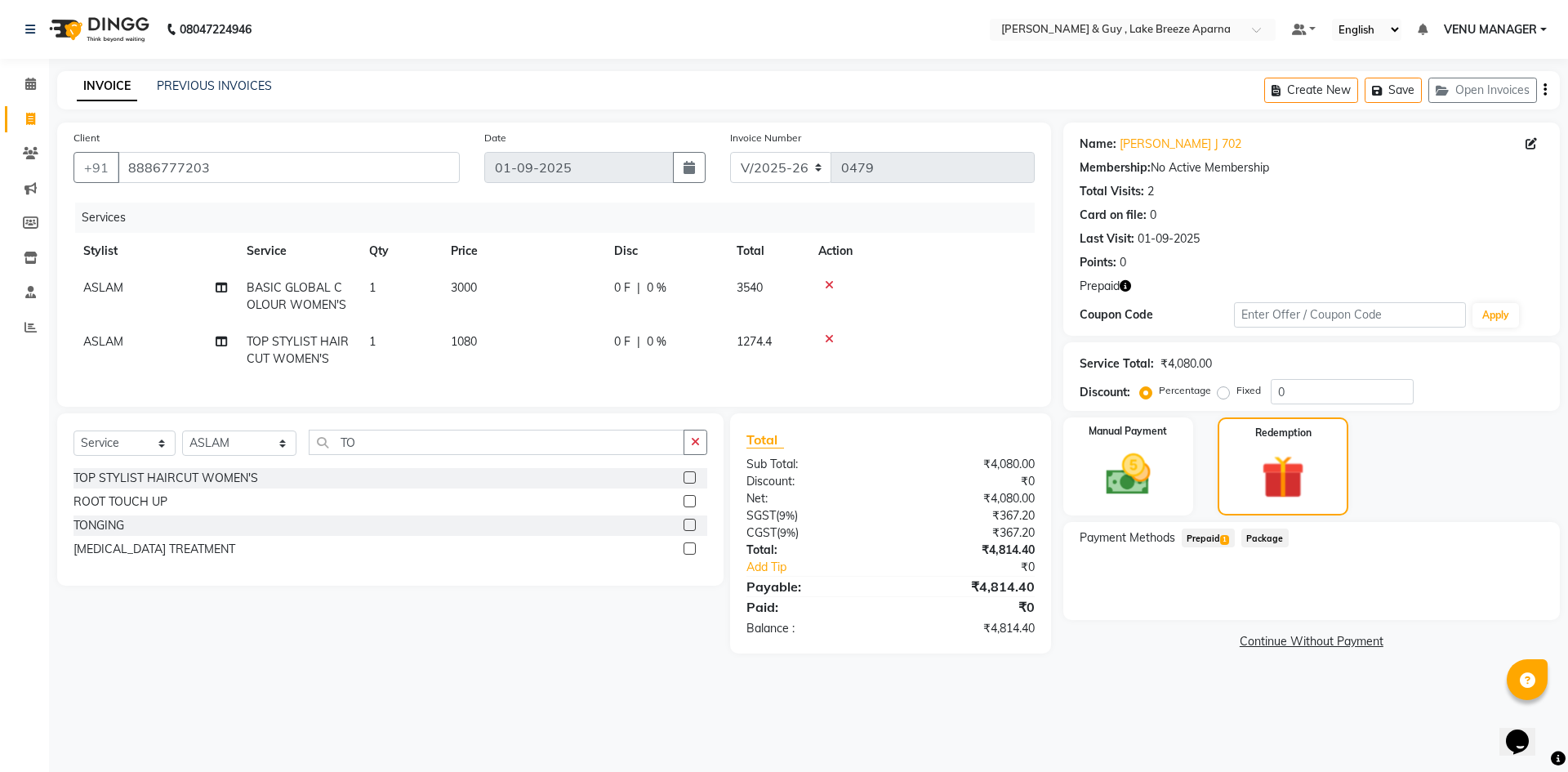
click at [1215, 538] on span "Prepaid 1" at bounding box center [1207, 537] width 53 height 19
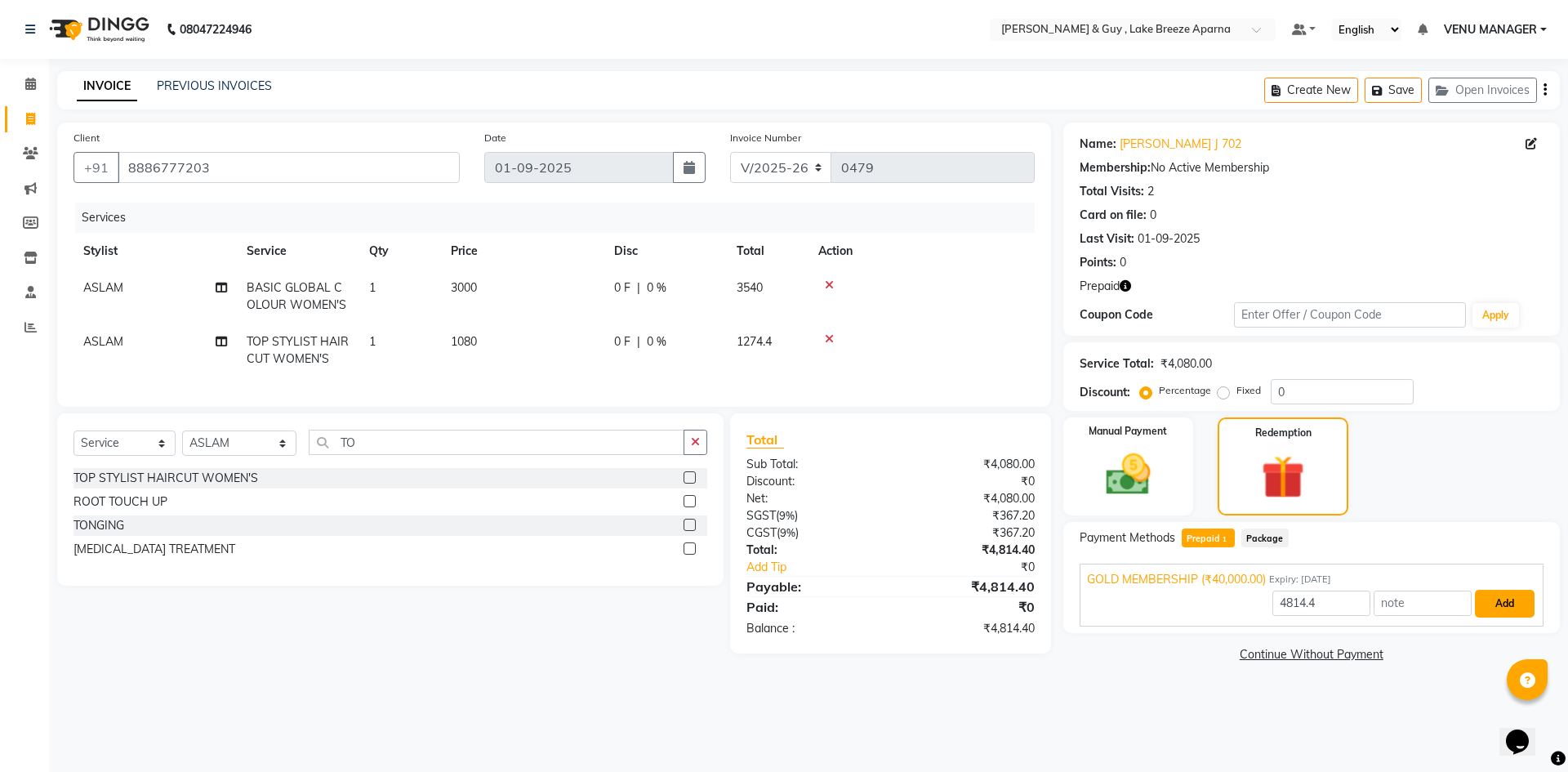
click at [1515, 595] on button "Add" at bounding box center [1505, 603] width 60 height 28
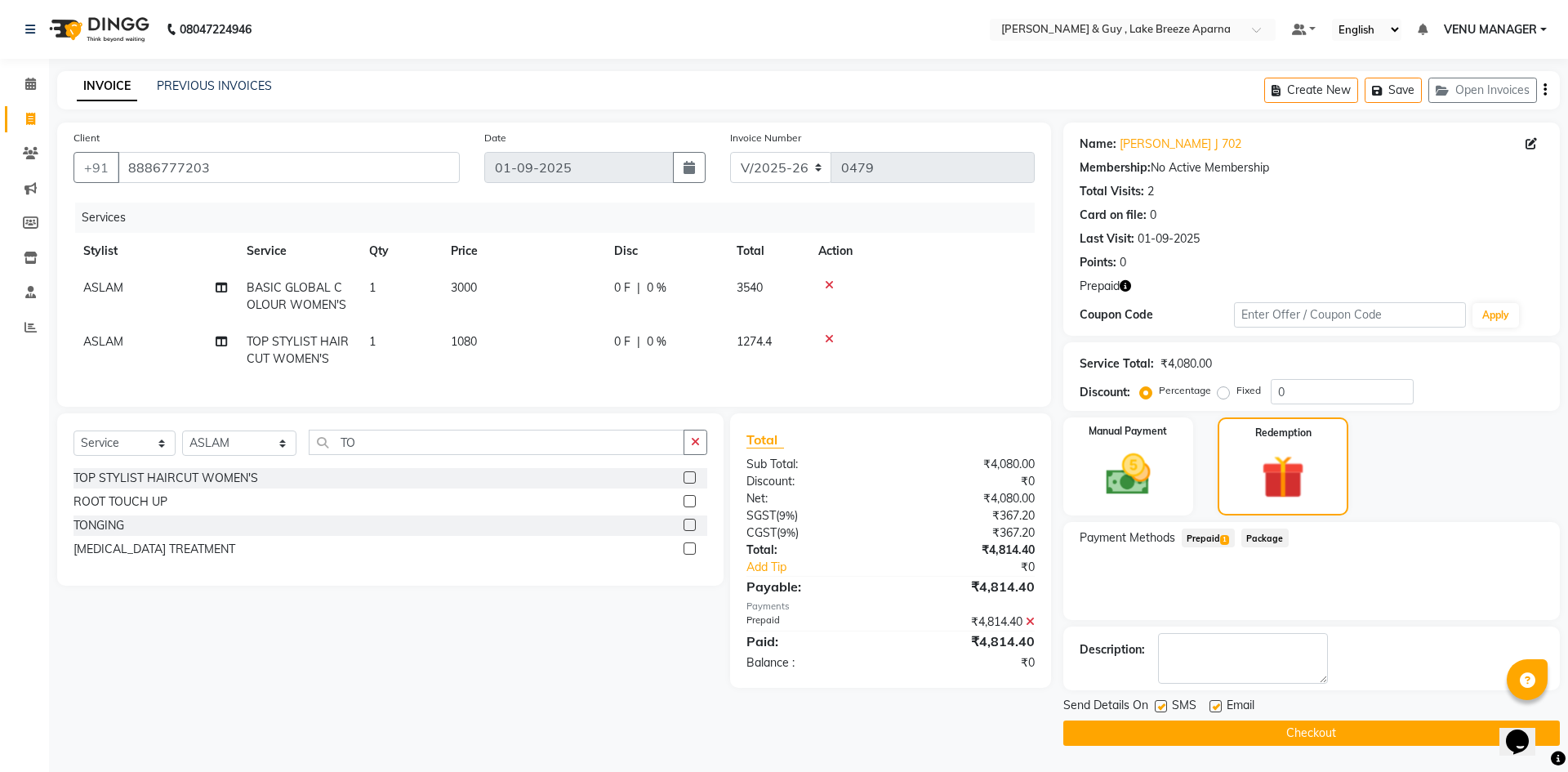
click at [1391, 726] on button "Checkout" at bounding box center [1311, 732] width 496 height 25
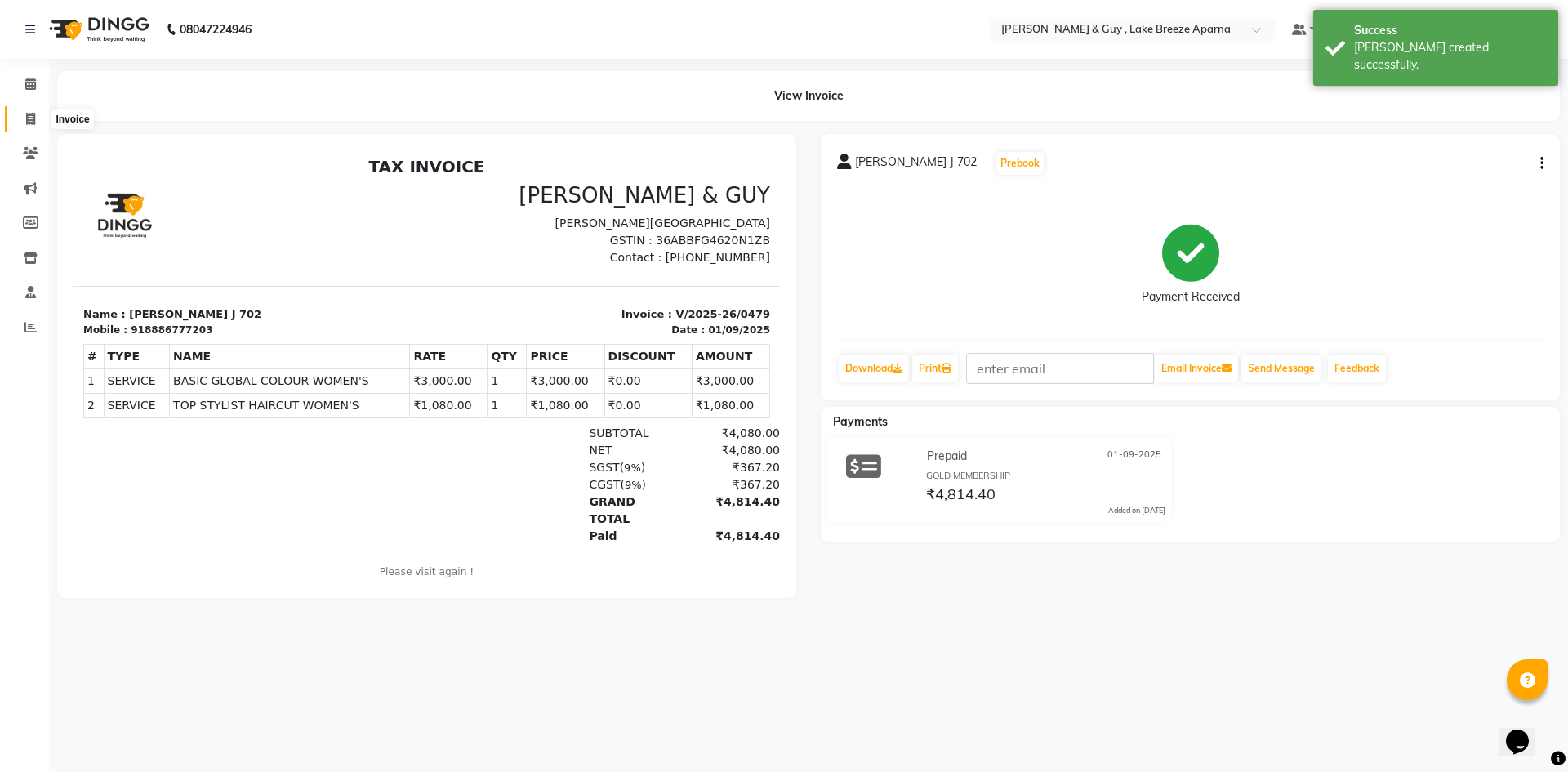
click at [29, 124] on icon at bounding box center [30, 119] width 9 height 12
select select "8690"
select select "service"
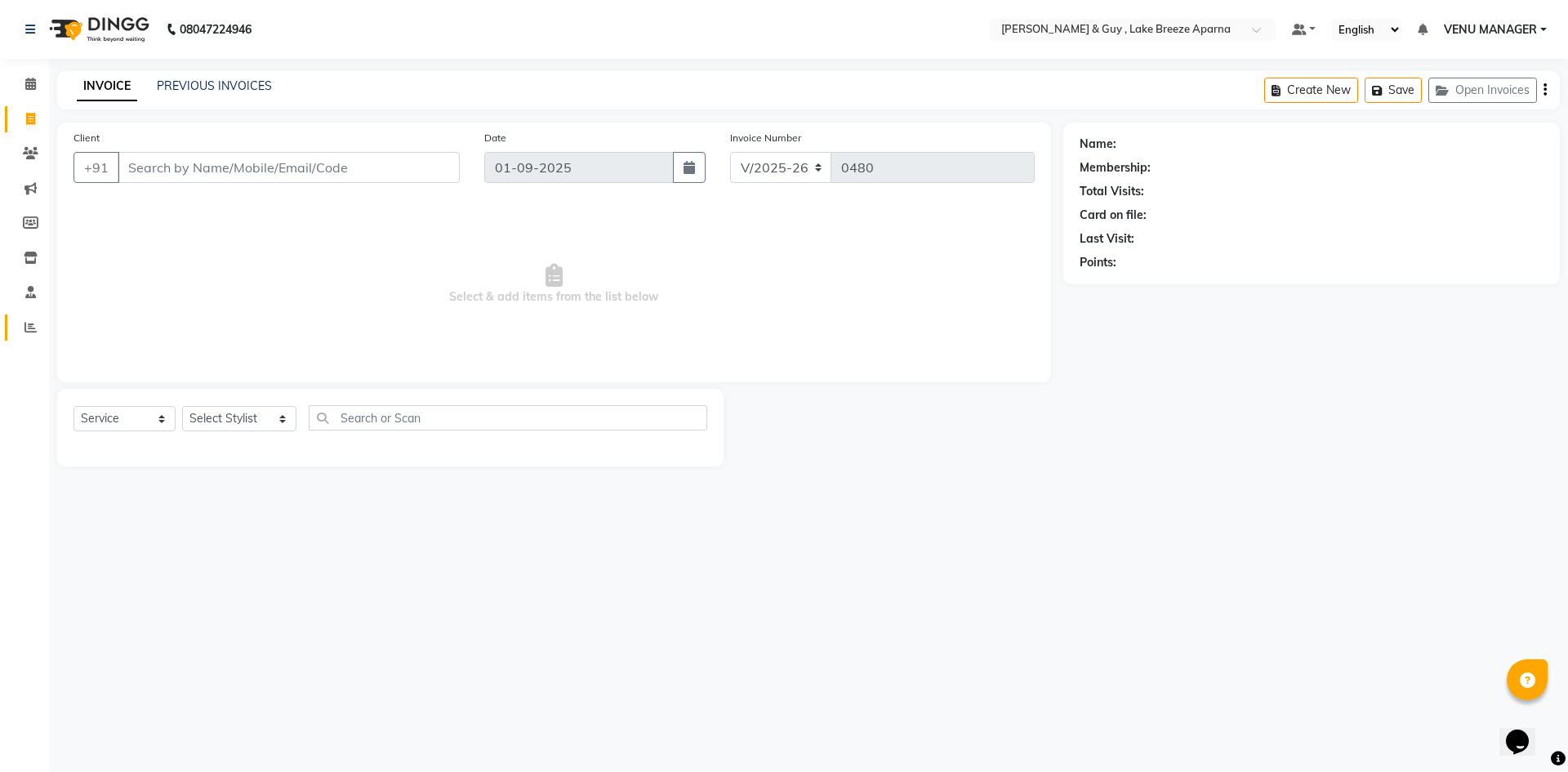
click at [33, 319] on span at bounding box center [30, 328] width 29 height 19
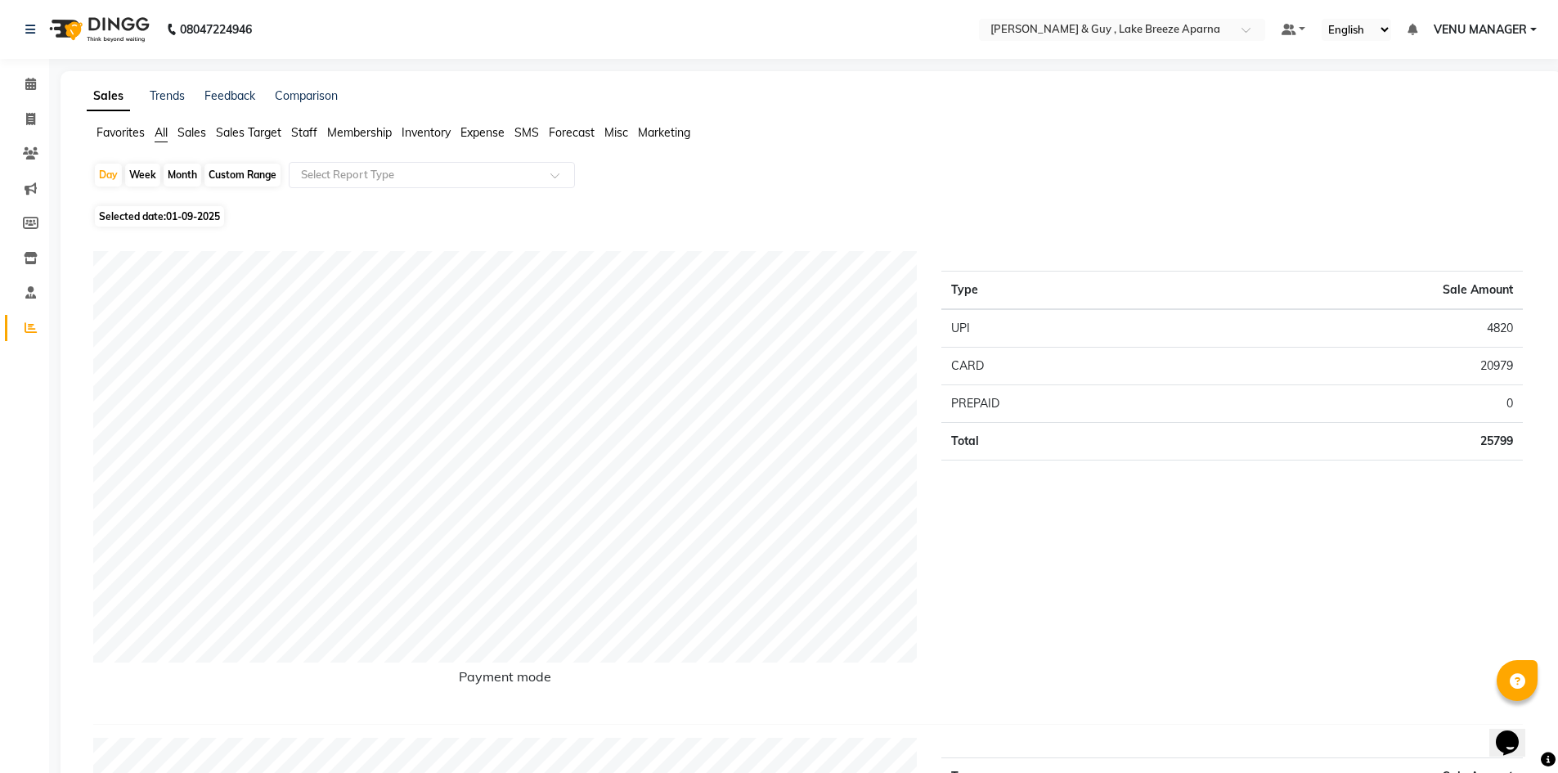
click at [307, 135] on span "Staff" at bounding box center [304, 132] width 26 height 15
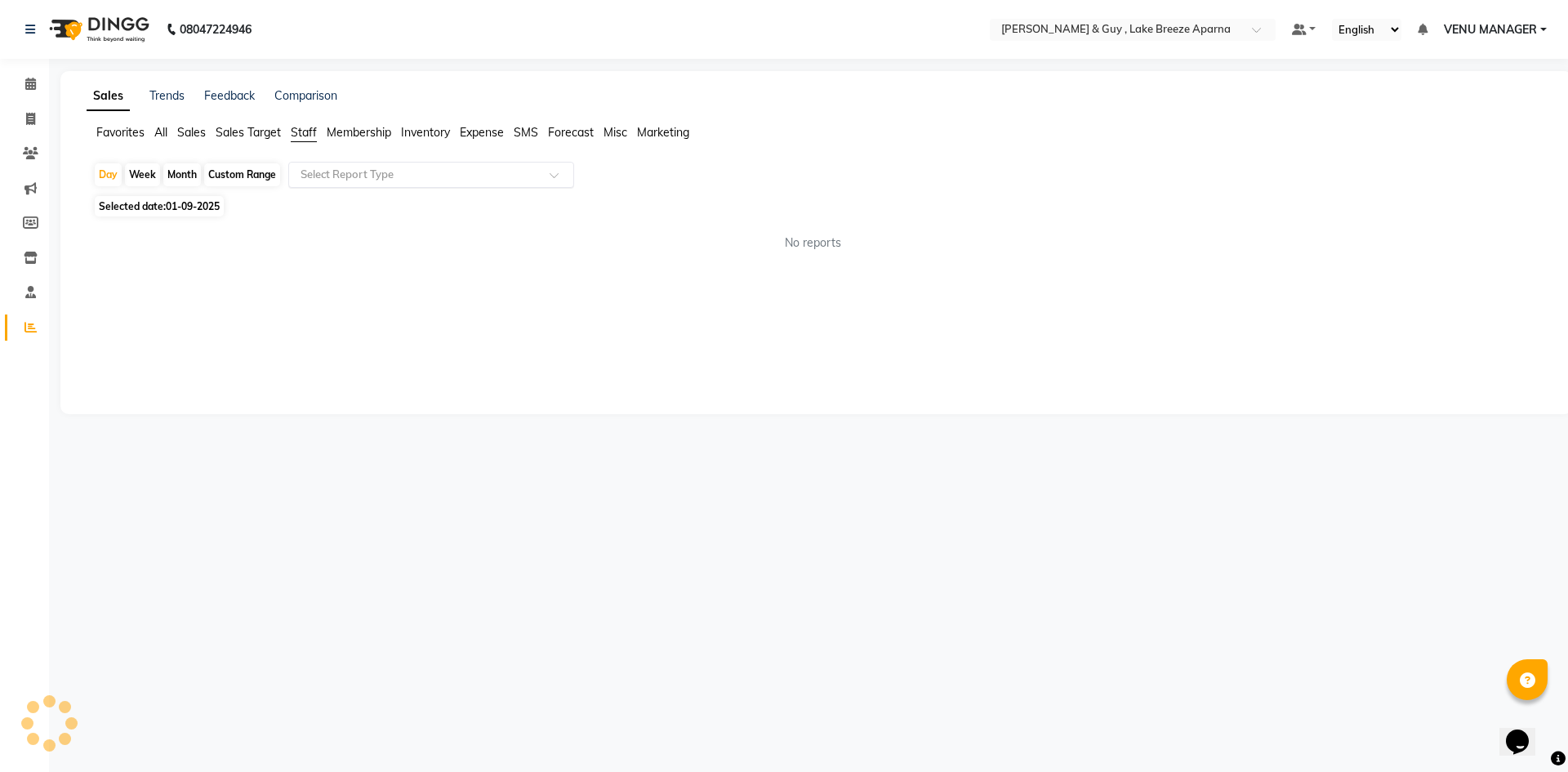
click at [366, 179] on input "text" at bounding box center [415, 175] width 236 height 16
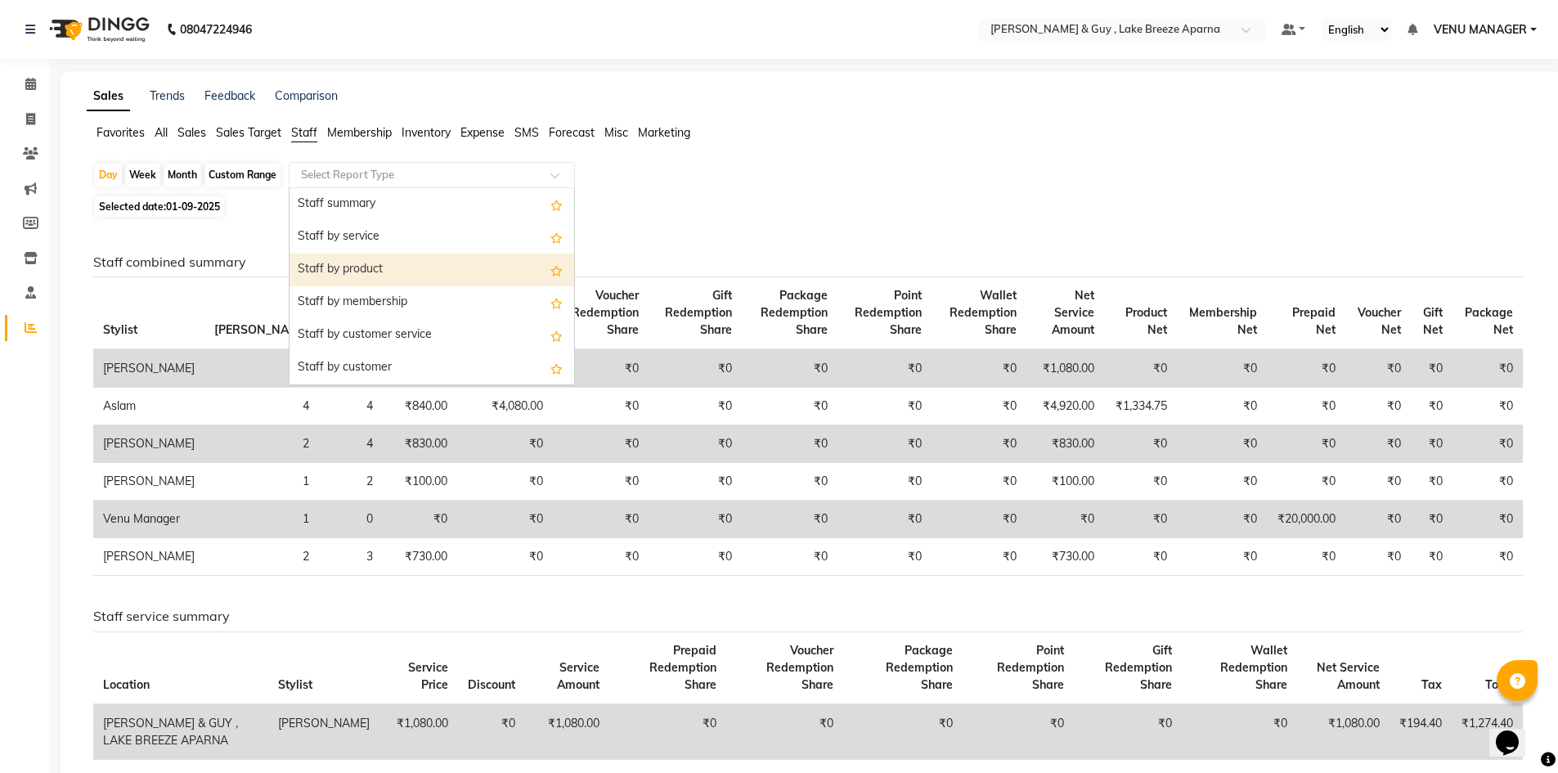
click at [379, 265] on div "Staff by product" at bounding box center [431, 269] width 285 height 33
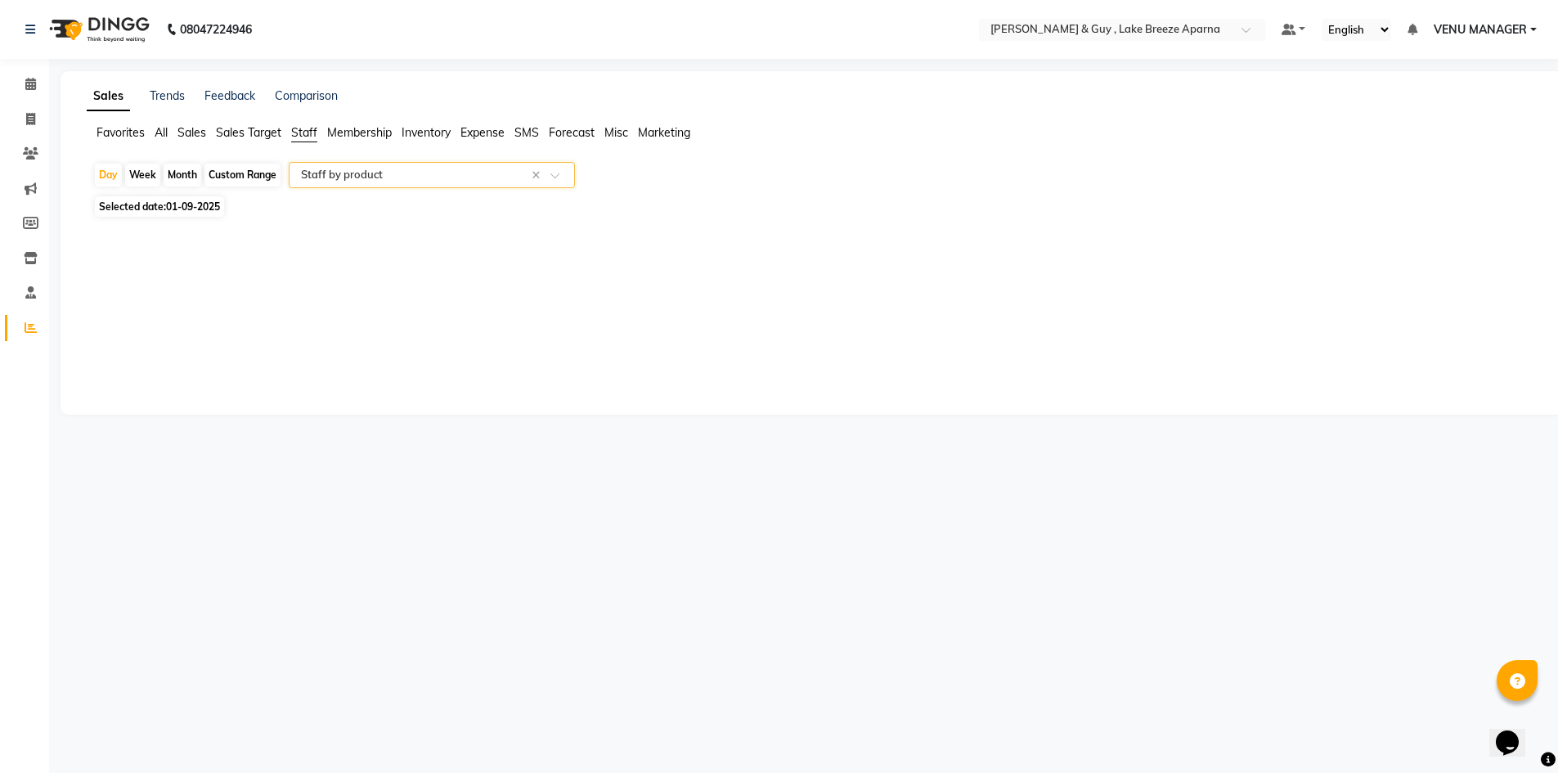
select select "csv"
click at [35, 126] on span at bounding box center [30, 119] width 29 height 19
select select "service"
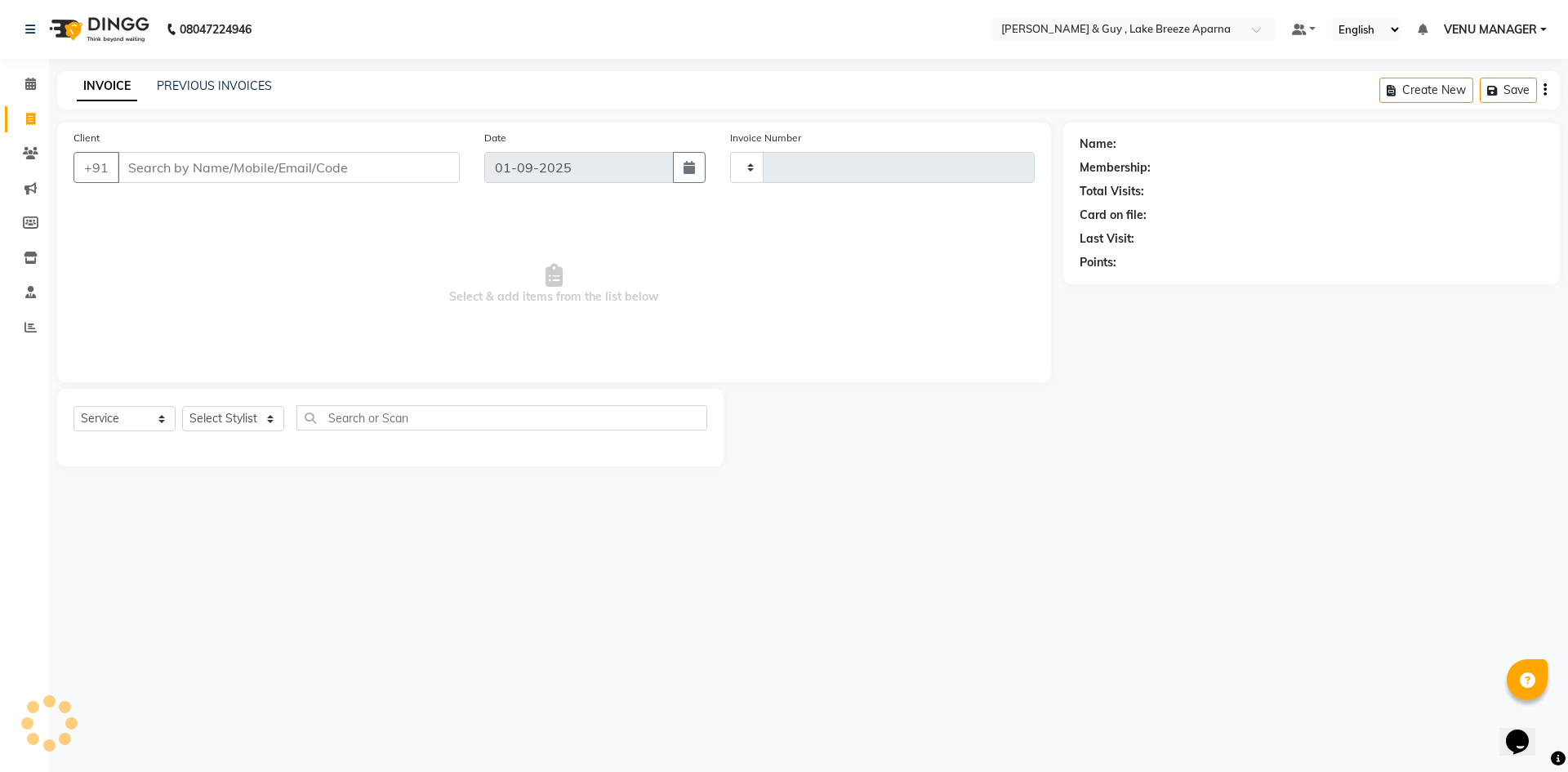
type input "0480"
select select "8690"
click at [230, 78] on div "PREVIOUS INVOICES" at bounding box center [214, 86] width 115 height 17
click at [246, 81] on link "PREVIOUS INVOICES" at bounding box center [214, 86] width 115 height 15
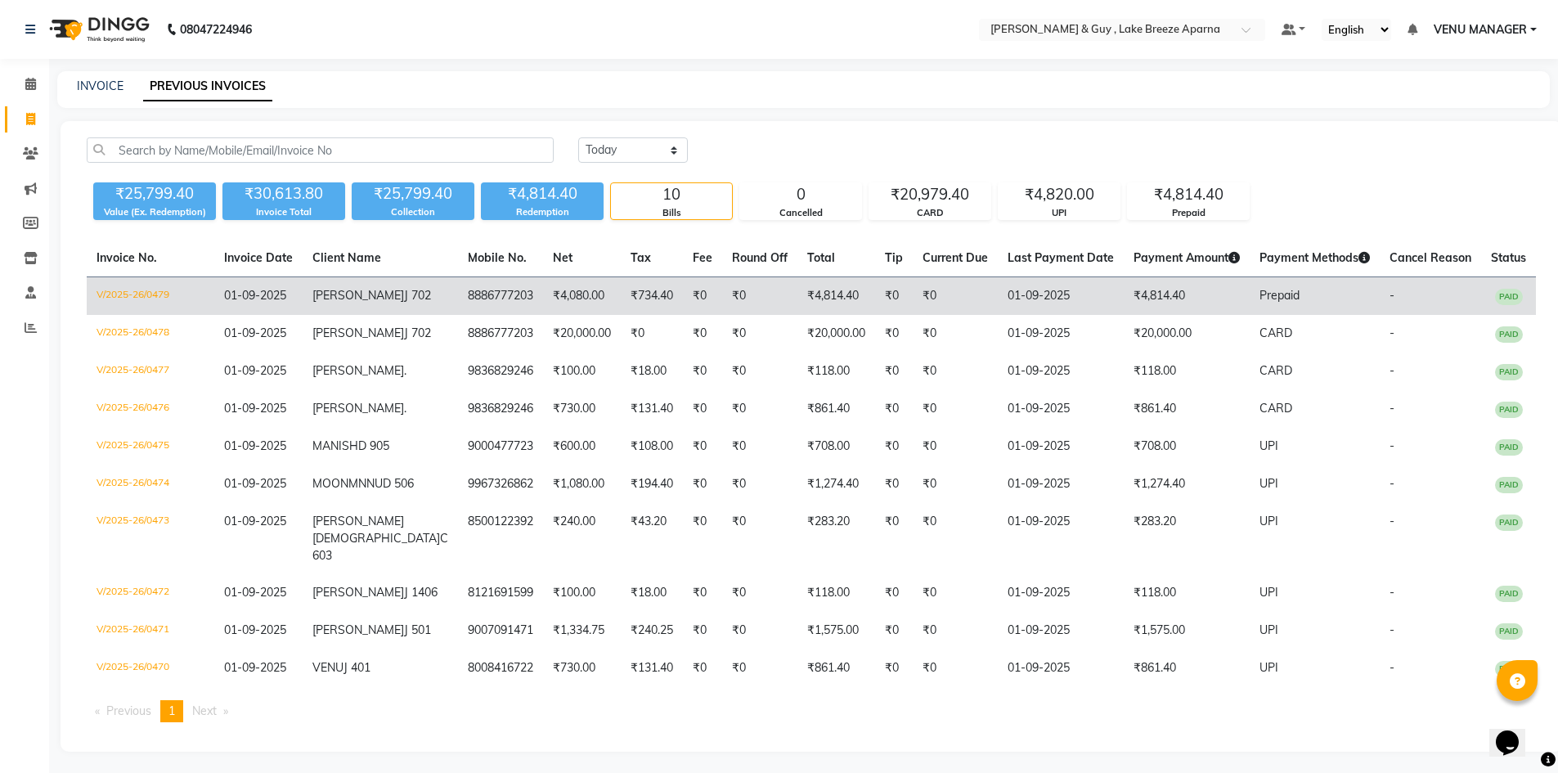
click at [722, 306] on td "₹0" at bounding box center [759, 296] width 75 height 38
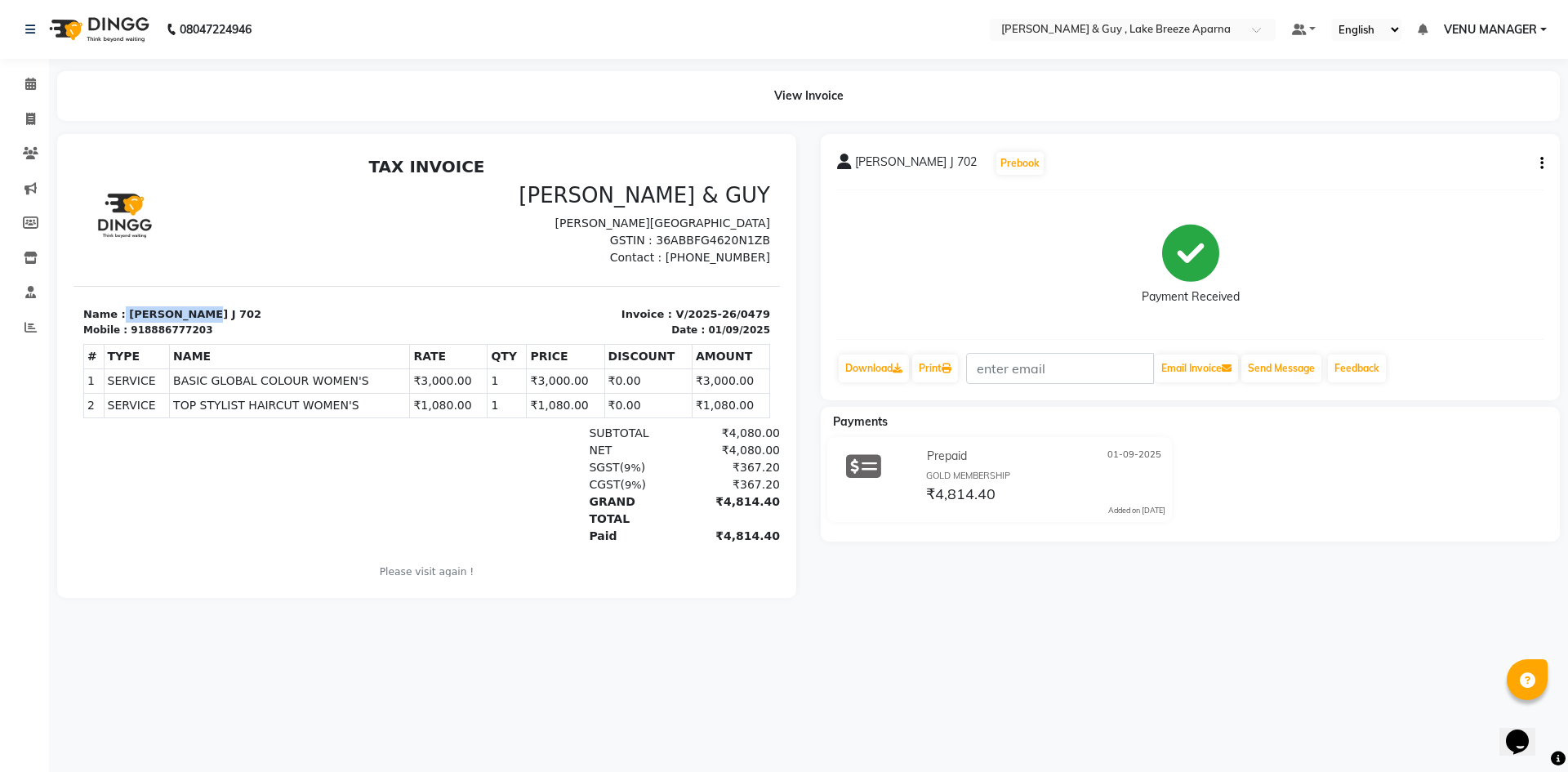
drag, startPoint x: 119, startPoint y: 315, endPoint x: 200, endPoint y: 308, distance: 81.3
click at [200, 308] on p "Name : [PERSON_NAME] J 702" at bounding box center [250, 315] width 334 height 16
copy p "[PERSON_NAME] J 702"
drag, startPoint x: 197, startPoint y: 328, endPoint x: 135, endPoint y: 332, distance: 62.1
click at [135, 332] on div "Mobile : 918886777203" at bounding box center [250, 330] width 334 height 15
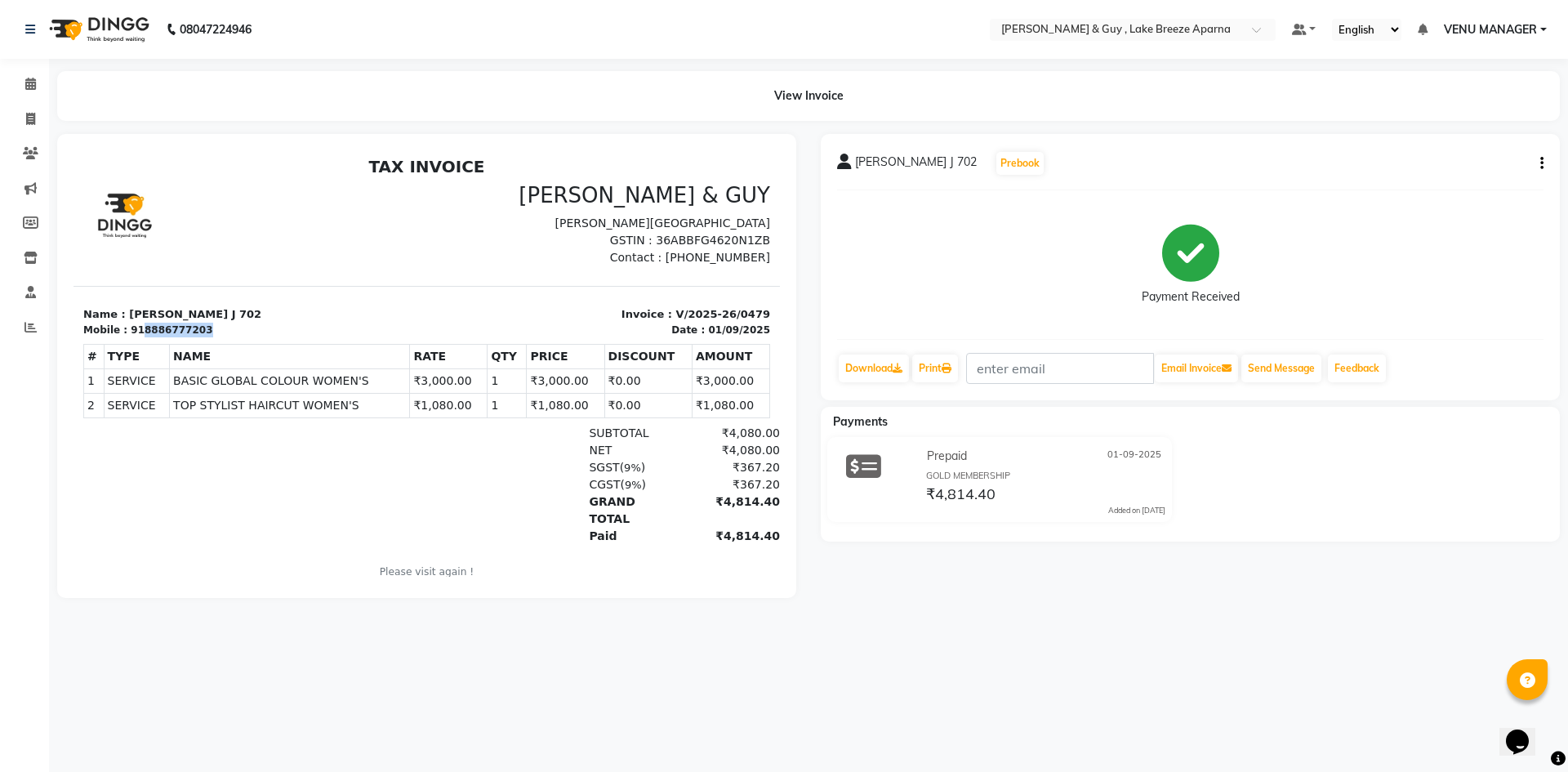
copy div "8886777203"
